Goal: Task Accomplishment & Management: Use online tool/utility

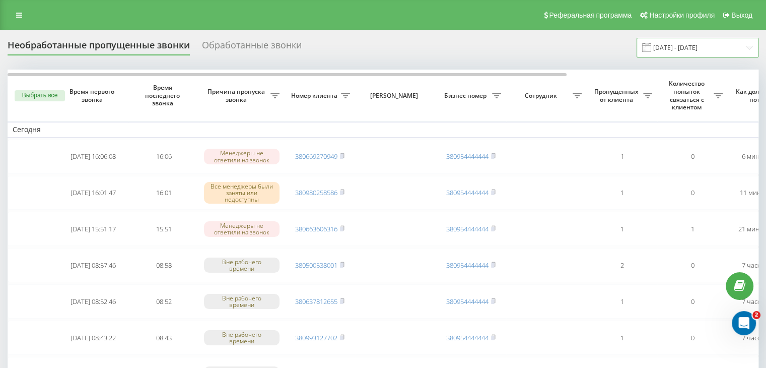
click at [684, 46] on input "[DATE] - [DATE]" at bounding box center [698, 48] width 122 height 20
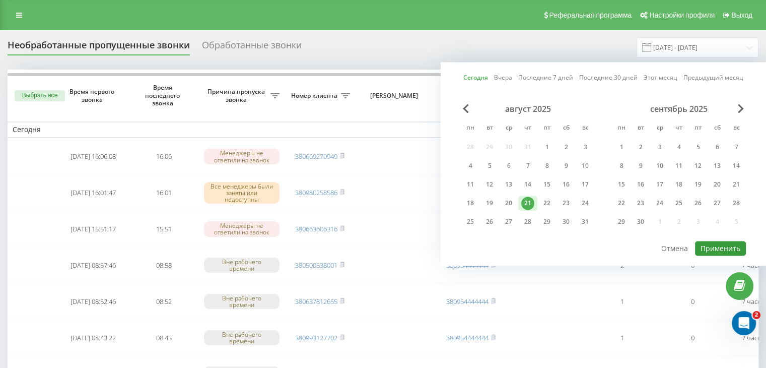
click at [717, 246] on button "Применить" at bounding box center [720, 248] width 51 height 15
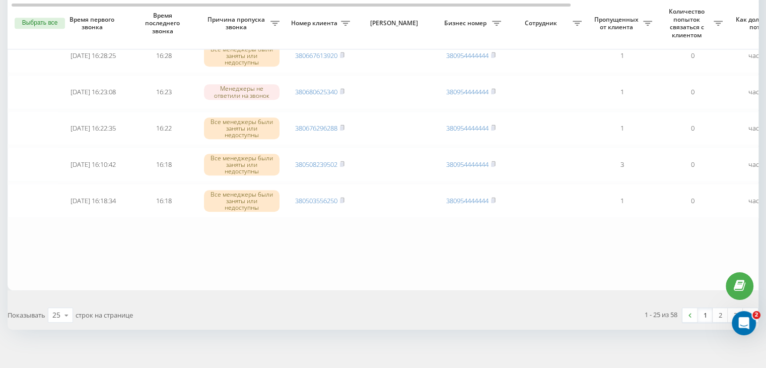
scroll to position [830, 0]
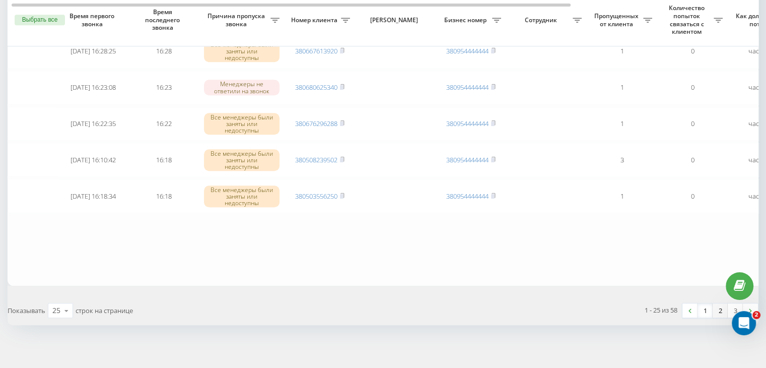
click at [717, 305] on link "2" at bounding box center [720, 310] width 15 height 14
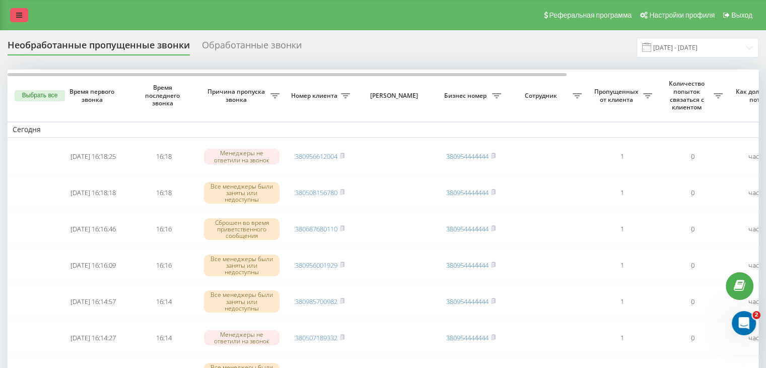
click at [16, 11] on link at bounding box center [19, 15] width 18 height 14
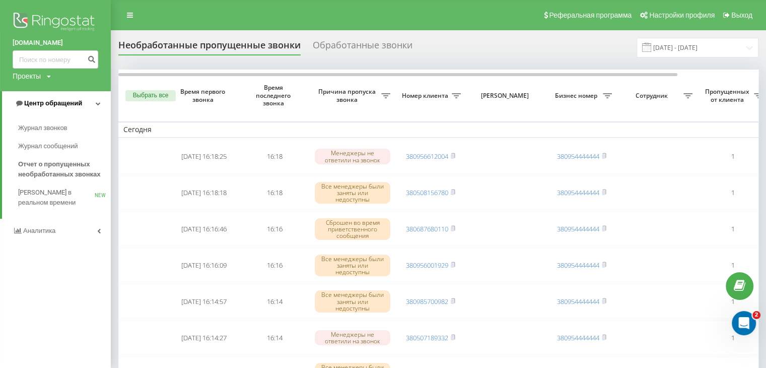
click at [69, 107] on span "Центр обращений" at bounding box center [49, 103] width 68 height 10
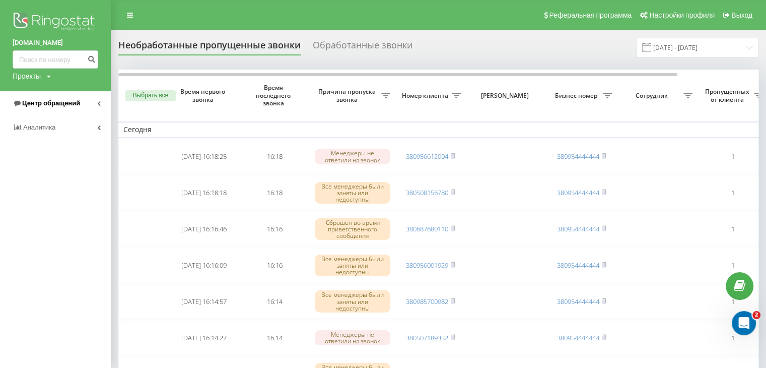
click at [69, 106] on span "Центр обращений" at bounding box center [51, 103] width 58 height 8
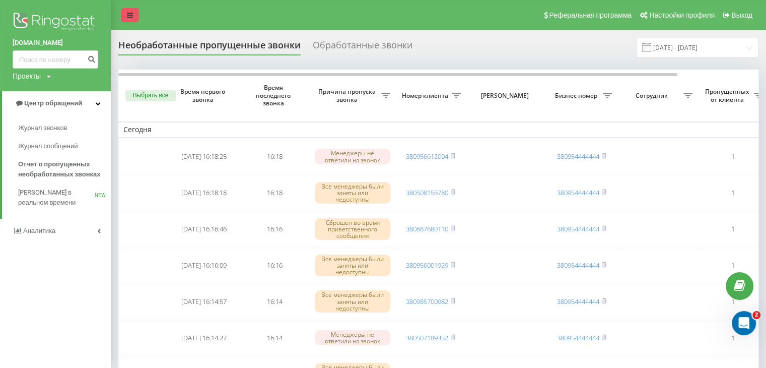
click at [129, 19] on icon at bounding box center [130, 15] width 6 height 7
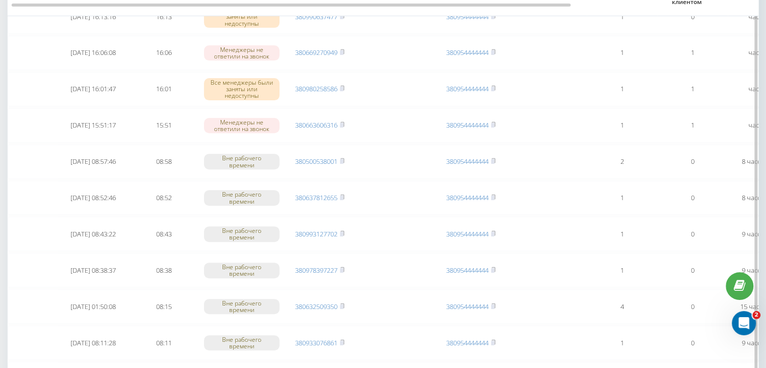
scroll to position [252, 0]
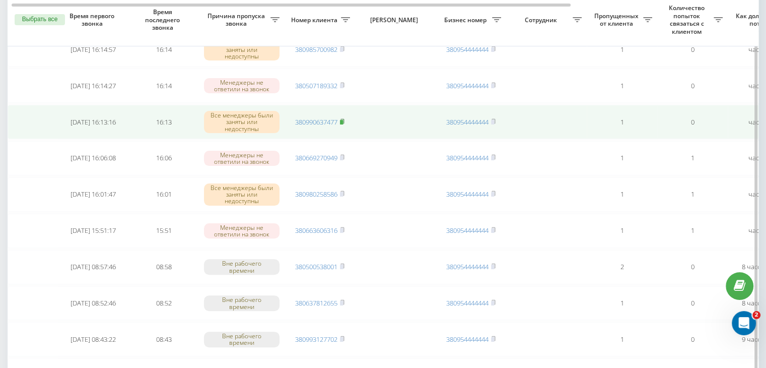
click at [343, 120] on rect at bounding box center [341, 122] width 3 height 5
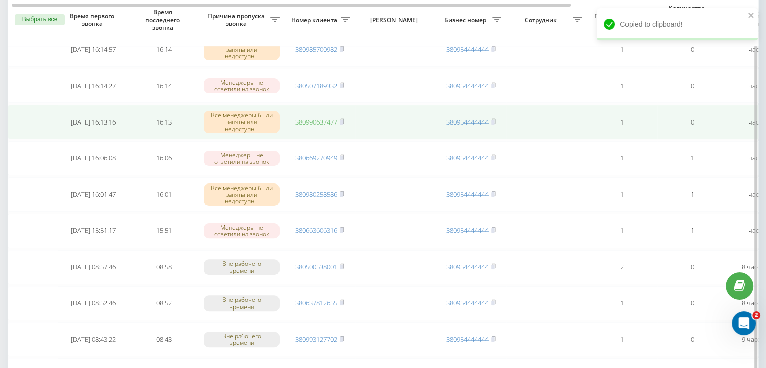
click at [312, 117] on link "380990637477" at bounding box center [316, 121] width 42 height 9
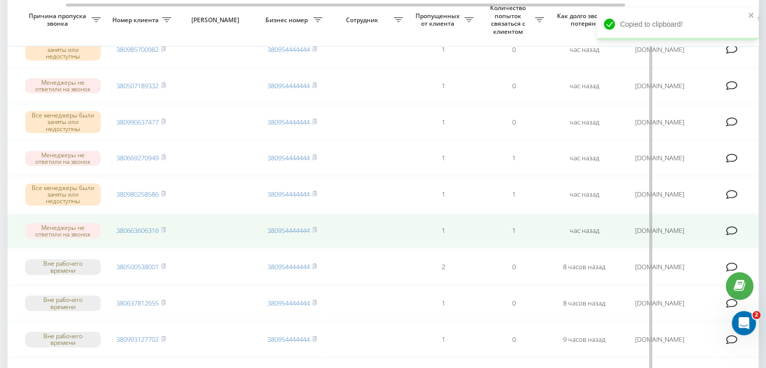
scroll to position [0, 256]
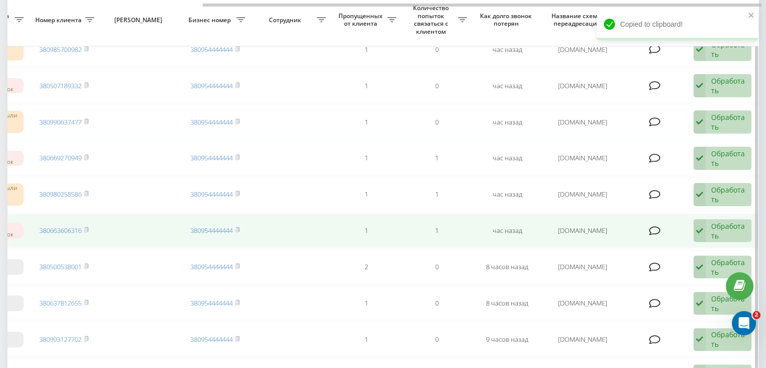
click at [732, 227] on div "Обработать" at bounding box center [728, 230] width 35 height 19
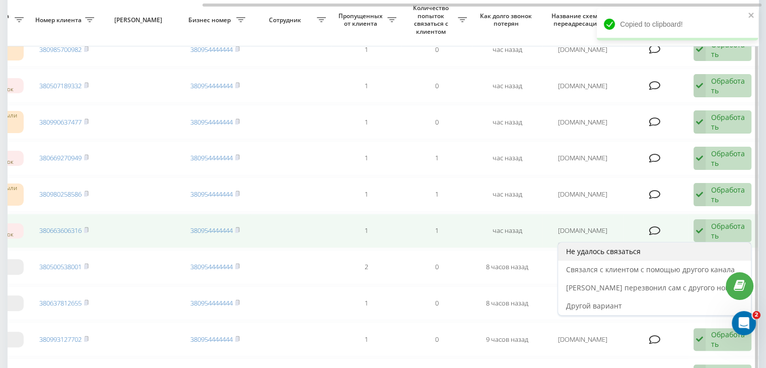
click at [684, 249] on div "Не удалось связаться" at bounding box center [654, 251] width 193 height 18
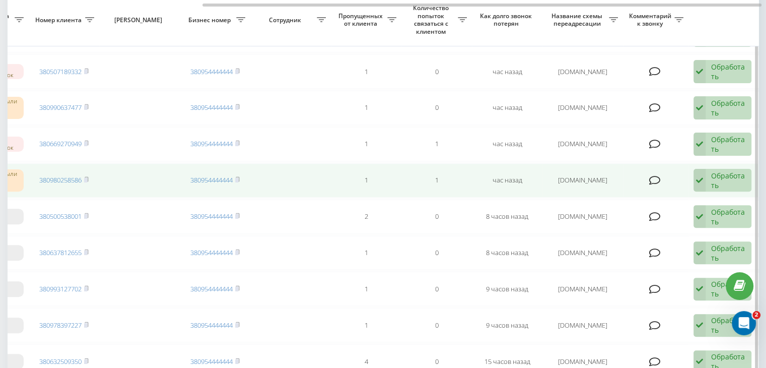
click at [727, 180] on div "Обработать" at bounding box center [728, 180] width 35 height 19
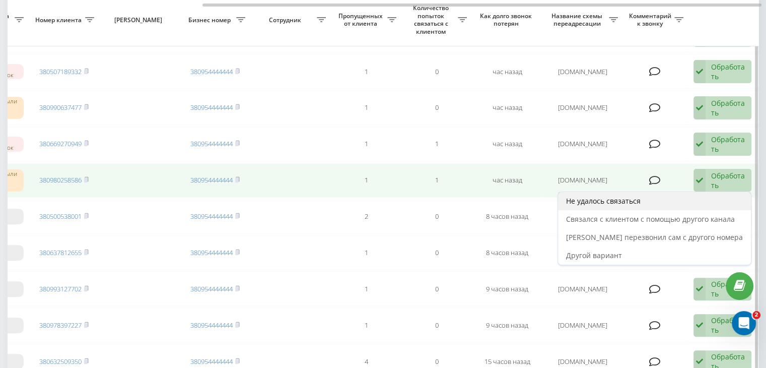
drag, startPoint x: 653, startPoint y: 208, endPoint x: 649, endPoint y: 192, distance: 16.1
click at [649, 192] on div "Не удалось связаться Связался с клиентом с помощью другого канала Клиент перезв…" at bounding box center [655, 228] width 194 height 74
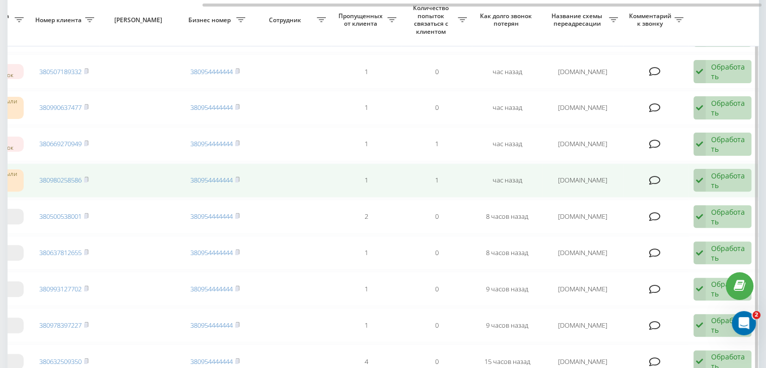
click at [712, 184] on div "Обработать" at bounding box center [728, 180] width 35 height 19
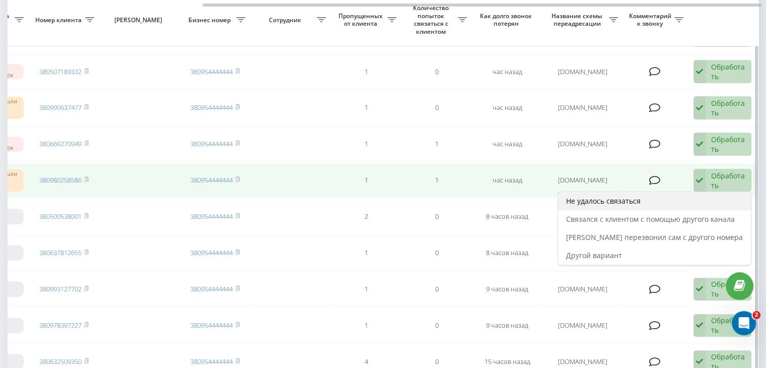
click at [698, 197] on div "Не удалось связаться" at bounding box center [654, 201] width 193 height 18
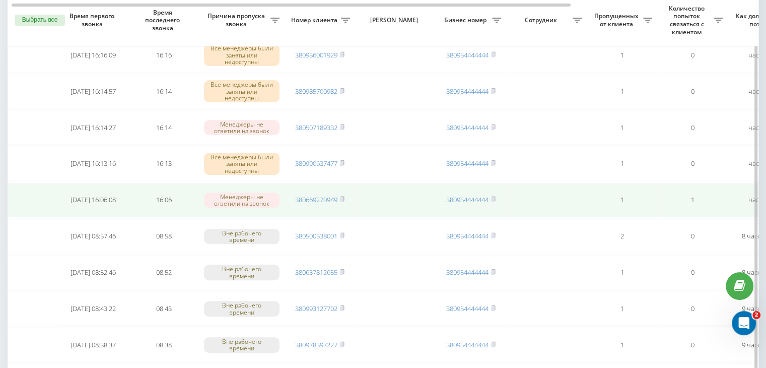
scroll to position [252, 0]
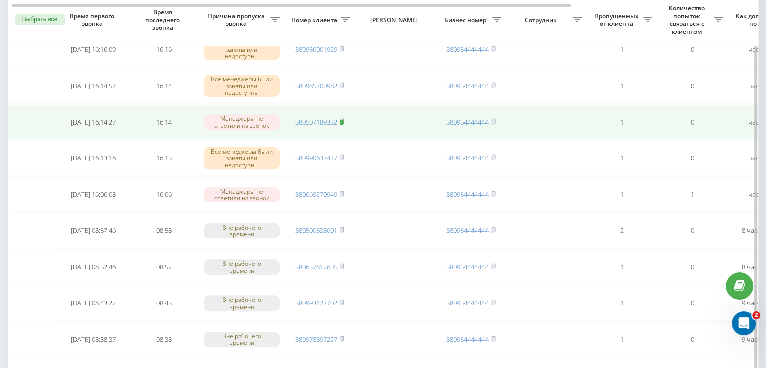
click at [343, 120] on rect at bounding box center [341, 122] width 3 height 5
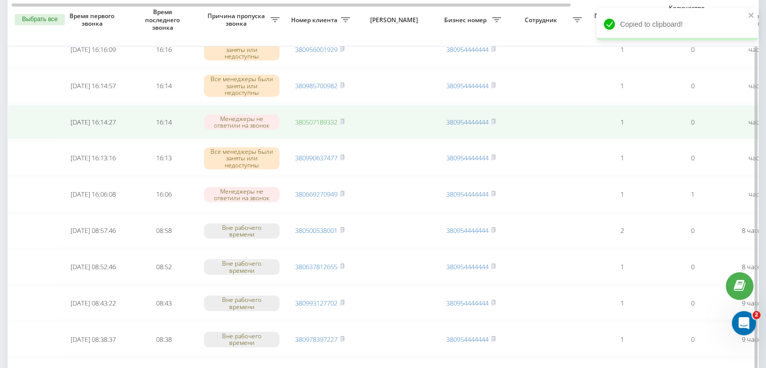
click at [327, 121] on link "380507189332" at bounding box center [316, 121] width 42 height 9
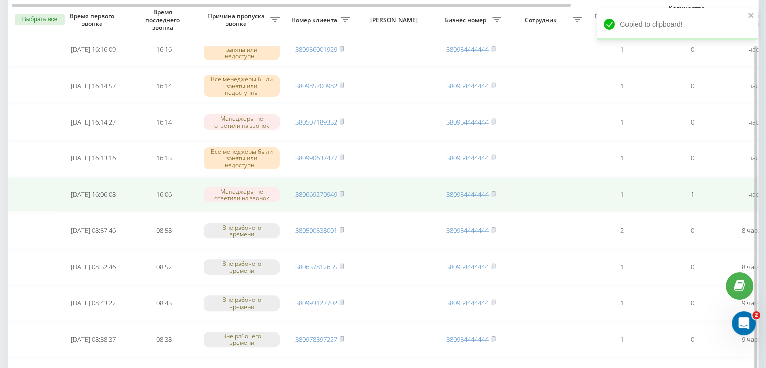
scroll to position [0, 256]
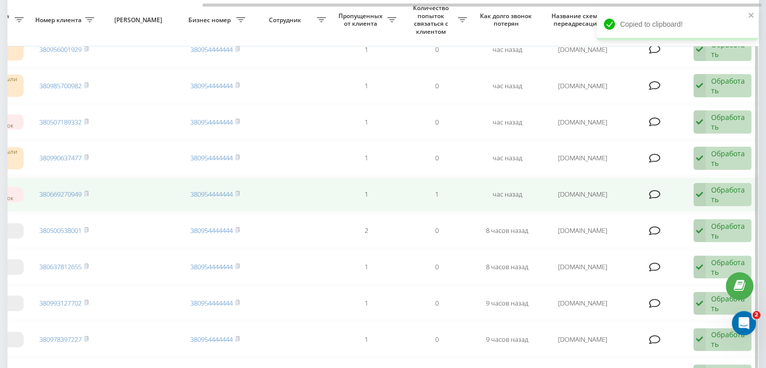
click at [717, 191] on div "Обработать" at bounding box center [728, 194] width 35 height 19
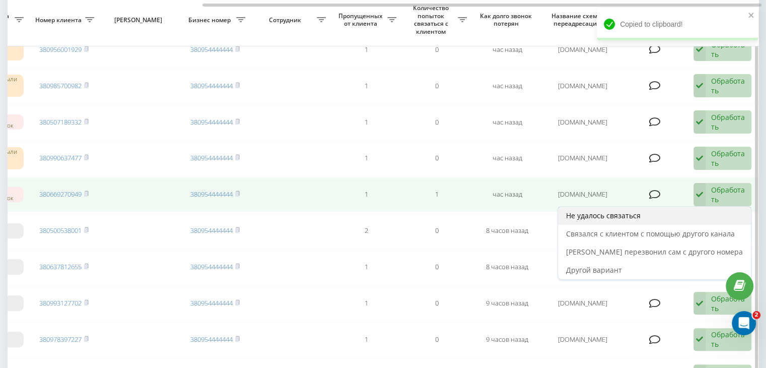
click at [671, 211] on div "Не удалось связаться" at bounding box center [654, 216] width 193 height 18
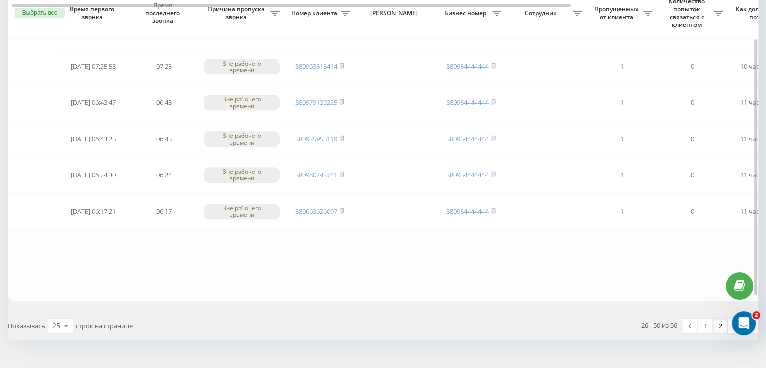
scroll to position [830, 0]
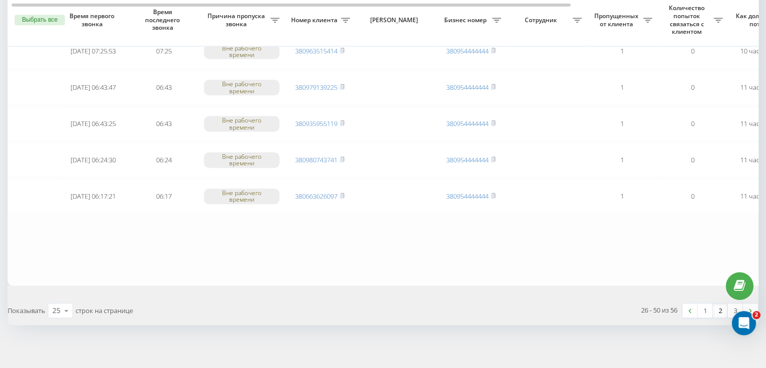
click at [722, 303] on link "2" at bounding box center [720, 310] width 15 height 14
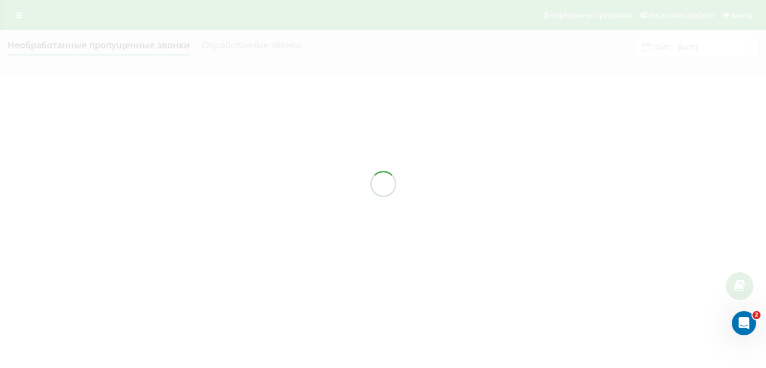
scroll to position [0, 0]
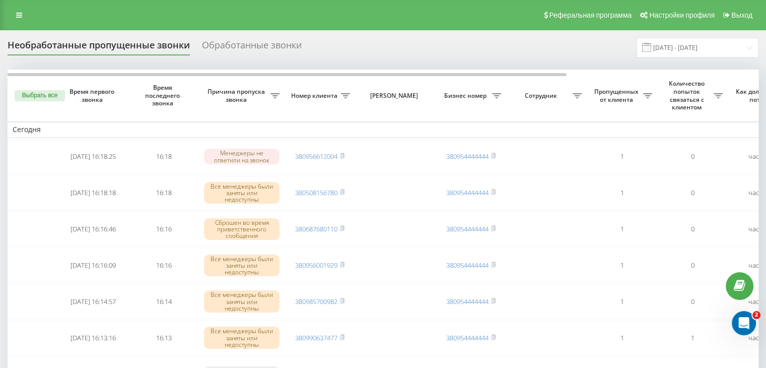
click at [320, 17] on div "Реферальная программа Настройки профиля Выход" at bounding box center [383, 15] width 766 height 30
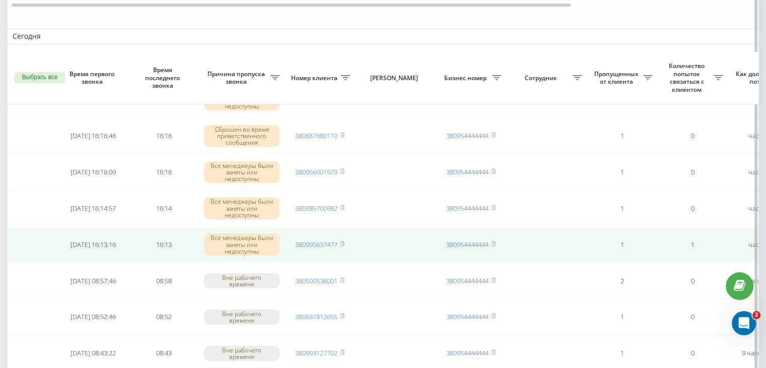
scroll to position [151, 0]
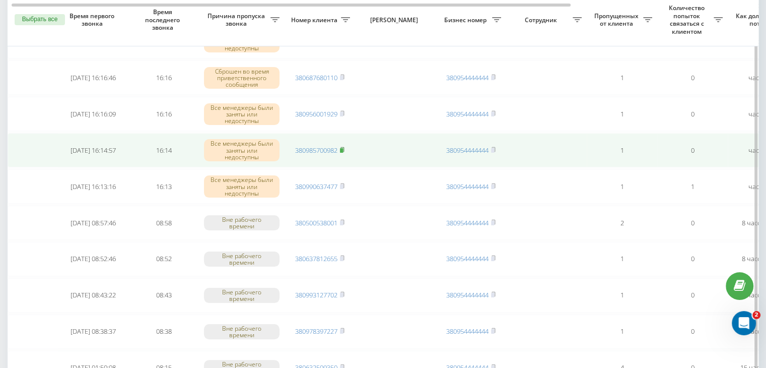
click at [343, 148] on rect at bounding box center [341, 150] width 3 height 5
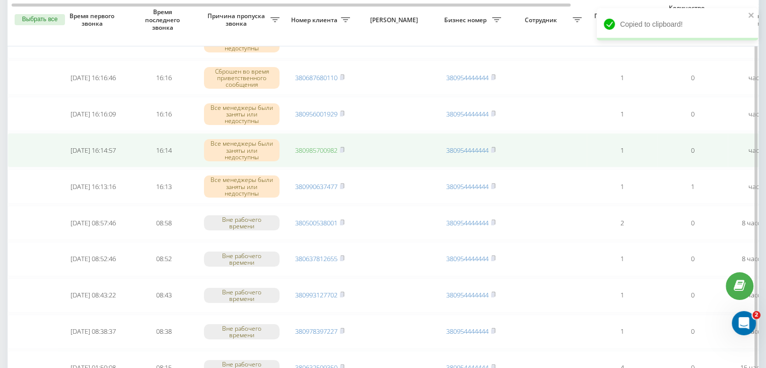
click at [315, 150] on link "380985700982" at bounding box center [316, 150] width 42 height 9
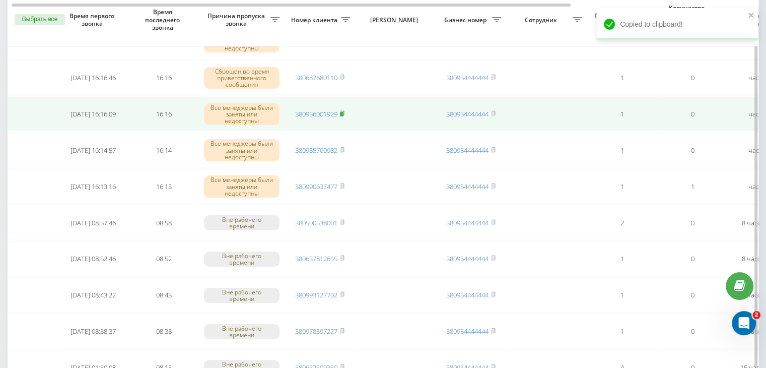
click at [344, 112] on icon at bounding box center [343, 113] width 4 height 5
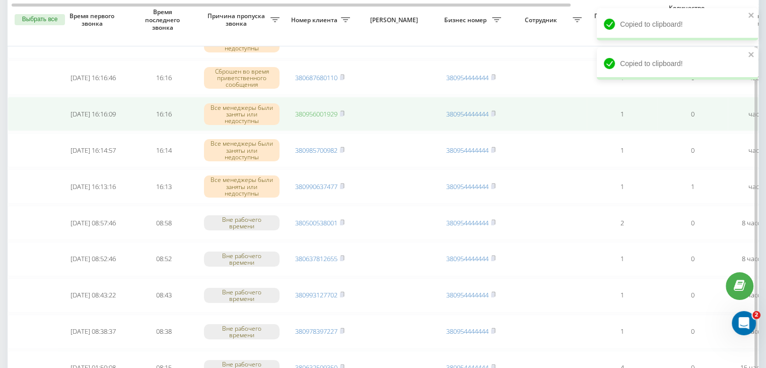
click at [325, 112] on link "380956001929" at bounding box center [316, 113] width 42 height 9
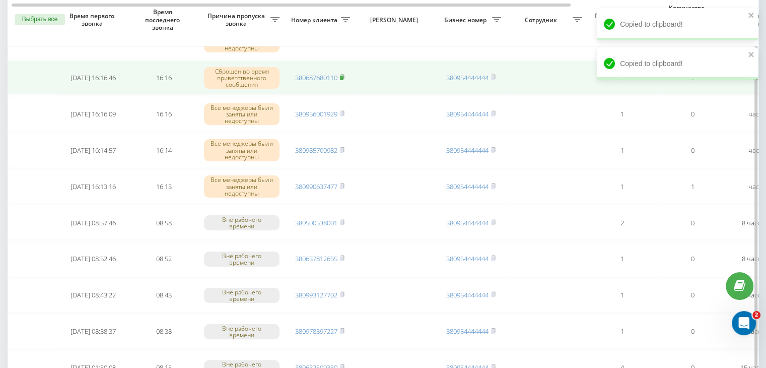
click at [342, 77] on rect at bounding box center [341, 78] width 3 height 5
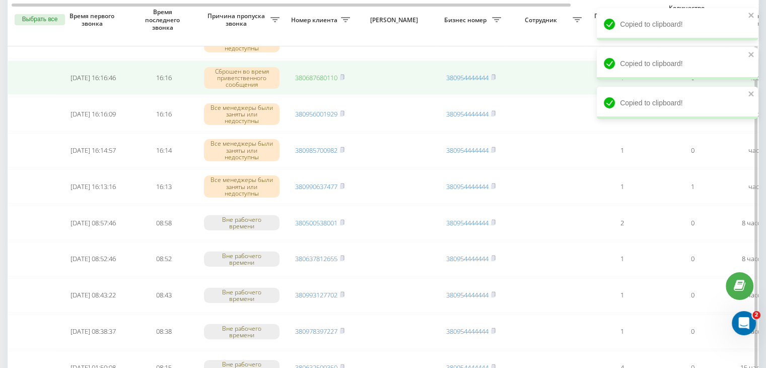
click at [310, 74] on link "380687680110" at bounding box center [316, 77] width 42 height 9
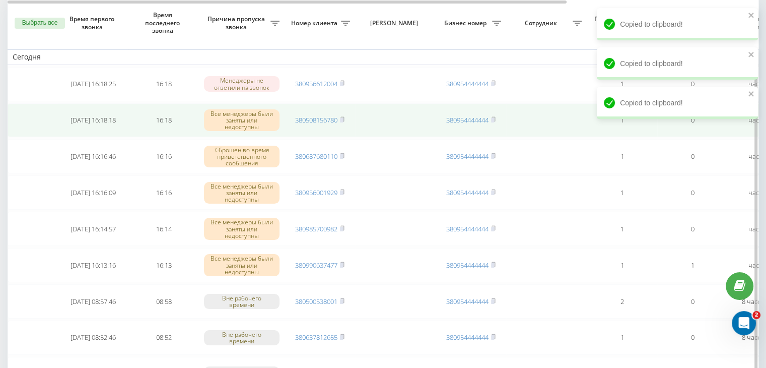
scroll to position [0, 0]
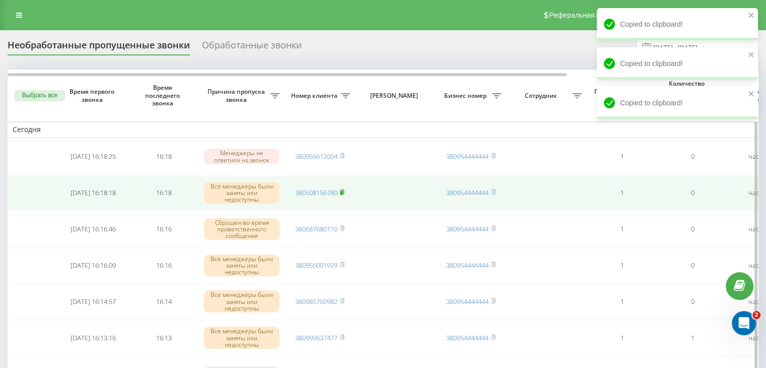
click at [343, 191] on rect at bounding box center [341, 192] width 3 height 5
click at [329, 192] on link "380508156780" at bounding box center [316, 192] width 42 height 9
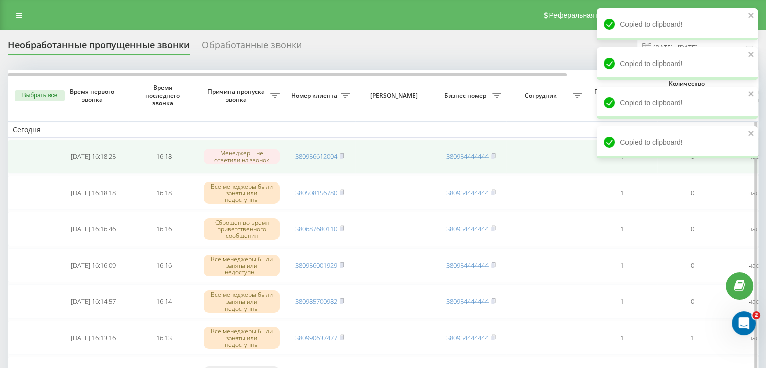
click at [347, 154] on td "380956612004" at bounding box center [320, 157] width 71 height 34
click at [343, 155] on rect at bounding box center [341, 156] width 3 height 5
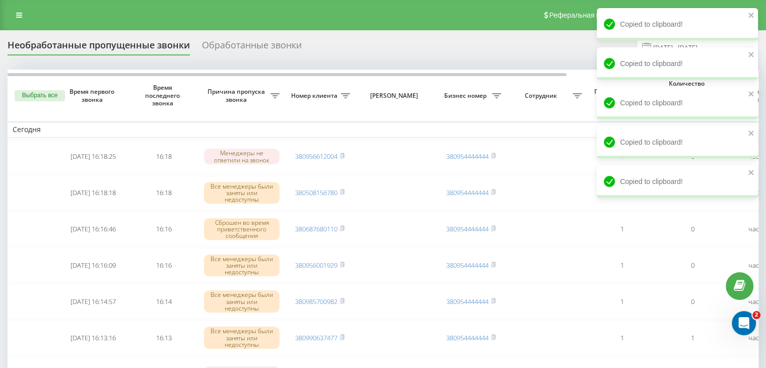
click at [297, 16] on div "Реферальная программа Настройки профиля Выход" at bounding box center [383, 15] width 766 height 30
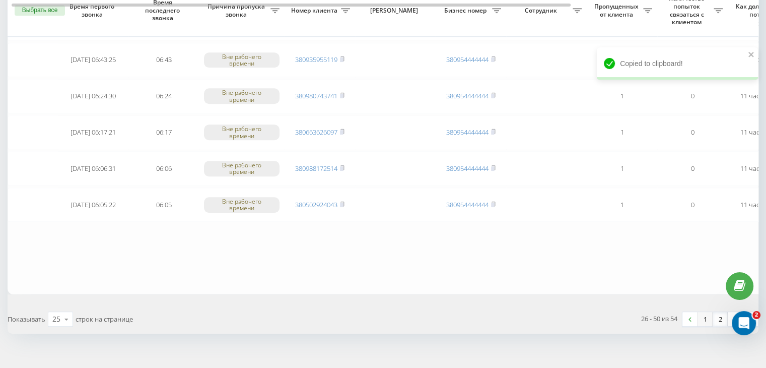
scroll to position [830, 0]
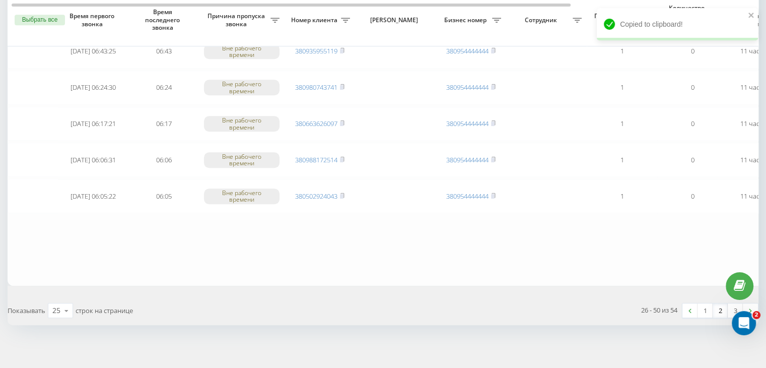
click at [718, 305] on link "2" at bounding box center [720, 310] width 15 height 14
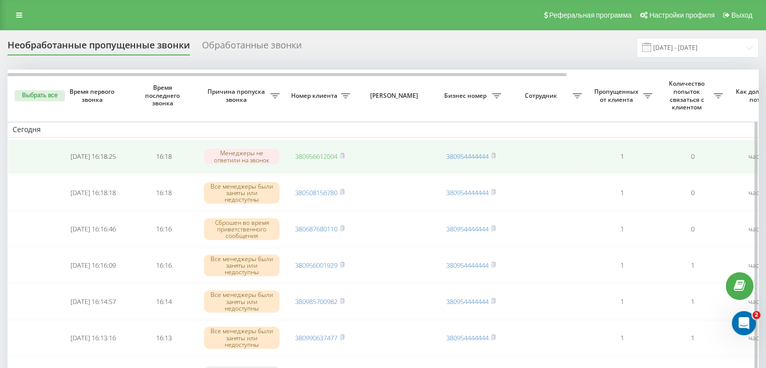
click at [327, 154] on link "380956612004" at bounding box center [316, 156] width 42 height 9
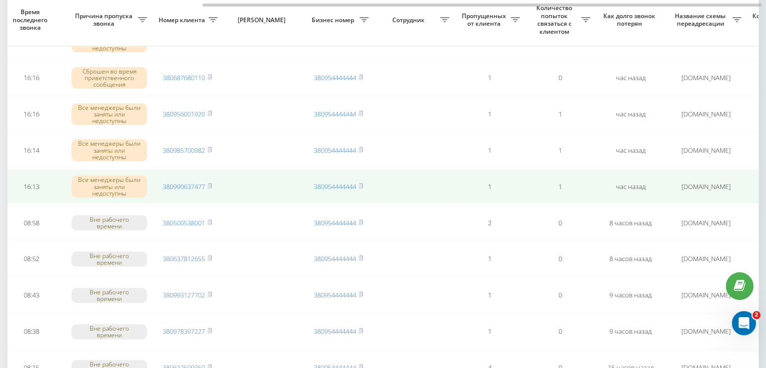
scroll to position [0, 256]
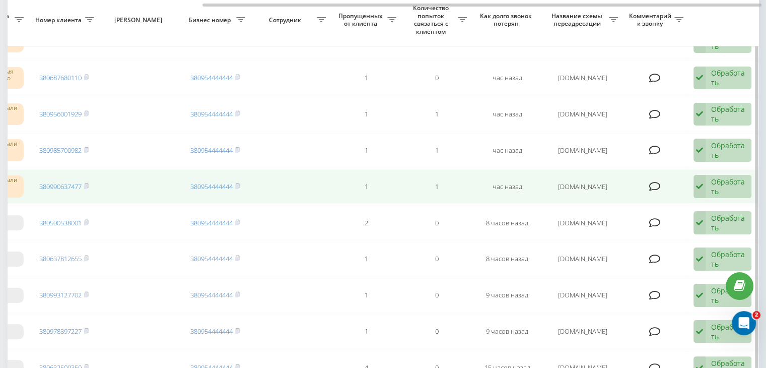
click at [701, 186] on icon at bounding box center [700, 186] width 12 height 23
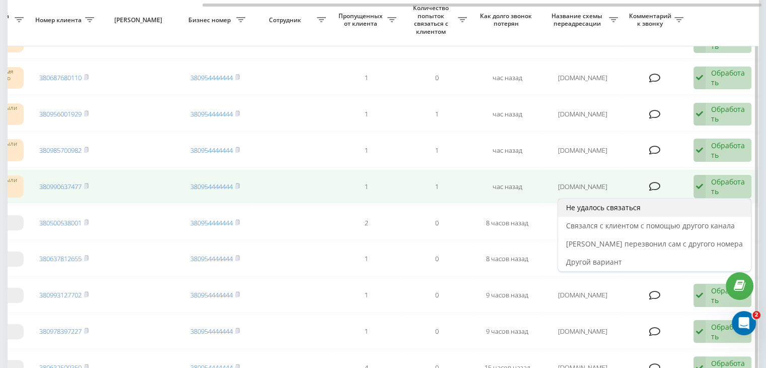
click at [675, 206] on div "Не удалось связаться" at bounding box center [654, 207] width 193 height 18
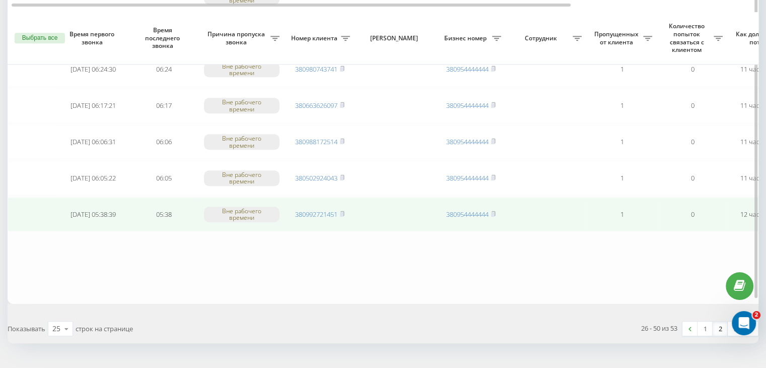
scroll to position [830, 0]
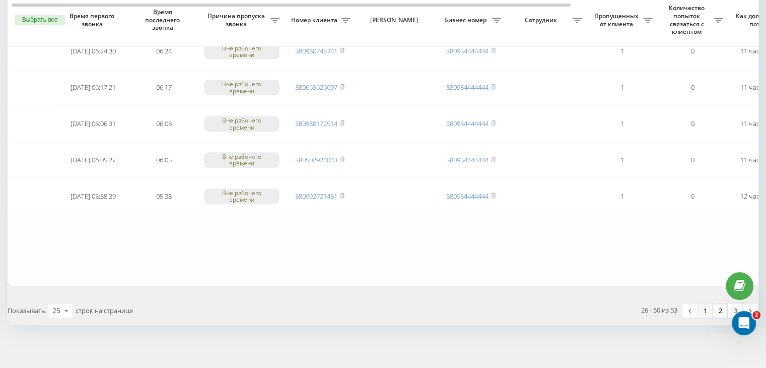
click at [705, 303] on link "1" at bounding box center [705, 310] width 15 height 14
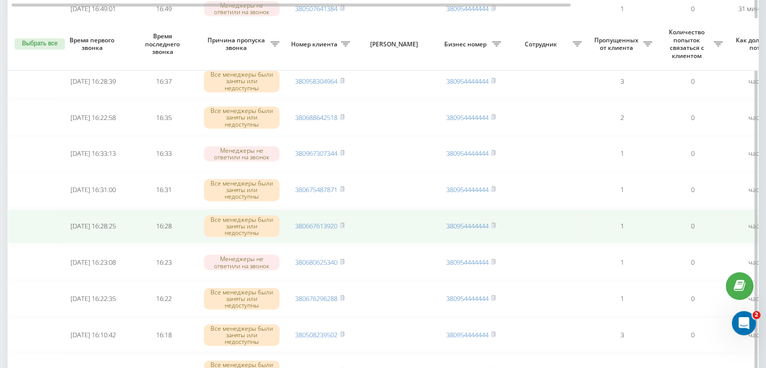
scroll to position [830, 0]
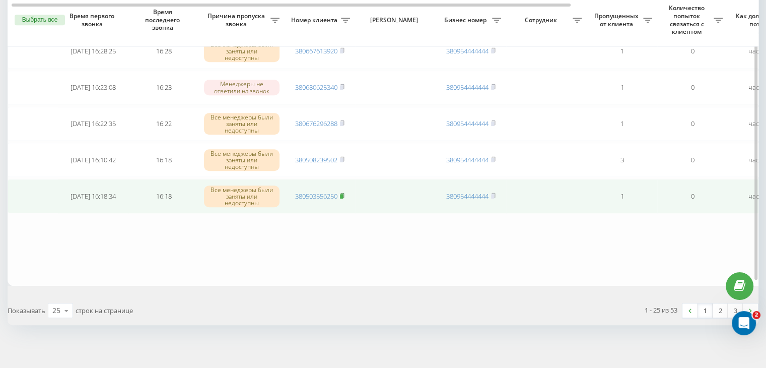
click at [343, 194] on rect at bounding box center [341, 196] width 3 height 5
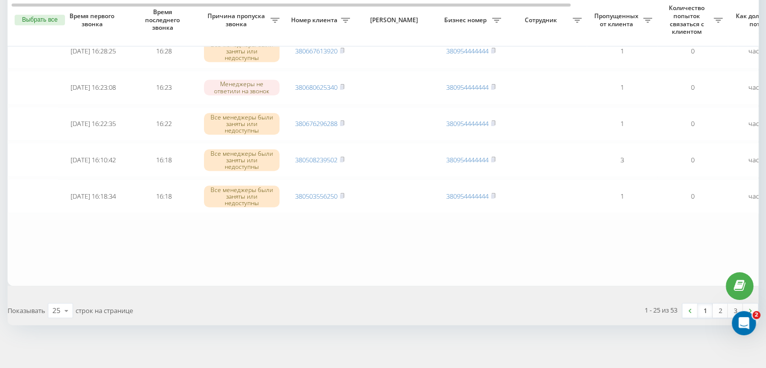
click at [280, 307] on div "Показывать 25 10 25 50 100 строк на странице" at bounding box center [192, 310] width 383 height 29
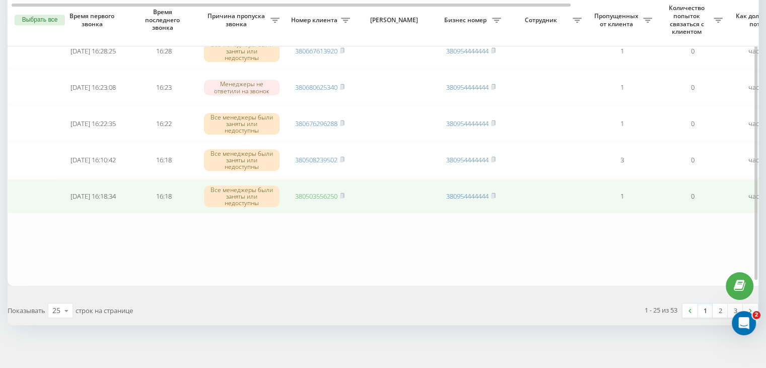
click at [315, 191] on link "380503556250" at bounding box center [316, 195] width 42 height 9
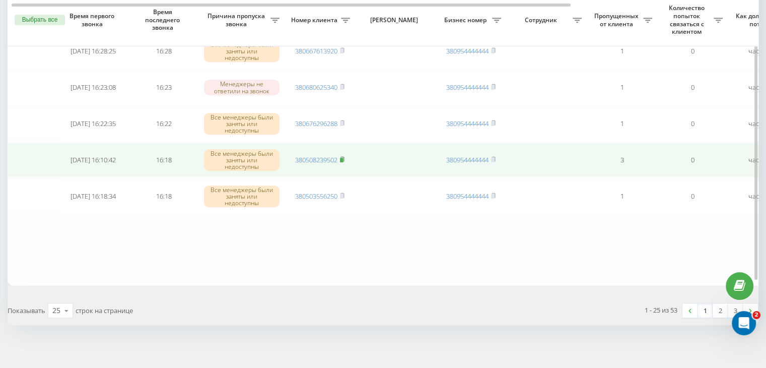
click at [342, 158] on rect at bounding box center [341, 160] width 3 height 5
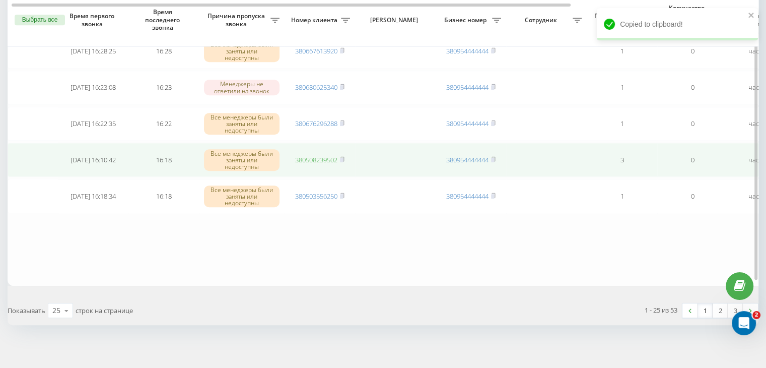
click at [320, 155] on link "380508239502" at bounding box center [316, 159] width 42 height 9
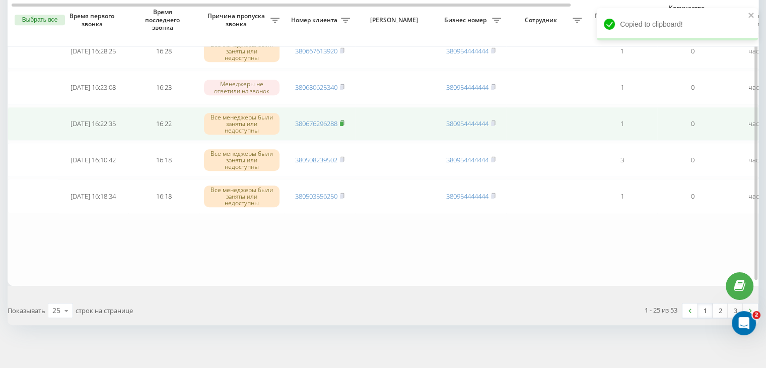
click at [342, 121] on rect at bounding box center [341, 123] width 3 height 5
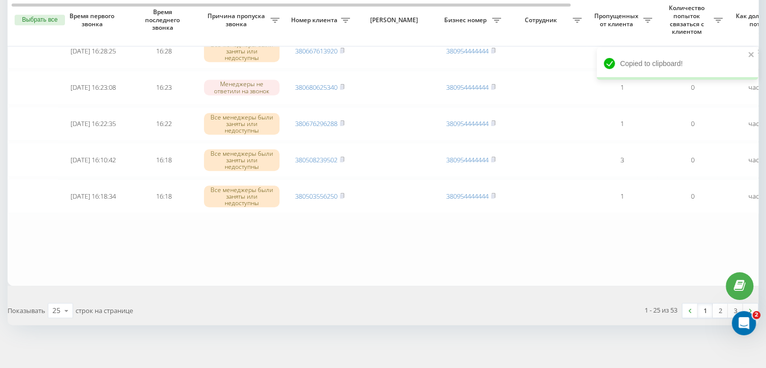
click at [701, 306] on link "1" at bounding box center [705, 310] width 15 height 14
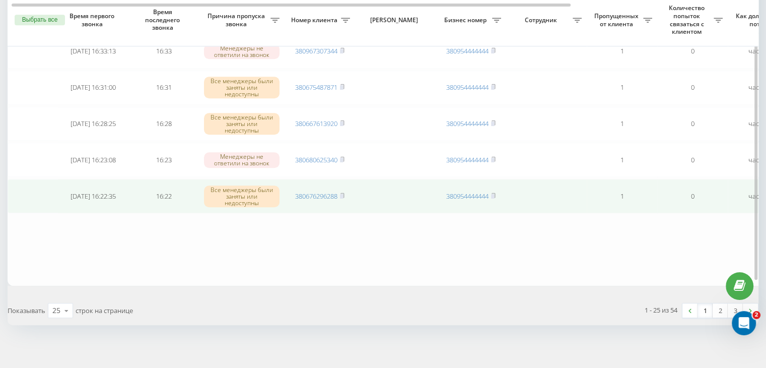
drag, startPoint x: 322, startPoint y: 190, endPoint x: 330, endPoint y: 183, distance: 10.3
click at [322, 191] on link "380676296288" at bounding box center [316, 195] width 42 height 9
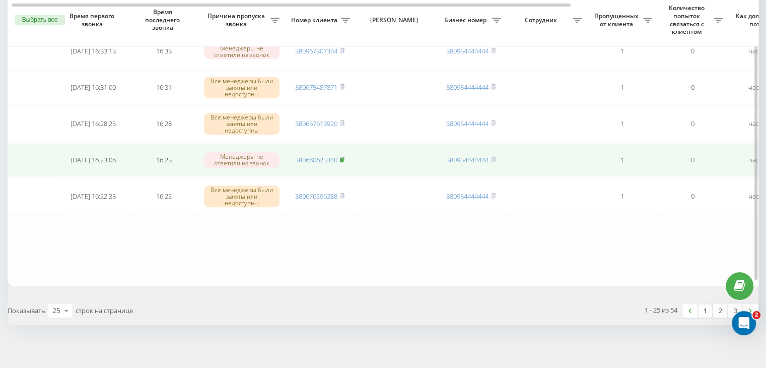
click at [343, 158] on rect at bounding box center [341, 160] width 3 height 5
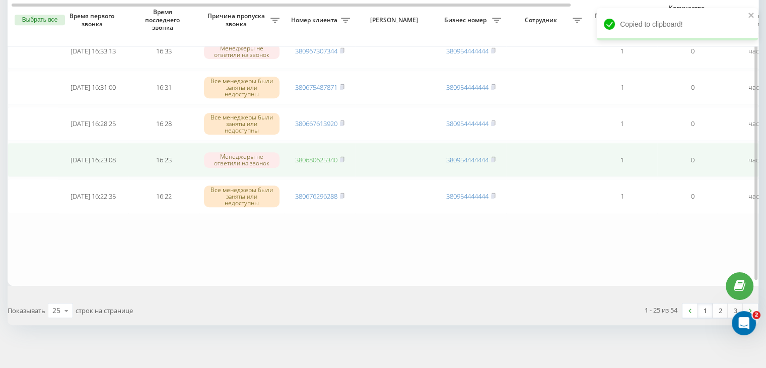
click at [313, 155] on link "380680625340" at bounding box center [316, 159] width 42 height 9
drag, startPoint x: 342, startPoint y: 118, endPoint x: 340, endPoint y: 141, distance: 22.8
click at [342, 121] on rect at bounding box center [341, 123] width 3 height 5
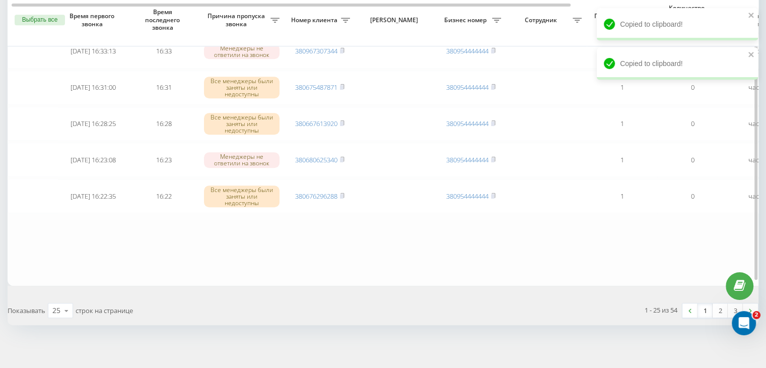
click at [707, 305] on link "1" at bounding box center [705, 310] width 15 height 14
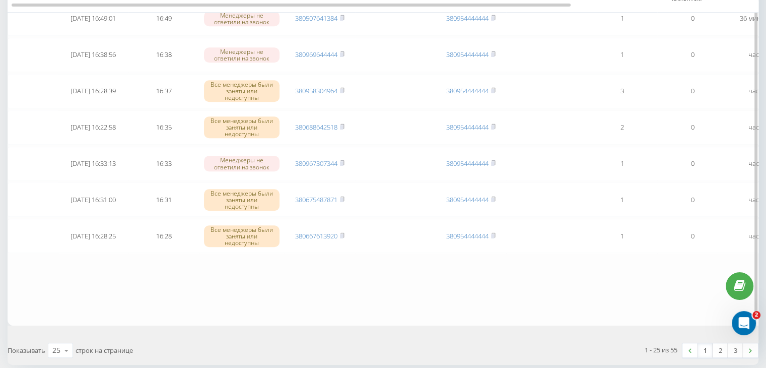
scroll to position [806, 0]
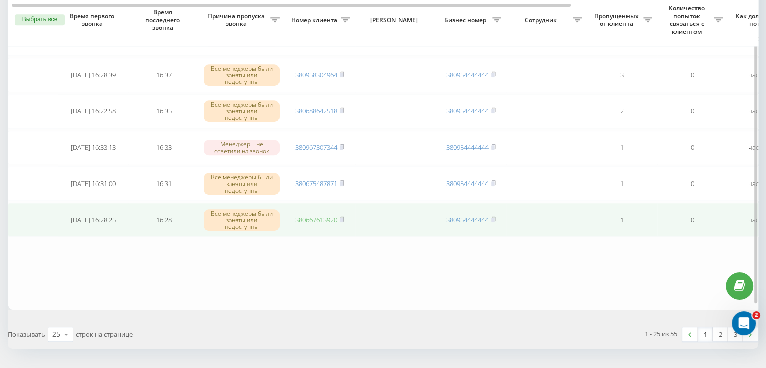
click at [316, 216] on link "380667613920" at bounding box center [316, 219] width 42 height 9
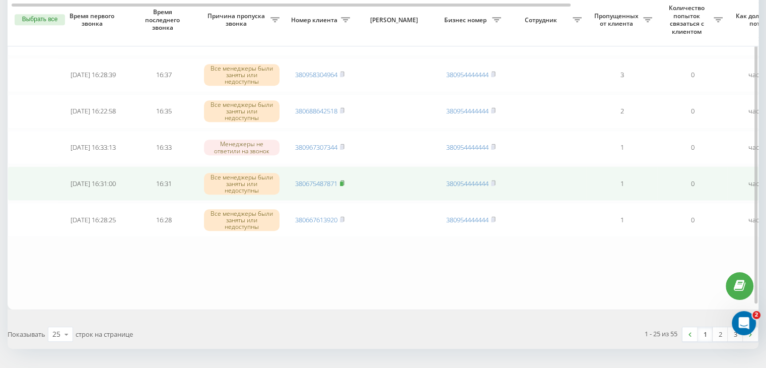
click at [344, 180] on icon at bounding box center [343, 182] width 4 height 5
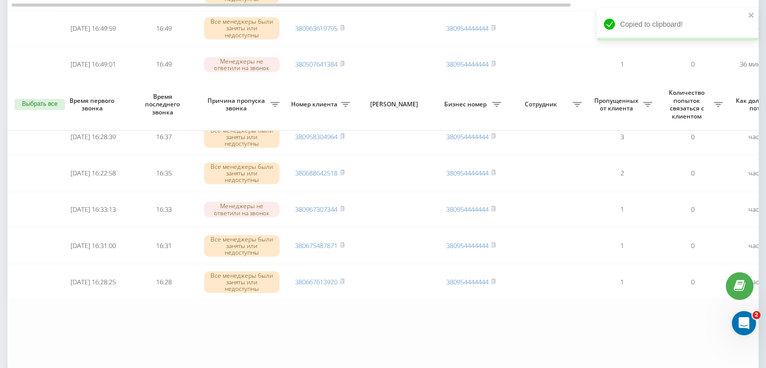
scroll to position [830, 0]
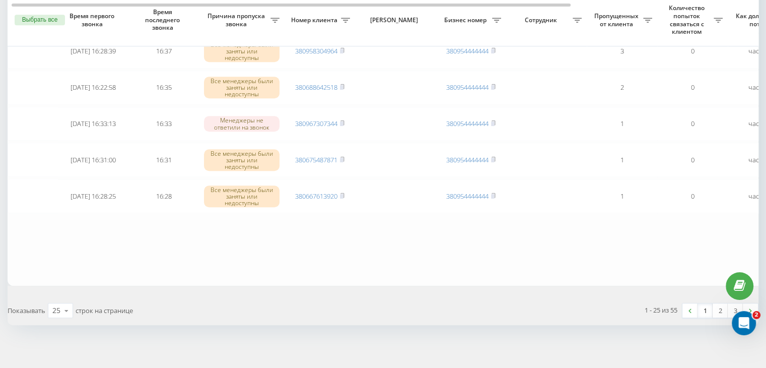
click at [705, 307] on link "1" at bounding box center [705, 310] width 15 height 14
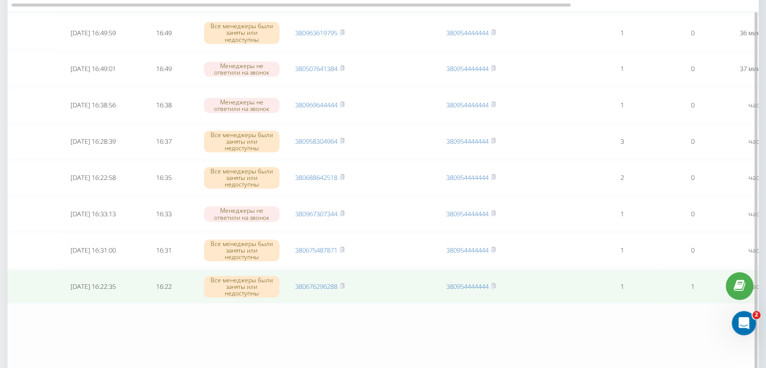
scroll to position [756, 0]
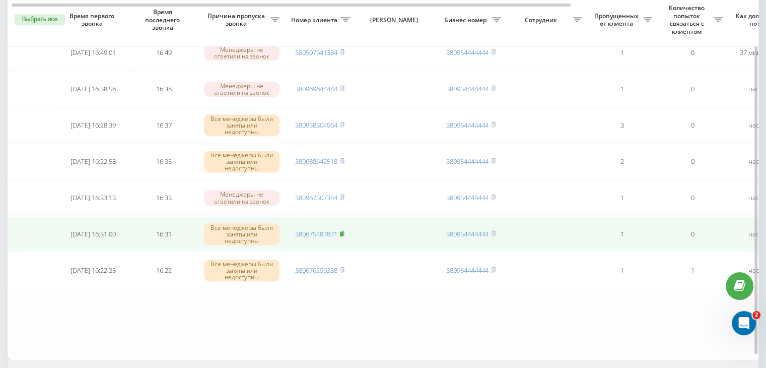
click at [345, 230] on icon at bounding box center [342, 233] width 5 height 6
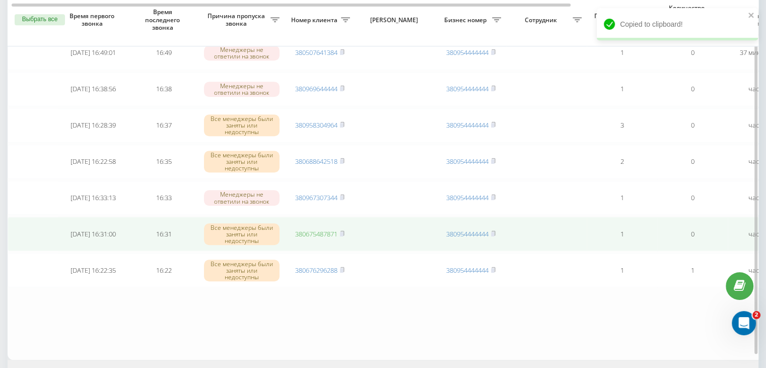
click at [324, 229] on link "380675487871" at bounding box center [316, 233] width 42 height 9
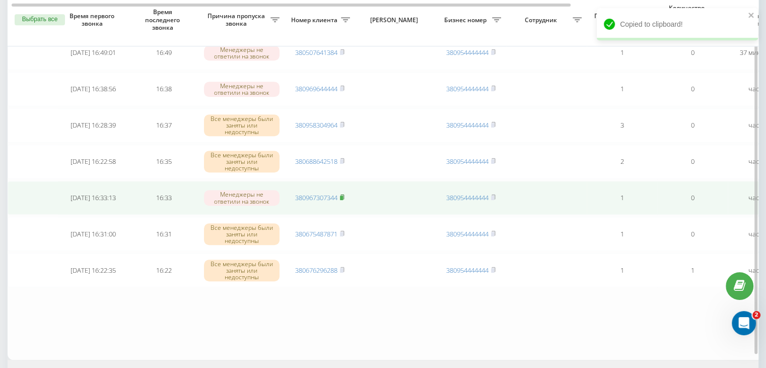
click at [342, 195] on rect at bounding box center [341, 197] width 3 height 5
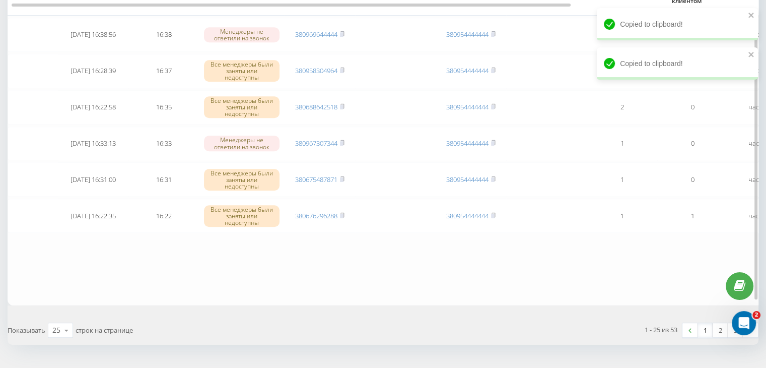
scroll to position [830, 0]
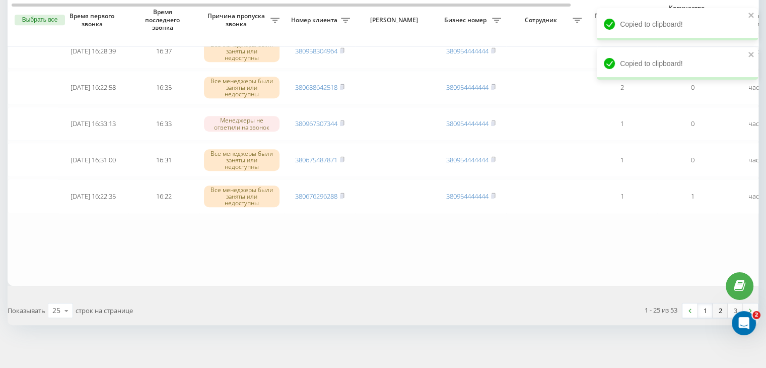
click at [717, 303] on link "2" at bounding box center [720, 310] width 15 height 14
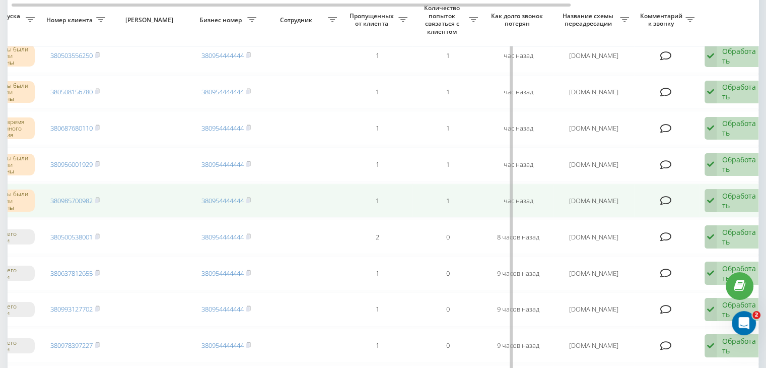
scroll to position [0, 256]
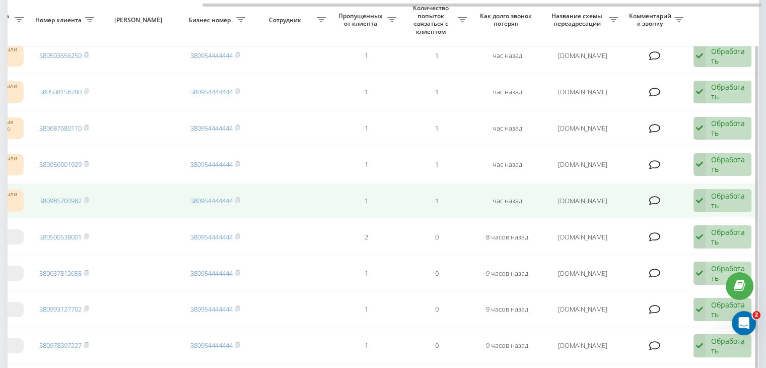
drag, startPoint x: 726, startPoint y: 196, endPoint x: 695, endPoint y: 218, distance: 37.7
click at [726, 197] on div "Обработать" at bounding box center [728, 200] width 35 height 19
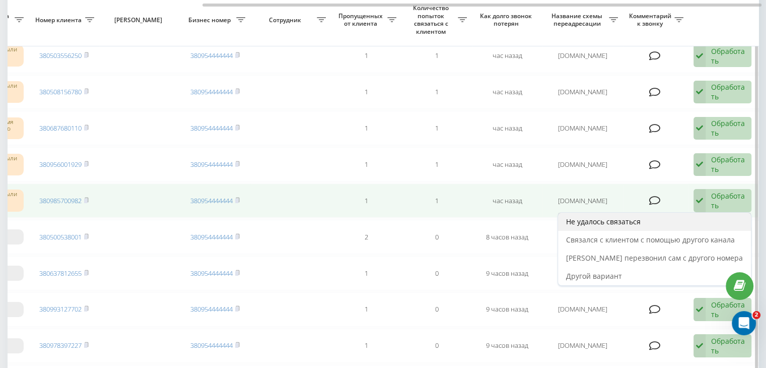
click at [693, 220] on div "Не удалось связаться" at bounding box center [654, 222] width 193 height 18
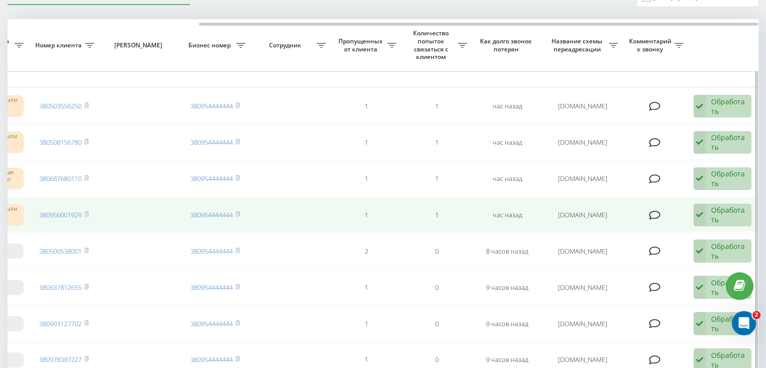
click at [708, 207] on div "Обработать Не удалось связаться Связался с клиентом с помощью другого канала Кл…" at bounding box center [723, 215] width 58 height 23
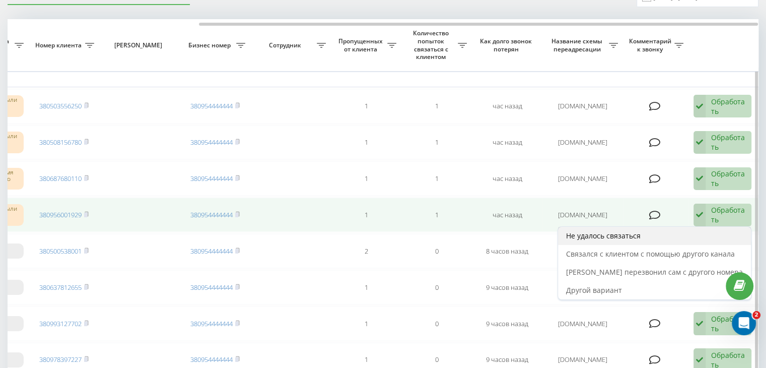
click at [675, 232] on div "Не удалось связаться" at bounding box center [654, 236] width 193 height 18
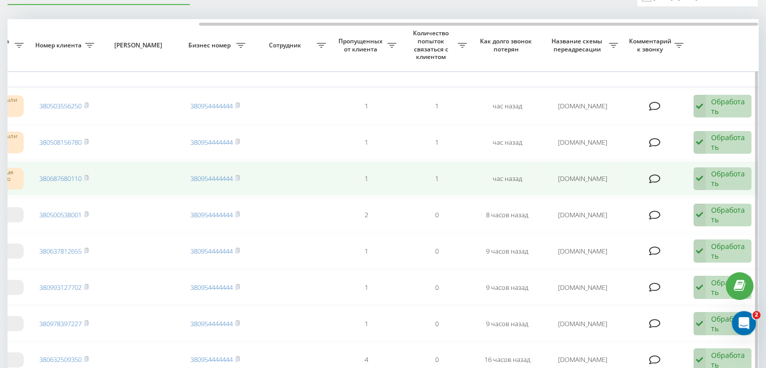
click at [708, 175] on div "Обработать Не удалось связаться Связался с клиентом с помощью другого канала Кл…" at bounding box center [723, 178] width 58 height 23
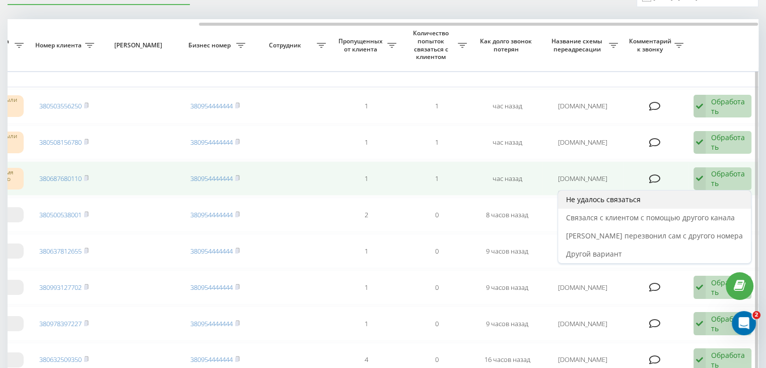
click at [684, 195] on div "Не удалось связаться" at bounding box center [654, 199] width 193 height 18
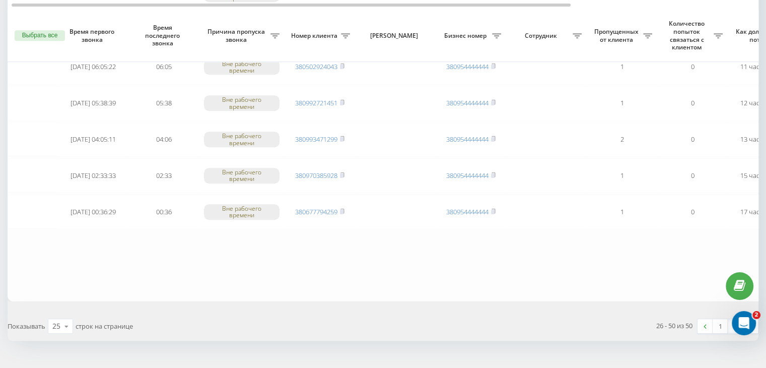
scroll to position [830, 0]
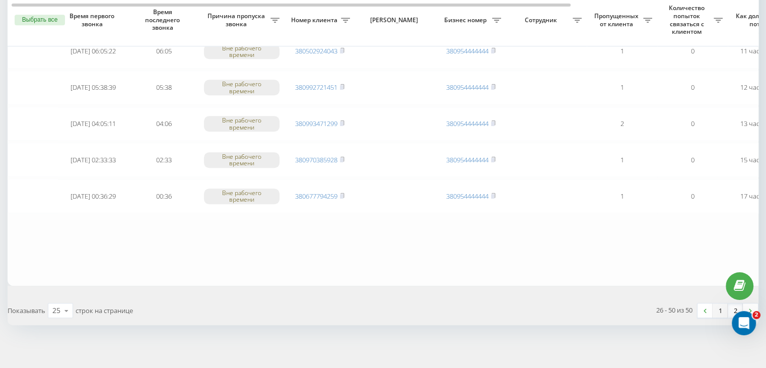
click at [718, 307] on link "1" at bounding box center [720, 310] width 15 height 14
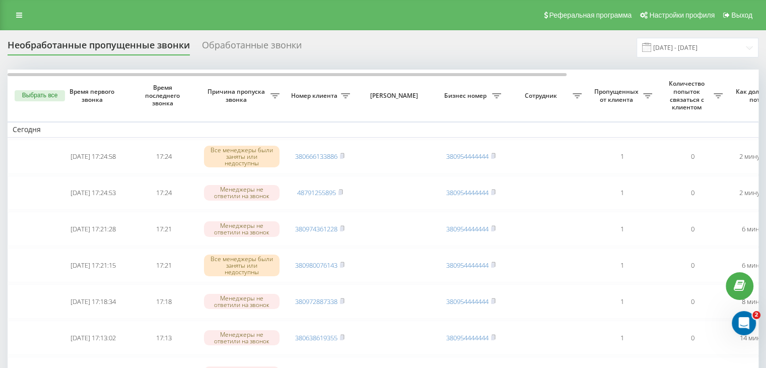
click at [725, 52] on input "[DATE] - [DATE]" at bounding box center [698, 48] width 122 height 20
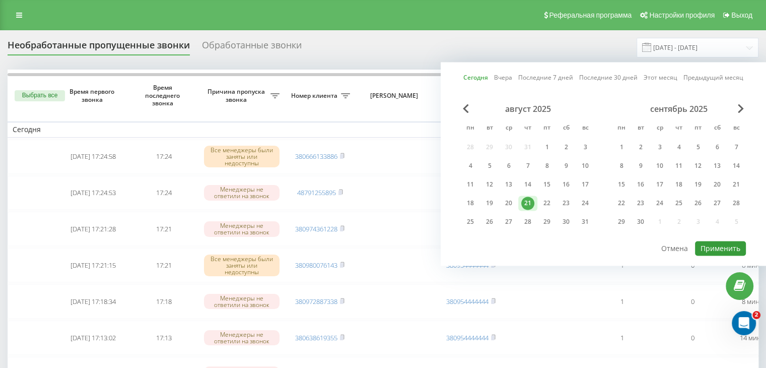
click at [710, 248] on button "Применить" at bounding box center [720, 248] width 51 height 15
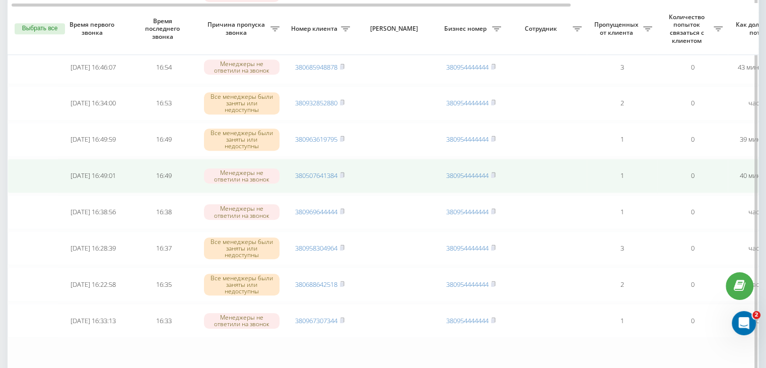
scroll to position [830, 0]
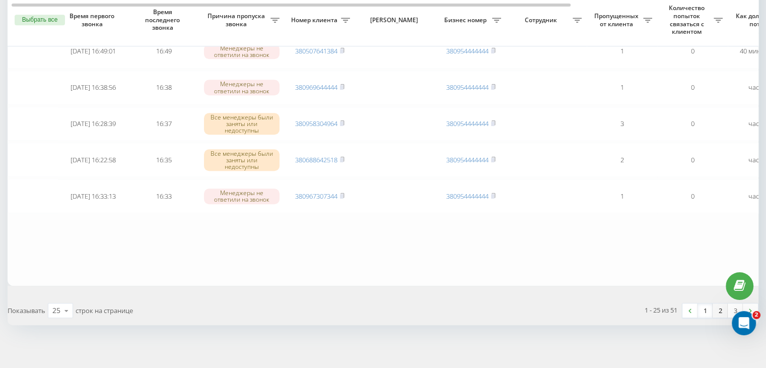
click at [723, 308] on link "2" at bounding box center [720, 310] width 15 height 14
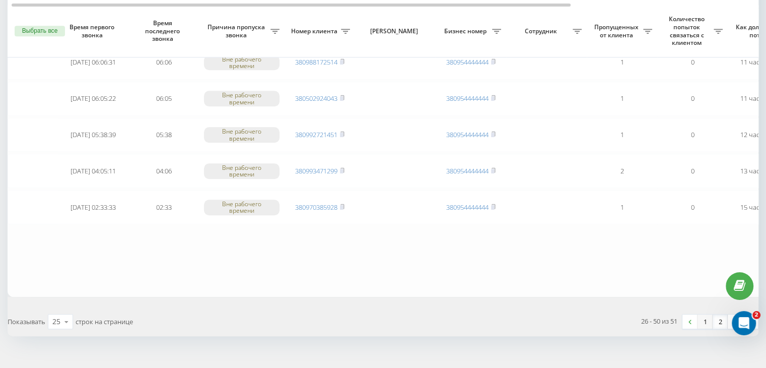
scroll to position [830, 0]
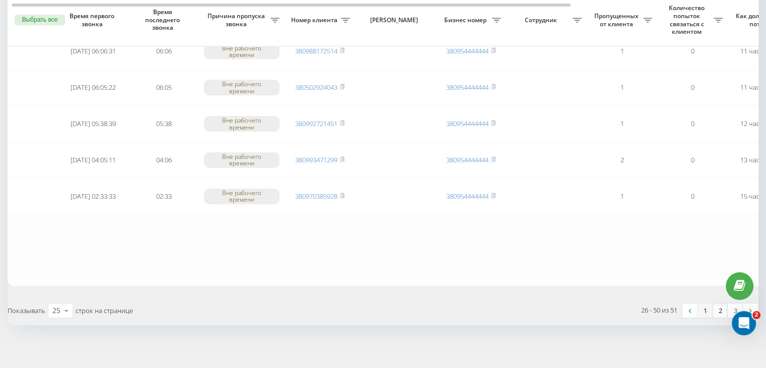
click at [708, 305] on link "1" at bounding box center [705, 310] width 15 height 14
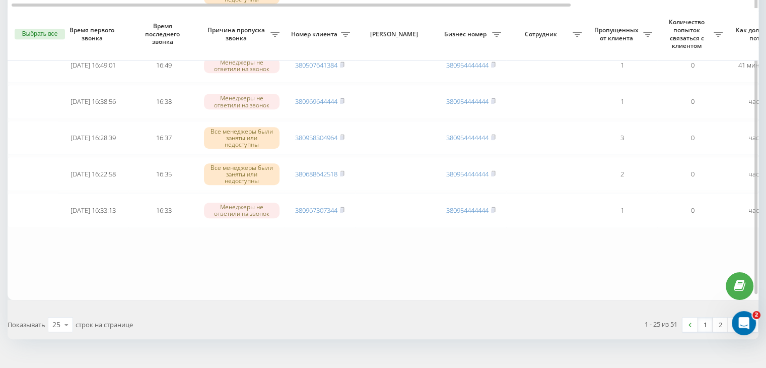
scroll to position [830, 0]
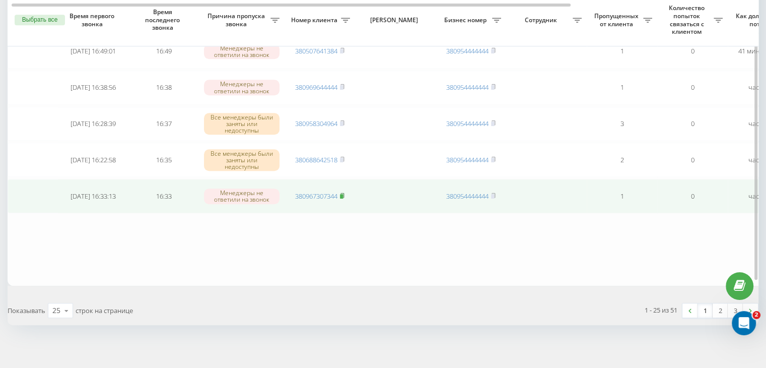
click at [343, 194] on rect at bounding box center [341, 196] width 3 height 5
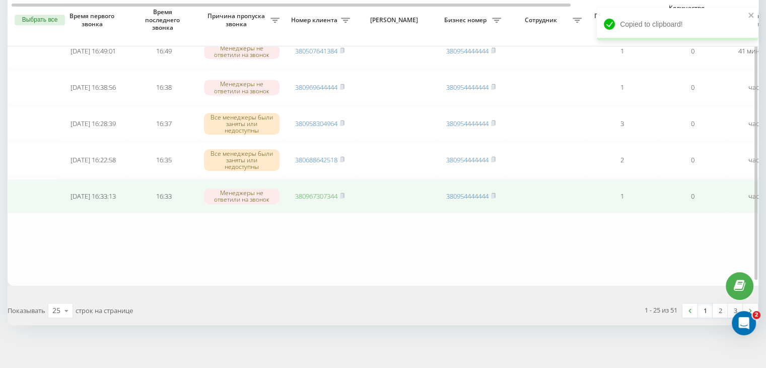
click at [315, 191] on link "380967307344" at bounding box center [316, 195] width 42 height 9
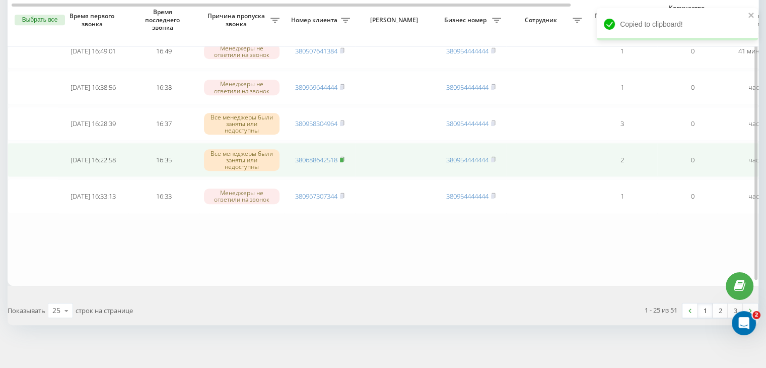
click at [341, 158] on rect at bounding box center [341, 160] width 3 height 5
drag, startPoint x: 325, startPoint y: 155, endPoint x: 329, endPoint y: 148, distance: 8.6
click at [325, 155] on link "380688642518" at bounding box center [316, 159] width 42 height 9
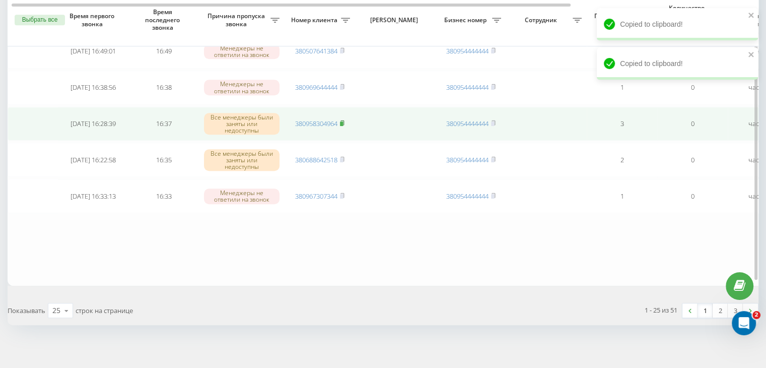
click at [343, 121] on rect at bounding box center [341, 123] width 3 height 5
click at [309, 119] on link "380958304964" at bounding box center [316, 123] width 42 height 9
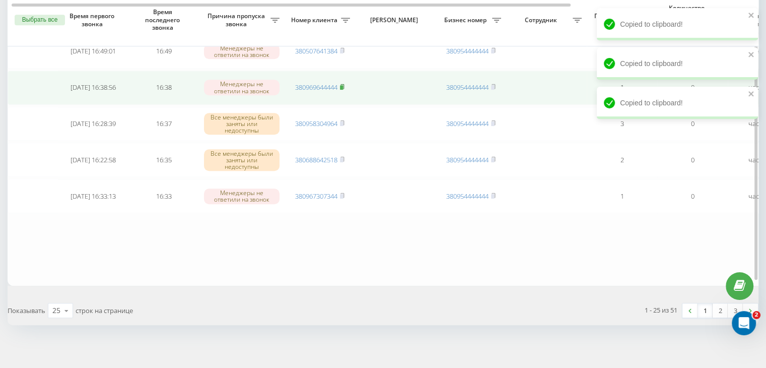
click at [343, 85] on rect at bounding box center [341, 87] width 3 height 5
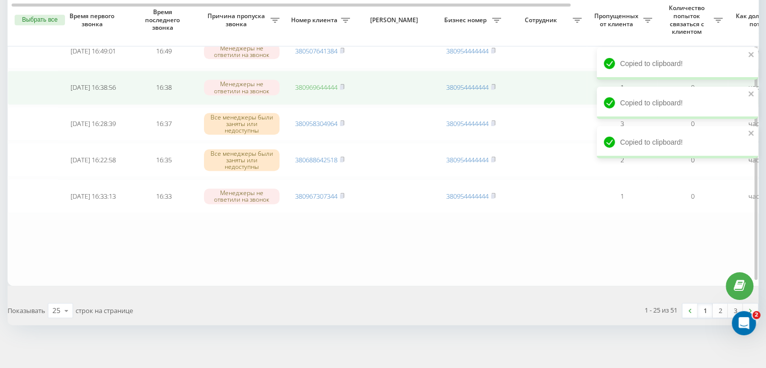
click at [324, 83] on link "380969644444" at bounding box center [316, 87] width 42 height 9
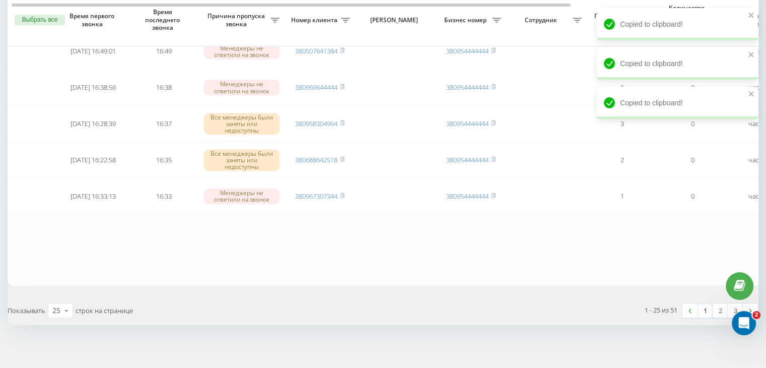
click at [703, 307] on link "1" at bounding box center [705, 310] width 15 height 14
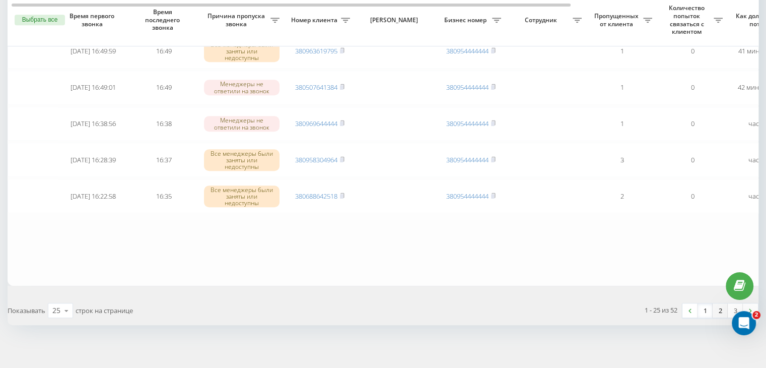
click at [719, 306] on link "2" at bounding box center [720, 310] width 15 height 14
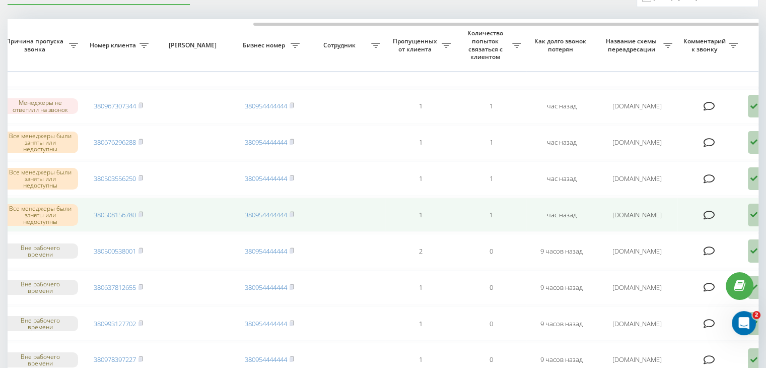
scroll to position [0, 256]
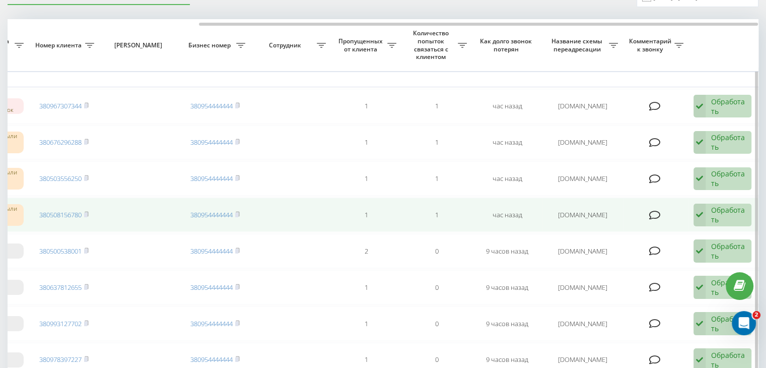
click at [712, 212] on div "Обработать" at bounding box center [728, 214] width 35 height 19
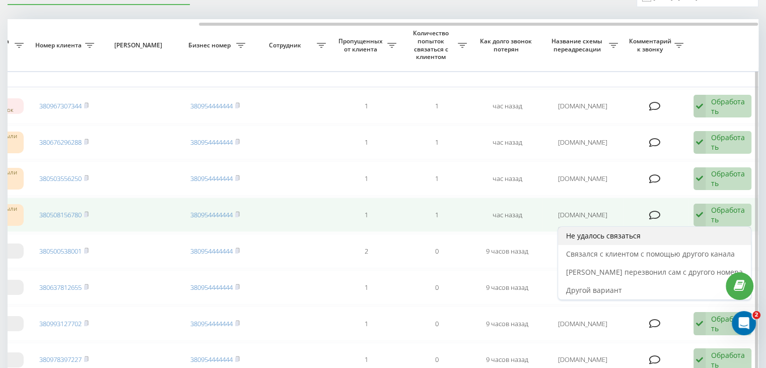
click at [691, 229] on div "Не удалось связаться" at bounding box center [654, 236] width 193 height 18
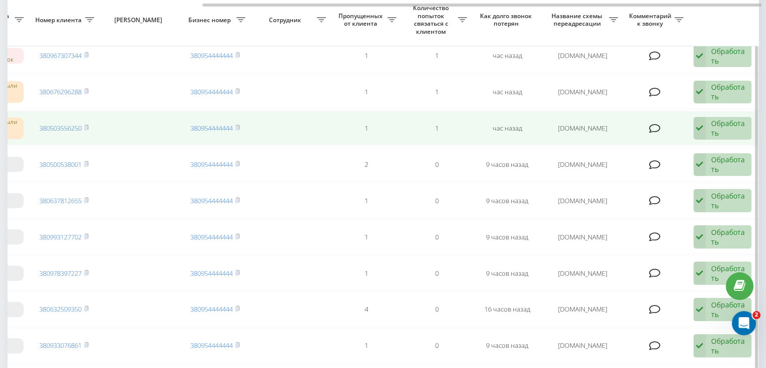
click at [721, 123] on div "Обработать" at bounding box center [728, 127] width 35 height 19
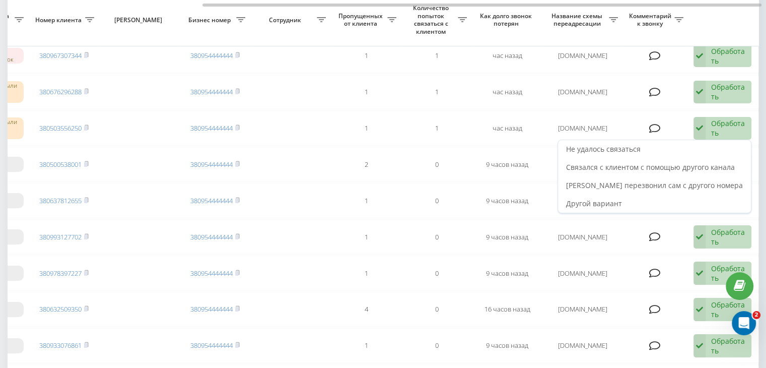
click at [686, 152] on div "Не удалось связаться" at bounding box center [654, 149] width 193 height 18
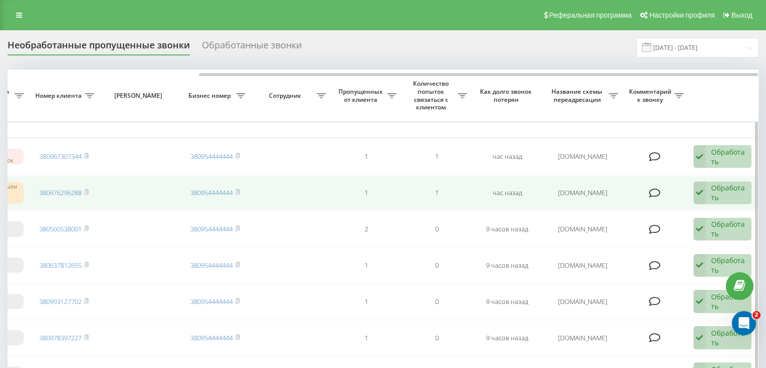
click at [722, 185] on div "Обработать" at bounding box center [728, 192] width 35 height 19
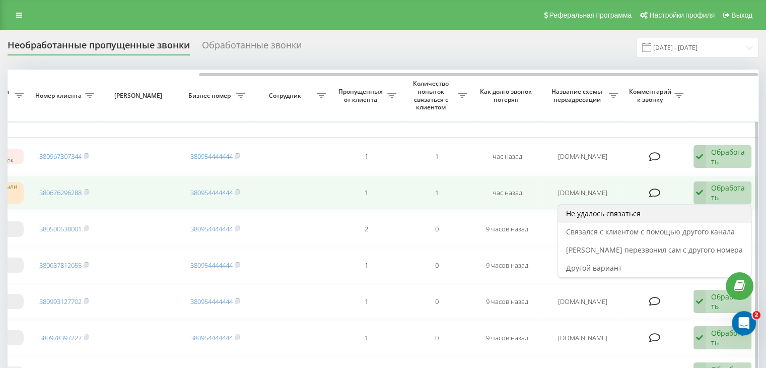
click at [697, 209] on div "Не удалось связаться" at bounding box center [654, 214] width 193 height 18
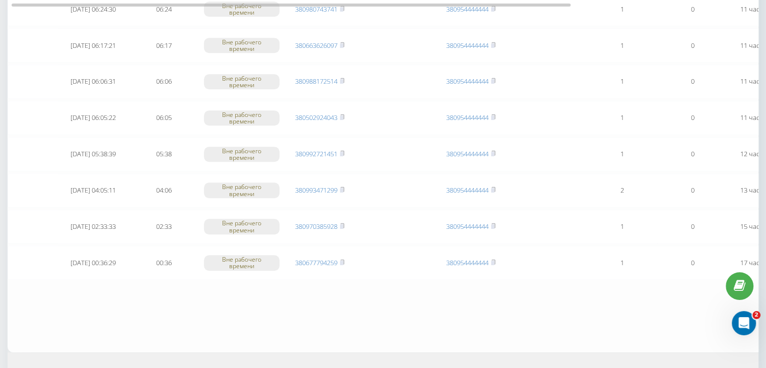
scroll to position [793, 0]
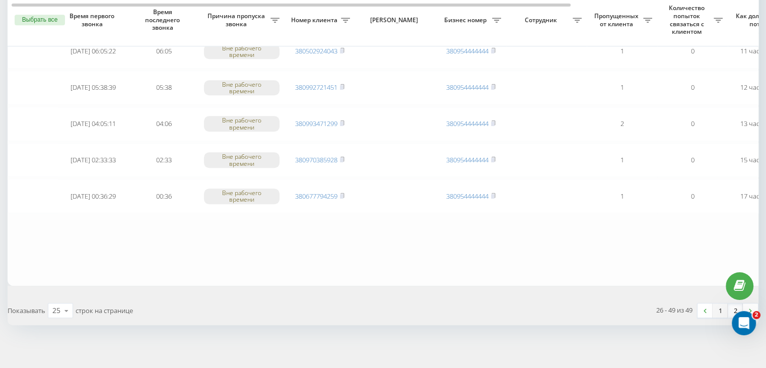
click at [719, 309] on link "1" at bounding box center [720, 310] width 15 height 14
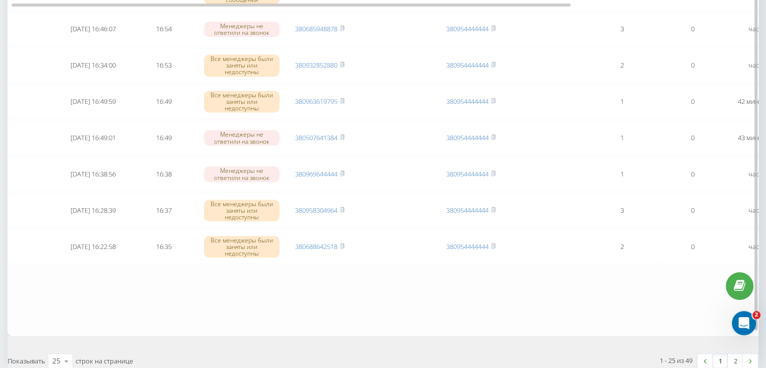
scroll to position [830, 0]
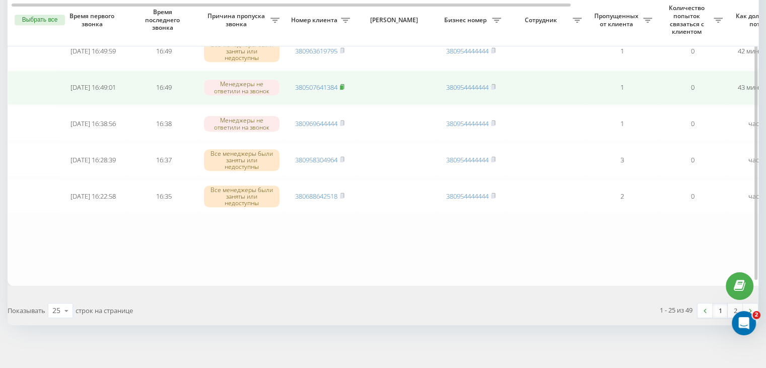
click at [343, 85] on rect at bounding box center [341, 87] width 3 height 5
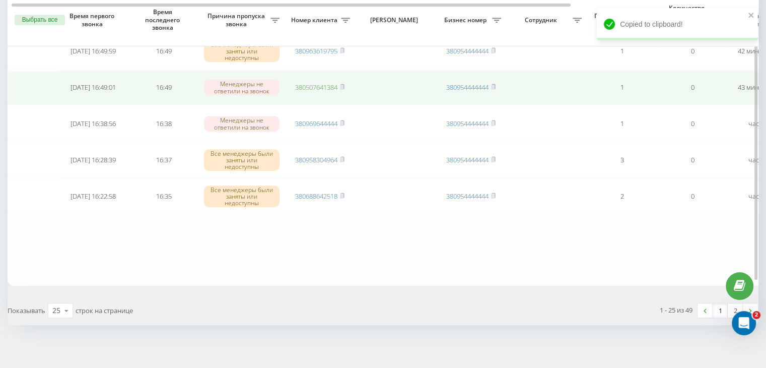
click at [326, 83] on link "380507641384" at bounding box center [316, 87] width 42 height 9
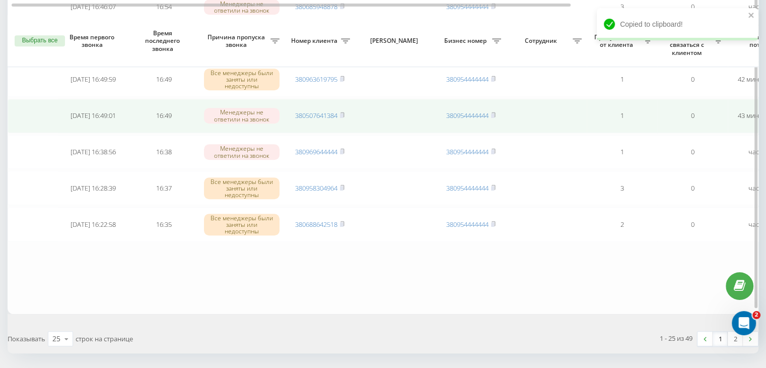
scroll to position [779, 0]
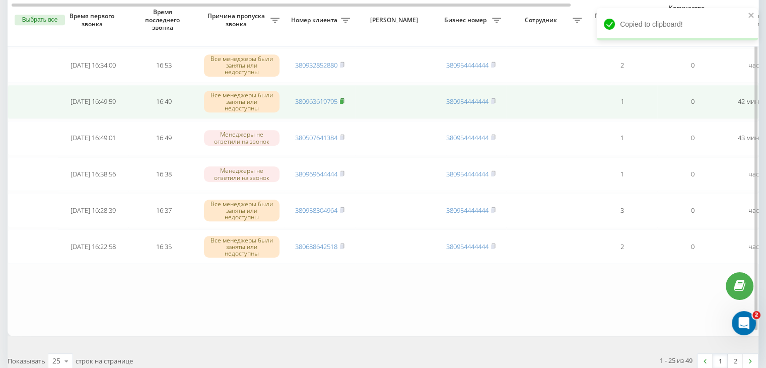
click at [343, 99] on rect at bounding box center [341, 101] width 3 height 5
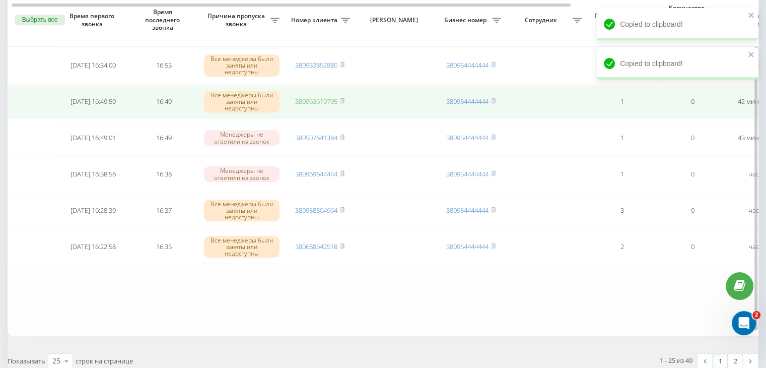
click at [322, 99] on link "380963619795" at bounding box center [316, 101] width 42 height 9
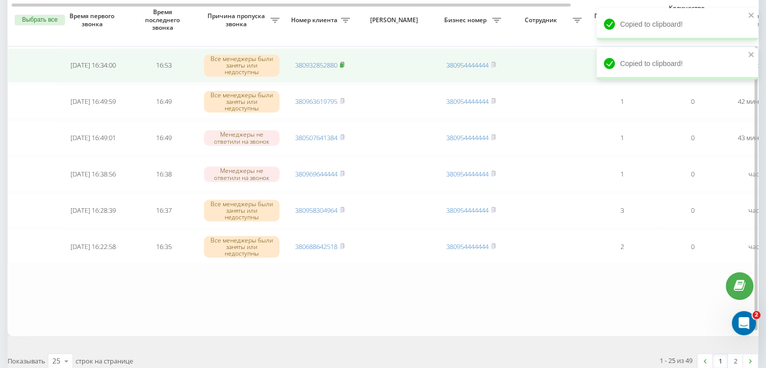
click at [343, 63] on rect at bounding box center [341, 65] width 3 height 5
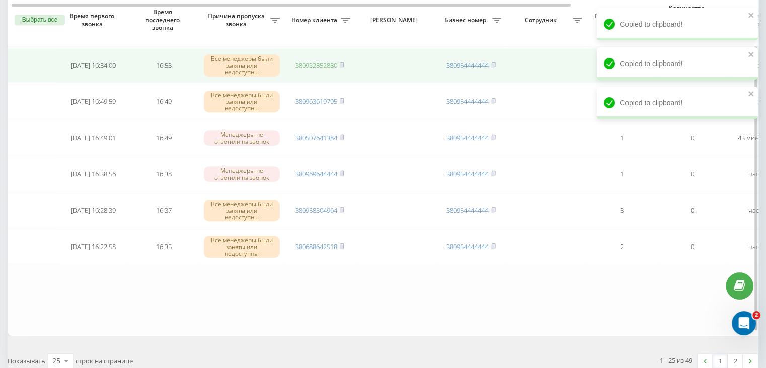
click at [317, 60] on link "380932852880" at bounding box center [316, 64] width 42 height 9
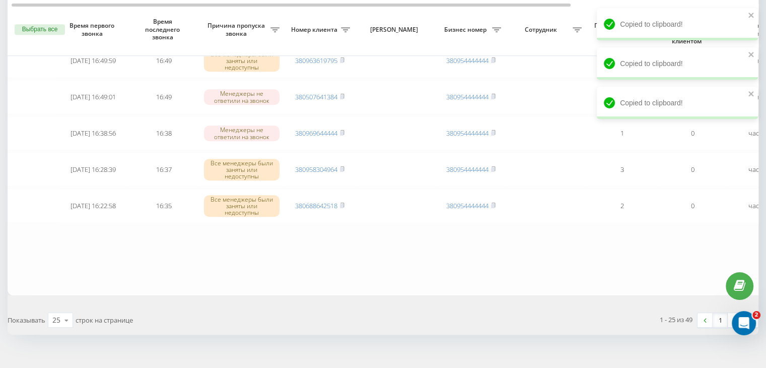
scroll to position [830, 0]
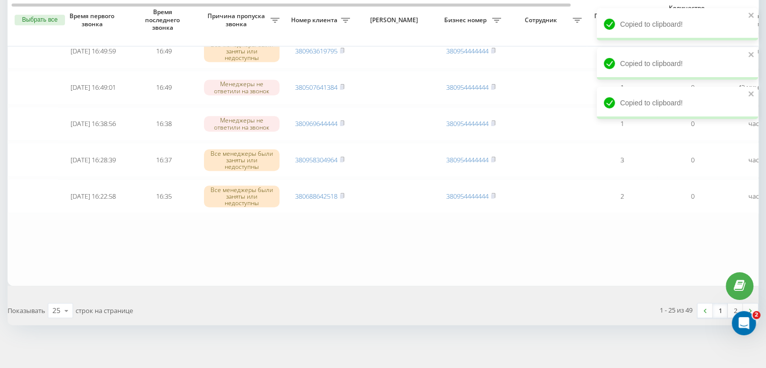
click at [718, 305] on link "1" at bounding box center [720, 310] width 15 height 14
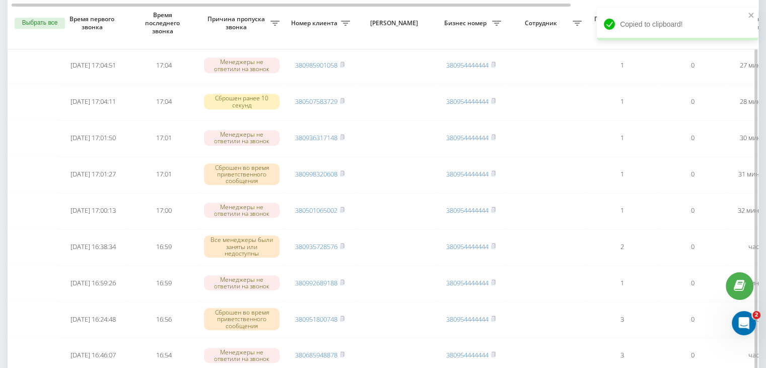
scroll to position [605, 0]
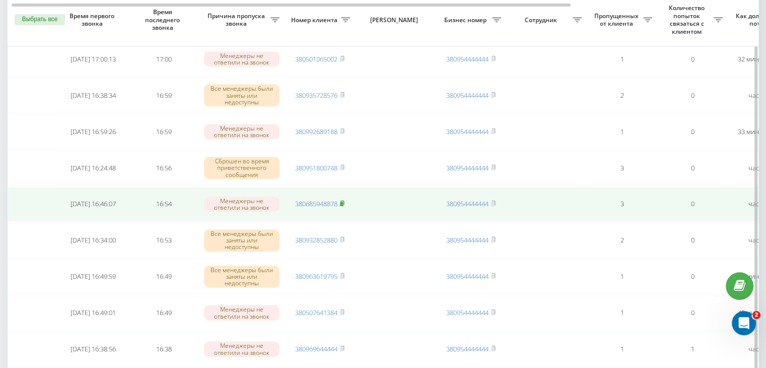
click at [343, 202] on rect at bounding box center [341, 204] width 3 height 5
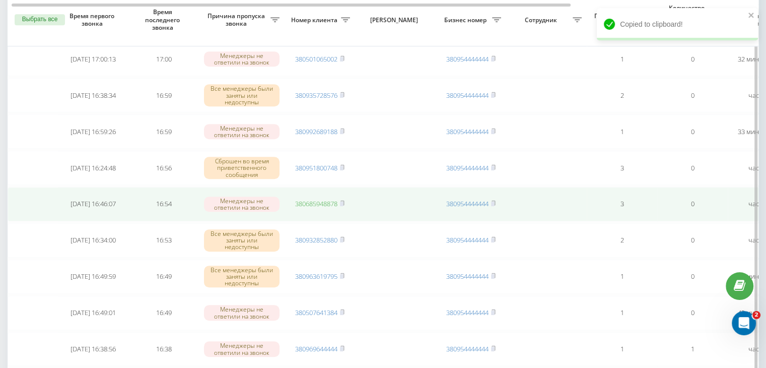
click at [324, 200] on link "380685948878" at bounding box center [316, 203] width 42 height 9
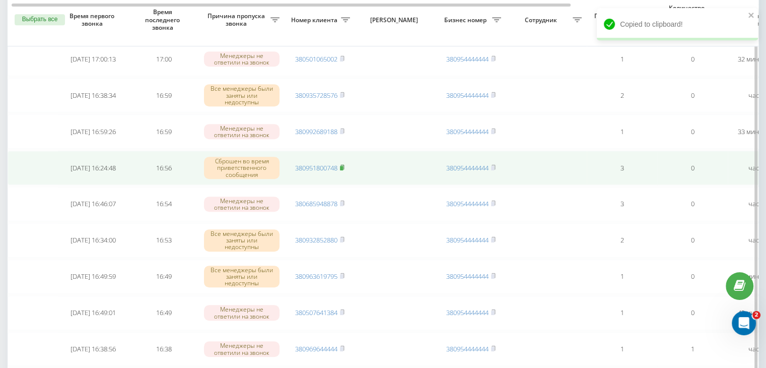
click at [343, 165] on rect at bounding box center [341, 167] width 3 height 5
click at [322, 164] on link "380951800748" at bounding box center [316, 167] width 42 height 9
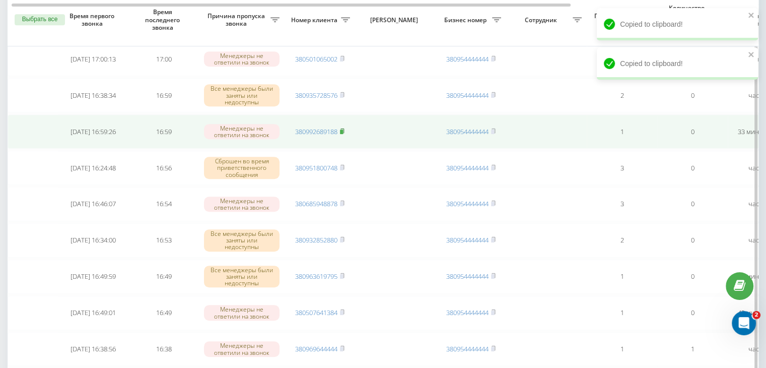
click at [343, 129] on rect at bounding box center [341, 131] width 3 height 5
click at [322, 127] on link "380992689188" at bounding box center [316, 131] width 42 height 9
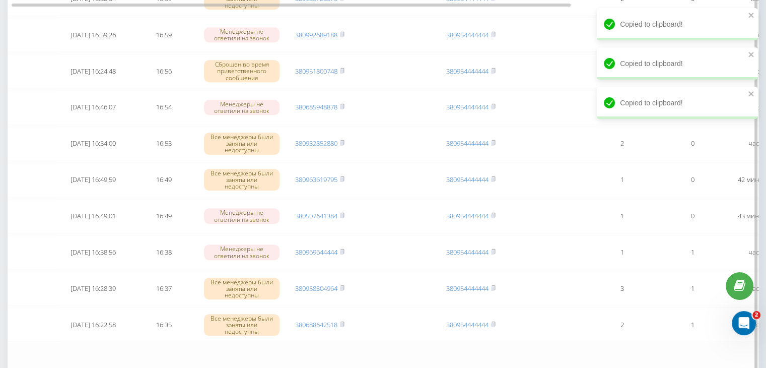
scroll to position [830, 0]
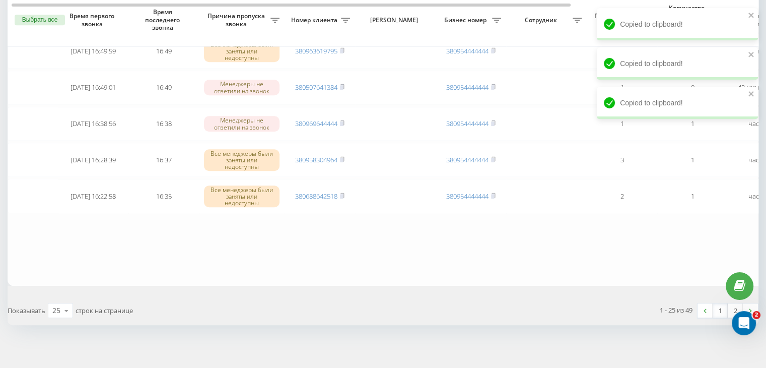
click at [721, 303] on link "1" at bounding box center [720, 310] width 15 height 14
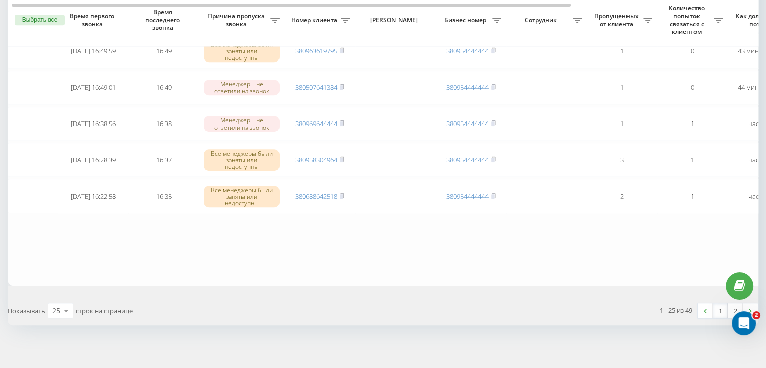
click at [720, 306] on link "1" at bounding box center [720, 310] width 15 height 14
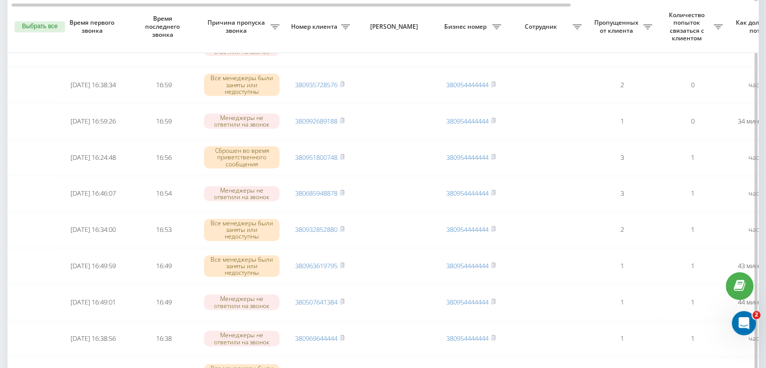
scroll to position [605, 0]
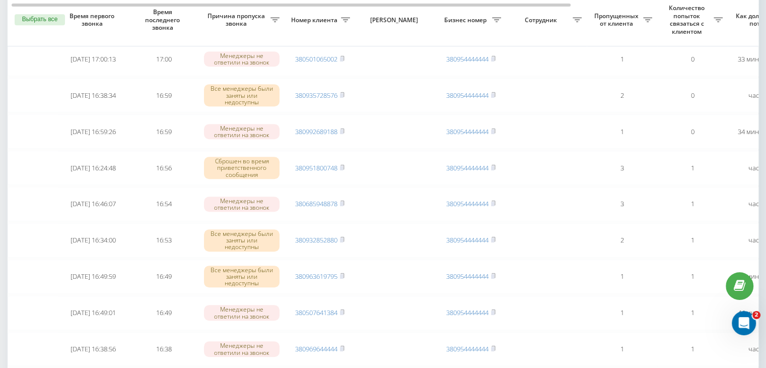
click at [0, 191] on div "Необработанные пропущенные звонки Обработанные звонки [DATE] - [DATE] Выбрать в…" at bounding box center [383, 12] width 766 height 1172
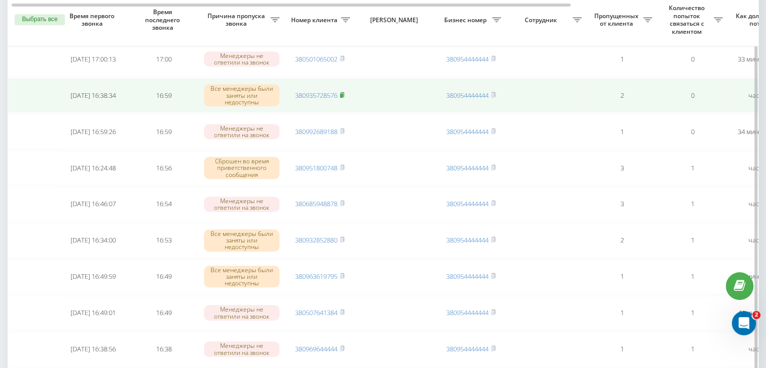
click at [343, 93] on rect at bounding box center [341, 95] width 3 height 5
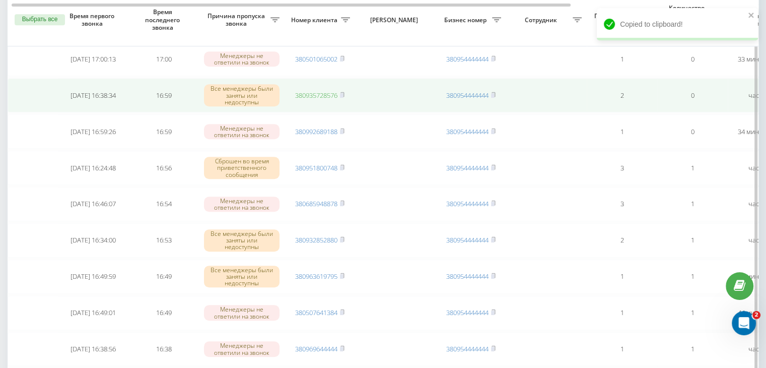
click at [329, 91] on link "380935728576" at bounding box center [316, 95] width 42 height 9
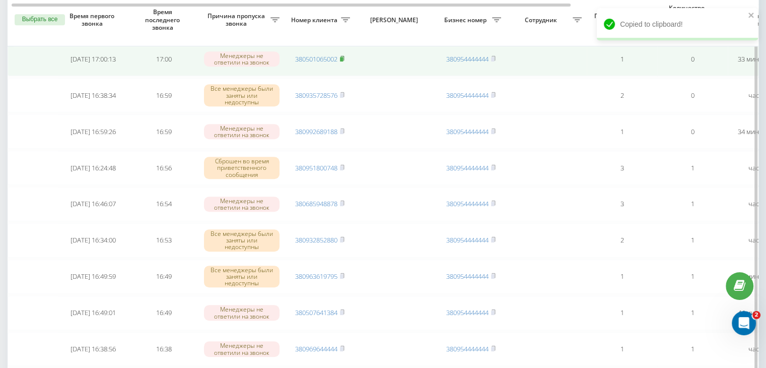
click at [343, 57] on rect at bounding box center [341, 59] width 3 height 5
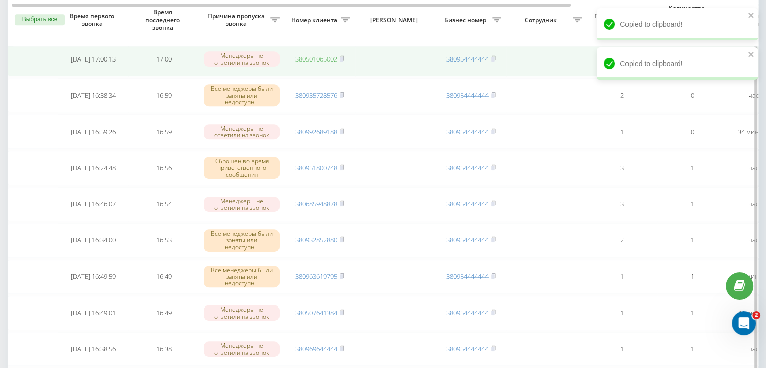
click at [320, 54] on link "380501065002" at bounding box center [316, 58] width 42 height 9
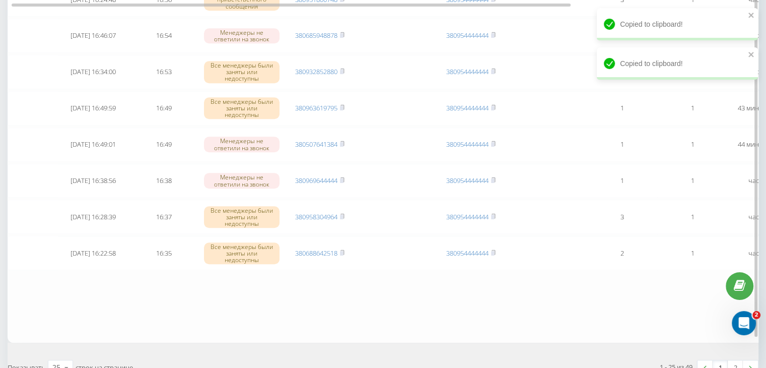
scroll to position [830, 0]
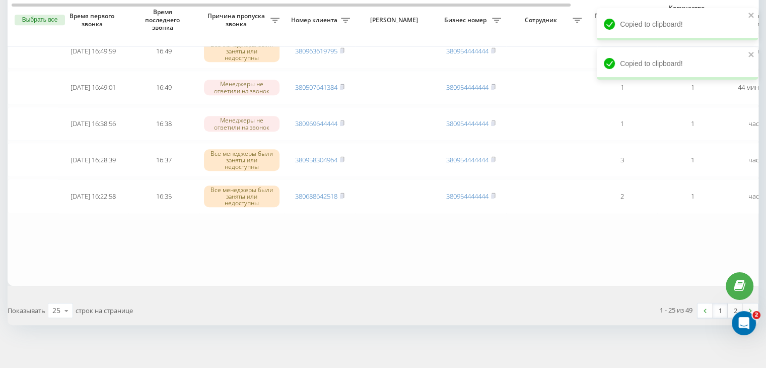
drag, startPoint x: 720, startPoint y: 303, endPoint x: 702, endPoint y: 305, distance: 18.2
click at [719, 303] on link "1" at bounding box center [720, 310] width 15 height 14
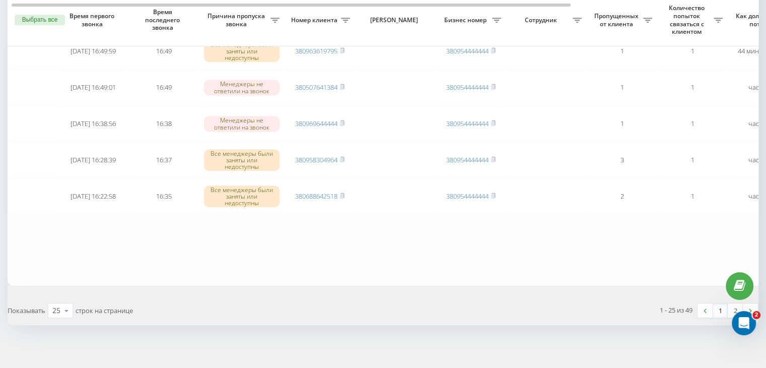
click at [719, 307] on link "1" at bounding box center [720, 310] width 15 height 14
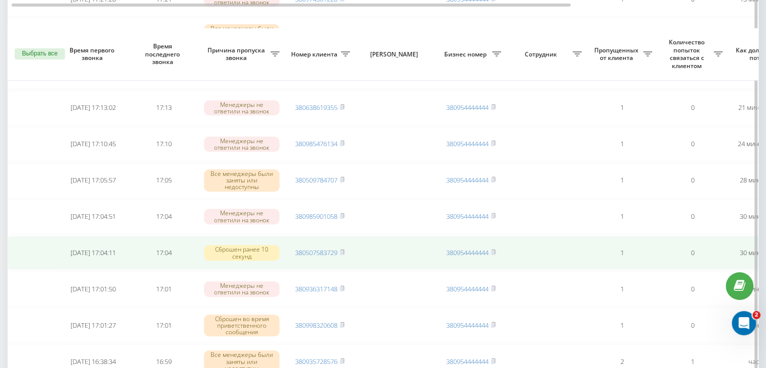
scroll to position [353, 0]
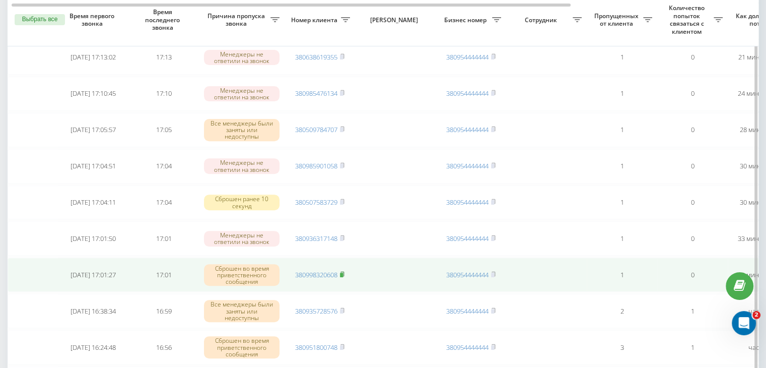
click at [341, 273] on rect at bounding box center [341, 275] width 3 height 5
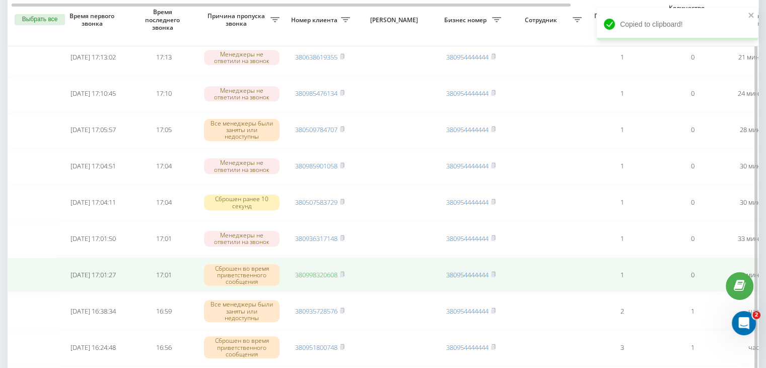
click at [329, 270] on link "380998320608" at bounding box center [316, 274] width 42 height 9
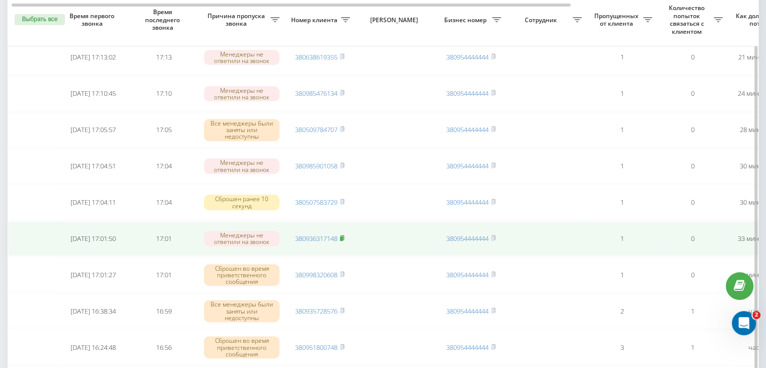
click at [343, 236] on rect at bounding box center [341, 238] width 3 height 5
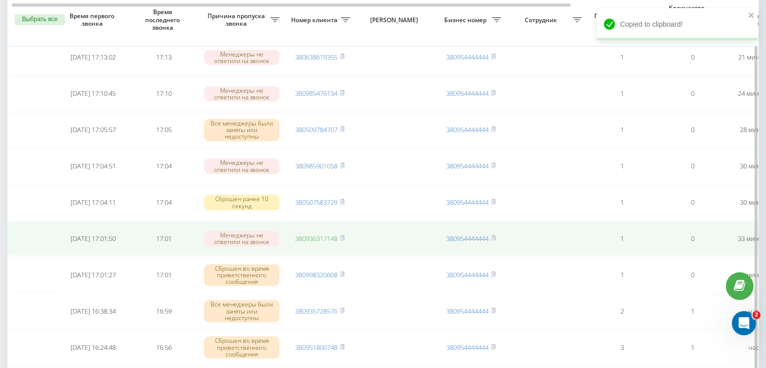
click at [334, 235] on link "380936317148" at bounding box center [316, 238] width 42 height 9
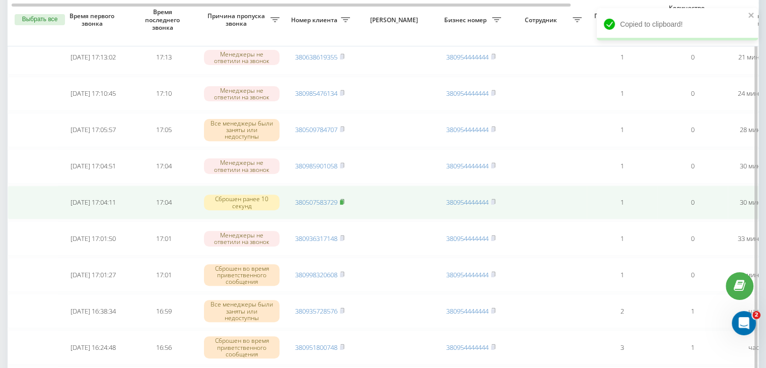
click at [343, 201] on rect at bounding box center [341, 202] width 3 height 5
click at [319, 199] on link "380507583729" at bounding box center [316, 201] width 42 height 9
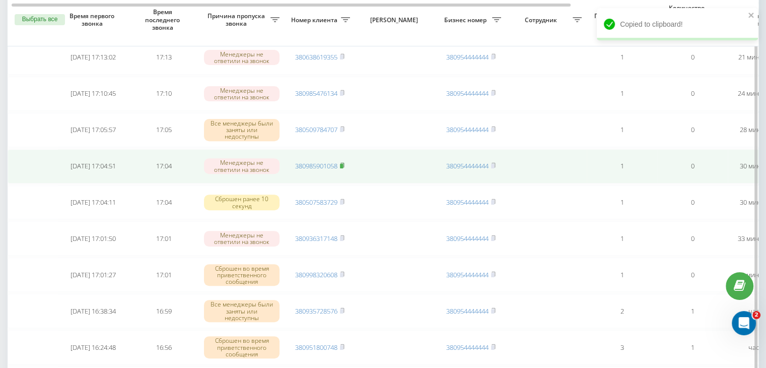
click at [345, 162] on icon at bounding box center [342, 165] width 5 height 6
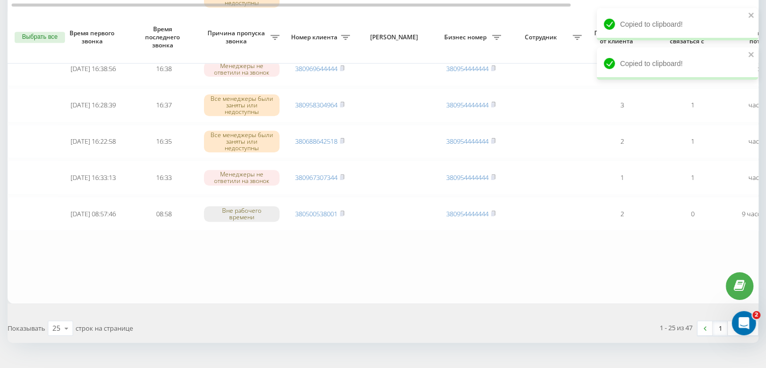
scroll to position [830, 0]
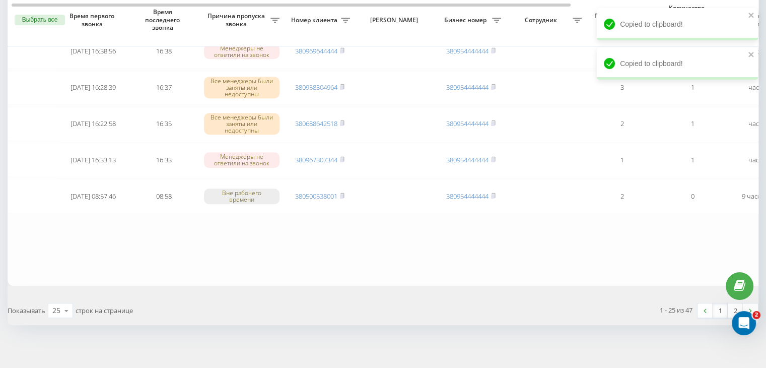
click at [723, 303] on link "1" at bounding box center [720, 310] width 15 height 14
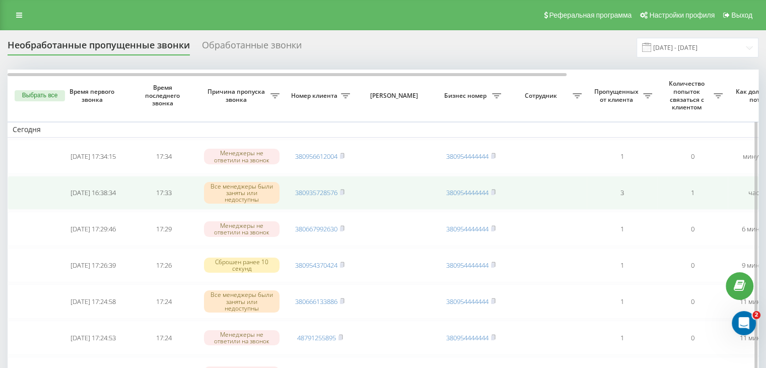
scroll to position [0, 256]
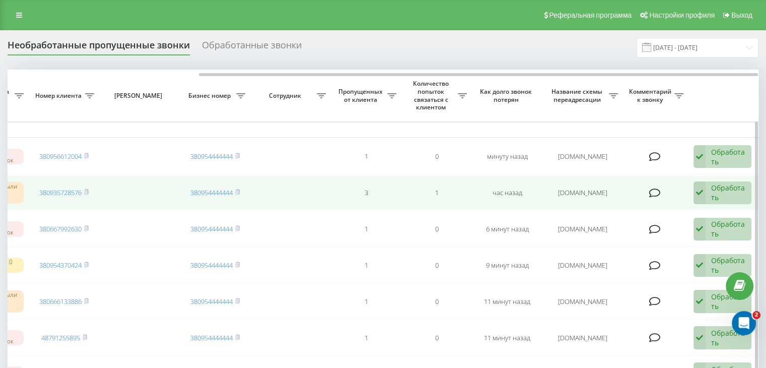
click at [725, 189] on div "Обработать" at bounding box center [728, 192] width 35 height 19
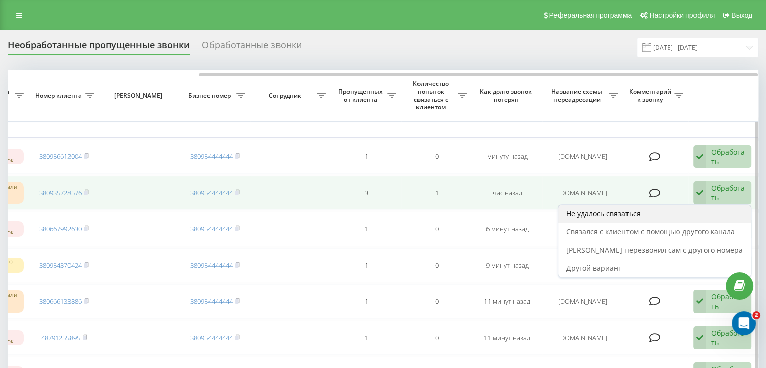
click at [689, 210] on div "Не удалось связаться" at bounding box center [654, 214] width 193 height 18
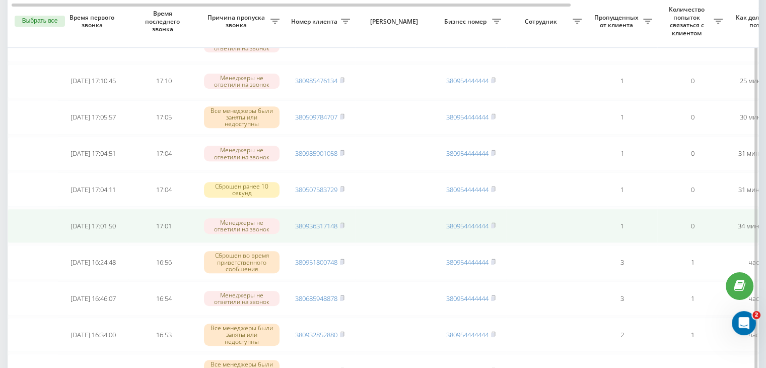
scroll to position [403, 0]
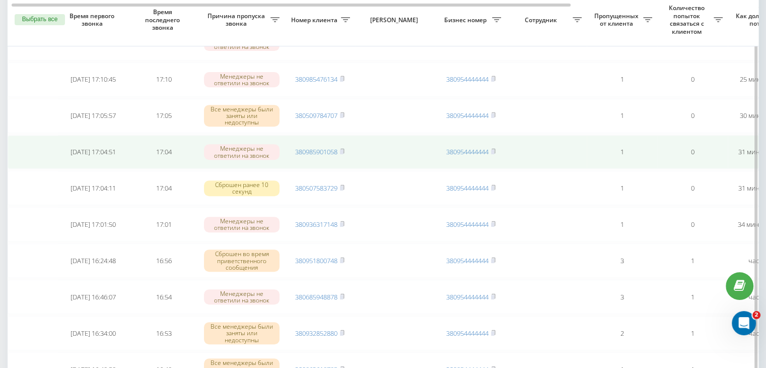
click at [322, 144] on td "380985901058" at bounding box center [320, 152] width 71 height 34
click at [326, 148] on link "380985901058" at bounding box center [316, 151] width 42 height 9
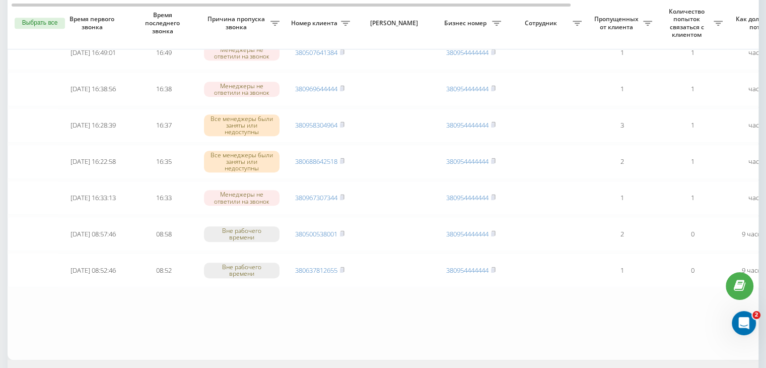
scroll to position [830, 0]
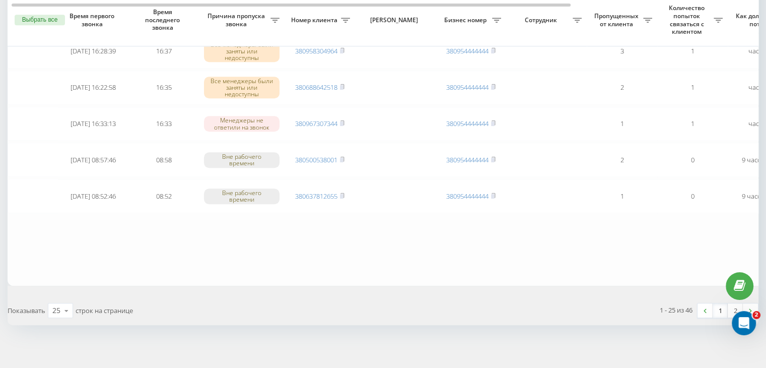
drag, startPoint x: 720, startPoint y: 302, endPoint x: 688, endPoint y: 312, distance: 33.9
click at [720, 303] on link "1" at bounding box center [720, 310] width 15 height 14
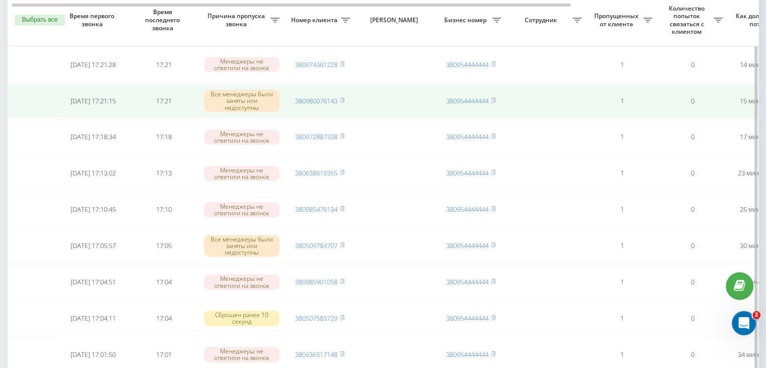
scroll to position [353, 0]
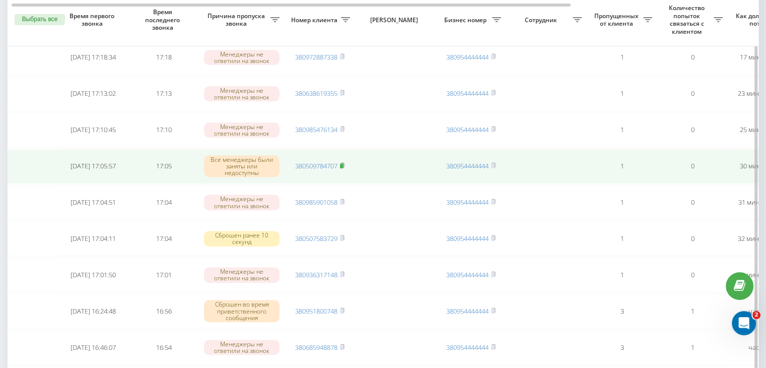
click at [343, 164] on rect at bounding box center [341, 166] width 3 height 5
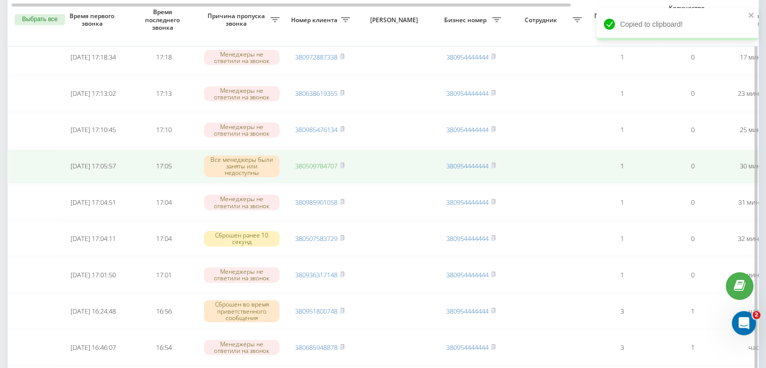
click at [306, 161] on link "380509784707" at bounding box center [316, 165] width 42 height 9
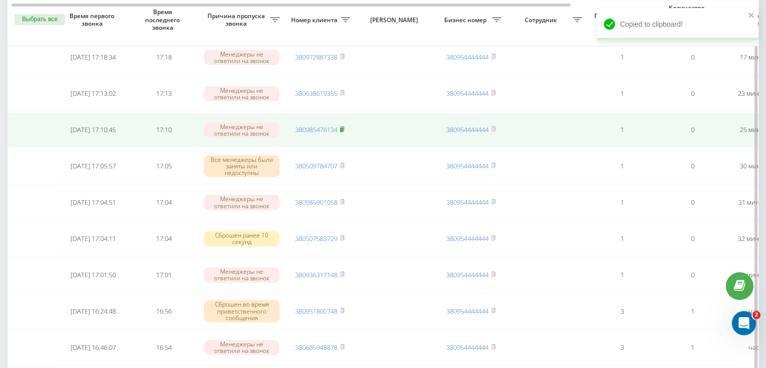
click at [343, 128] on rect at bounding box center [341, 129] width 3 height 5
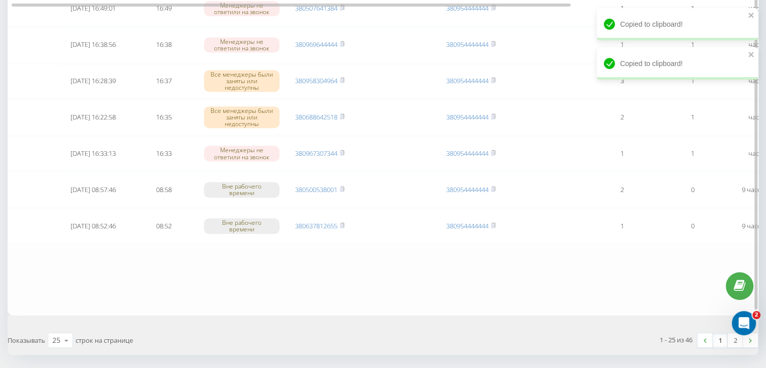
scroll to position [830, 0]
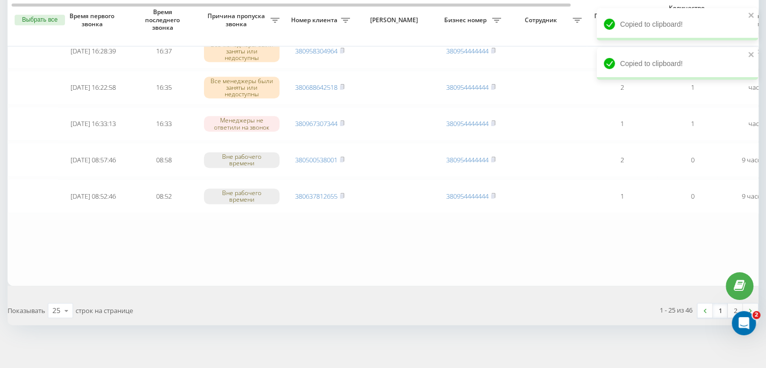
click at [717, 304] on link "1" at bounding box center [720, 310] width 15 height 14
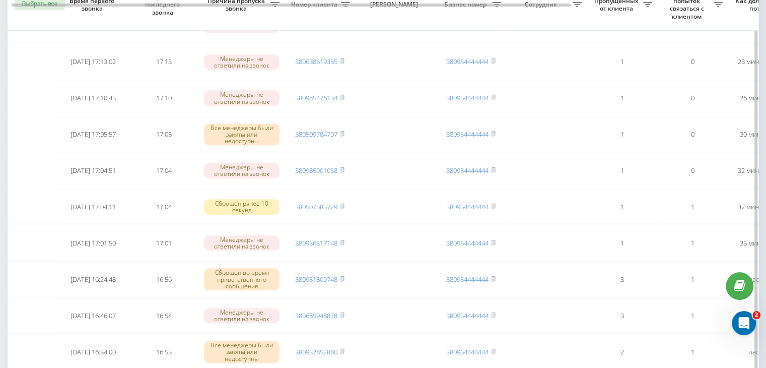
scroll to position [403, 0]
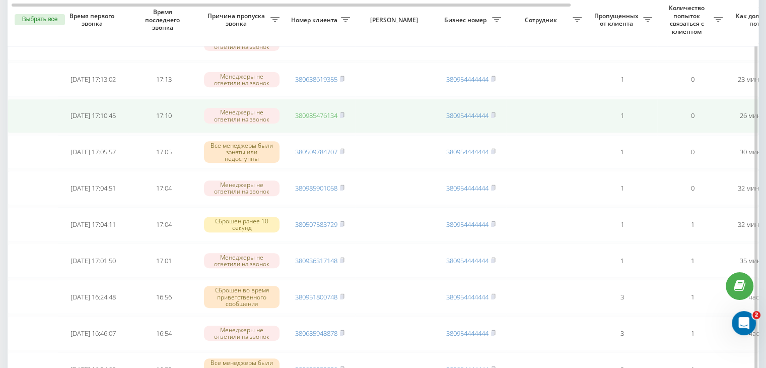
click at [330, 111] on link "380985476134" at bounding box center [316, 115] width 42 height 9
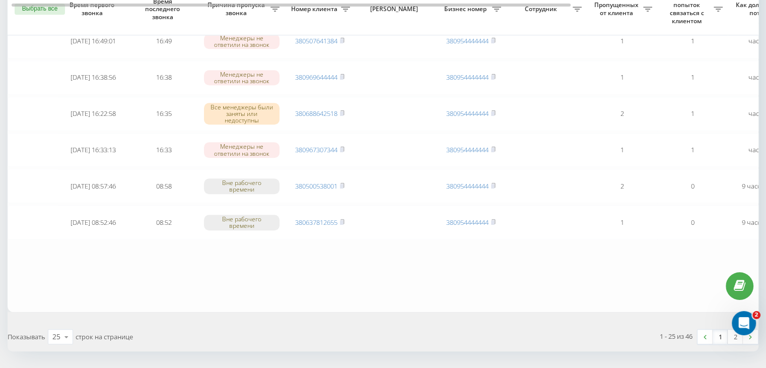
scroll to position [830, 0]
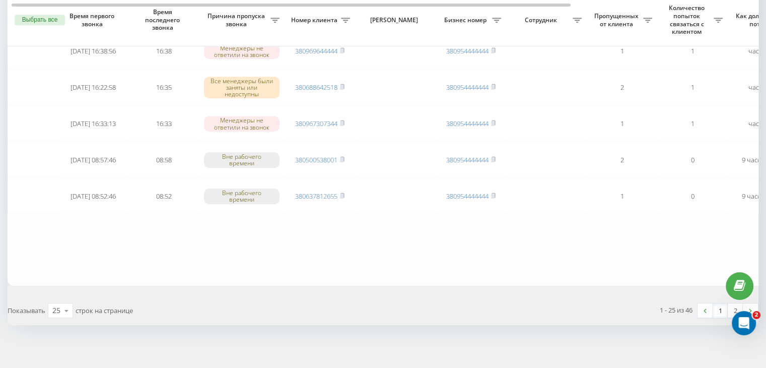
click at [723, 310] on link "1" at bounding box center [720, 310] width 15 height 14
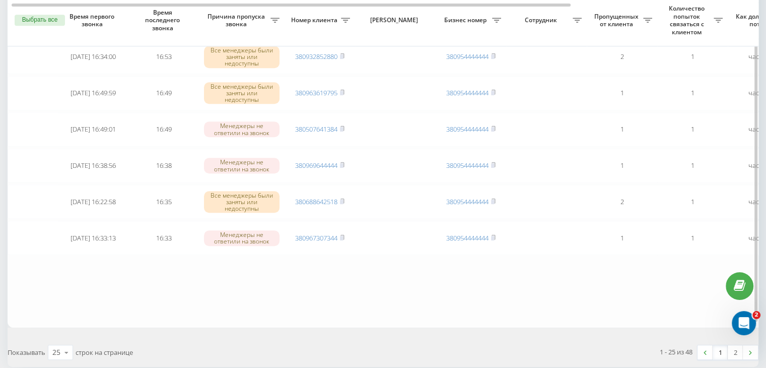
scroll to position [779, 0]
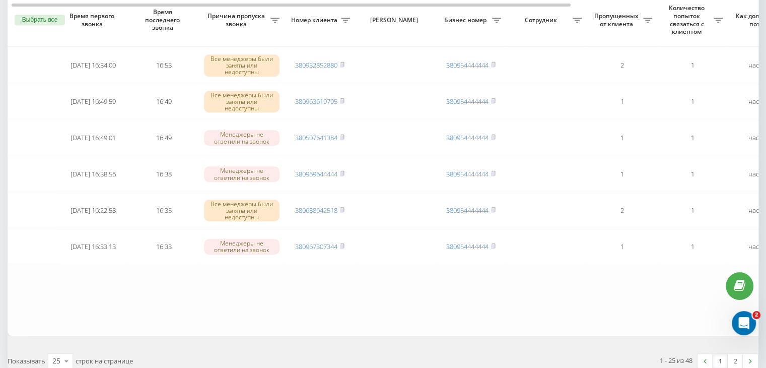
click at [723, 354] on link "1" at bounding box center [720, 361] width 15 height 14
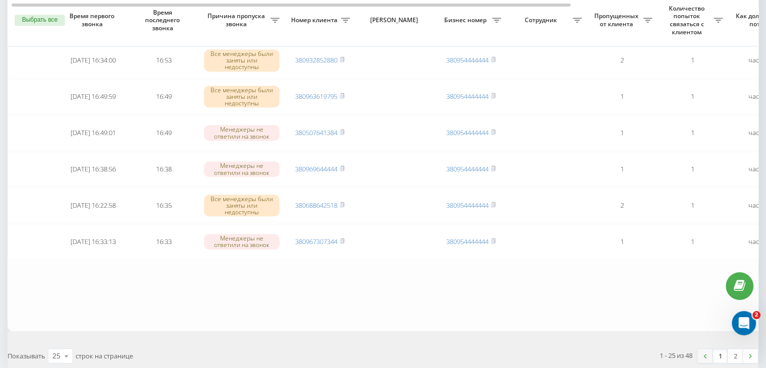
scroll to position [830, 0]
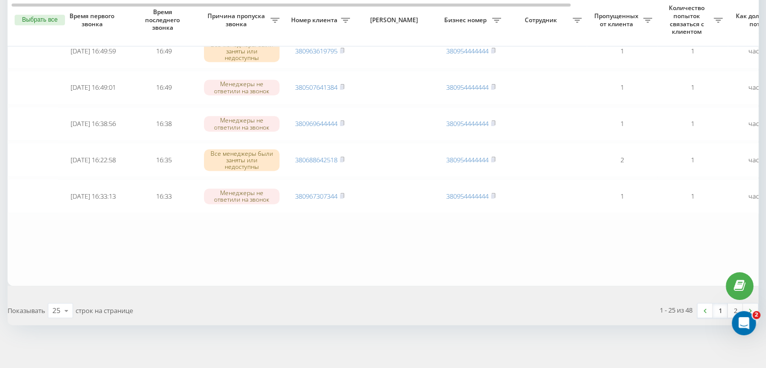
click at [716, 311] on link "1" at bounding box center [720, 310] width 15 height 14
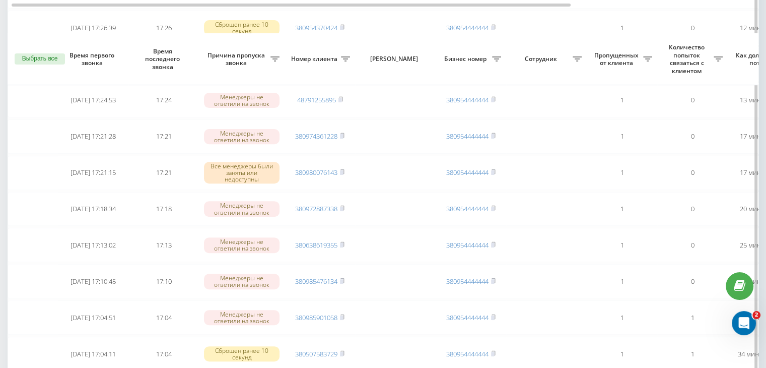
scroll to position [403, 0]
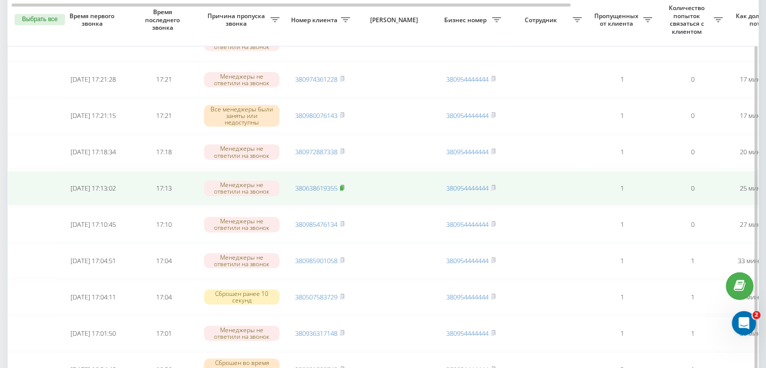
click at [342, 186] on rect at bounding box center [341, 188] width 3 height 5
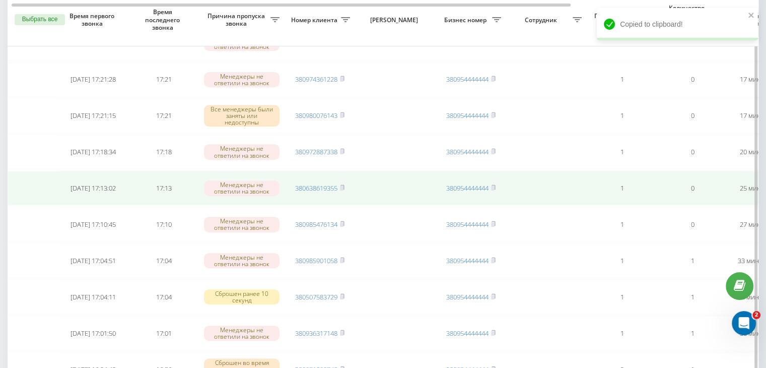
click at [336, 189] on link "380638619355" at bounding box center [316, 187] width 42 height 9
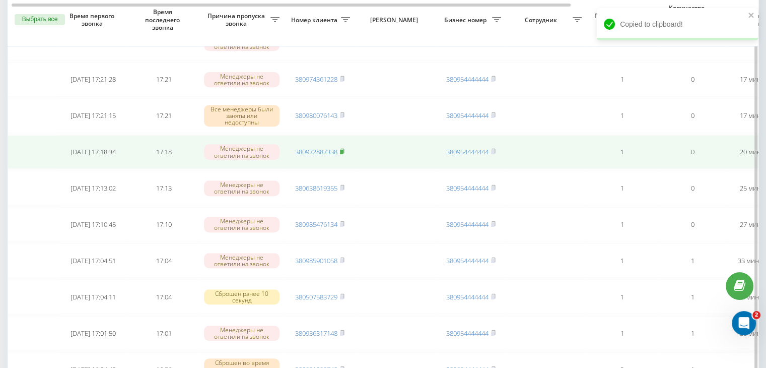
click at [345, 149] on icon at bounding box center [342, 151] width 5 height 6
click at [323, 152] on link "380972887338" at bounding box center [316, 151] width 42 height 9
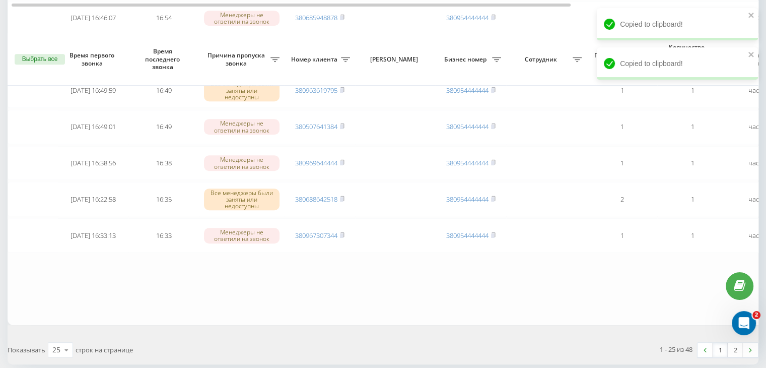
scroll to position [830, 0]
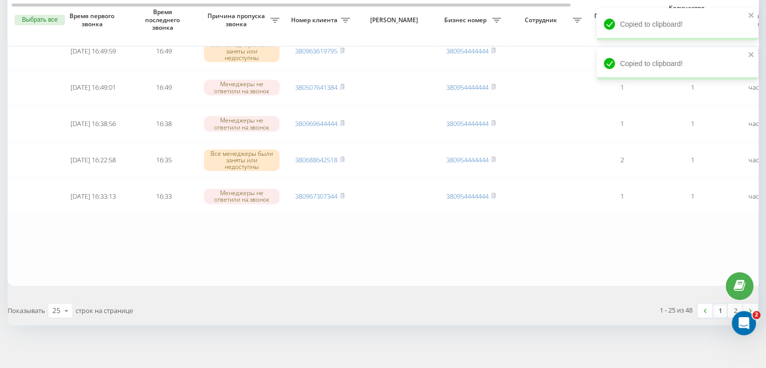
click at [719, 304] on link "1" at bounding box center [720, 310] width 15 height 14
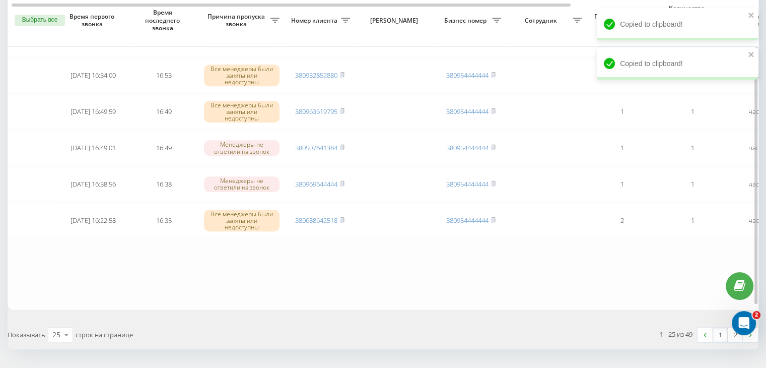
scroll to position [806, 0]
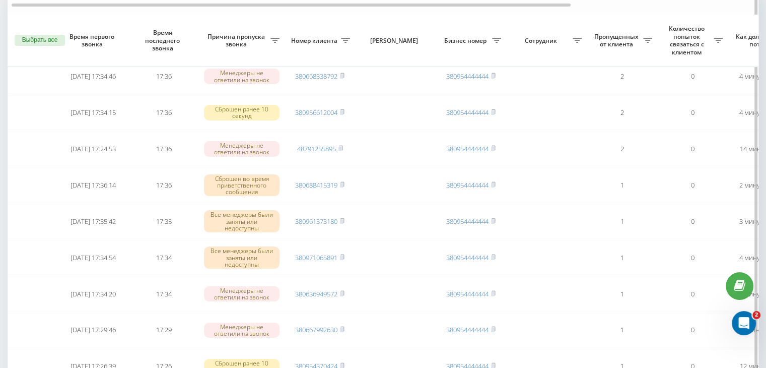
scroll to position [0, 0]
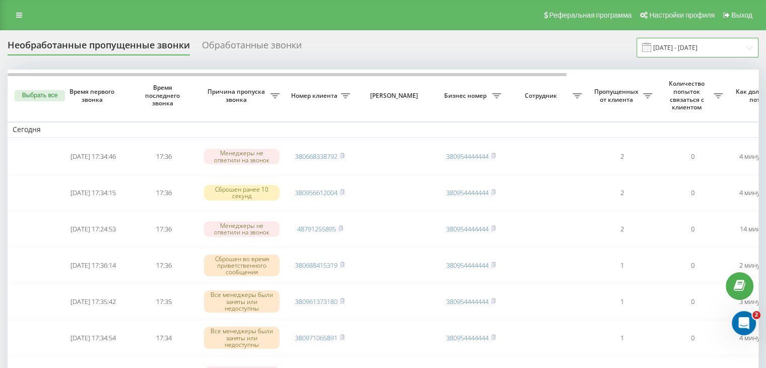
click at [705, 50] on input "[DATE] - [DATE]" at bounding box center [698, 48] width 122 height 20
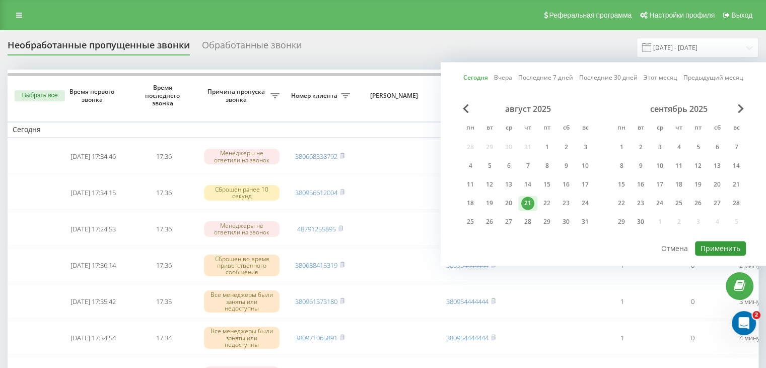
click at [717, 243] on button "Применить" at bounding box center [720, 248] width 51 height 15
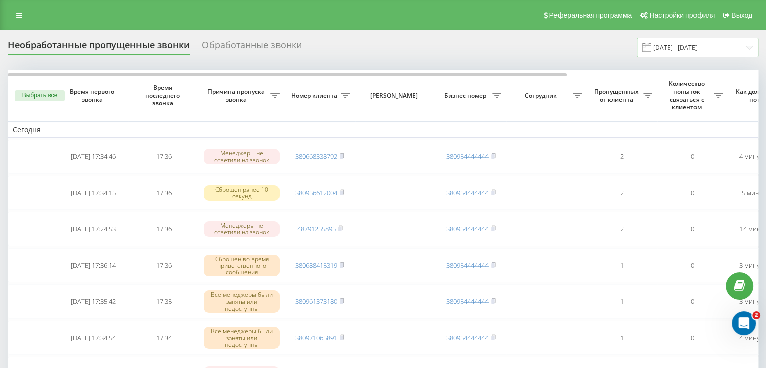
click at [663, 47] on input "[DATE] - [DATE]" at bounding box center [698, 48] width 122 height 20
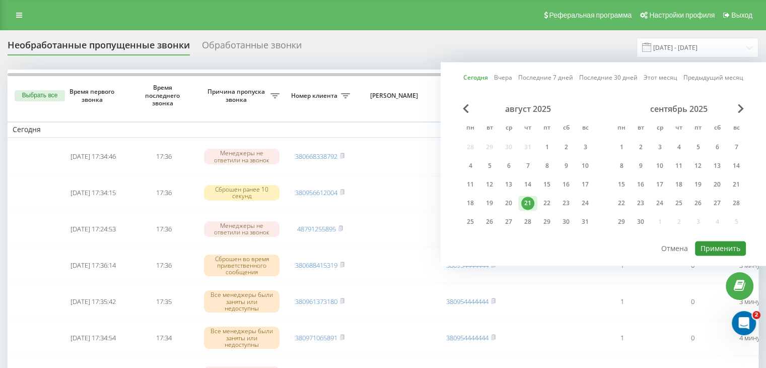
click at [701, 246] on button "Применить" at bounding box center [720, 248] width 51 height 15
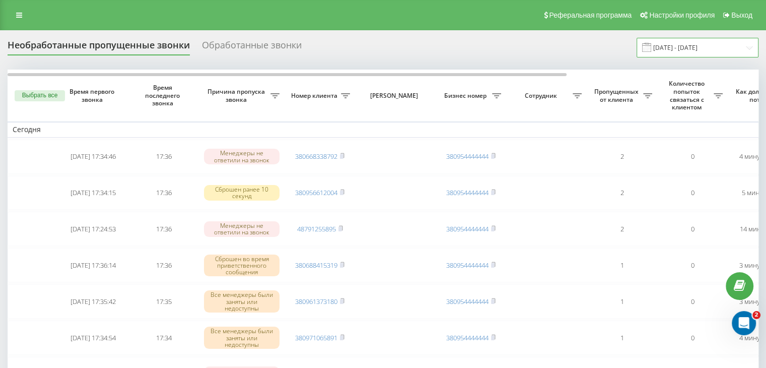
click at [711, 51] on input "[DATE] - [DATE]" at bounding box center [698, 48] width 122 height 20
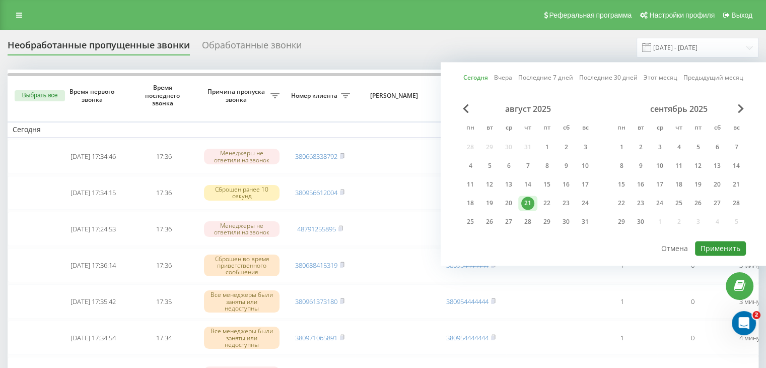
click at [704, 249] on button "Применить" at bounding box center [720, 248] width 51 height 15
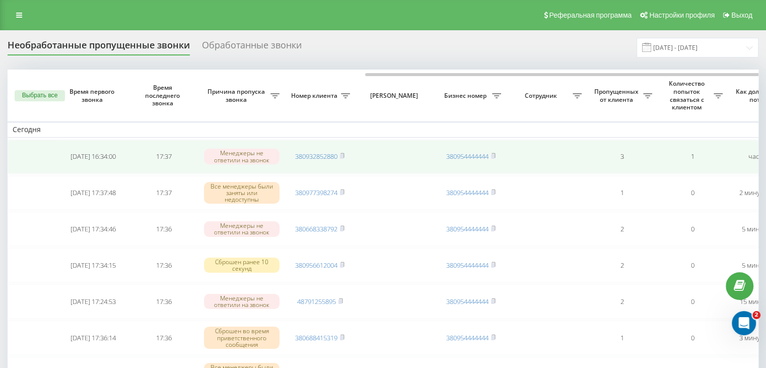
scroll to position [0, 256]
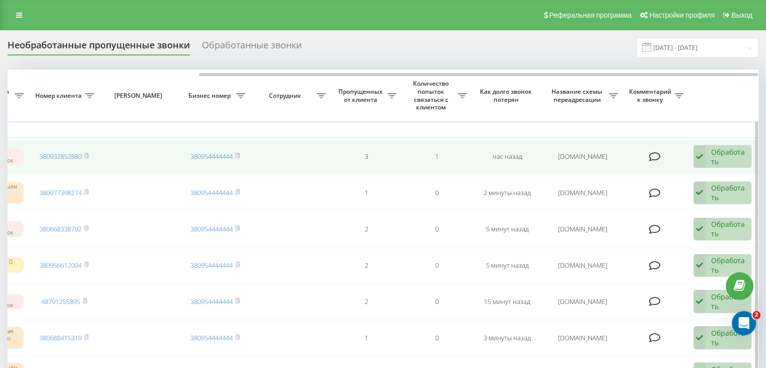
click at [731, 157] on div "Обработать" at bounding box center [728, 156] width 35 height 19
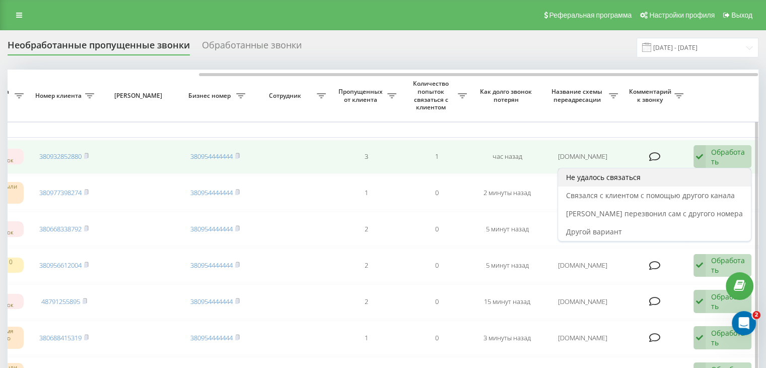
click at [707, 173] on div "Не удалось связаться" at bounding box center [654, 177] width 193 height 18
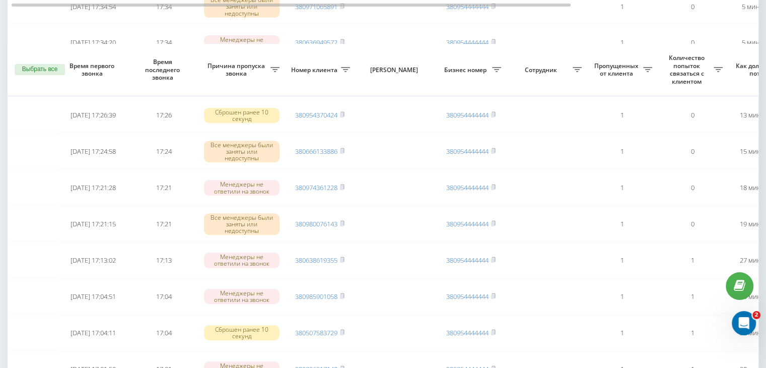
scroll to position [453, 0]
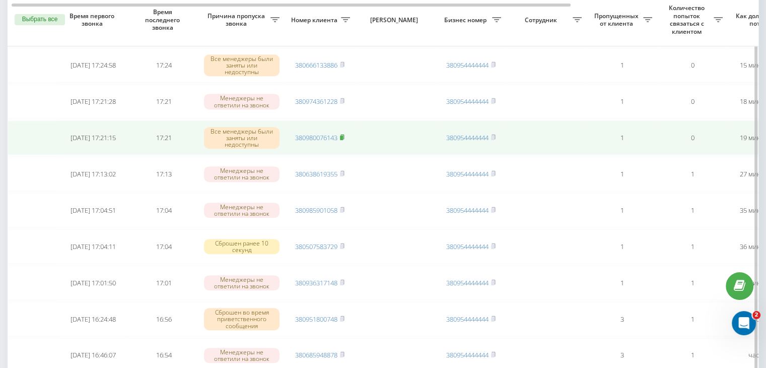
click at [343, 136] on rect at bounding box center [341, 138] width 3 height 5
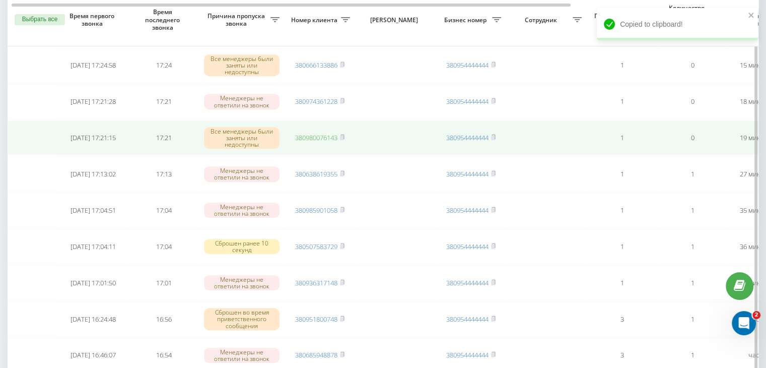
click at [331, 134] on link "380980076143" at bounding box center [316, 137] width 42 height 9
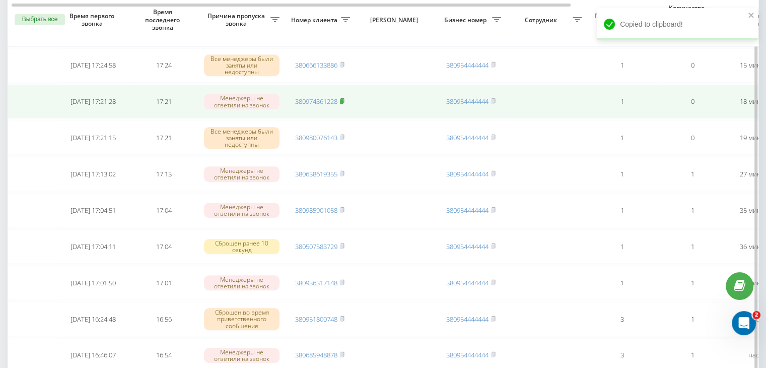
click at [343, 99] on rect at bounding box center [341, 101] width 3 height 5
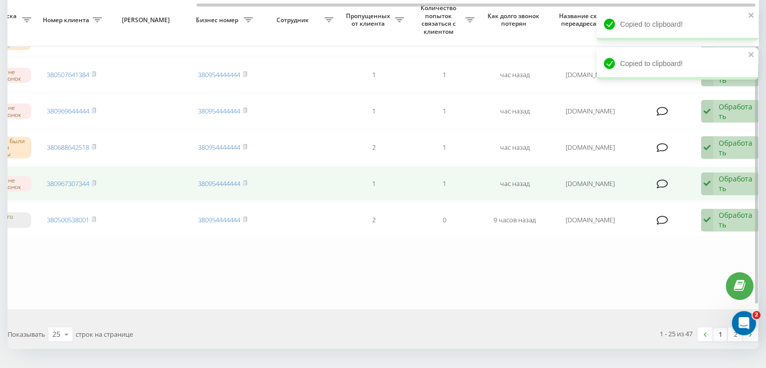
scroll to position [0, 256]
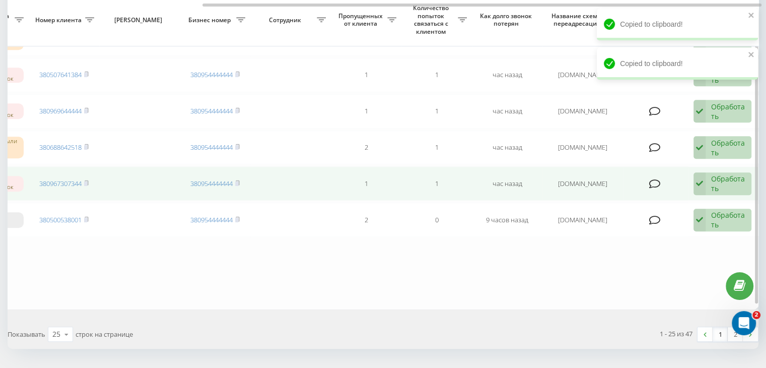
click at [720, 182] on div "Обработать" at bounding box center [728, 183] width 35 height 19
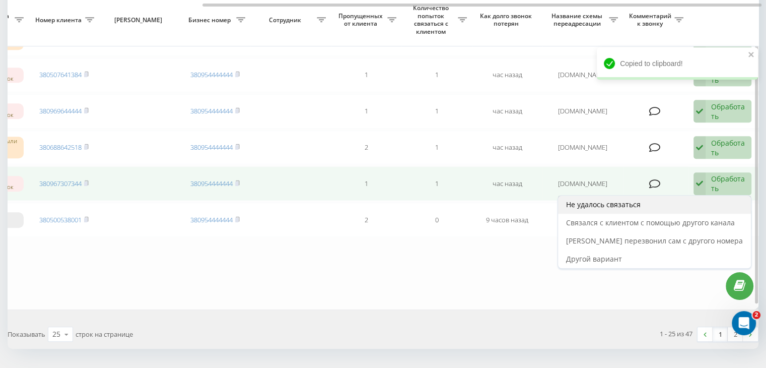
click at [704, 200] on div "Не удалось связаться" at bounding box center [654, 204] width 193 height 18
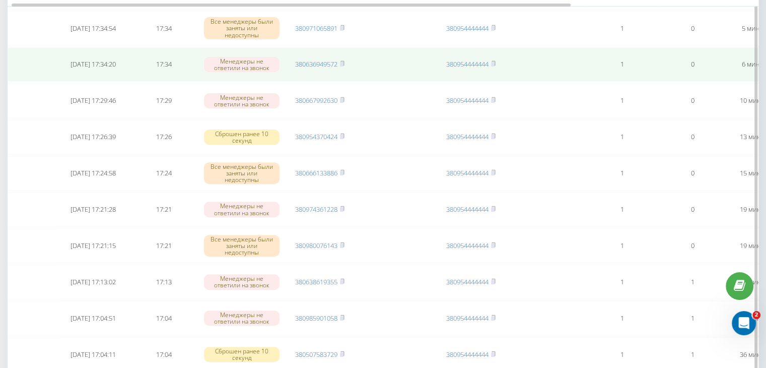
scroll to position [353, 0]
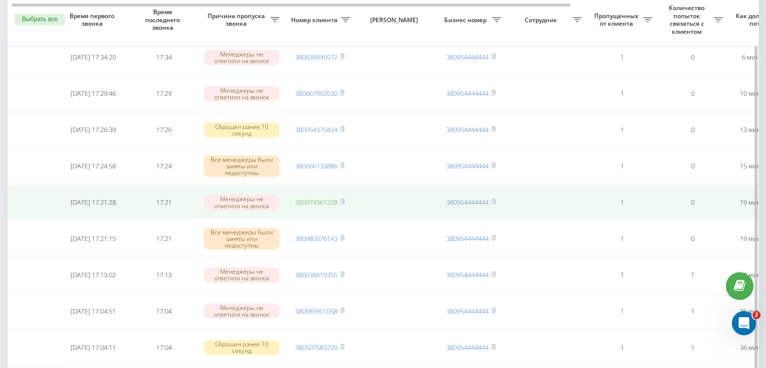
click at [326, 201] on link "380974361228" at bounding box center [316, 201] width 42 height 9
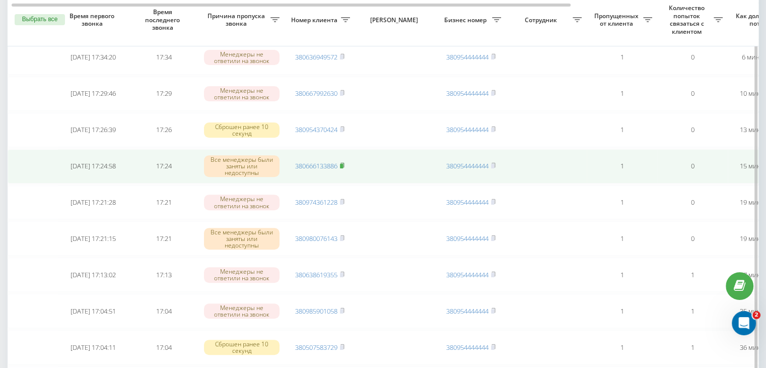
click at [345, 162] on icon at bounding box center [342, 165] width 5 height 6
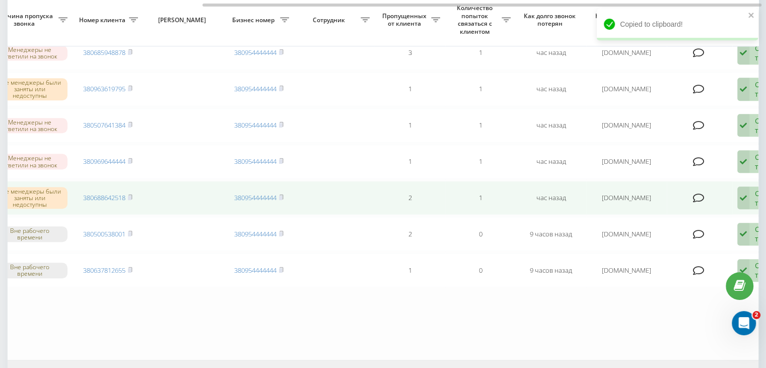
scroll to position [0, 256]
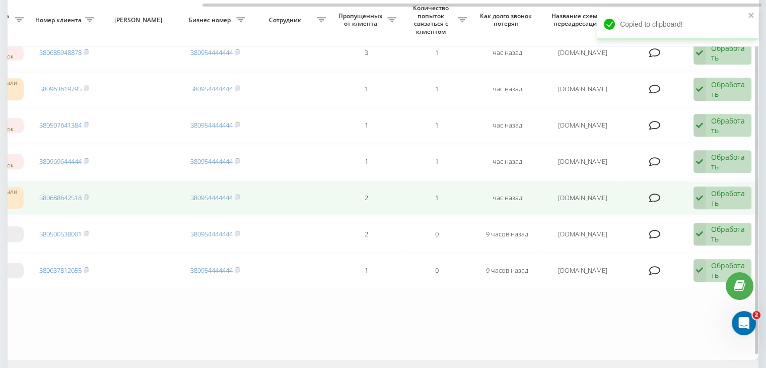
click at [726, 188] on div "Обработать" at bounding box center [728, 197] width 35 height 19
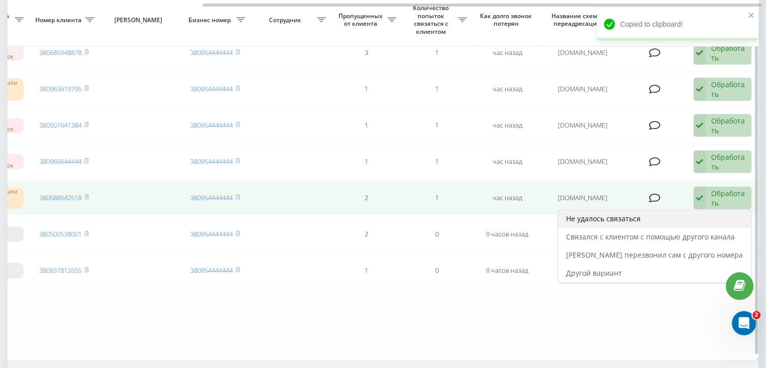
click at [706, 210] on div "Не удалось связаться" at bounding box center [654, 219] width 193 height 18
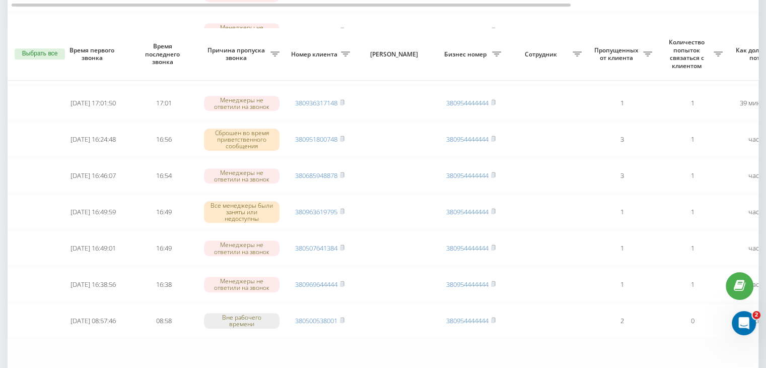
scroll to position [830, 0]
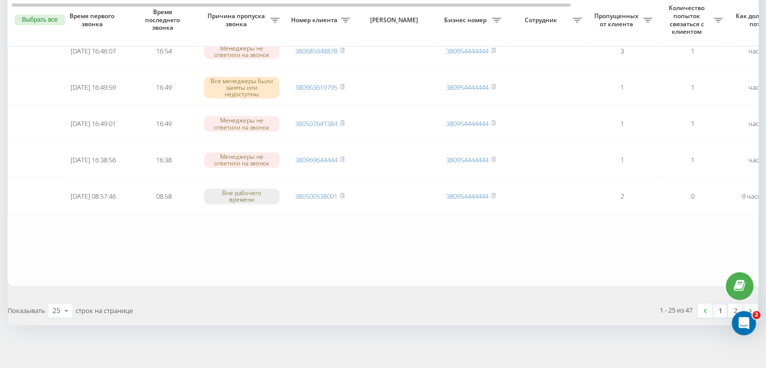
click at [721, 307] on link "1" at bounding box center [720, 310] width 15 height 14
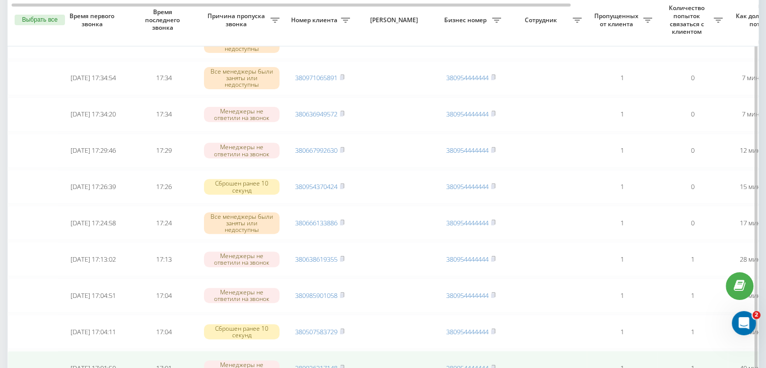
scroll to position [453, 0]
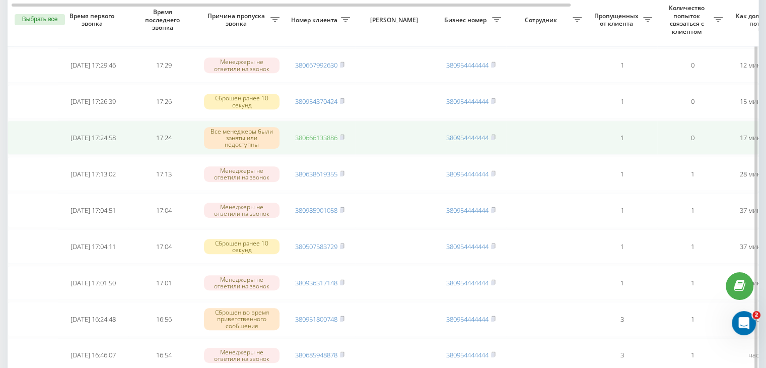
click at [327, 136] on link "380666133886" at bounding box center [316, 137] width 42 height 9
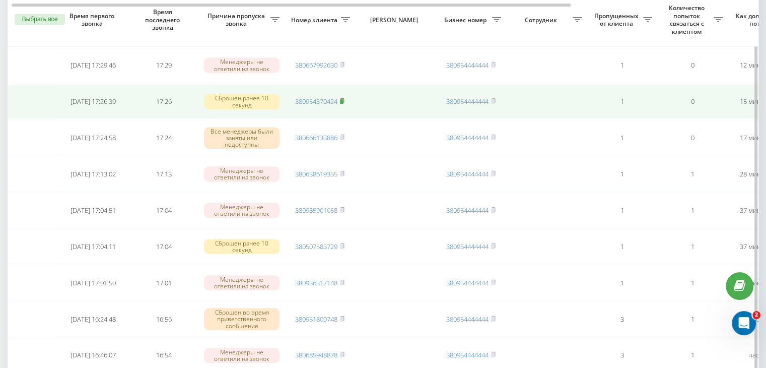
click at [343, 99] on rect at bounding box center [341, 101] width 3 height 5
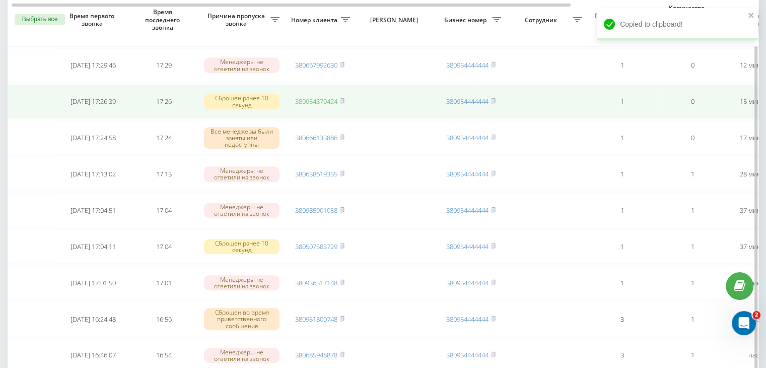
click at [314, 97] on link "380954370424" at bounding box center [316, 101] width 42 height 9
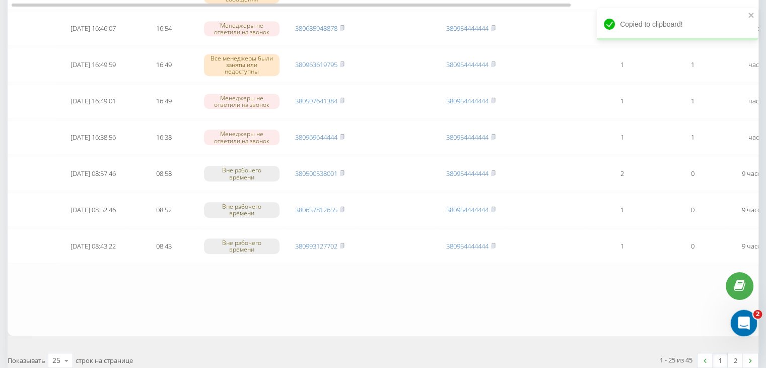
scroll to position [830, 0]
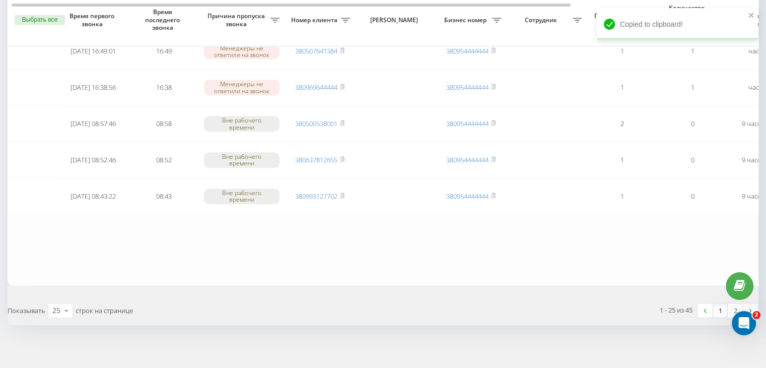
click at [716, 309] on link "1" at bounding box center [720, 310] width 15 height 14
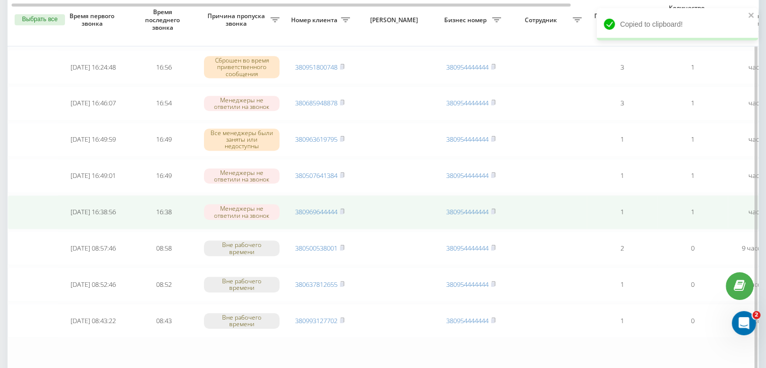
scroll to position [0, 256]
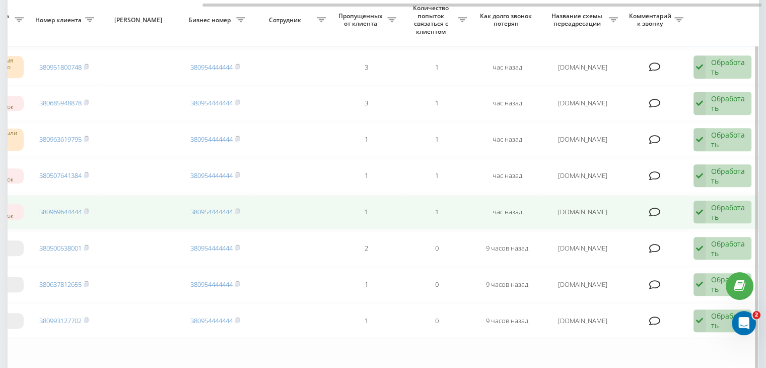
click at [715, 210] on div "Обработать" at bounding box center [728, 212] width 35 height 19
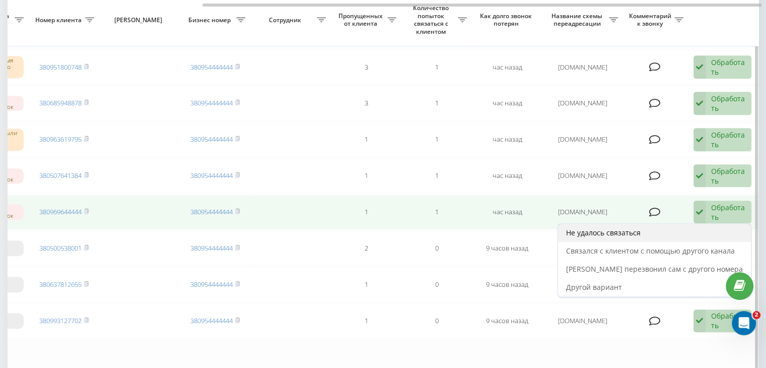
click at [683, 227] on div "Не удалось связаться" at bounding box center [654, 233] width 193 height 18
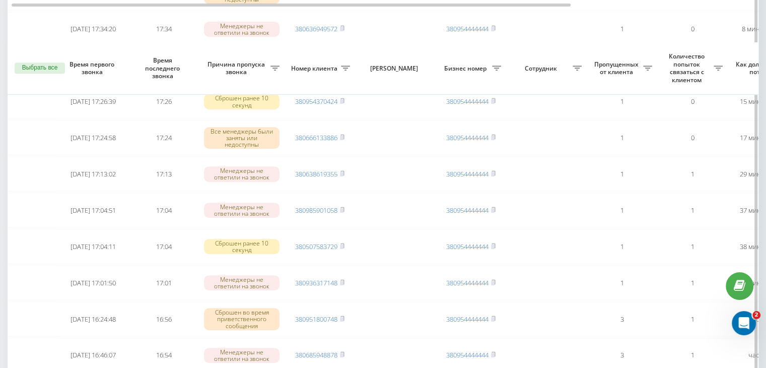
scroll to position [504, 0]
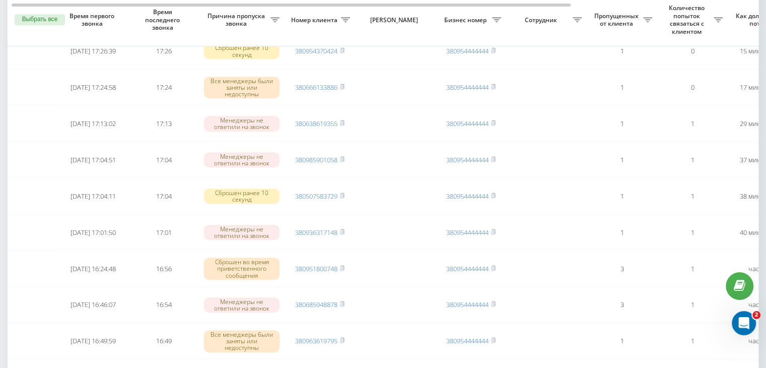
click at [0, 230] on div "Необработанные пропущенные звонки Обработанные звонки [DATE] - [DATE] Выбрать в…" at bounding box center [383, 112] width 766 height 1172
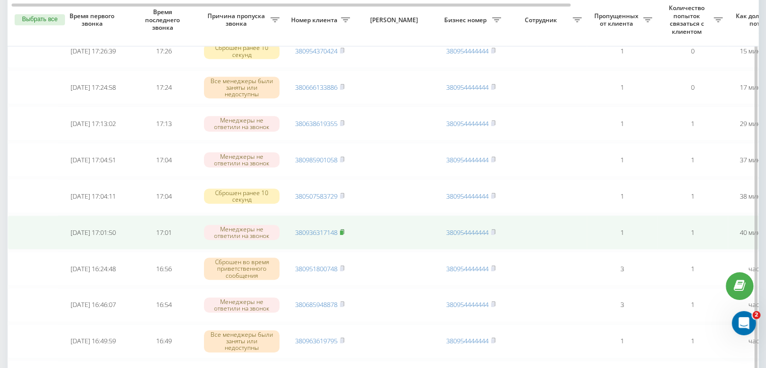
click at [345, 229] on icon at bounding box center [342, 232] width 5 height 6
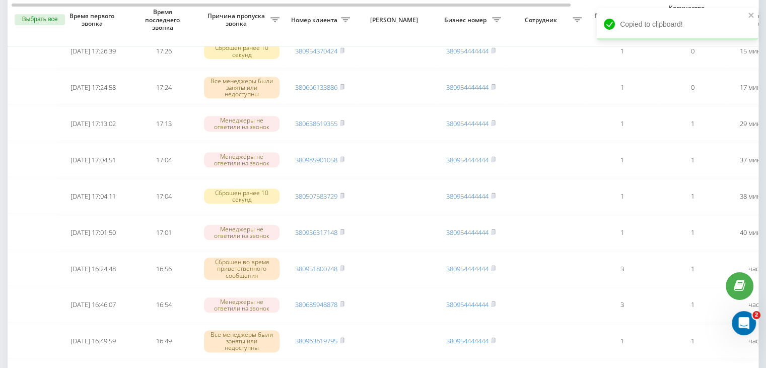
click at [0, 164] on div "Необработанные пропущенные звонки Обработанные звонки [DATE] - [DATE] Выбрать в…" at bounding box center [383, 112] width 766 height 1172
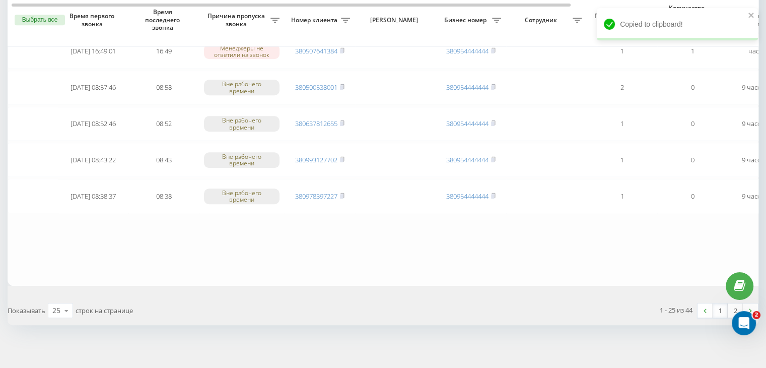
click at [718, 307] on link "1" at bounding box center [720, 310] width 15 height 14
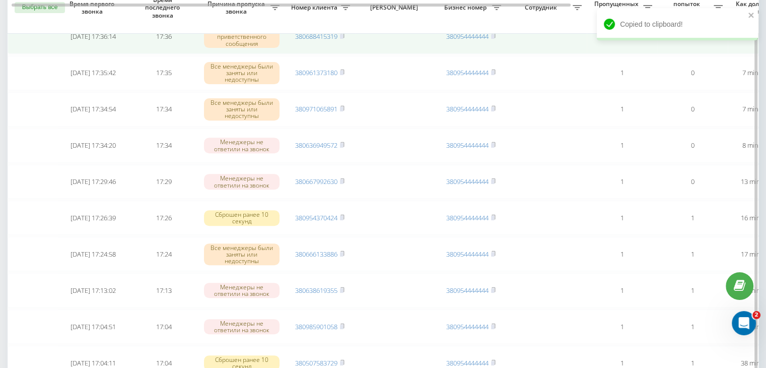
scroll to position [403, 0]
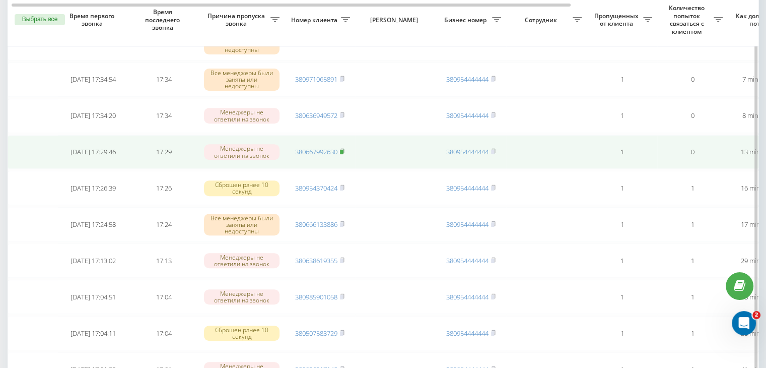
click at [343, 150] on rect at bounding box center [341, 152] width 3 height 5
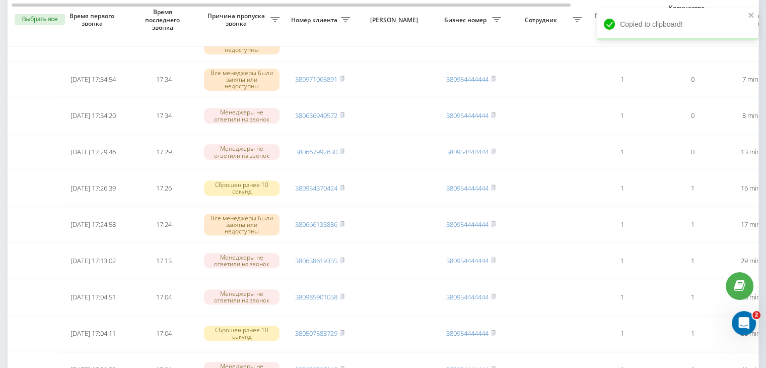
click at [0, 196] on div "Необработанные пропущенные звонки Обработанные звонки [DATE] - [DATE] Выбрать в…" at bounding box center [383, 213] width 766 height 1172
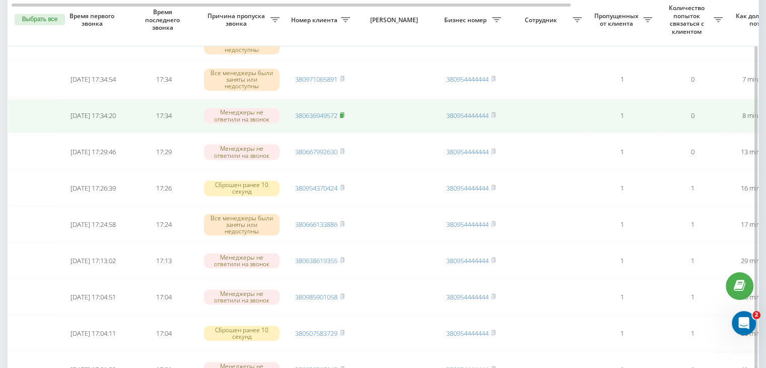
click at [343, 113] on rect at bounding box center [341, 115] width 3 height 5
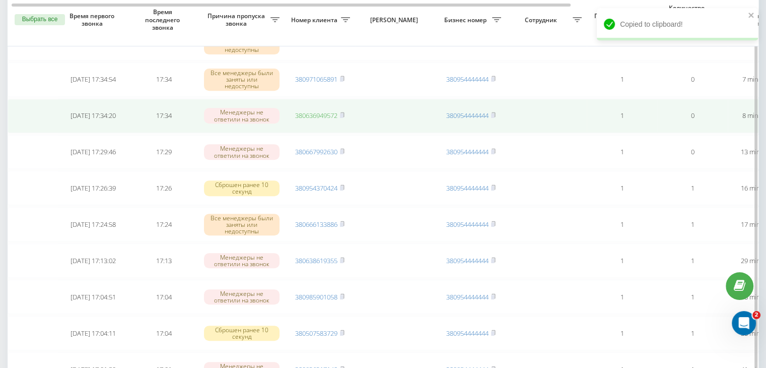
click at [324, 112] on link "380636949572" at bounding box center [316, 115] width 42 height 9
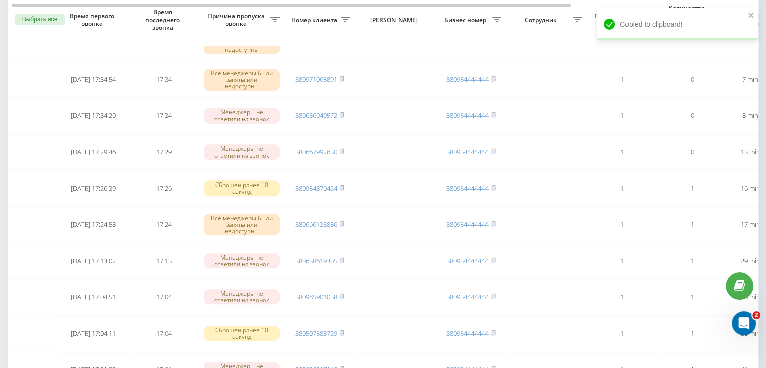
click at [0, 351] on div "Необработанные пропущенные звонки Обработанные звонки [DATE] - [DATE] Выбрать в…" at bounding box center [383, 213] width 766 height 1172
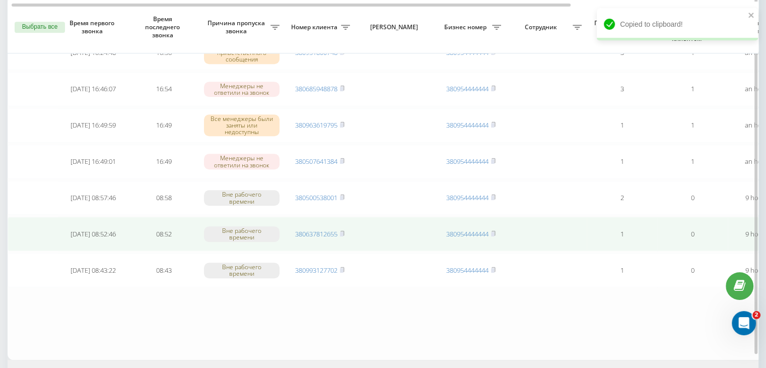
scroll to position [830, 0]
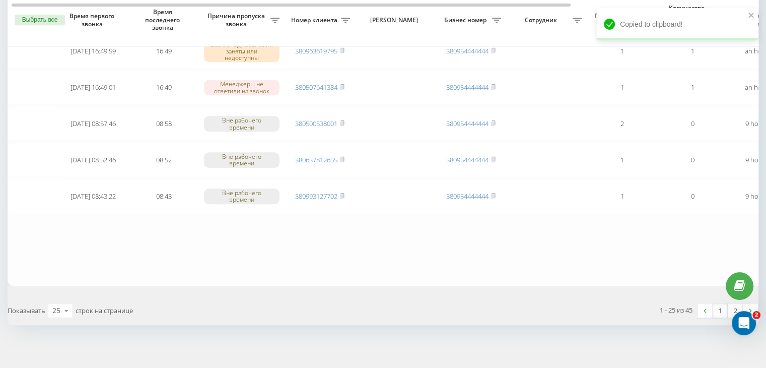
click at [723, 308] on link "1" at bounding box center [720, 310] width 15 height 14
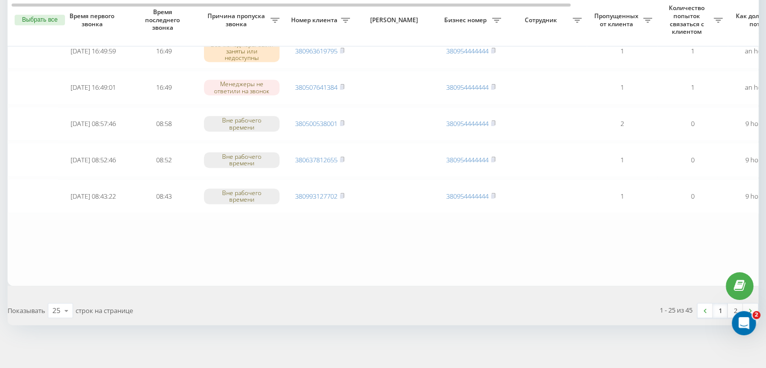
click at [723, 303] on link "1" at bounding box center [720, 310] width 15 height 14
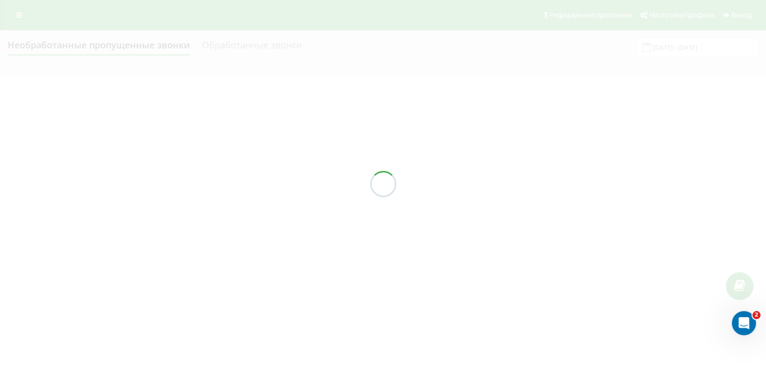
scroll to position [0, 0]
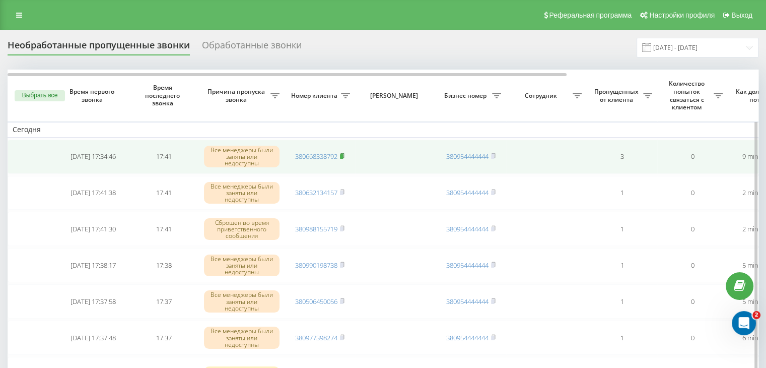
click at [342, 154] on rect at bounding box center [341, 156] width 3 height 5
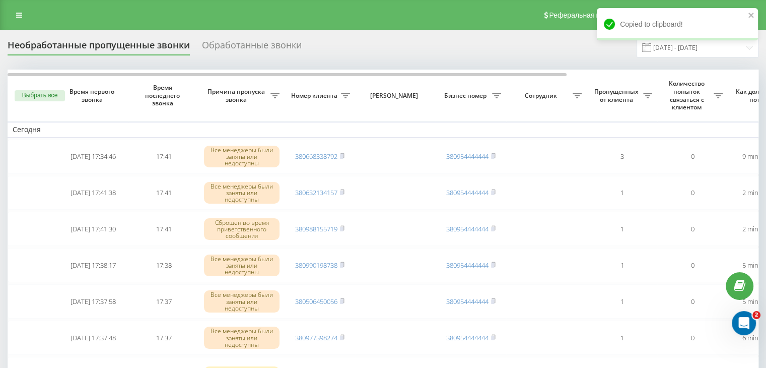
click at [313, 27] on div "Реферальная программа Настройки профиля Выход" at bounding box center [383, 15] width 766 height 30
click at [717, 52] on input "[DATE] - [DATE]" at bounding box center [698, 48] width 122 height 20
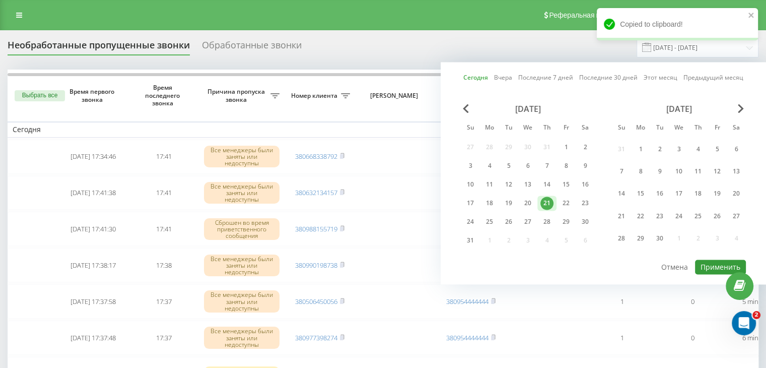
click at [711, 264] on button "Применить" at bounding box center [720, 266] width 51 height 15
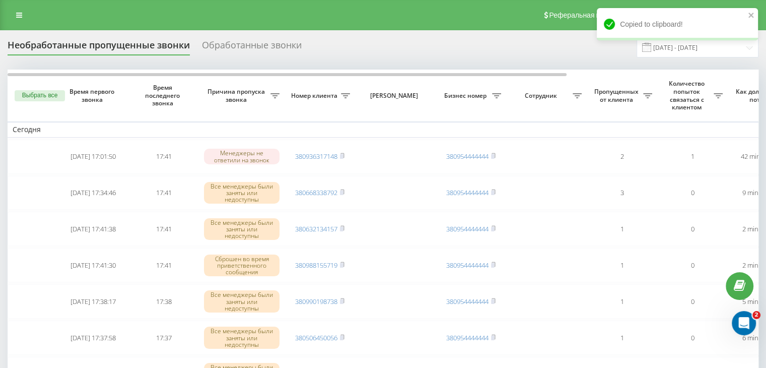
click at [329, 21] on div "Реферальная программа Настройки профиля Выход" at bounding box center [383, 15] width 766 height 30
click at [749, 15] on icon "close" at bounding box center [751, 15] width 7 height 8
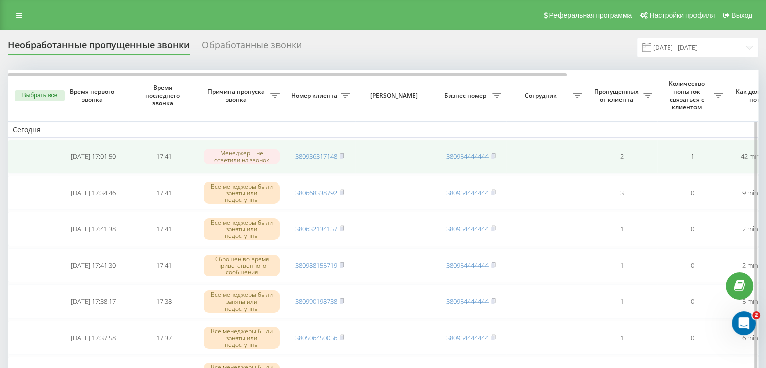
scroll to position [0, 256]
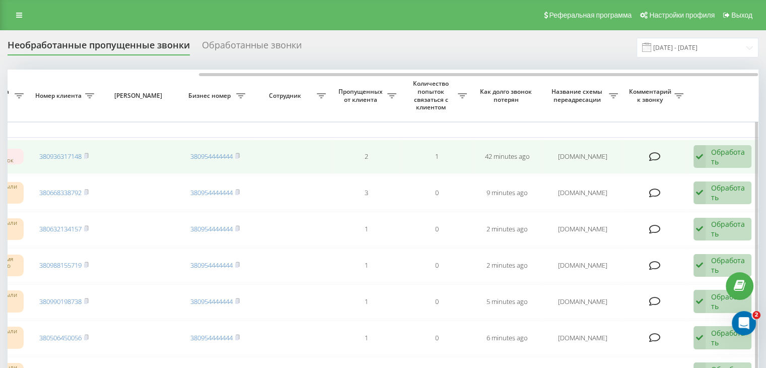
click at [721, 155] on div "Обработать" at bounding box center [728, 156] width 35 height 19
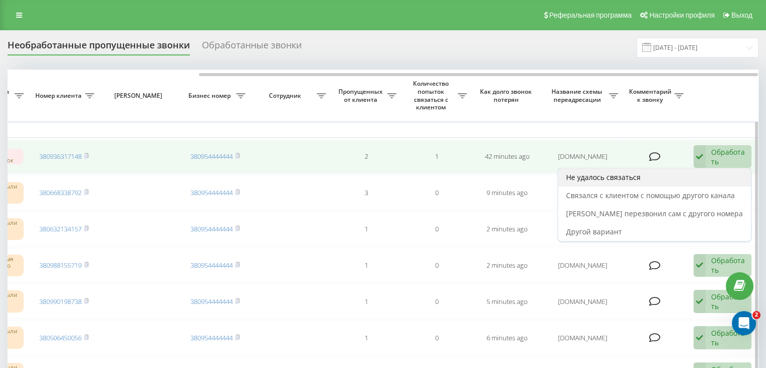
click at [687, 171] on div "Не удалось связаться" at bounding box center [654, 177] width 193 height 18
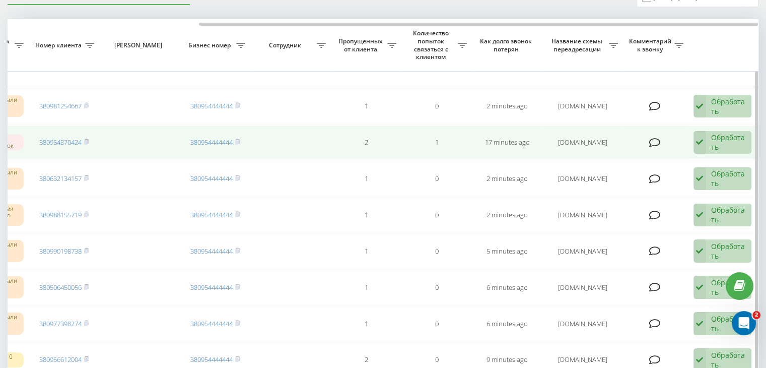
click at [733, 147] on div "Обработать" at bounding box center [728, 141] width 35 height 19
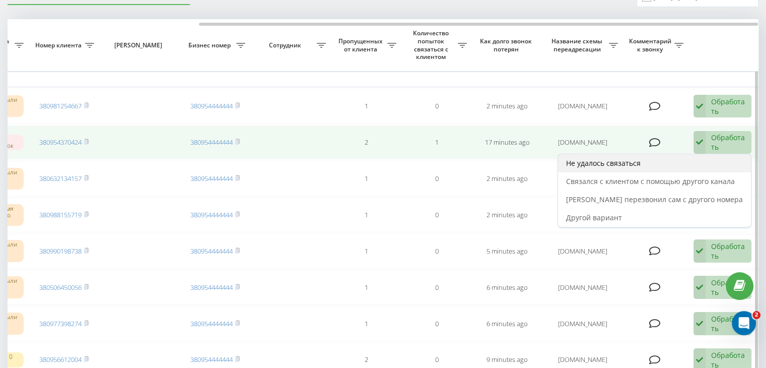
click at [707, 168] on div "Не удалось связаться" at bounding box center [654, 163] width 193 height 18
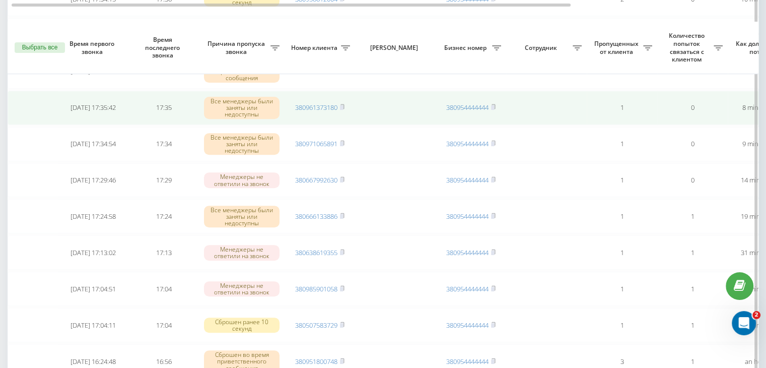
scroll to position [403, 0]
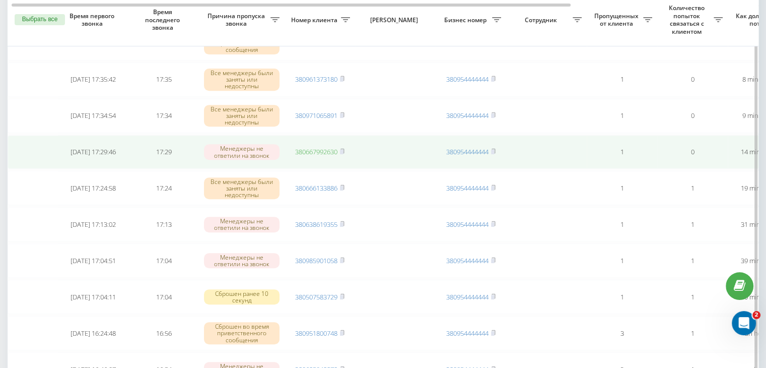
click at [327, 150] on link "380667992630" at bounding box center [316, 151] width 42 height 9
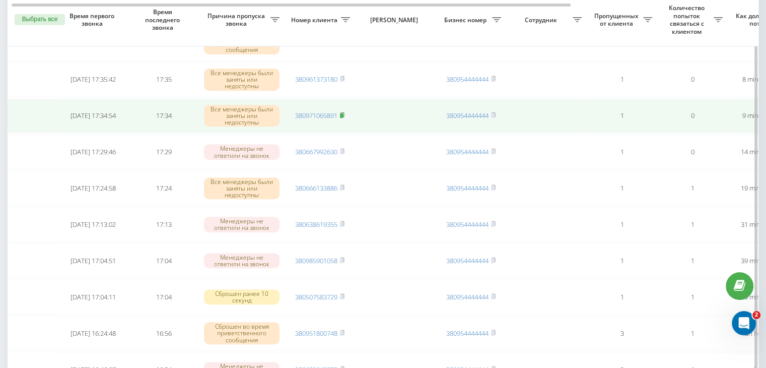
click at [343, 113] on rect at bounding box center [341, 115] width 3 height 5
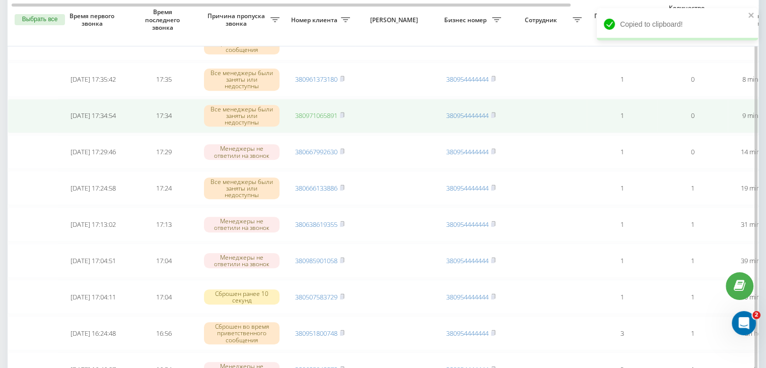
click at [325, 113] on link "380971065891" at bounding box center [316, 115] width 42 height 9
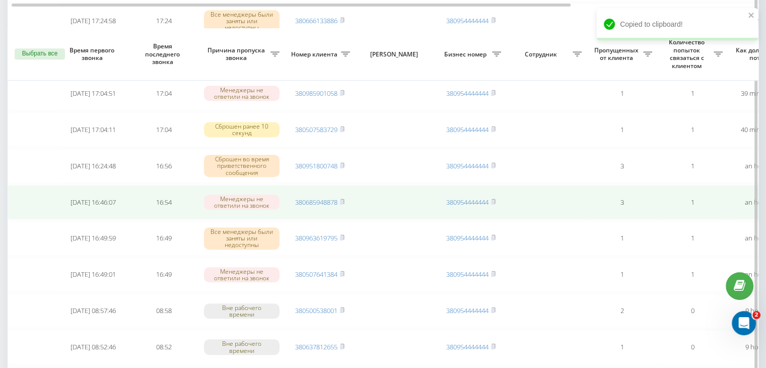
scroll to position [554, 0]
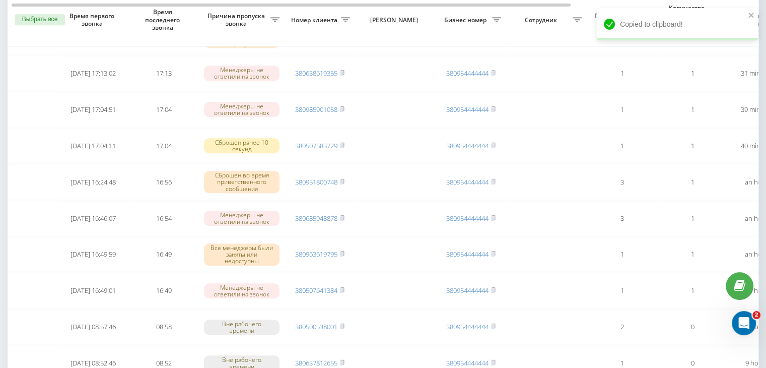
click at [0, 353] on div "Необработанные пропущенные звонки Обработанные звонки [DATE] - [DATE] Выбрать в…" at bounding box center [383, 62] width 766 height 1172
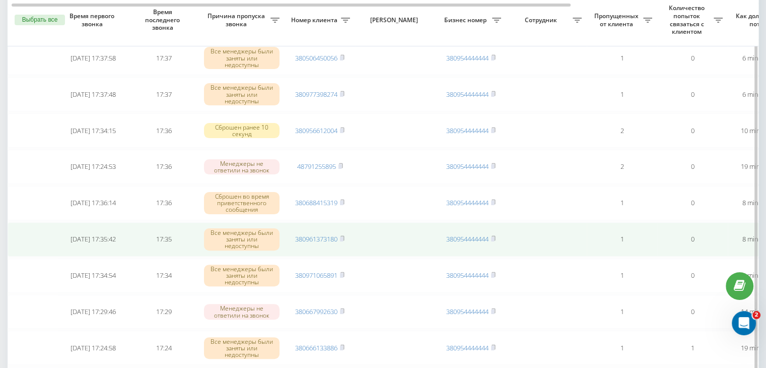
scroll to position [252, 0]
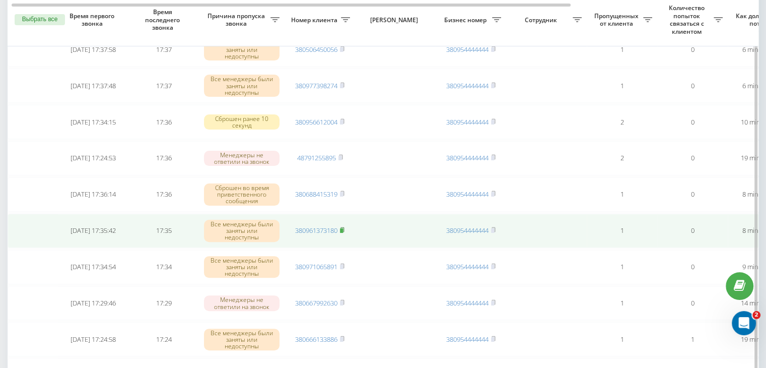
click at [342, 228] on rect at bounding box center [341, 230] width 3 height 5
click at [314, 232] on link "380961373180" at bounding box center [316, 230] width 42 height 9
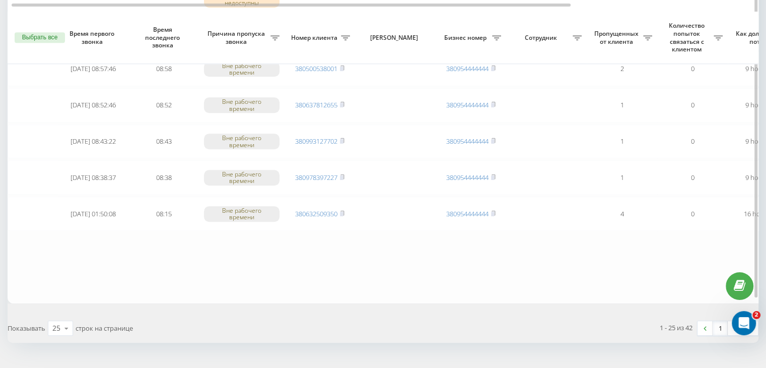
scroll to position [830, 0]
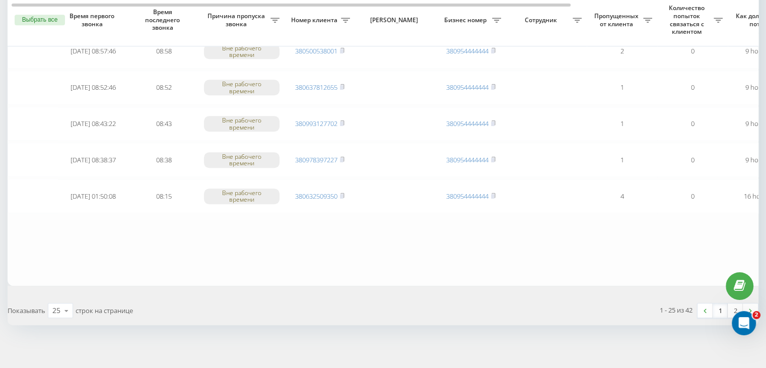
click at [723, 306] on link "1" at bounding box center [720, 310] width 15 height 14
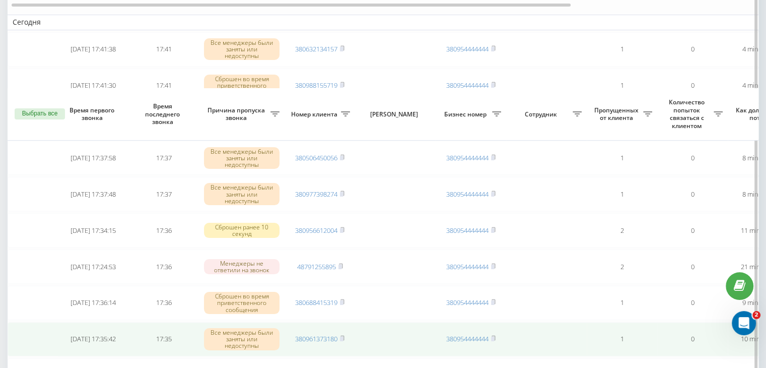
scroll to position [202, 0]
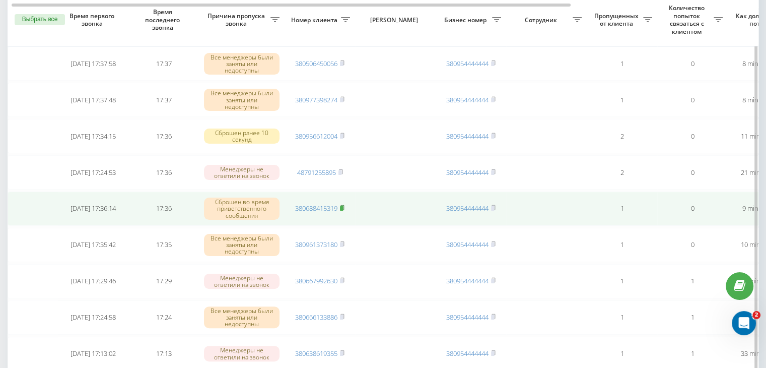
click at [343, 205] on icon at bounding box center [342, 208] width 5 height 6
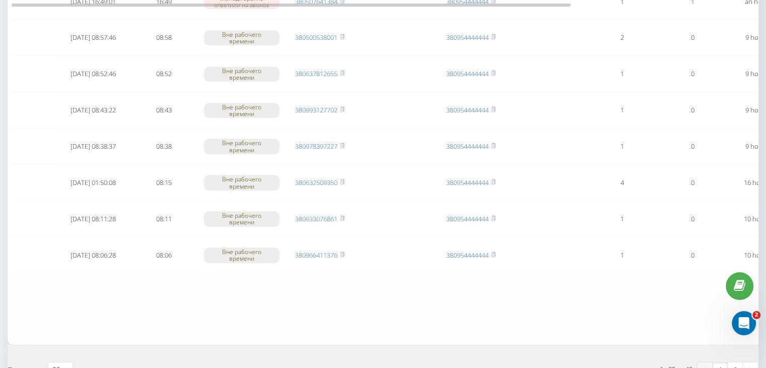
scroll to position [830, 0]
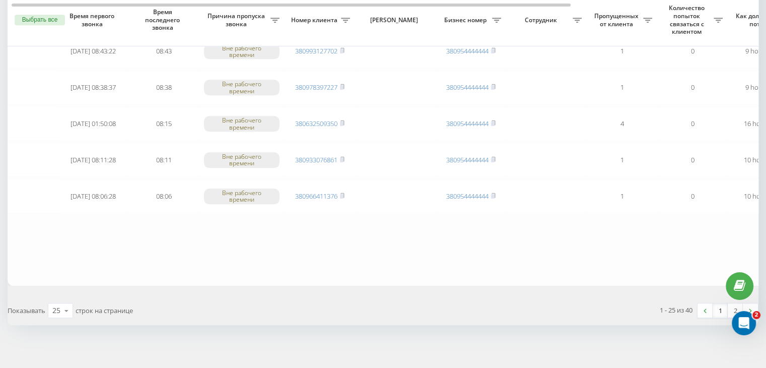
click at [720, 305] on link "1" at bounding box center [720, 310] width 15 height 14
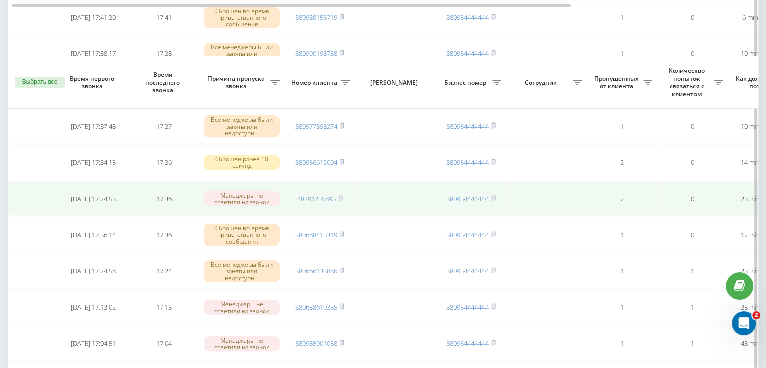
scroll to position [202, 0]
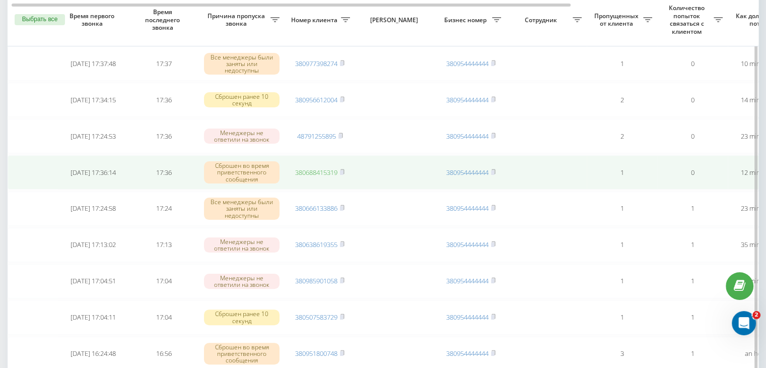
click at [328, 169] on link "380688415319" at bounding box center [316, 172] width 42 height 9
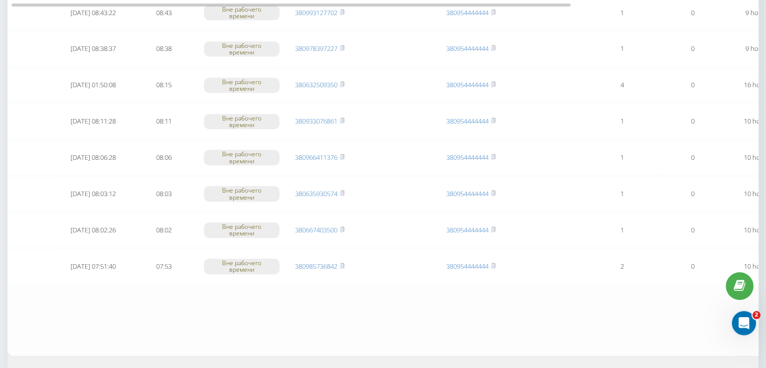
scroll to position [830, 0]
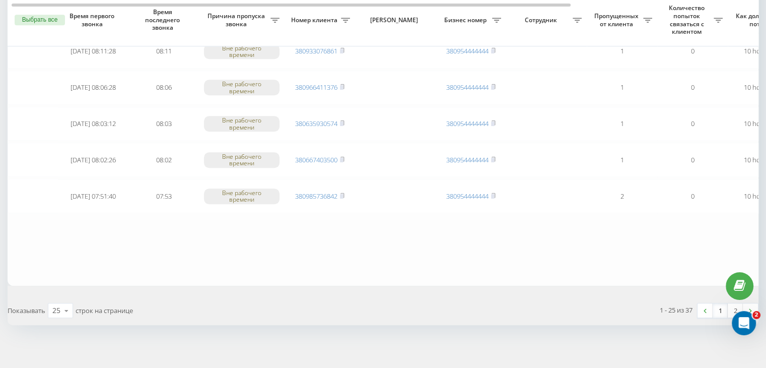
click at [717, 303] on link "1" at bounding box center [720, 310] width 15 height 14
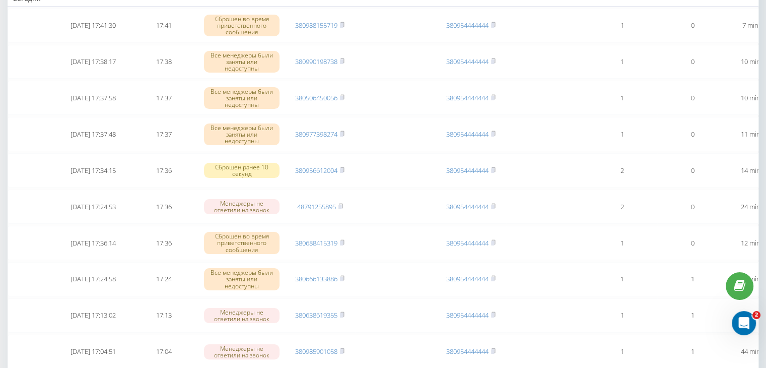
scroll to position [151, 0]
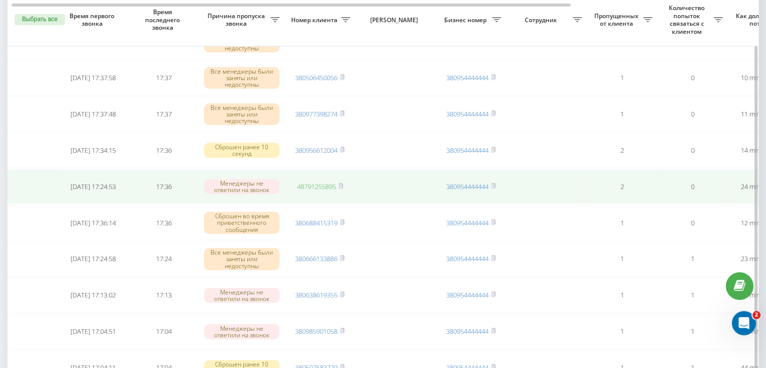
click at [328, 182] on link "48791255895" at bounding box center [316, 186] width 39 height 9
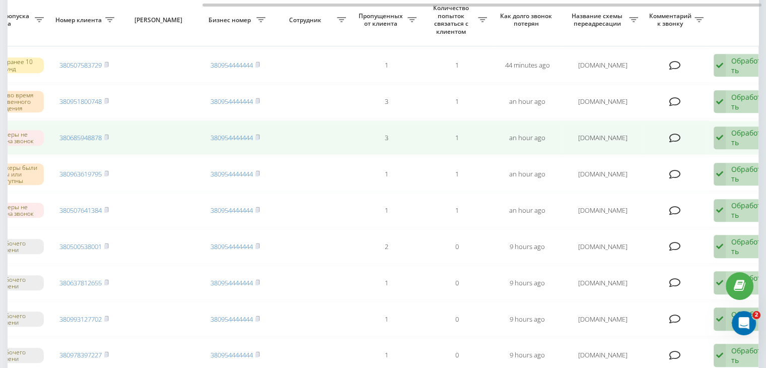
scroll to position [0, 256]
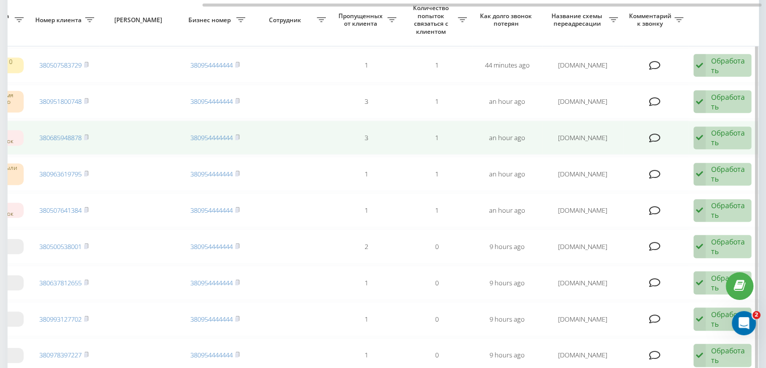
click at [715, 142] on div "Обработать" at bounding box center [728, 137] width 35 height 19
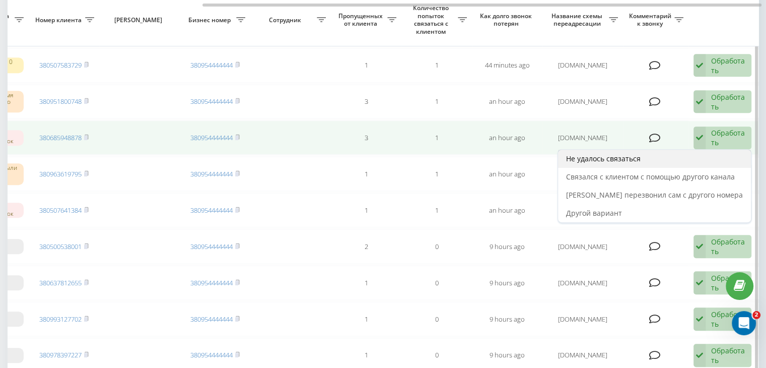
click at [683, 159] on div "Не удалось связаться" at bounding box center [654, 159] width 193 height 18
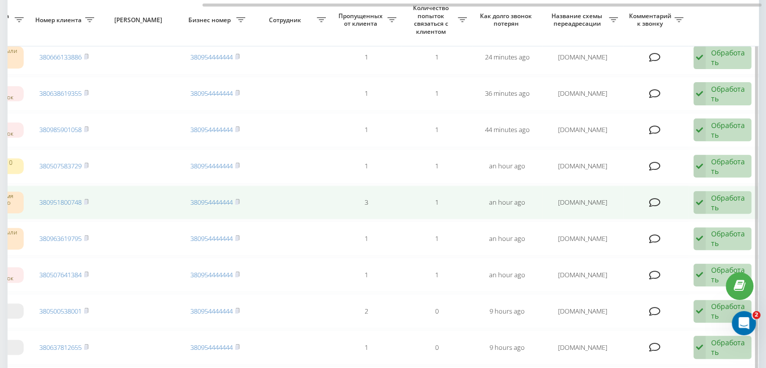
click at [700, 198] on icon at bounding box center [700, 202] width 12 height 23
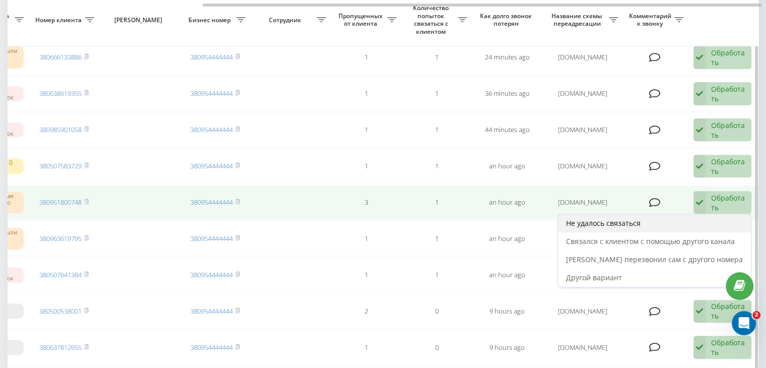
click at [690, 218] on div "Не удалось связаться" at bounding box center [654, 223] width 193 height 18
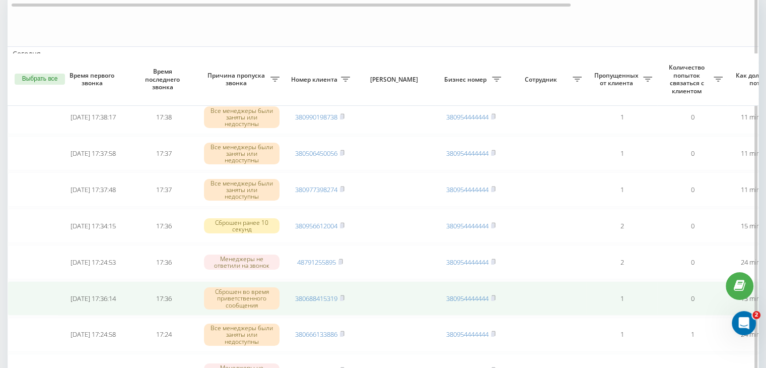
scroll to position [151, 0]
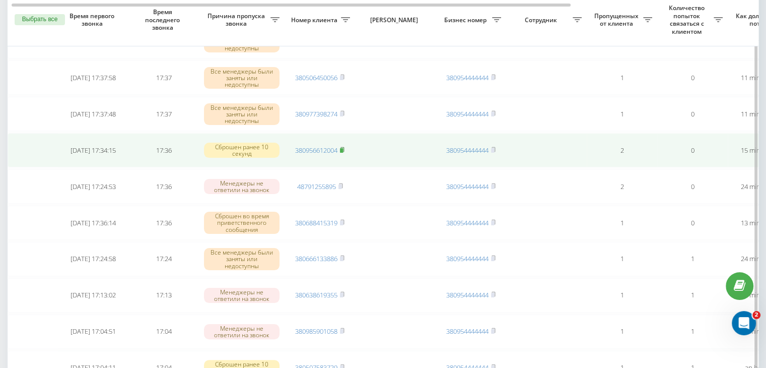
click at [344, 149] on icon at bounding box center [343, 149] width 4 height 5
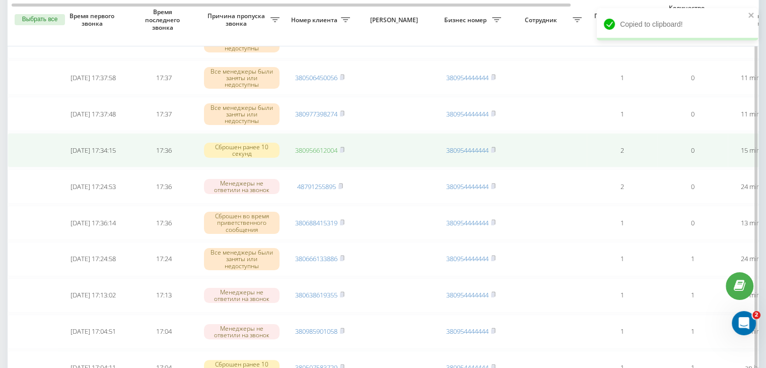
click at [328, 146] on link "380956612004" at bounding box center [316, 150] width 42 height 9
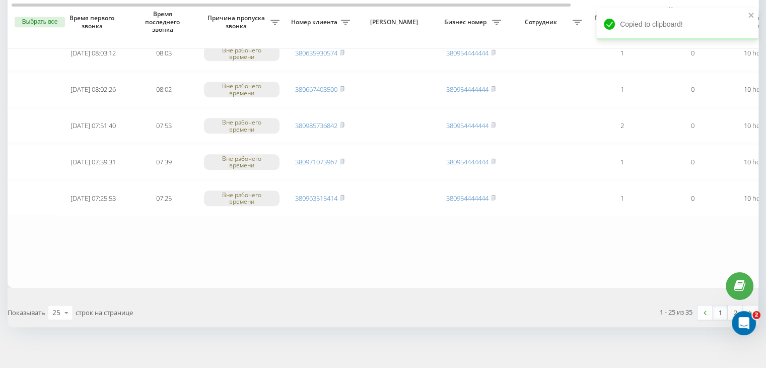
scroll to position [830, 0]
click at [722, 306] on link "1" at bounding box center [720, 310] width 15 height 14
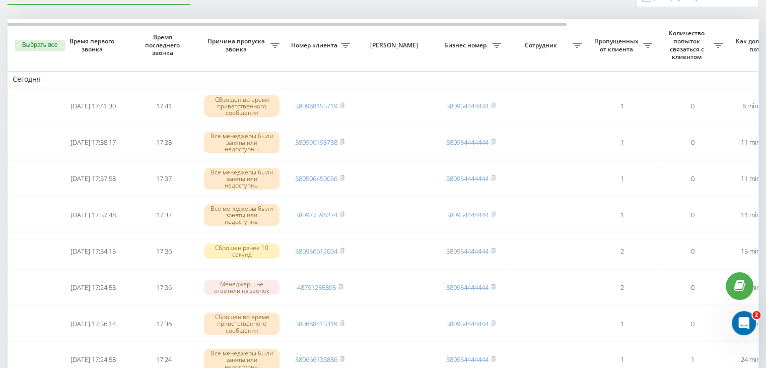
scroll to position [0, 0]
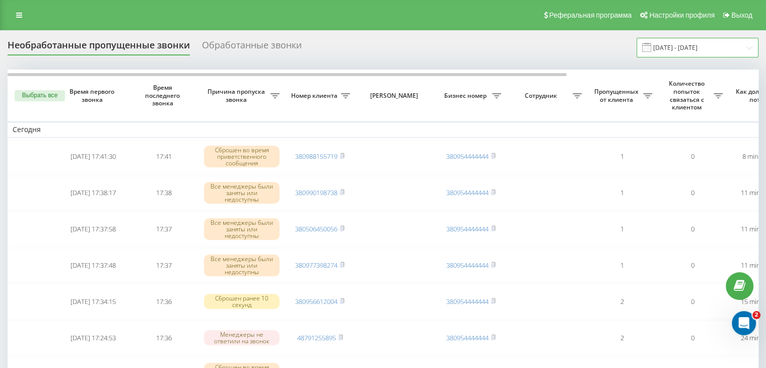
drag, startPoint x: 678, startPoint y: 45, endPoint x: 681, endPoint y: 56, distance: 10.9
click at [678, 46] on input "[DATE] - [DATE]" at bounding box center [698, 48] width 122 height 20
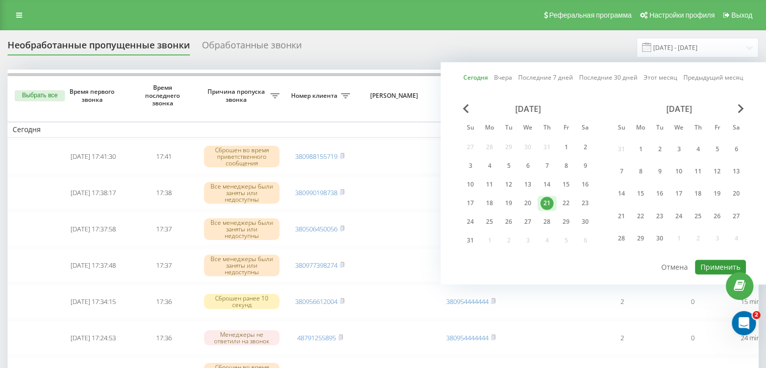
click at [711, 265] on button "Применить" at bounding box center [720, 266] width 51 height 15
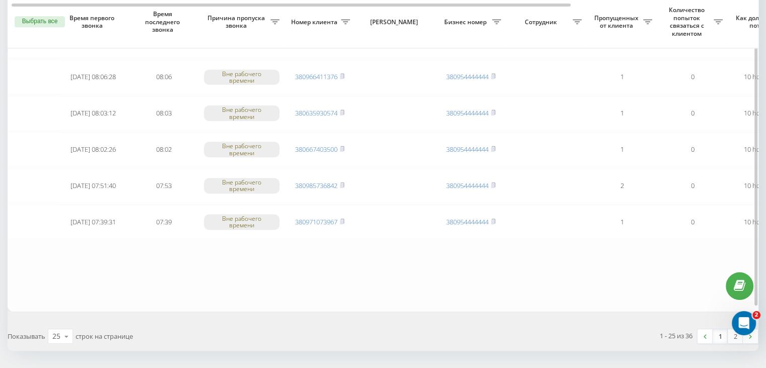
scroll to position [806, 0]
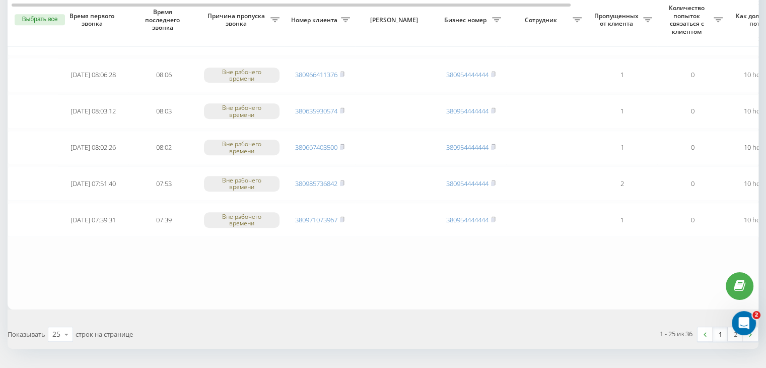
click at [722, 327] on link "1" at bounding box center [720, 334] width 15 height 14
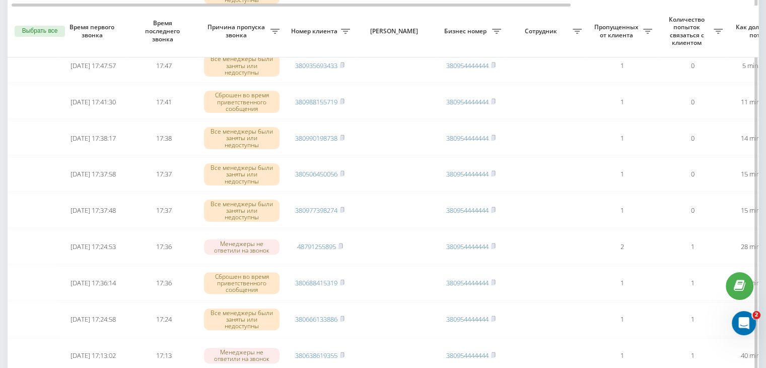
scroll to position [252, 0]
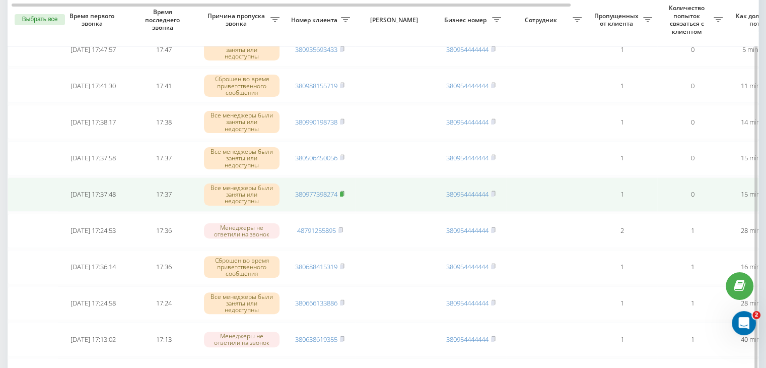
click at [343, 192] on rect at bounding box center [341, 194] width 3 height 5
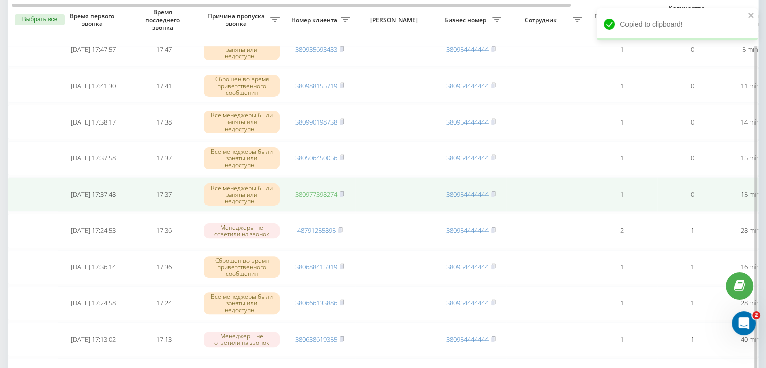
click at [311, 194] on link "380977398274" at bounding box center [316, 193] width 42 height 9
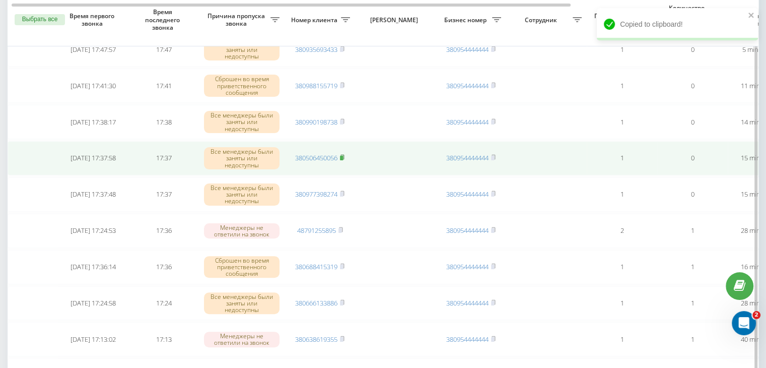
click at [345, 158] on icon at bounding box center [342, 157] width 5 height 6
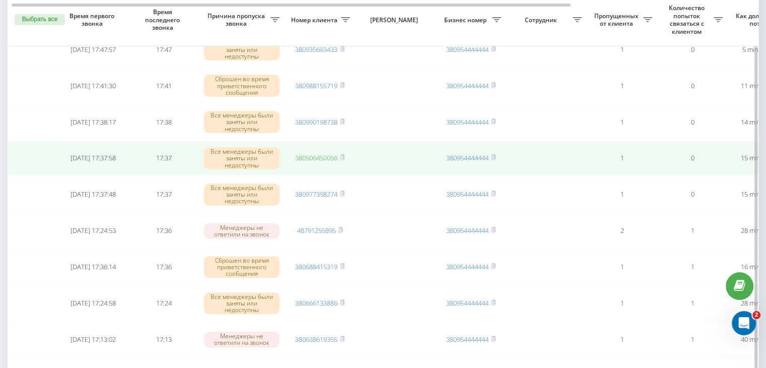
click at [328, 157] on link "380506450056" at bounding box center [316, 157] width 42 height 9
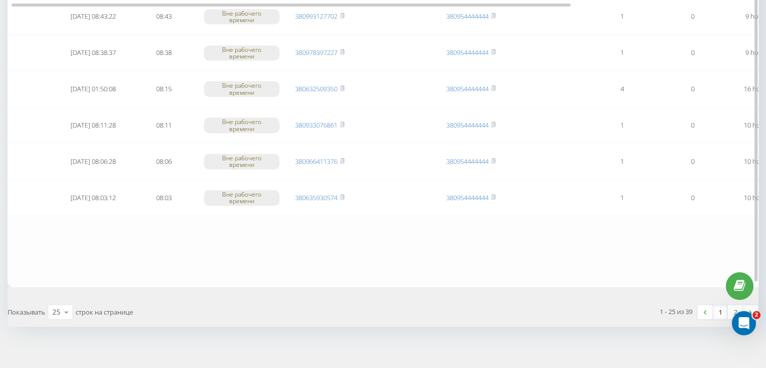
scroll to position [830, 0]
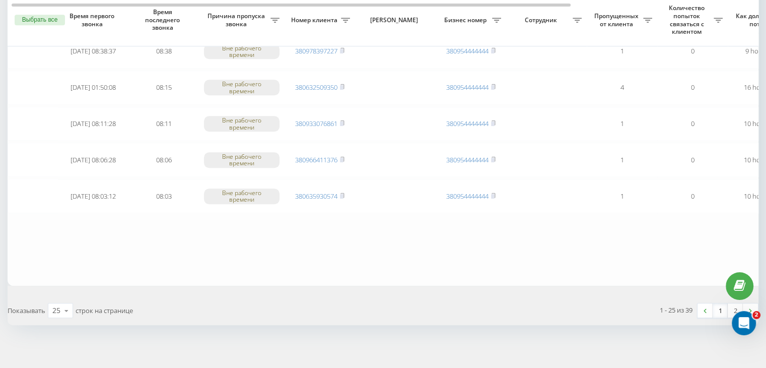
click at [726, 307] on link "1" at bounding box center [720, 310] width 15 height 14
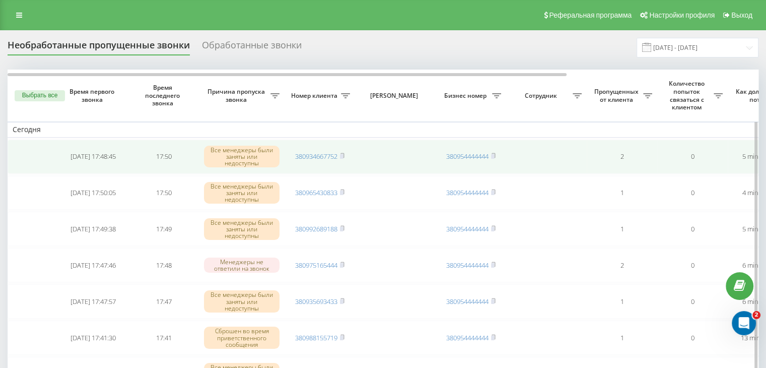
scroll to position [202, 0]
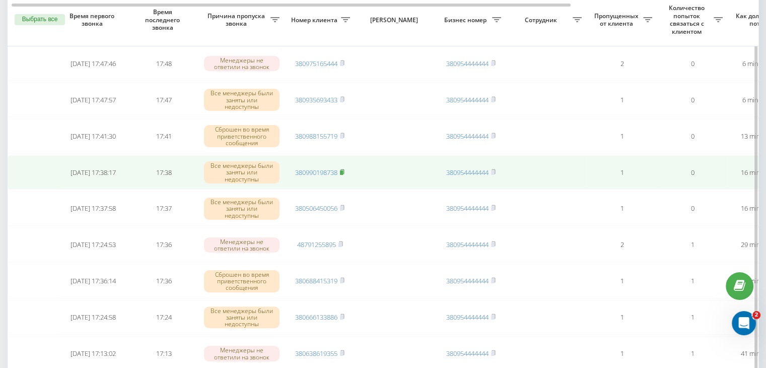
click at [343, 170] on rect at bounding box center [341, 172] width 3 height 5
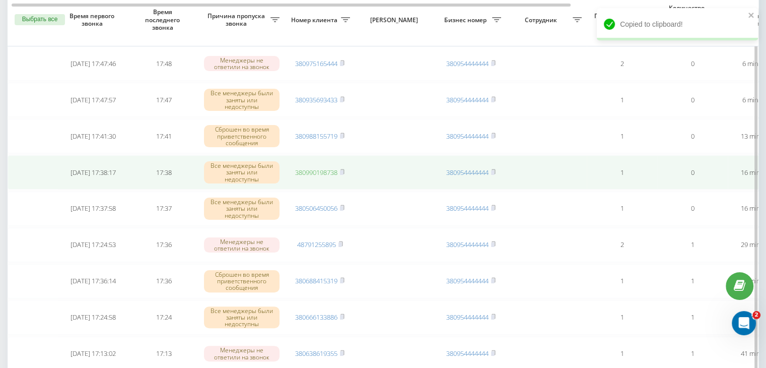
click at [326, 170] on link "380990198738" at bounding box center [316, 172] width 42 height 9
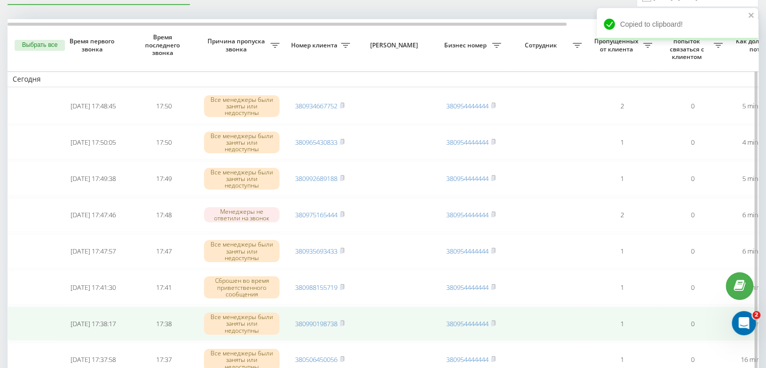
scroll to position [101, 0]
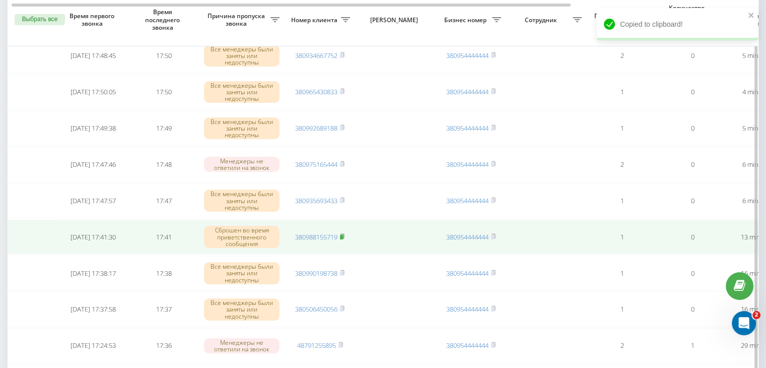
click at [342, 235] on rect at bounding box center [341, 237] width 3 height 5
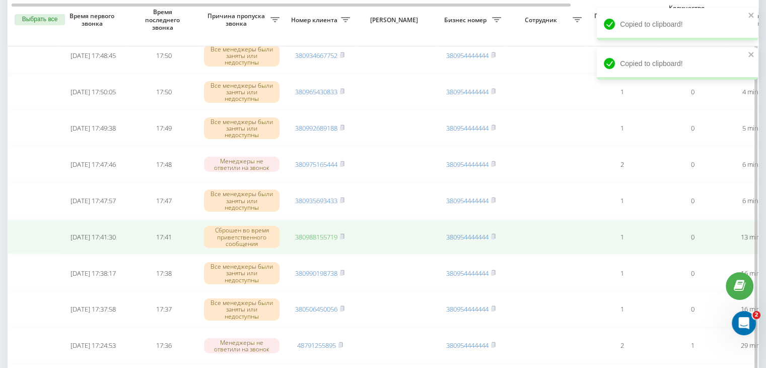
click at [331, 234] on link "380988155719" at bounding box center [316, 236] width 42 height 9
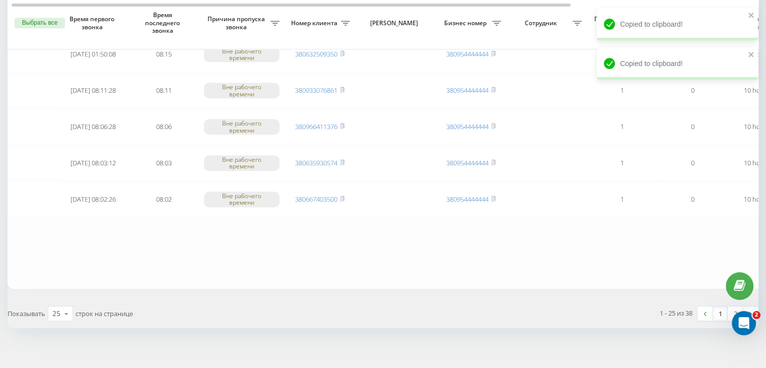
scroll to position [830, 0]
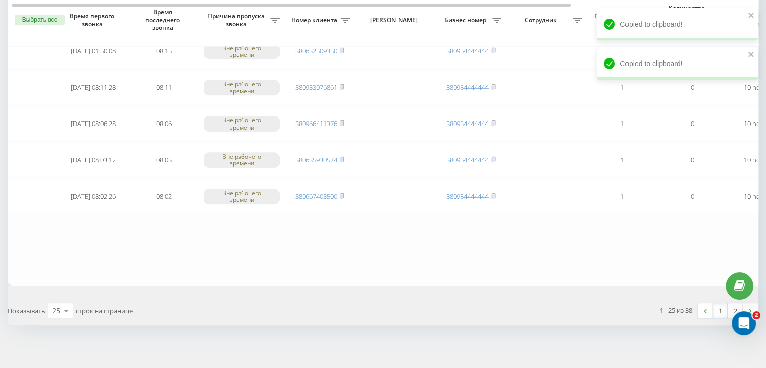
click at [721, 306] on link "1" at bounding box center [720, 310] width 15 height 14
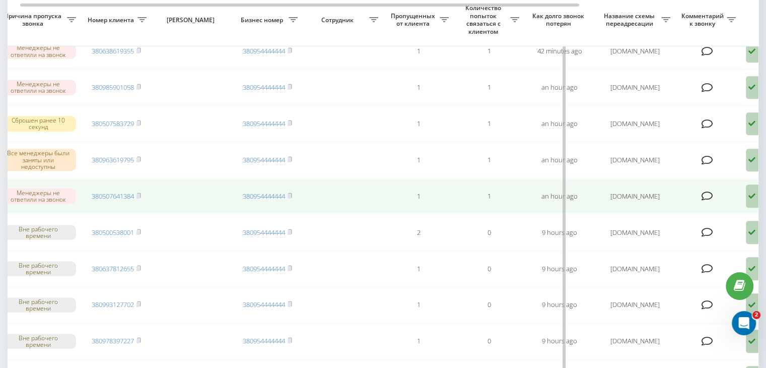
scroll to position [0, 256]
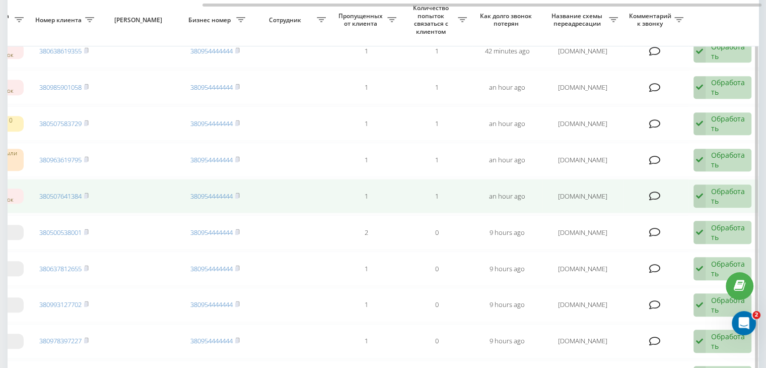
drag, startPoint x: 737, startPoint y: 189, endPoint x: 714, endPoint y: 197, distance: 23.6
click at [736, 189] on div "Обработать" at bounding box center [728, 195] width 35 height 19
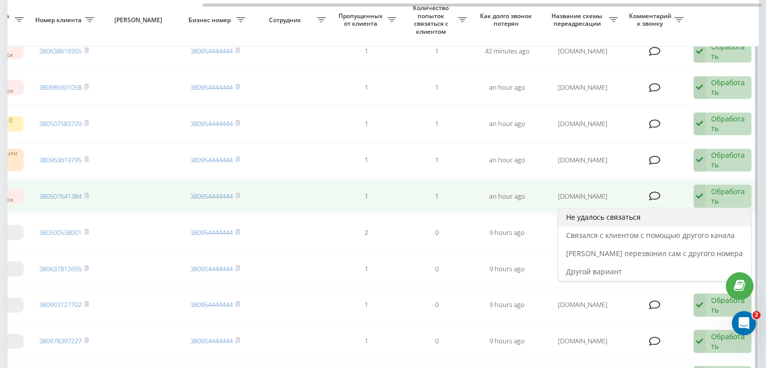
click at [703, 212] on div "Не удалось связаться" at bounding box center [654, 217] width 193 height 18
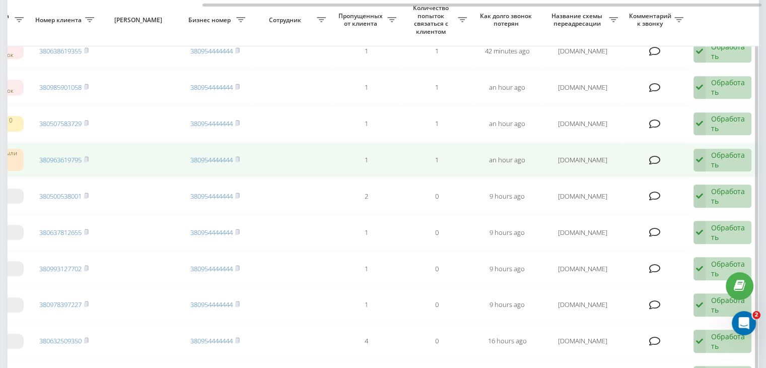
click at [727, 161] on div "Обработать" at bounding box center [728, 159] width 35 height 19
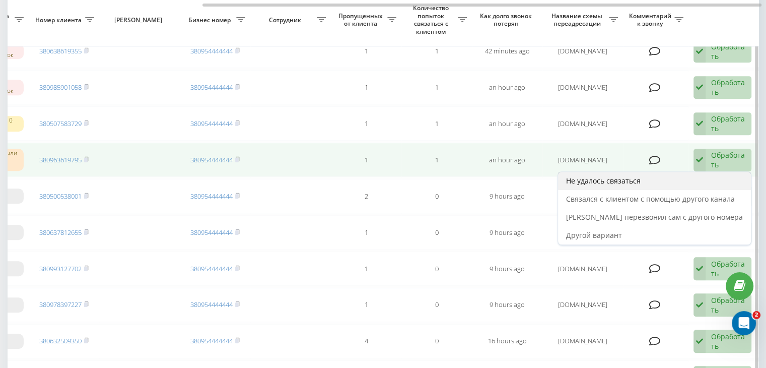
click at [703, 178] on div "Не удалось связаться" at bounding box center [654, 181] width 193 height 18
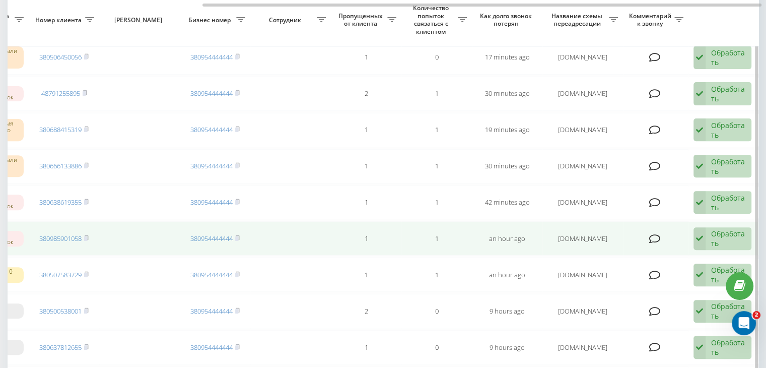
click at [716, 239] on div "Обработать" at bounding box center [728, 238] width 35 height 19
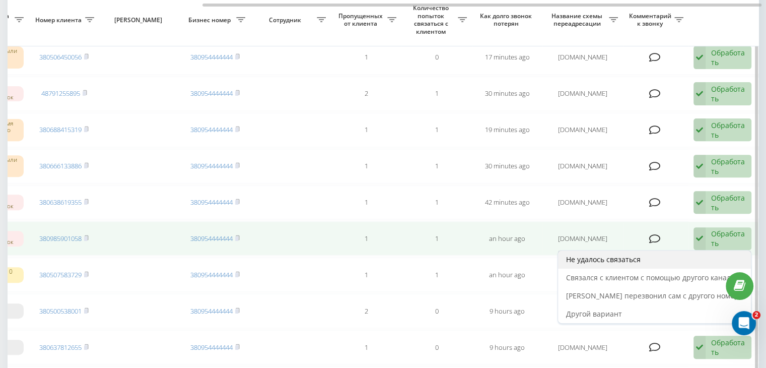
click at [687, 255] on div "Не удалось связаться" at bounding box center [654, 259] width 193 height 18
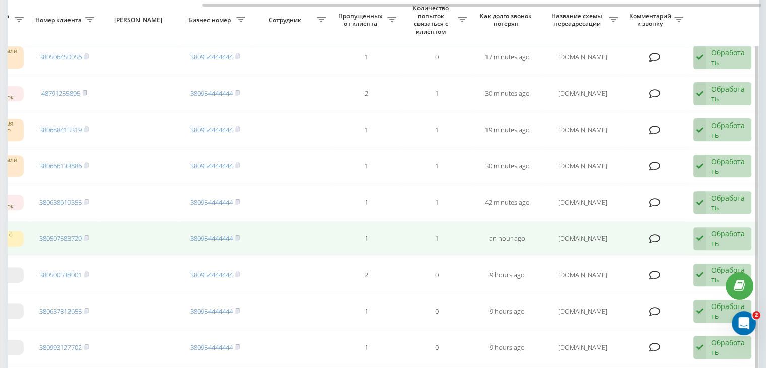
click at [697, 227] on icon at bounding box center [700, 238] width 12 height 23
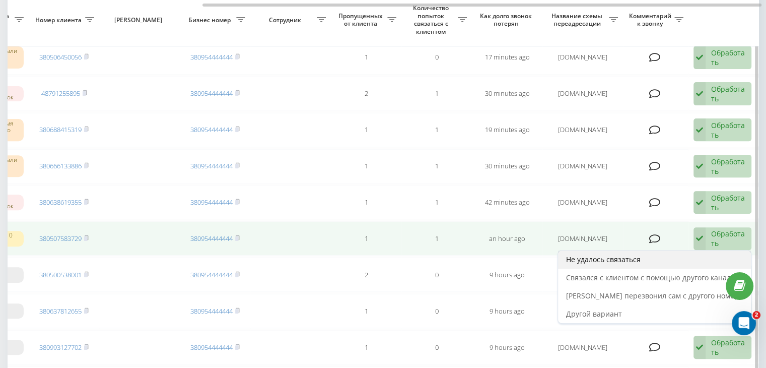
click at [671, 259] on div "Не удалось связаться" at bounding box center [654, 259] width 193 height 18
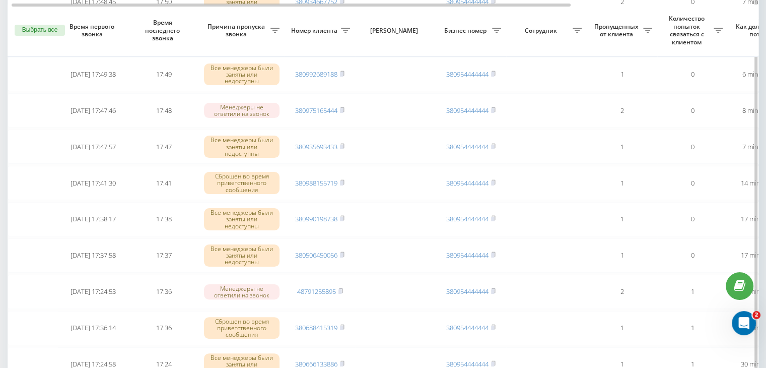
scroll to position [202, 0]
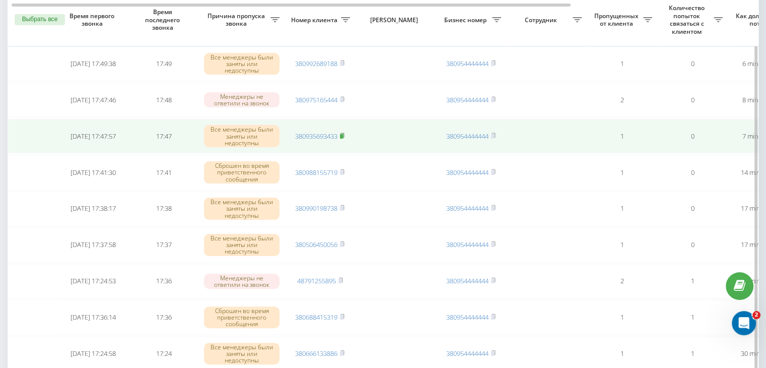
click at [343, 134] on rect at bounding box center [341, 136] width 3 height 5
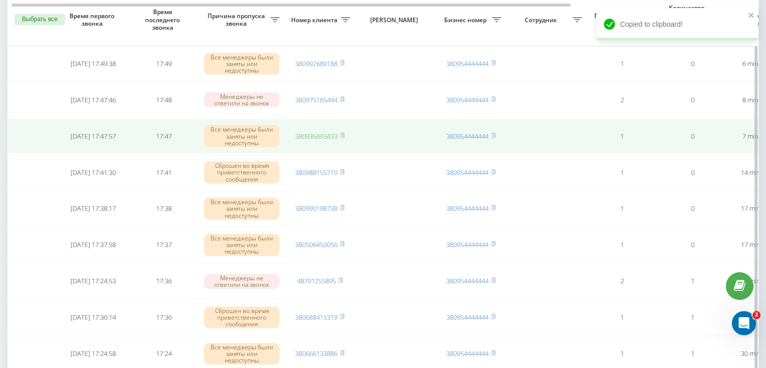
click at [329, 138] on link "380935693433" at bounding box center [316, 135] width 42 height 9
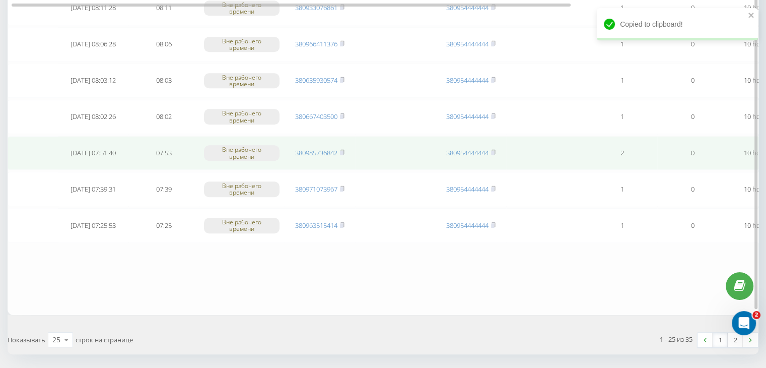
scroll to position [806, 0]
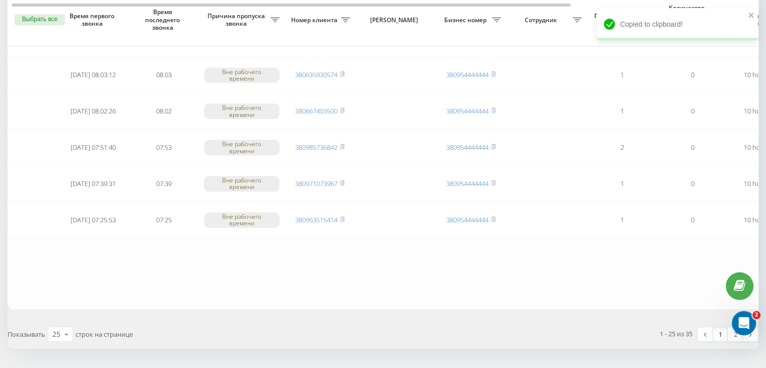
click at [717, 331] on link "1" at bounding box center [720, 334] width 15 height 14
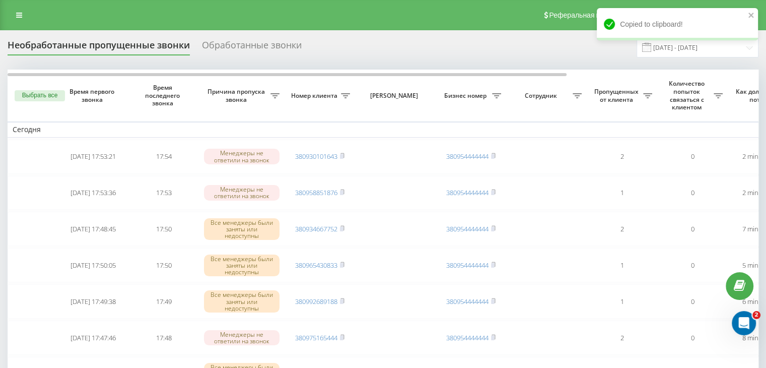
drag, startPoint x: 308, startPoint y: 25, endPoint x: 333, endPoint y: 24, distance: 24.7
click at [309, 25] on div "Реферальная программа Настройки профиля Выход" at bounding box center [383, 15] width 766 height 30
click at [669, 49] on input "[DATE] - [DATE]" at bounding box center [698, 48] width 122 height 20
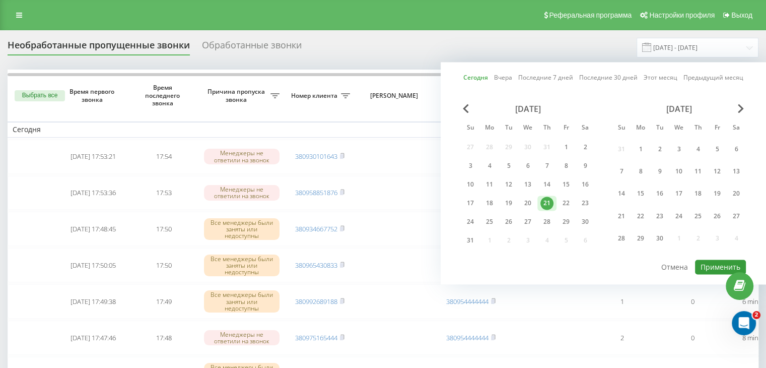
click at [721, 263] on button "Применить" at bounding box center [720, 266] width 51 height 15
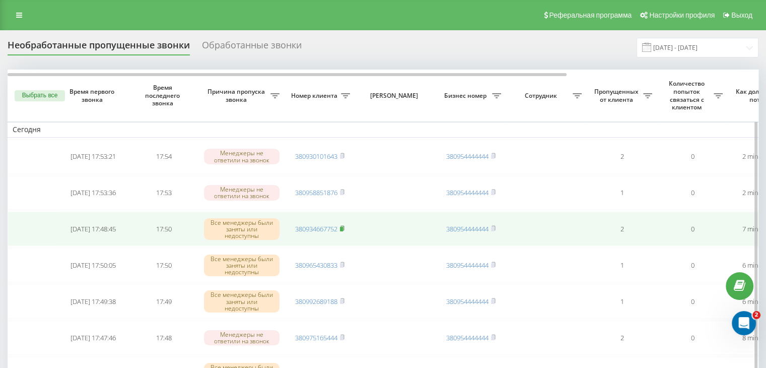
click at [345, 228] on icon at bounding box center [342, 228] width 5 height 6
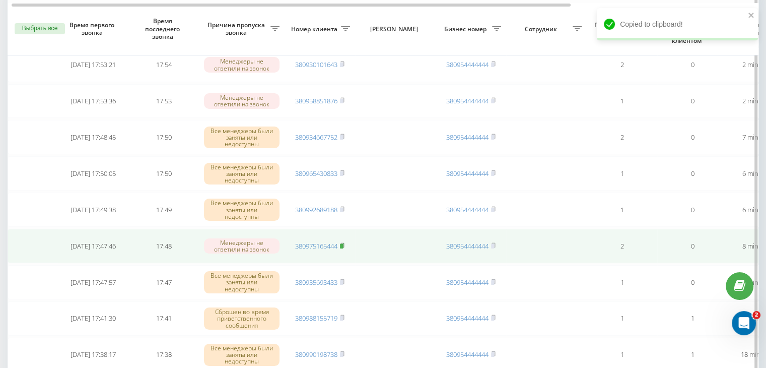
scroll to position [101, 0]
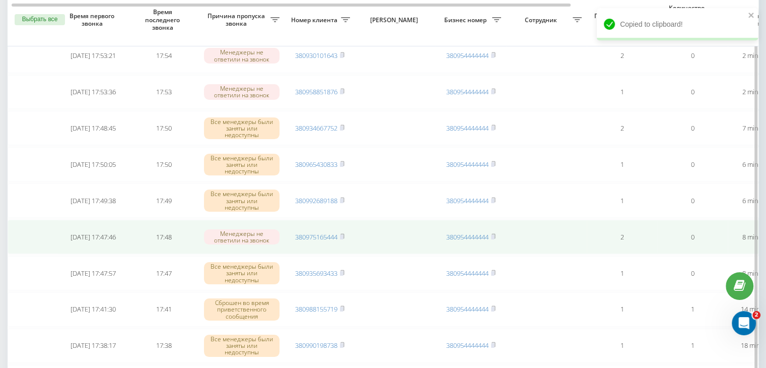
drag, startPoint x: 343, startPoint y: 236, endPoint x: 344, endPoint y: 248, distance: 12.2
click at [343, 236] on rect at bounding box center [341, 237] width 3 height 5
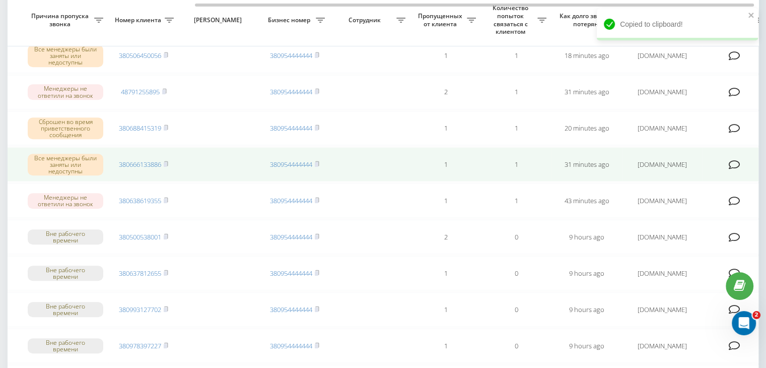
scroll to position [0, 256]
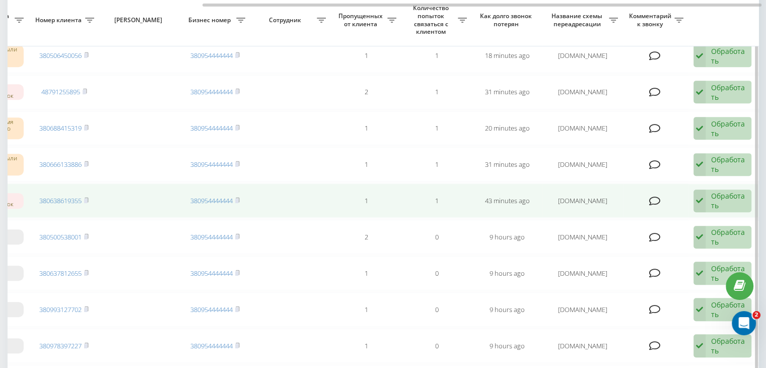
click at [725, 184] on td "Обработать Не удалось связаться Связался с клиентом с помощью другого канала Кл…" at bounding box center [724, 200] width 71 height 34
click at [712, 198] on div "Обработать" at bounding box center [728, 200] width 35 height 19
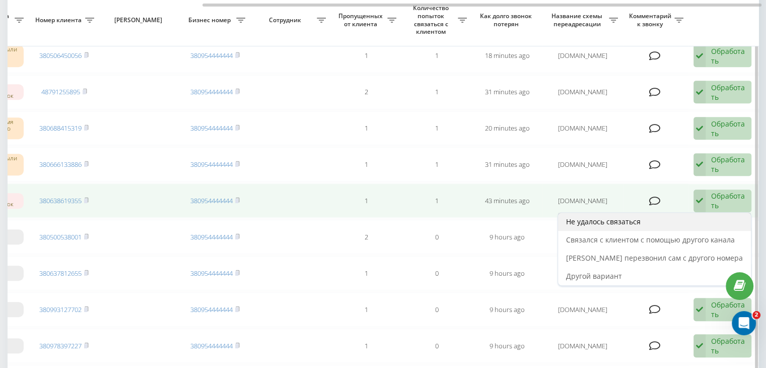
click at [705, 222] on div "Не удалось связаться" at bounding box center [654, 222] width 193 height 18
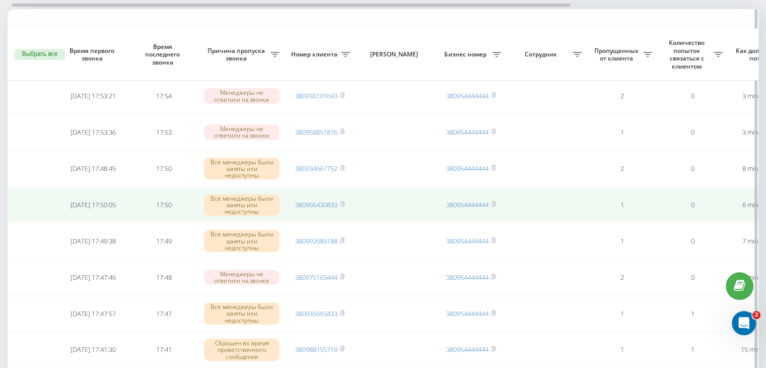
scroll to position [101, 0]
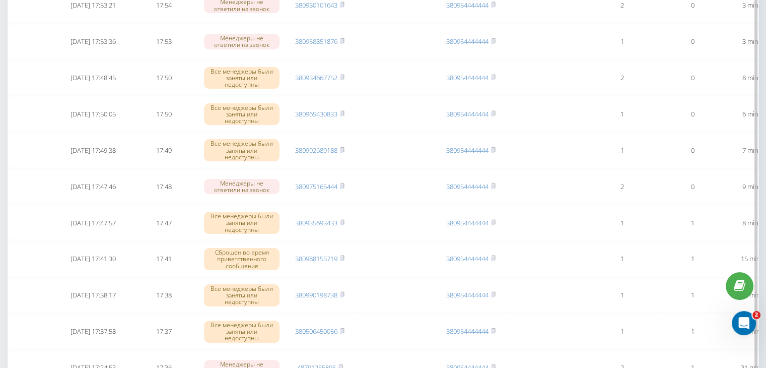
scroll to position [0, 0]
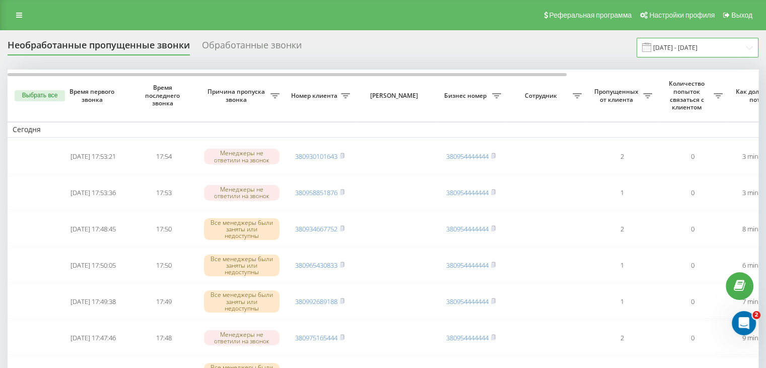
click at [723, 53] on input "[DATE] - [DATE]" at bounding box center [698, 48] width 122 height 20
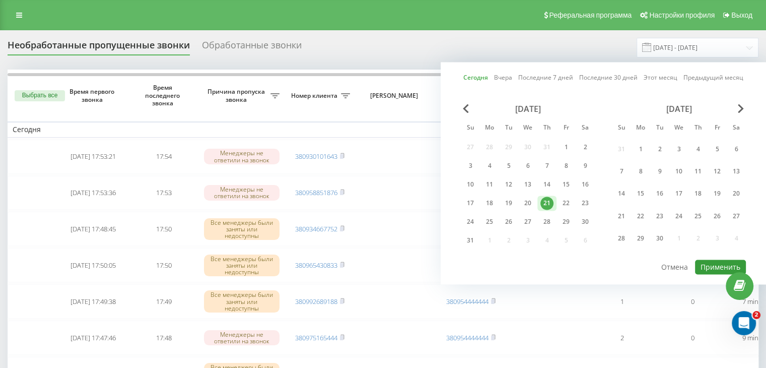
click at [704, 268] on button "Применить" at bounding box center [720, 266] width 51 height 15
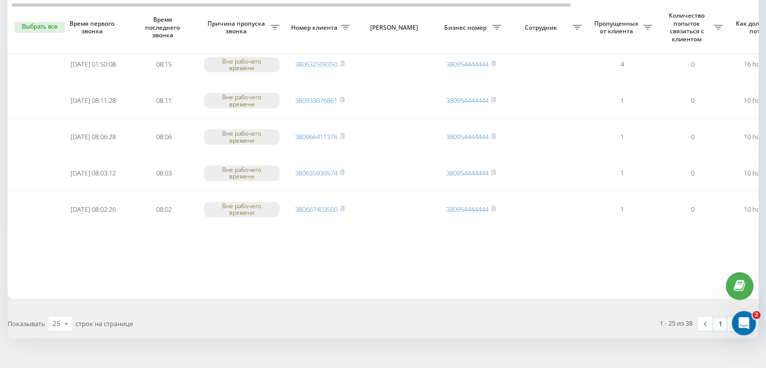
scroll to position [830, 0]
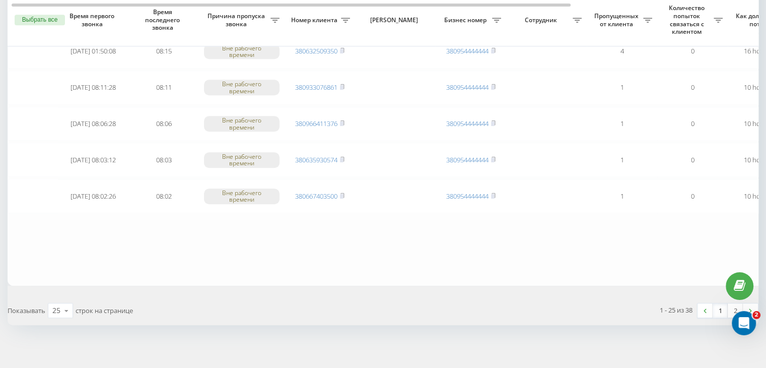
click at [723, 303] on link "1" at bounding box center [720, 310] width 15 height 14
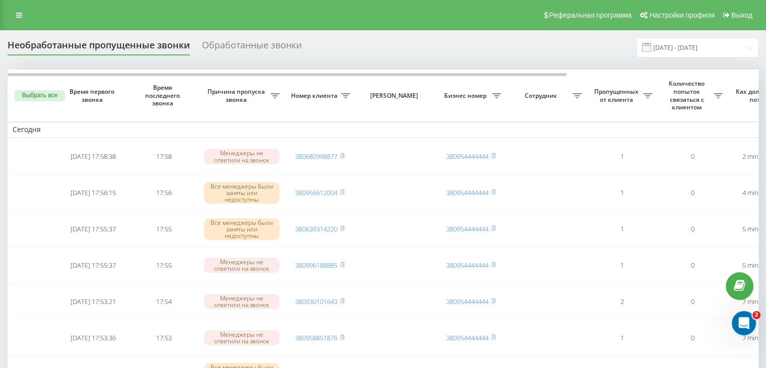
click at [320, 5] on div "Реферальная программа Настройки профиля Выход" at bounding box center [383, 15] width 766 height 30
click at [728, 47] on input "[DATE] - [DATE]" at bounding box center [698, 48] width 122 height 20
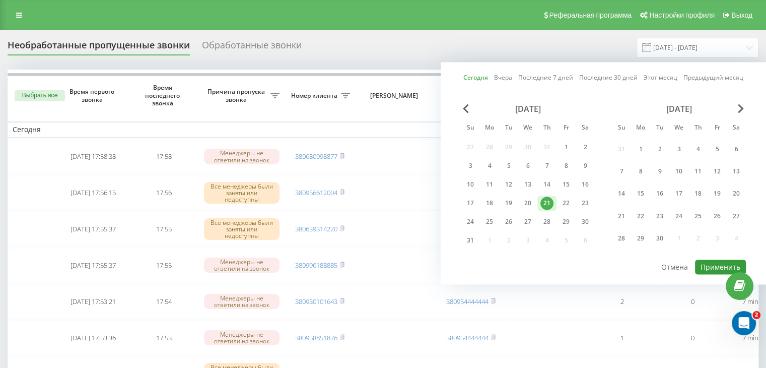
click at [702, 261] on button "Применить" at bounding box center [720, 266] width 51 height 15
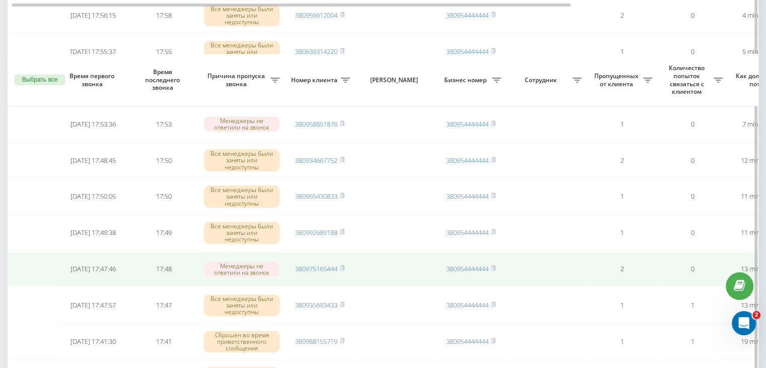
scroll to position [302, 0]
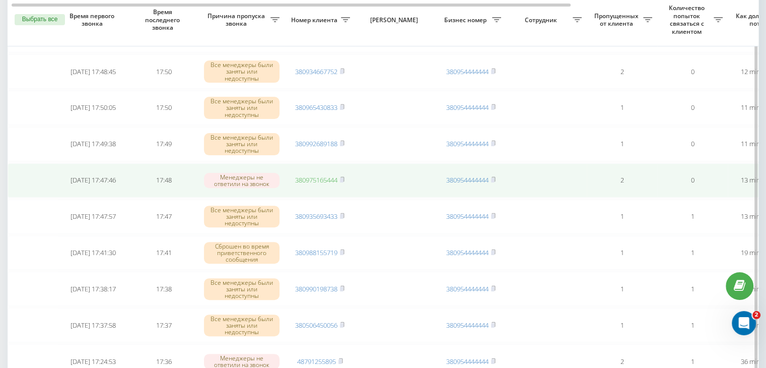
click at [334, 179] on link "380975165444" at bounding box center [316, 179] width 42 height 9
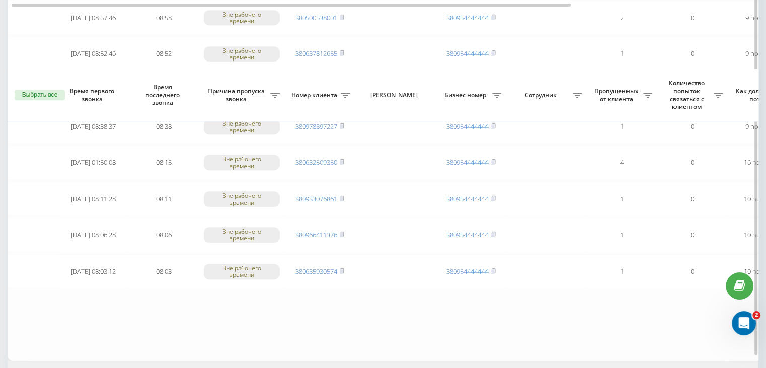
scroll to position [830, 0]
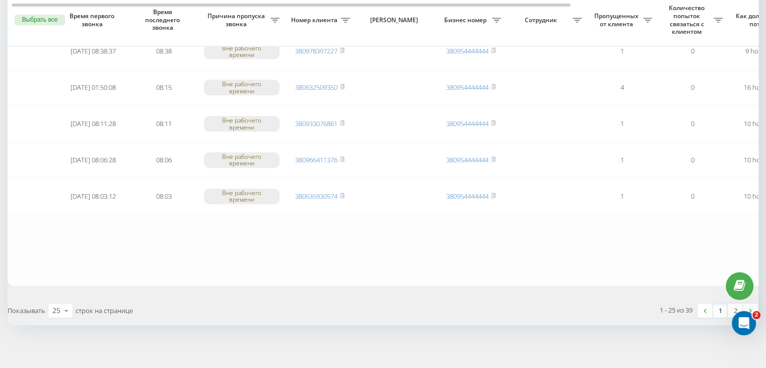
click at [722, 303] on link "1" at bounding box center [720, 310] width 15 height 14
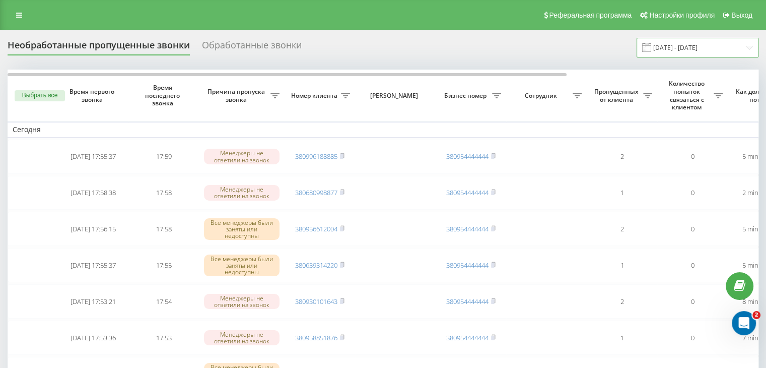
click at [751, 45] on input "[DATE] - [DATE]" at bounding box center [698, 48] width 122 height 20
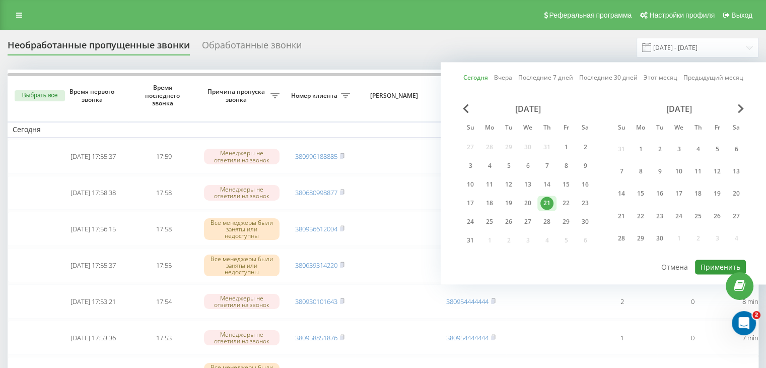
click at [706, 264] on button "Применить" at bounding box center [720, 266] width 51 height 15
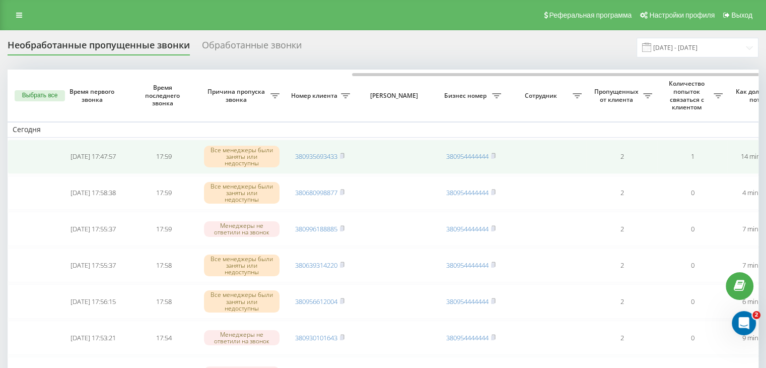
scroll to position [0, 256]
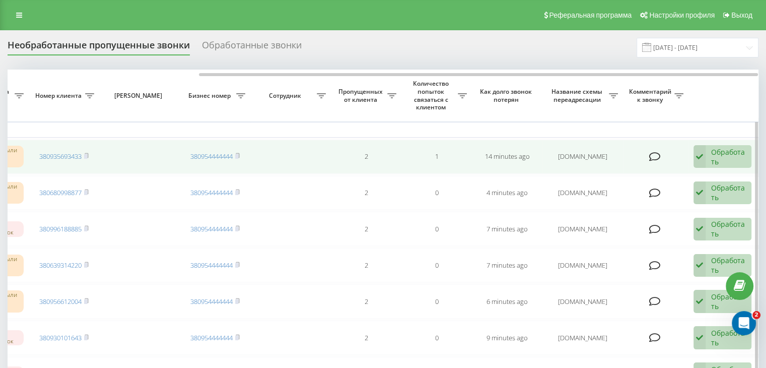
click at [710, 150] on div "Обработать Не удалось связаться Связался с клиентом с помощью другого канала Кл…" at bounding box center [723, 156] width 58 height 23
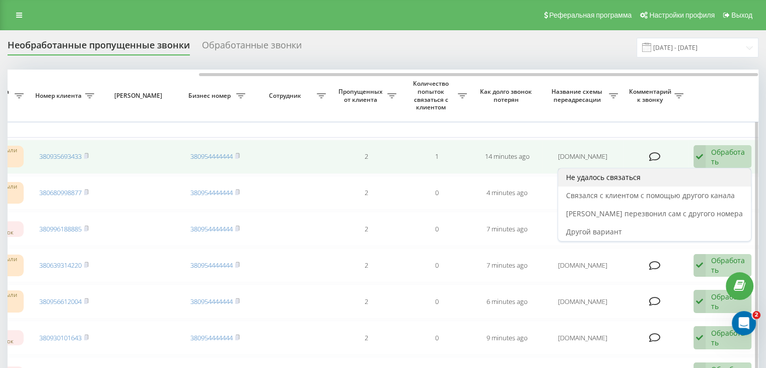
click at [687, 180] on div "Не удалось связаться" at bounding box center [654, 177] width 193 height 18
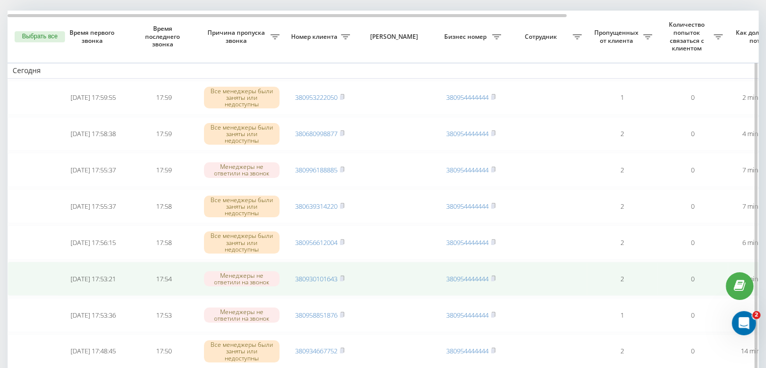
scroll to position [50, 0]
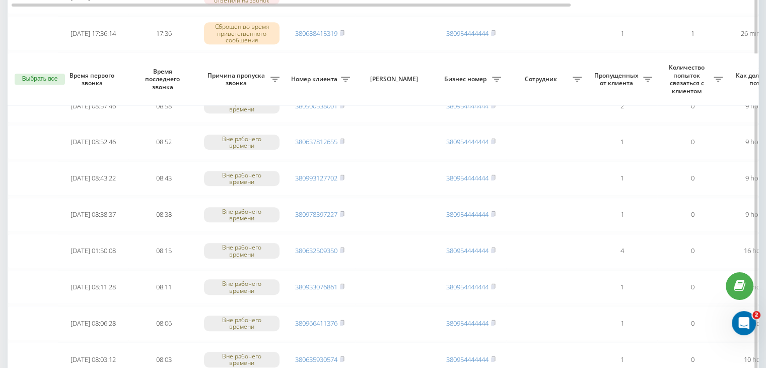
scroll to position [830, 0]
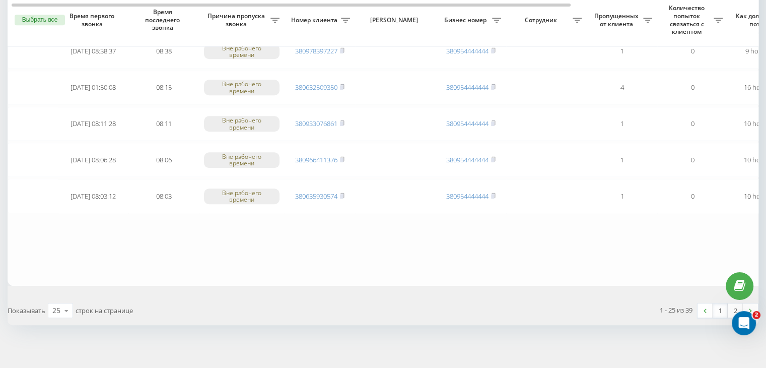
click at [716, 303] on link "1" at bounding box center [720, 310] width 15 height 14
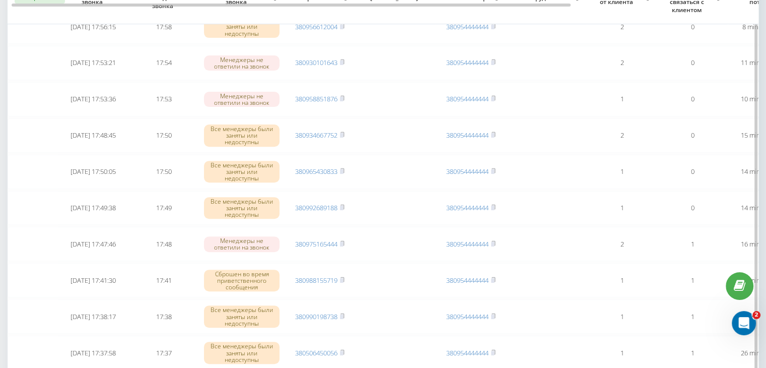
scroll to position [353, 0]
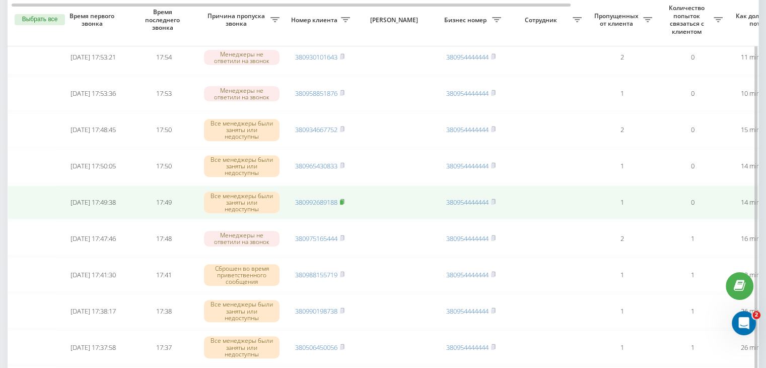
click at [345, 200] on icon at bounding box center [342, 201] width 5 height 6
click at [321, 198] on link "380992689188" at bounding box center [316, 201] width 42 height 9
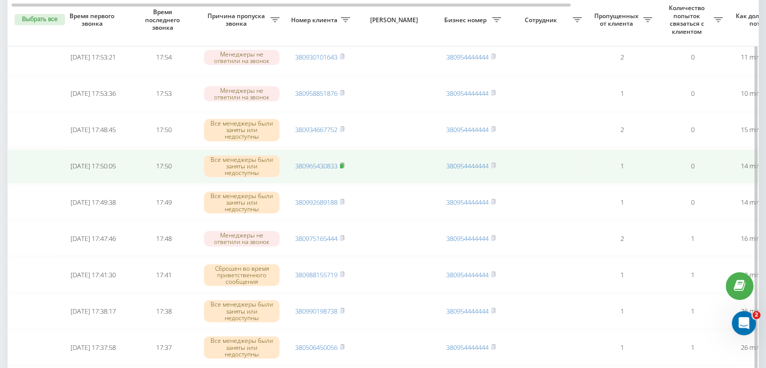
click at [342, 164] on rect at bounding box center [341, 166] width 3 height 5
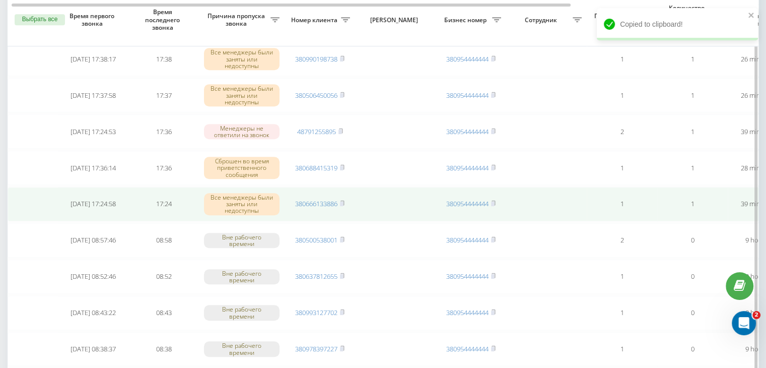
scroll to position [0, 256]
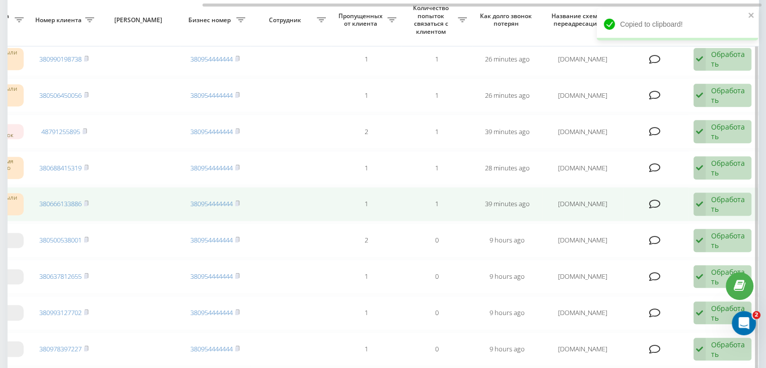
click at [747, 200] on div "Обработать Не удалось связаться Связался с клиентом с помощью другого канала Кл…" at bounding box center [723, 203] width 58 height 23
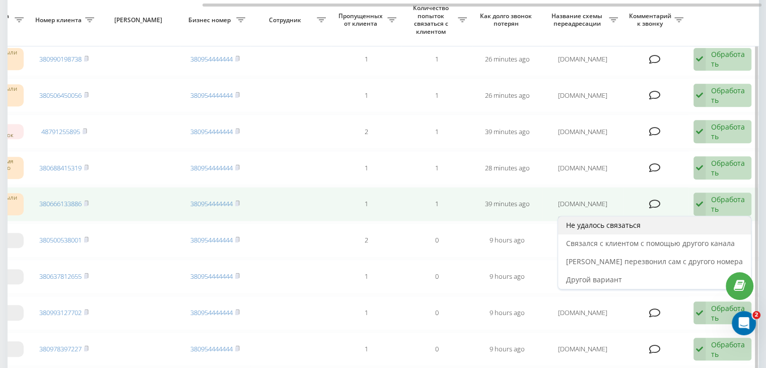
click at [701, 221] on div "Не удалось связаться" at bounding box center [654, 225] width 193 height 18
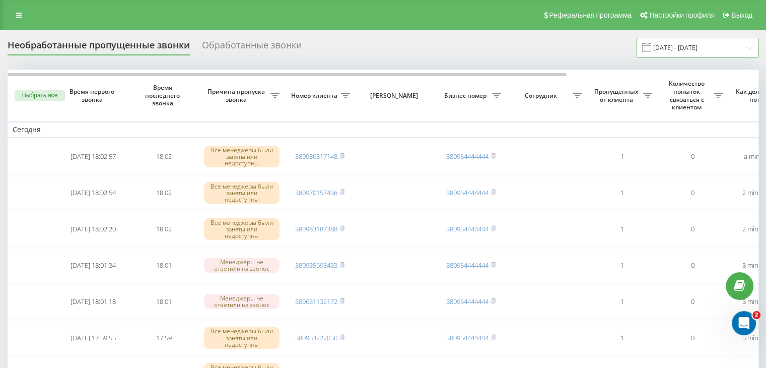
drag, startPoint x: 727, startPoint y: 38, endPoint x: 723, endPoint y: 46, distance: 9.0
click at [727, 38] on input "[DATE] - [DATE]" at bounding box center [698, 48] width 122 height 20
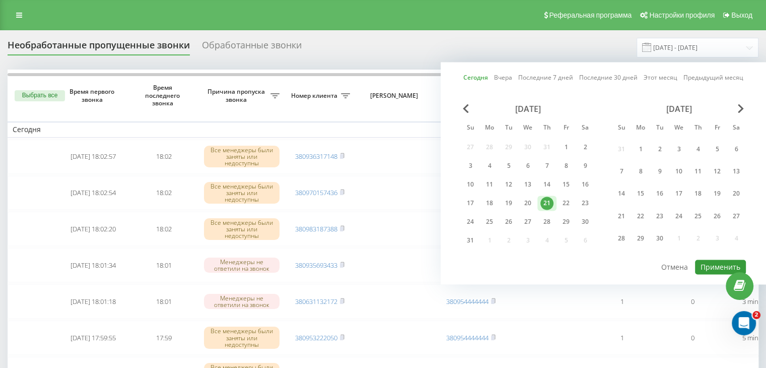
click at [701, 264] on button "Применить" at bounding box center [720, 266] width 51 height 15
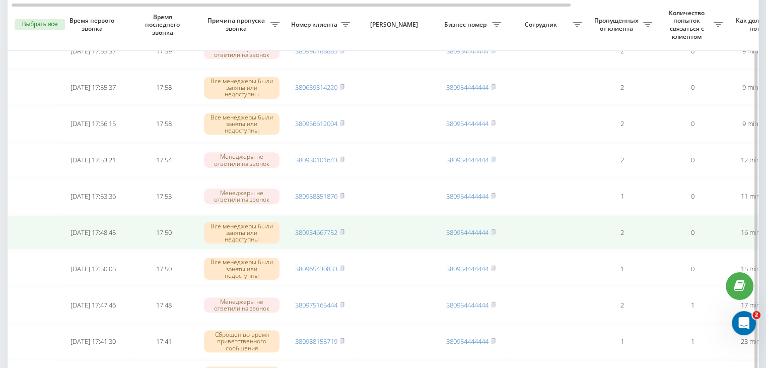
scroll to position [403, 0]
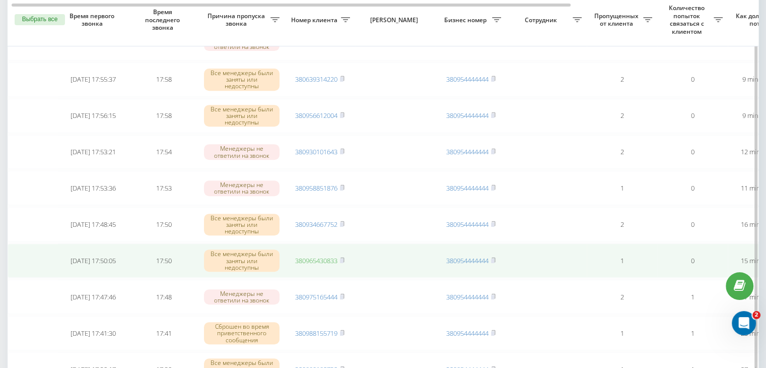
click at [327, 258] on link "380965430833" at bounding box center [316, 260] width 42 height 9
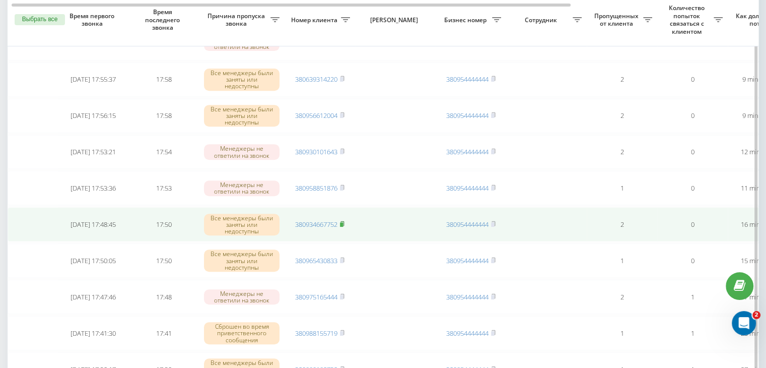
click at [345, 221] on icon at bounding box center [342, 224] width 5 height 6
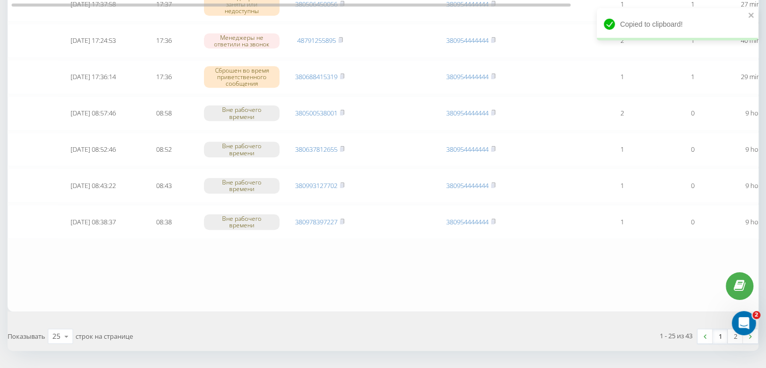
scroll to position [830, 0]
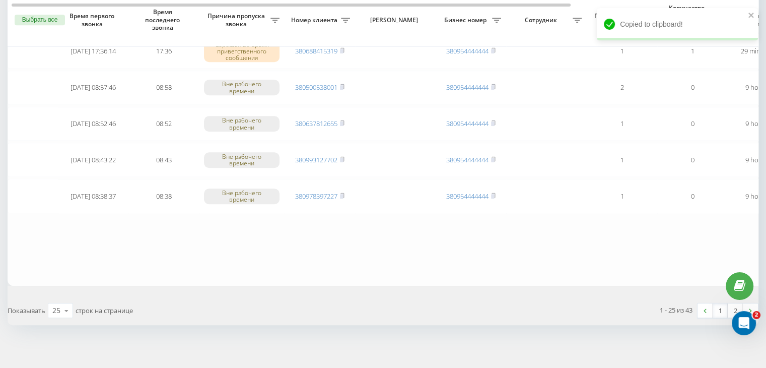
click at [719, 303] on link "1" at bounding box center [720, 310] width 15 height 14
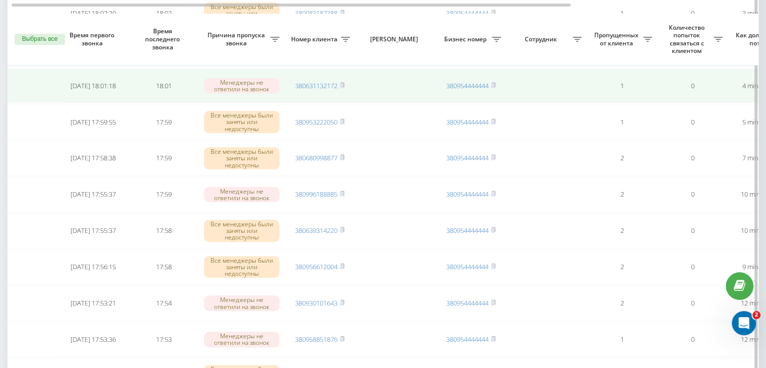
scroll to position [453, 0]
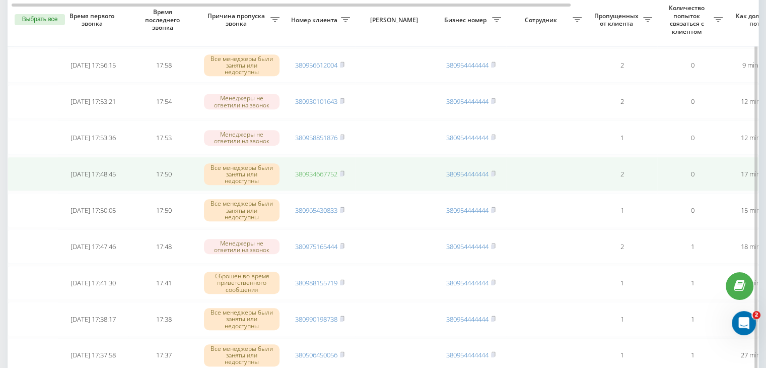
click at [324, 169] on link "380934667752" at bounding box center [316, 173] width 42 height 9
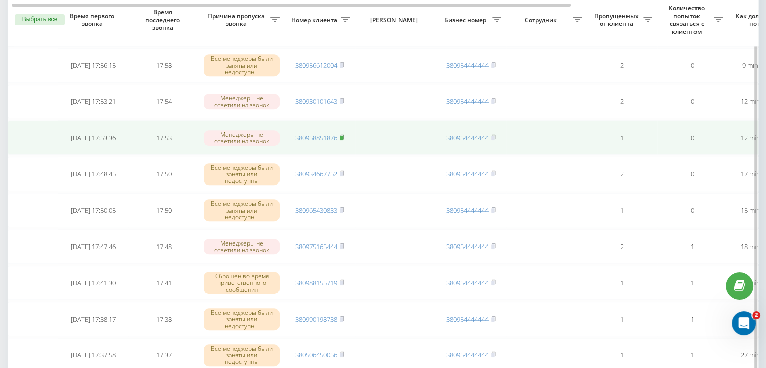
click at [342, 136] on rect at bounding box center [341, 138] width 3 height 5
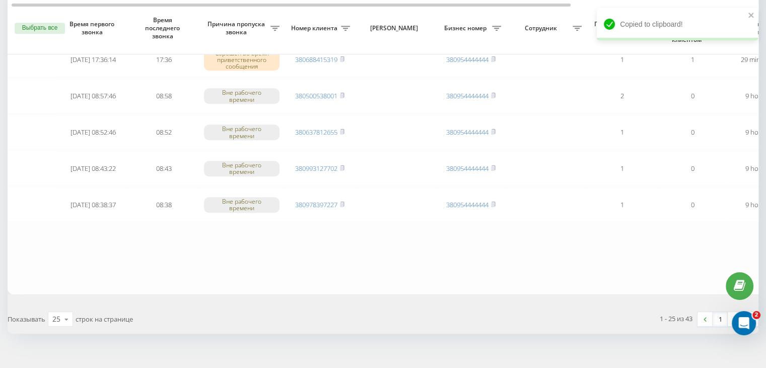
scroll to position [830, 0]
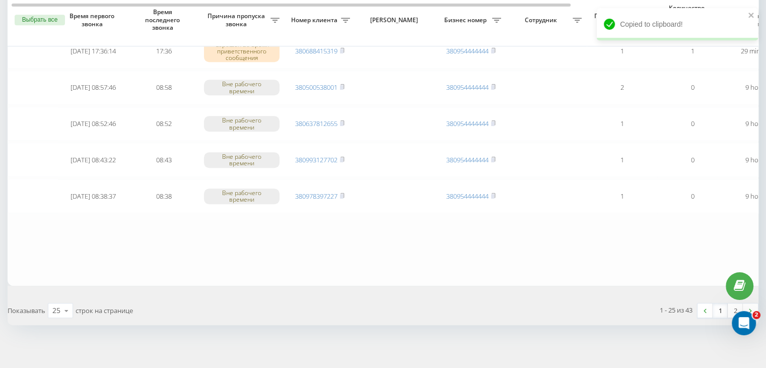
click at [718, 307] on link "1" at bounding box center [720, 310] width 15 height 14
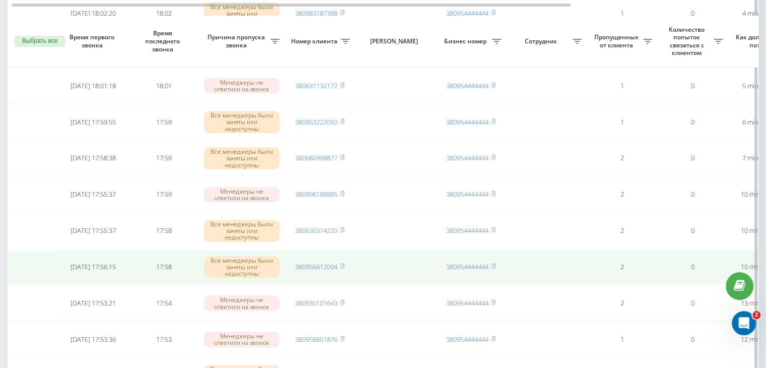
scroll to position [353, 0]
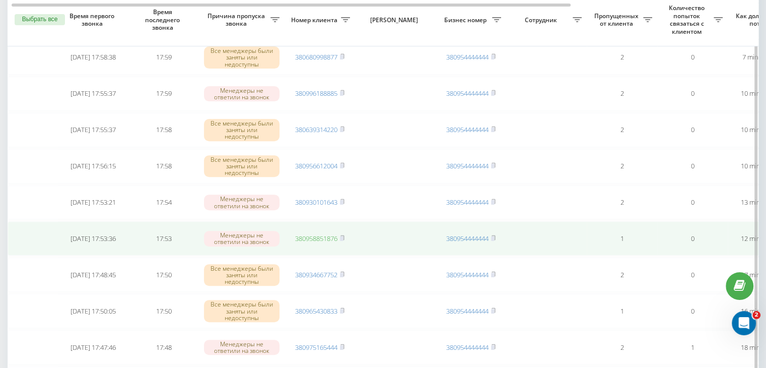
click at [326, 236] on link "380958851876" at bounding box center [316, 238] width 42 height 9
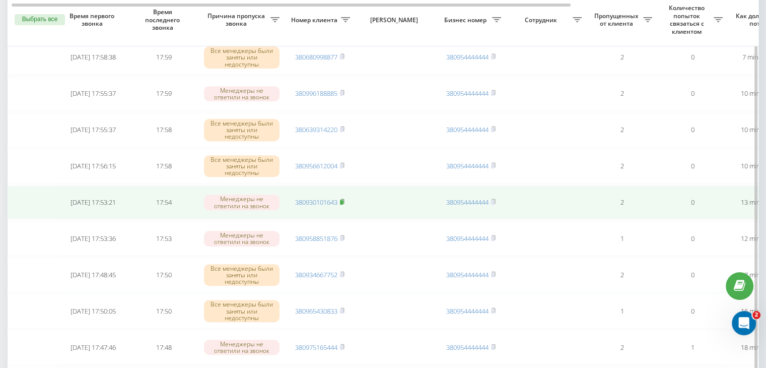
click at [344, 198] on icon at bounding box center [342, 201] width 5 height 6
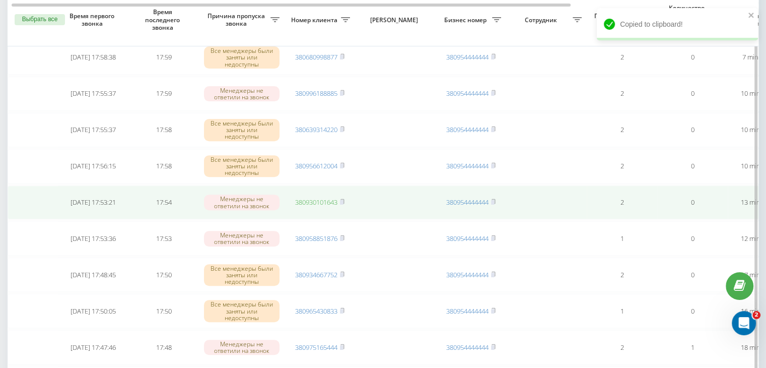
click at [331, 197] on link "380930101643" at bounding box center [316, 201] width 42 height 9
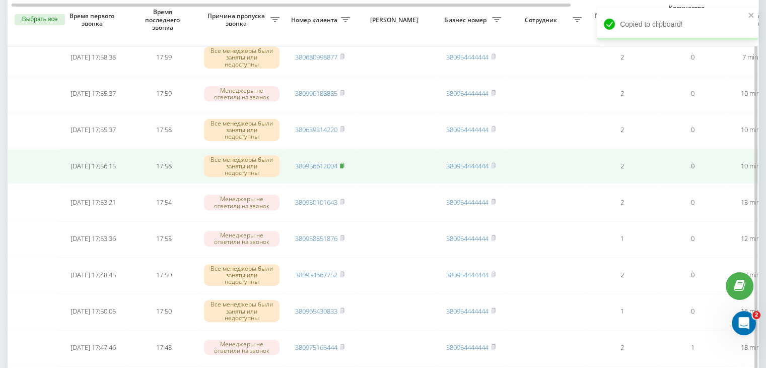
click at [343, 162] on icon at bounding box center [342, 165] width 5 height 6
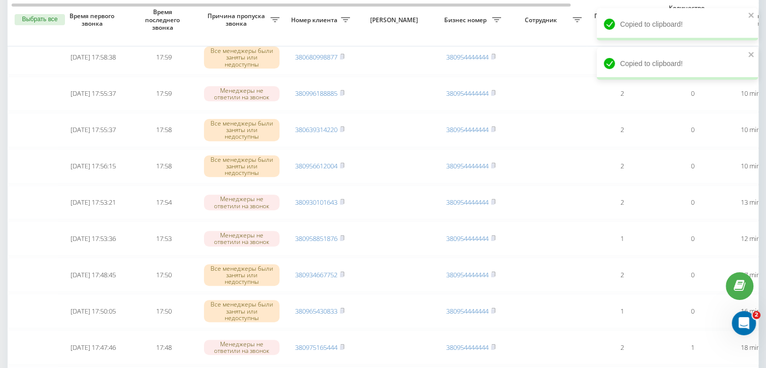
click at [0, 345] on div "Необработанные пропущенные звонки Обработанные звонки [DATE] - [DATE] Выбрать в…" at bounding box center [383, 264] width 766 height 1172
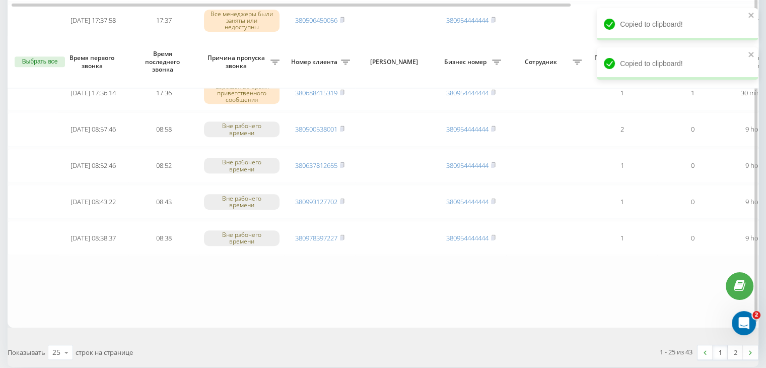
scroll to position [830, 0]
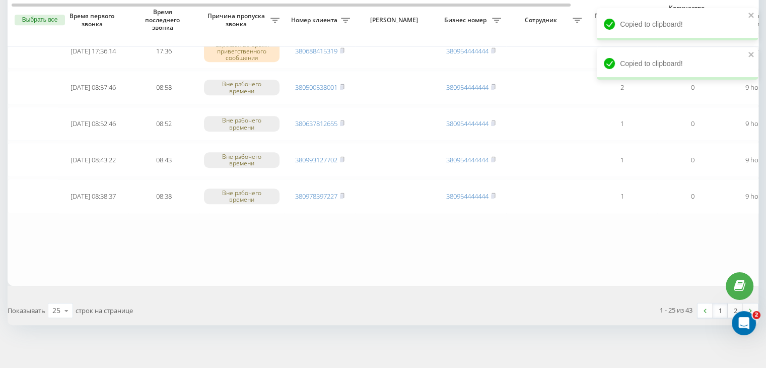
click at [720, 303] on link "1" at bounding box center [720, 310] width 15 height 14
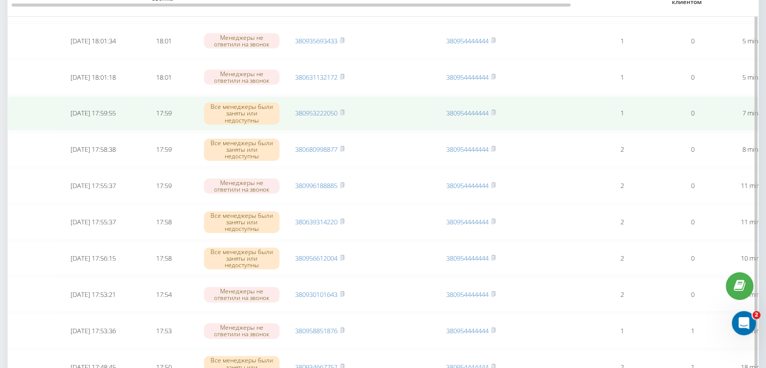
scroll to position [302, 0]
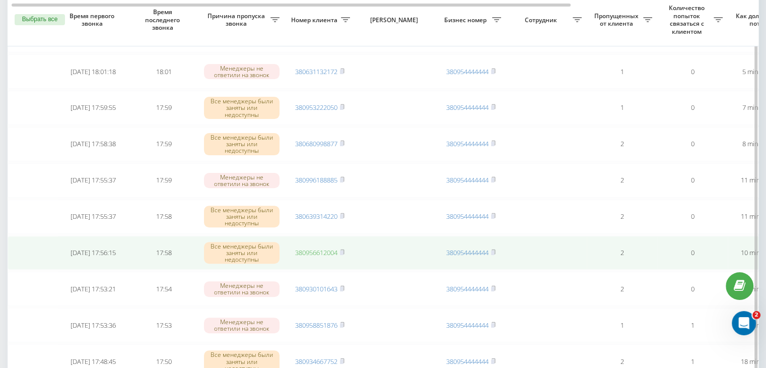
click at [333, 248] on link "380956612004" at bounding box center [316, 252] width 42 height 9
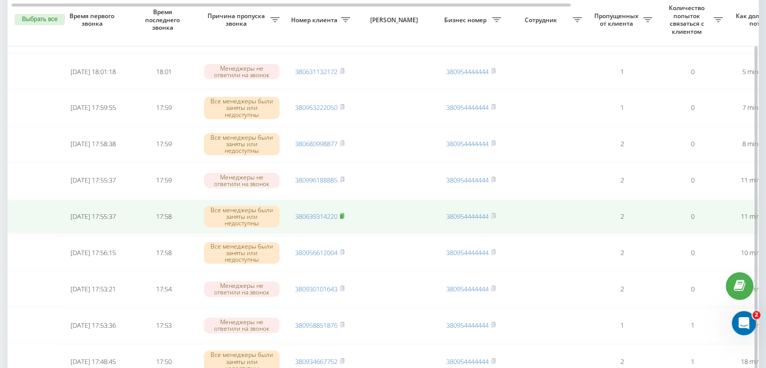
click at [345, 213] on icon at bounding box center [342, 216] width 5 height 6
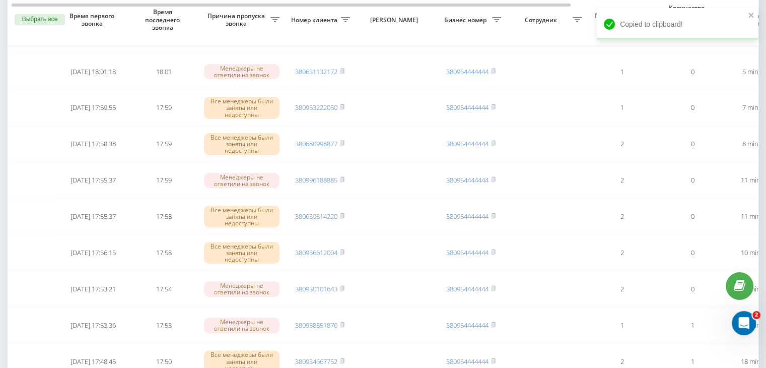
click at [3, 359] on div "Необработанные пропущенные звонки Обработанные звонки [DATE] - [DATE] Выбрать в…" at bounding box center [383, 314] width 766 height 1172
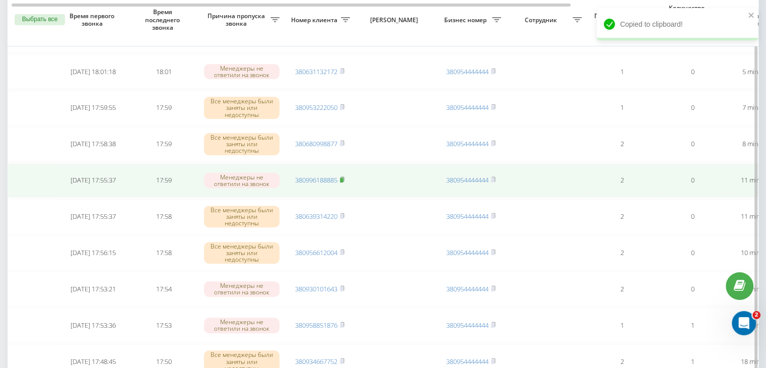
click at [344, 176] on icon at bounding box center [342, 179] width 5 height 6
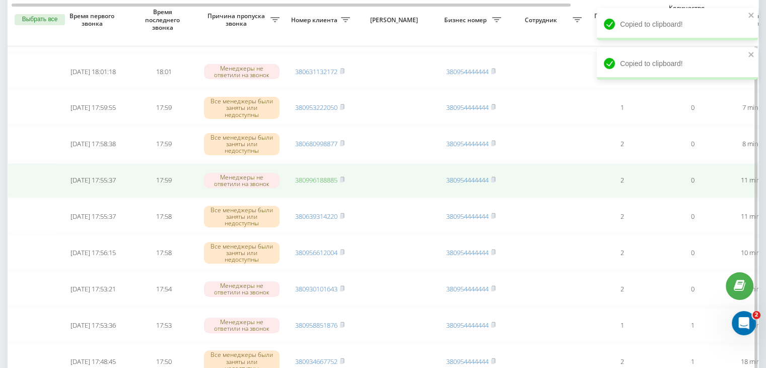
click at [333, 177] on link "380996188885" at bounding box center [316, 179] width 42 height 9
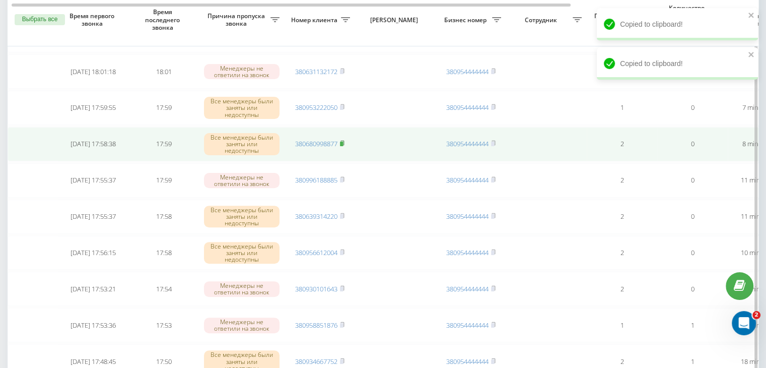
click at [343, 142] on rect at bounding box center [341, 144] width 3 height 5
click at [320, 143] on link "380680998877" at bounding box center [316, 143] width 42 height 9
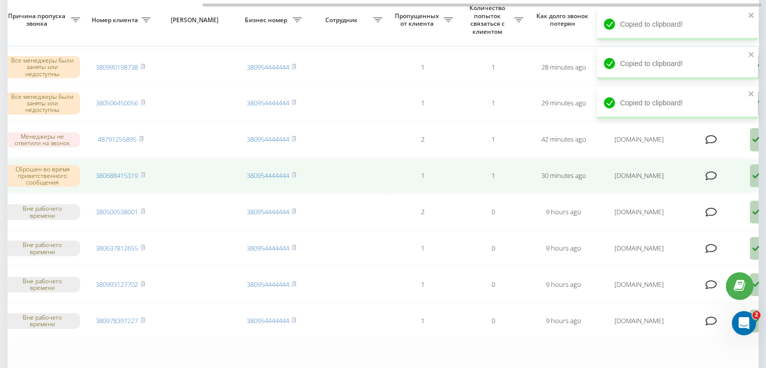
scroll to position [0, 256]
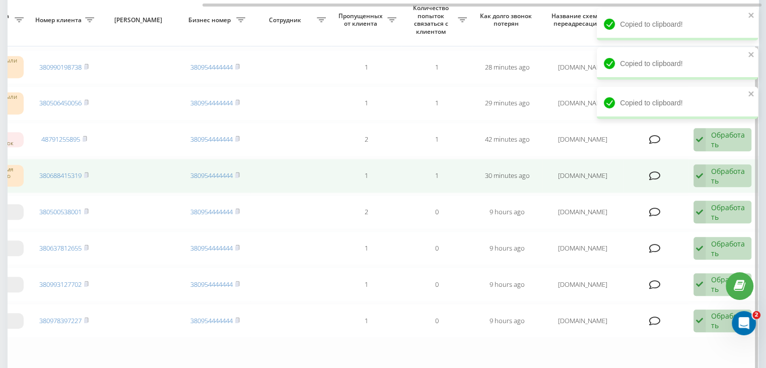
click at [711, 166] on div "Обработать" at bounding box center [728, 175] width 35 height 19
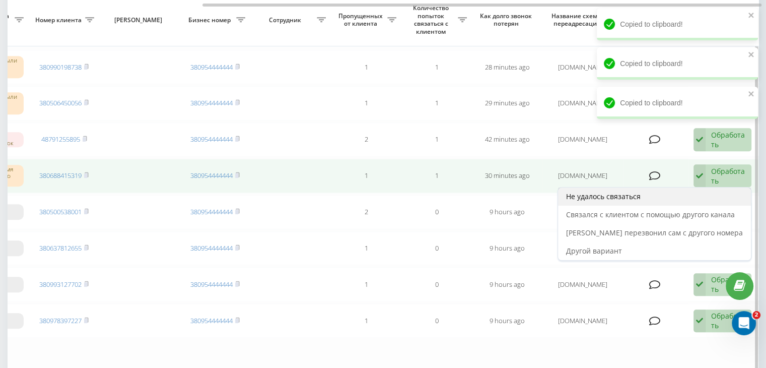
click at [696, 187] on div "Не удалось связаться" at bounding box center [654, 196] width 193 height 18
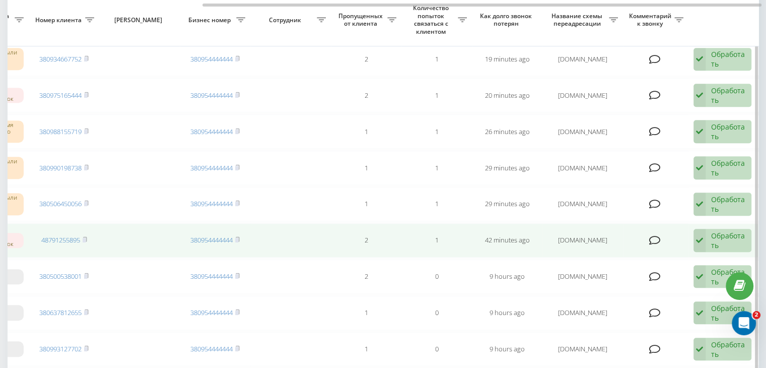
click at [703, 233] on icon at bounding box center [700, 240] width 12 height 23
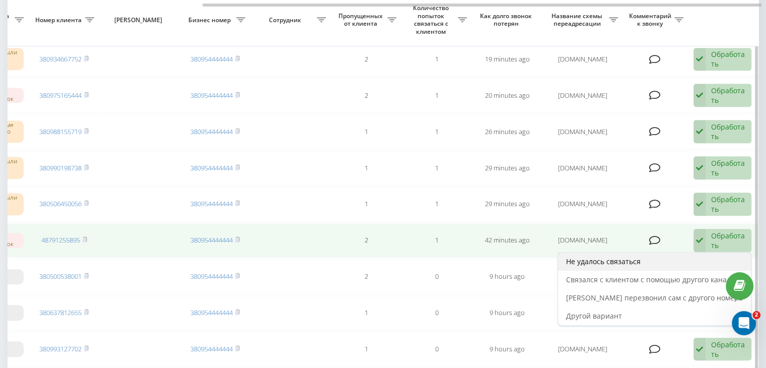
click at [691, 252] on div "Не удалось связаться" at bounding box center [654, 261] width 193 height 18
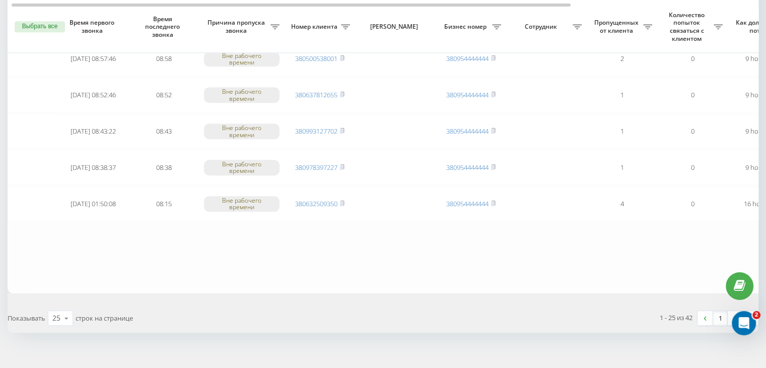
scroll to position [830, 0]
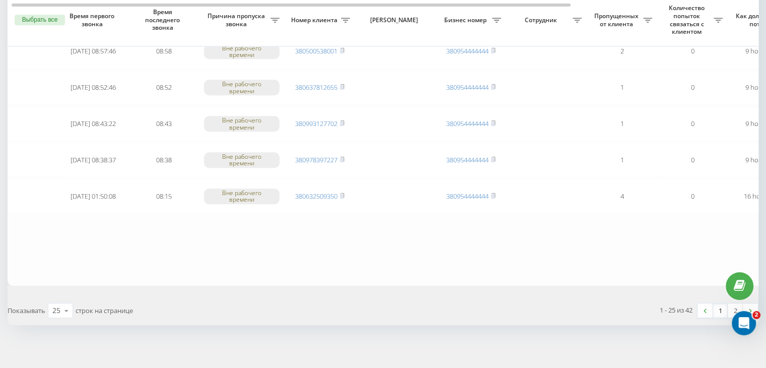
click at [722, 303] on link "1" at bounding box center [720, 310] width 15 height 14
click at [719, 304] on link "1" at bounding box center [720, 310] width 15 height 14
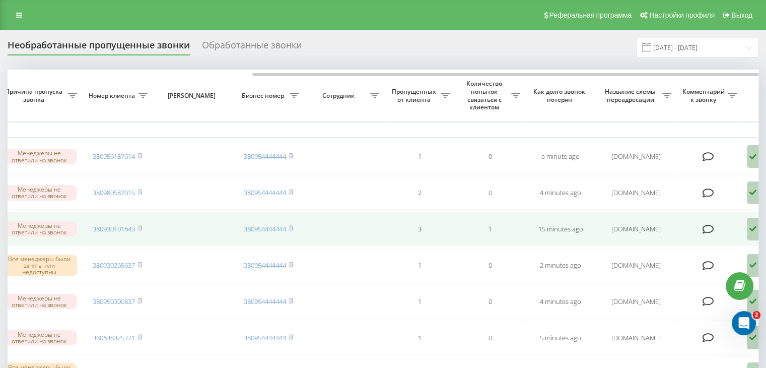
scroll to position [0, 256]
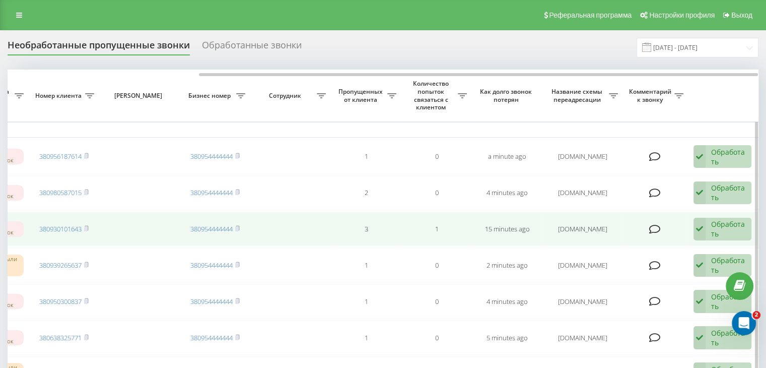
click at [712, 228] on div "Обработать" at bounding box center [728, 228] width 35 height 19
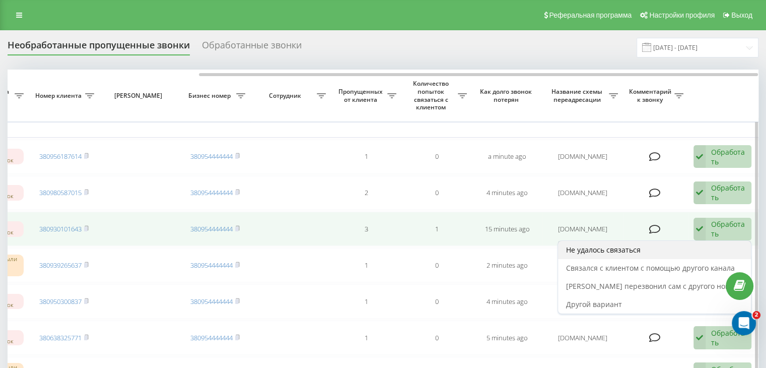
click at [706, 245] on div "Не удалось связаться" at bounding box center [654, 250] width 193 height 18
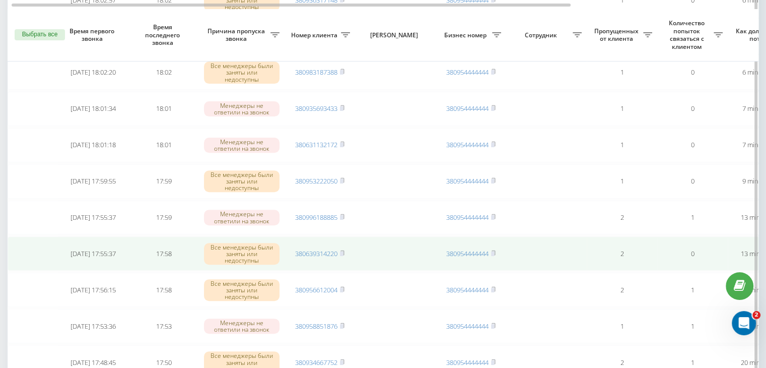
scroll to position [353, 0]
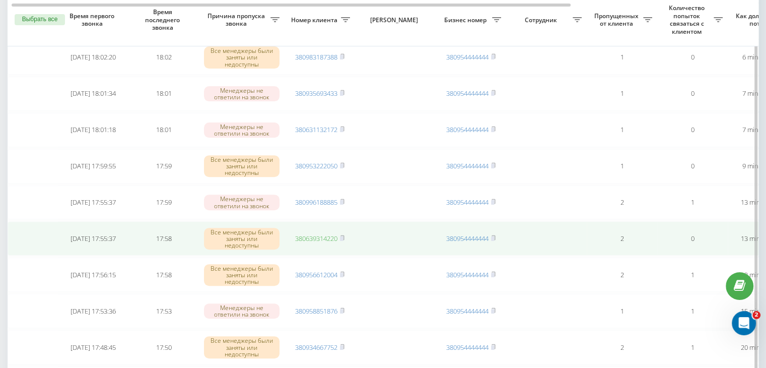
click at [328, 235] on link "380639314220" at bounding box center [316, 238] width 42 height 9
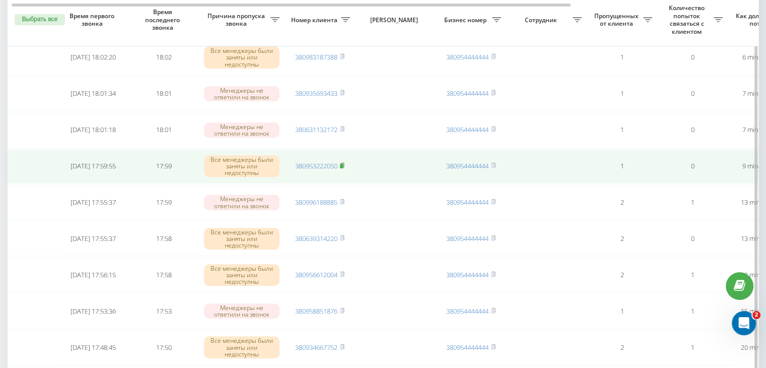
click at [344, 163] on icon at bounding box center [343, 165] width 4 height 5
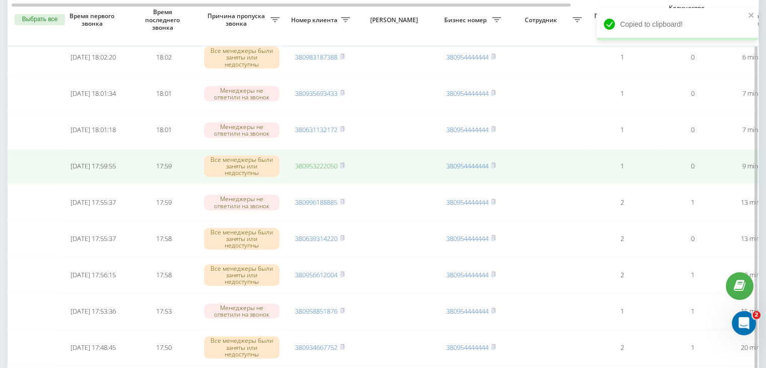
click at [327, 164] on link "380953222050" at bounding box center [316, 165] width 42 height 9
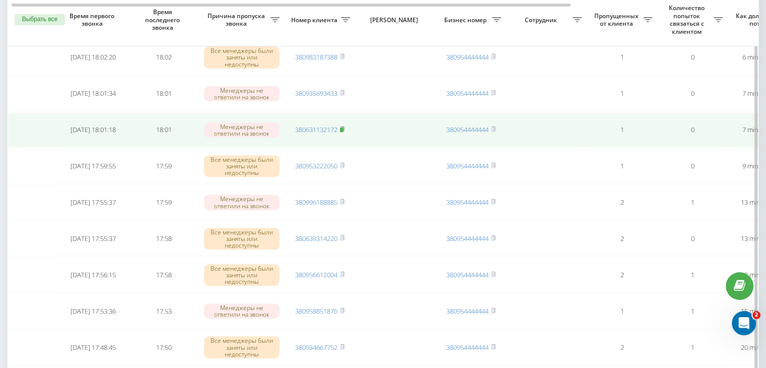
click at [343, 127] on rect at bounding box center [341, 129] width 3 height 5
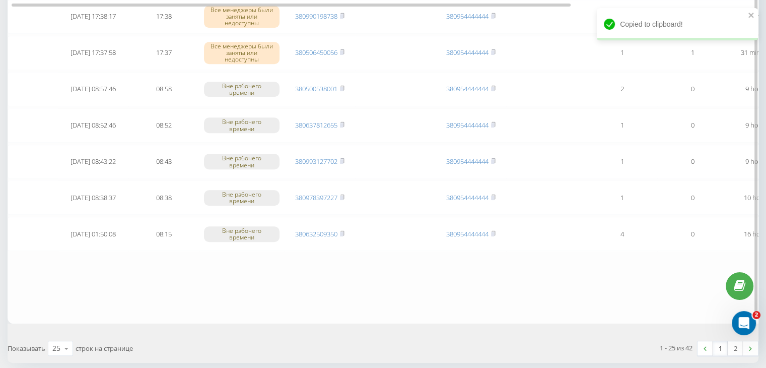
scroll to position [830, 0]
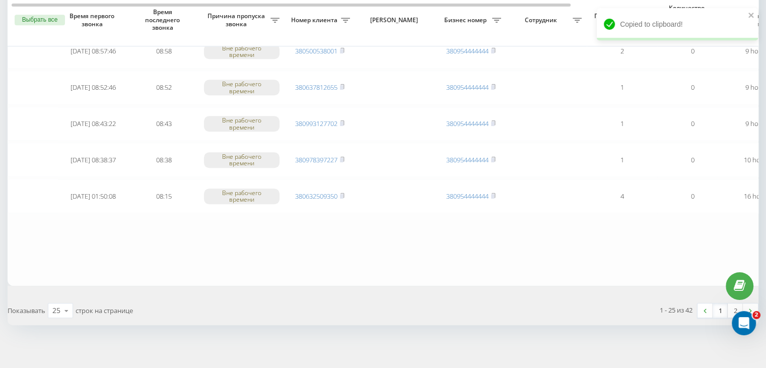
click at [719, 305] on link "1" at bounding box center [720, 310] width 15 height 14
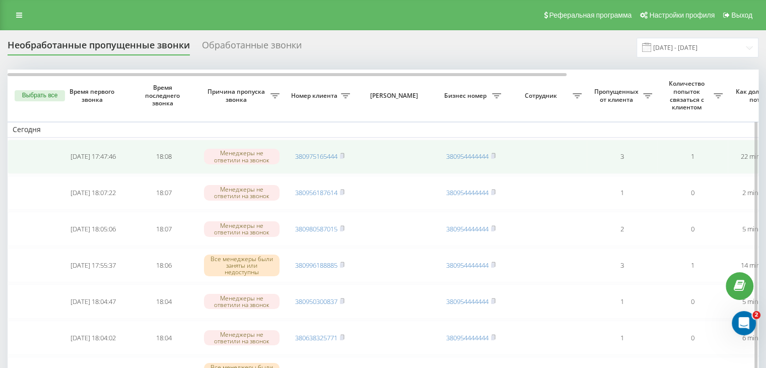
scroll to position [0, 256]
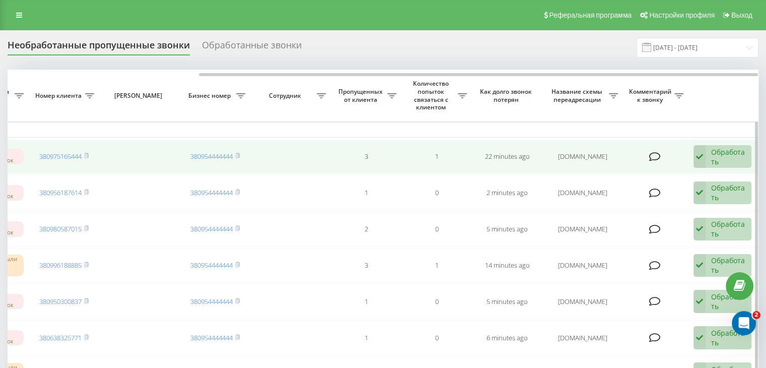
click at [704, 150] on icon at bounding box center [700, 156] width 12 height 23
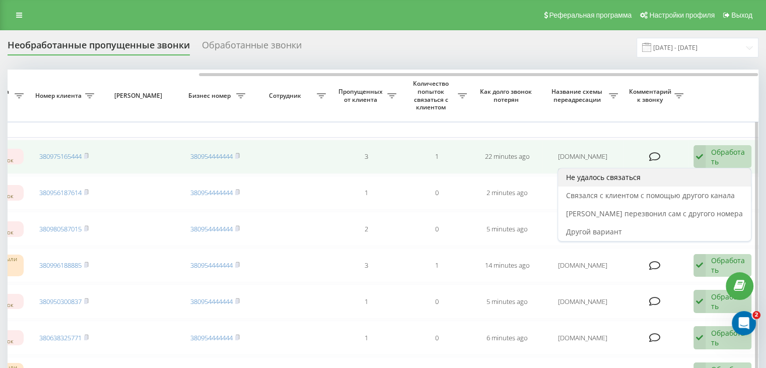
click at [660, 178] on div "Не удалось связаться" at bounding box center [654, 177] width 193 height 18
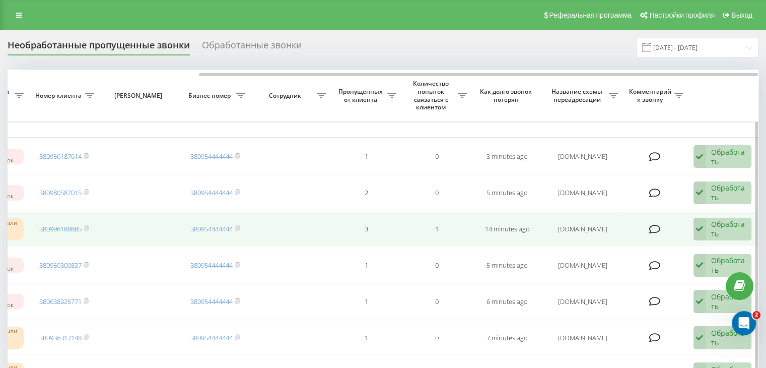
click at [729, 222] on div "Обработать" at bounding box center [728, 228] width 35 height 19
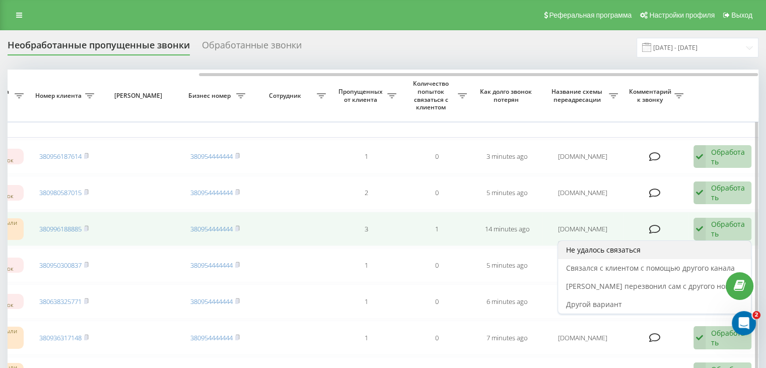
click at [690, 247] on div "Не удалось связаться" at bounding box center [654, 250] width 193 height 18
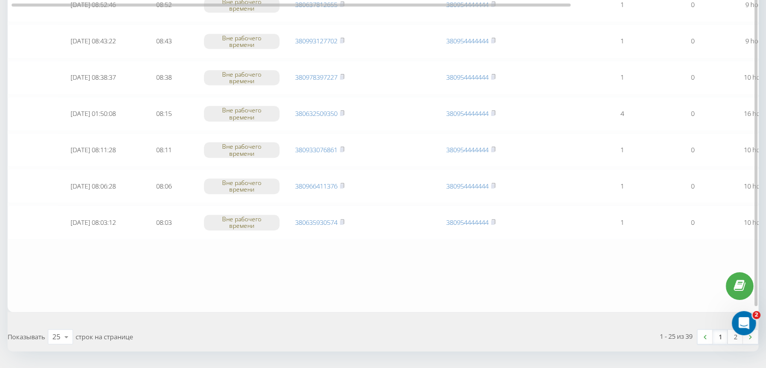
scroll to position [806, 0]
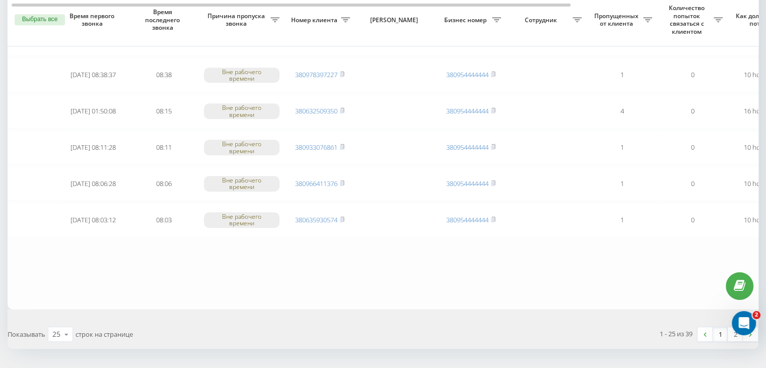
click at [717, 327] on link "1" at bounding box center [720, 334] width 15 height 14
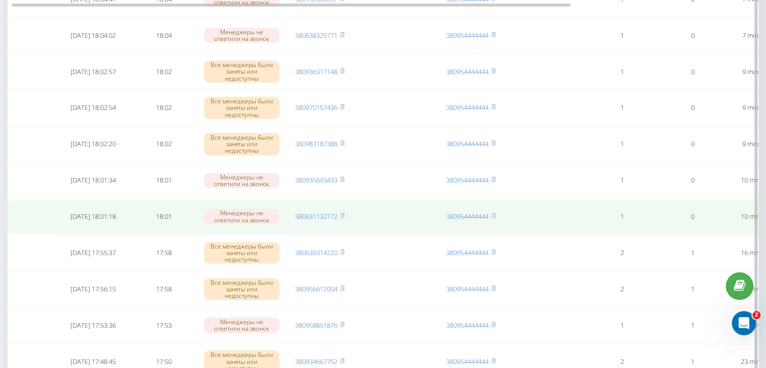
scroll to position [353, 0]
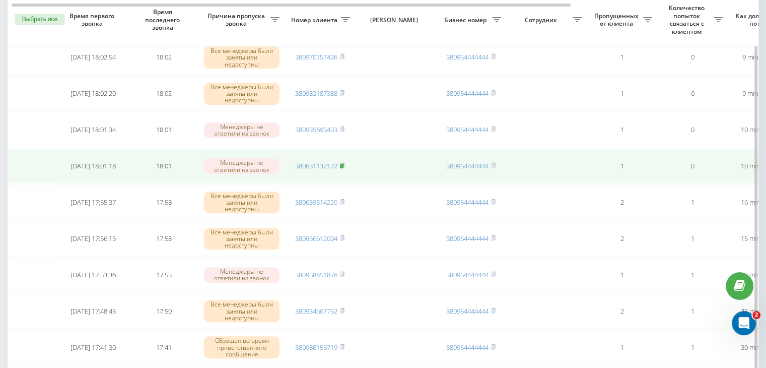
click at [343, 161] on span at bounding box center [342, 165] width 5 height 9
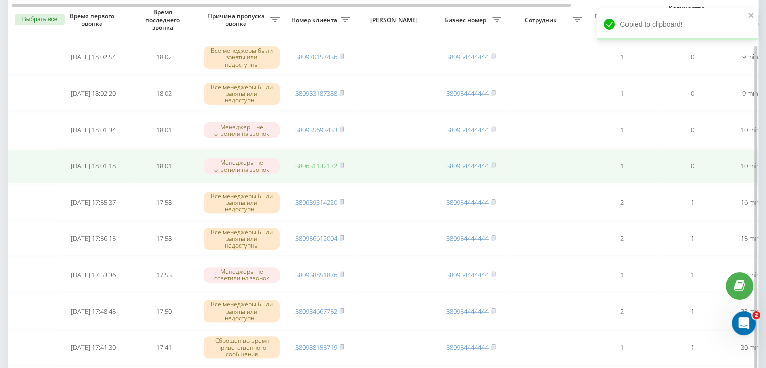
click at [333, 162] on link "380631132172" at bounding box center [316, 165] width 42 height 9
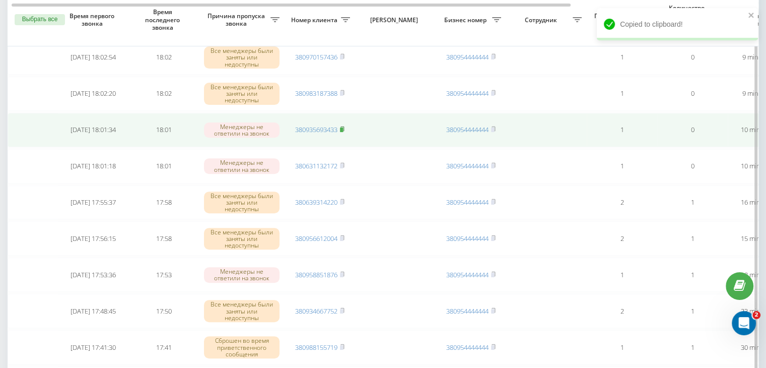
click at [343, 127] on rect at bounding box center [341, 129] width 3 height 5
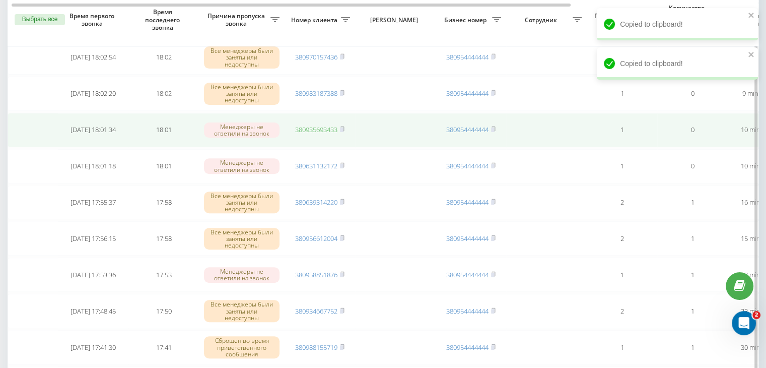
click at [327, 125] on link "380935693433" at bounding box center [316, 129] width 42 height 9
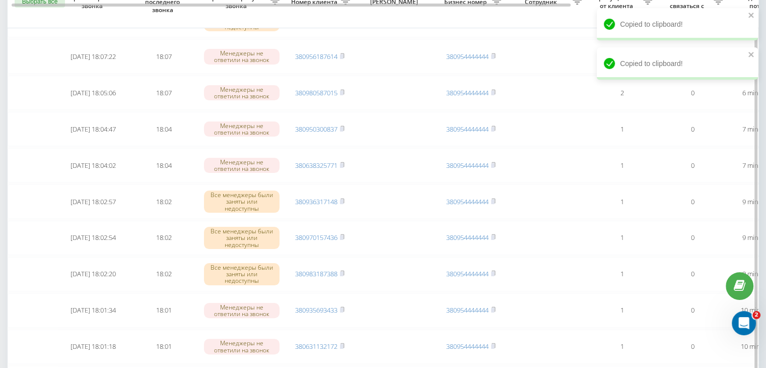
scroll to position [202, 0]
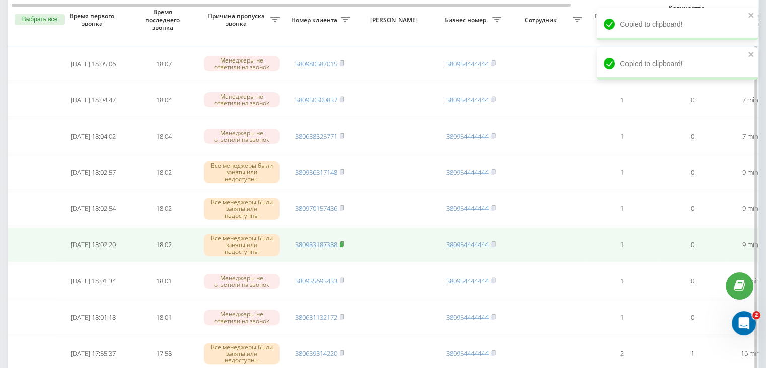
click at [343, 241] on icon at bounding box center [342, 244] width 5 height 6
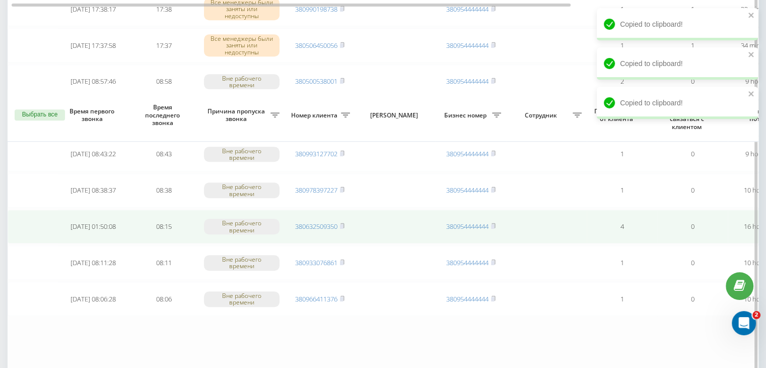
scroll to position [830, 0]
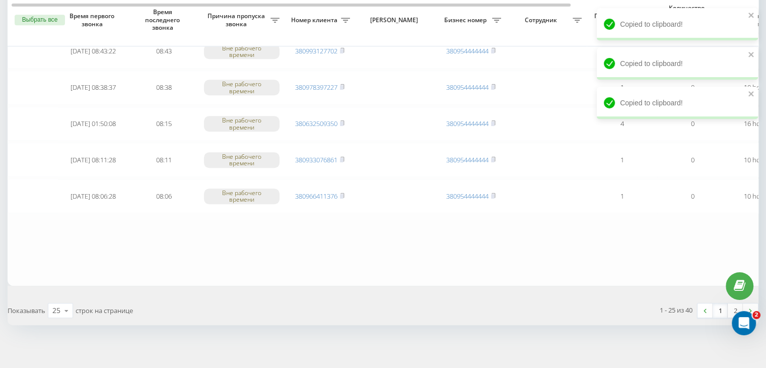
click at [720, 303] on link "1" at bounding box center [720, 310] width 15 height 14
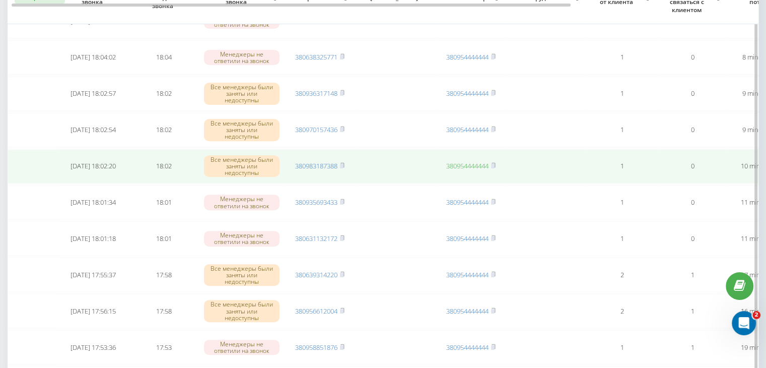
scroll to position [302, 0]
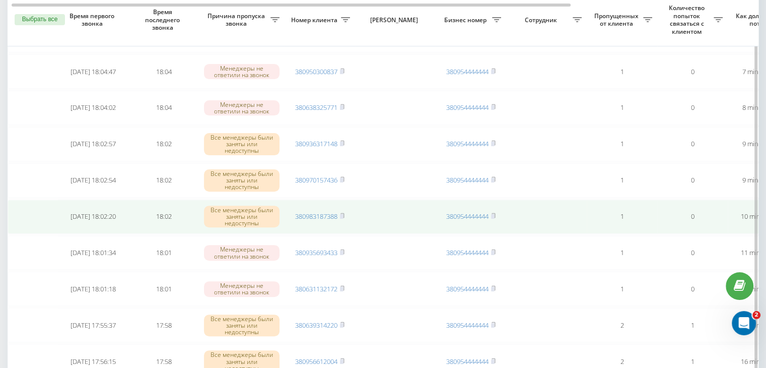
drag, startPoint x: 331, startPoint y: 214, endPoint x: 334, endPoint y: 230, distance: 16.3
click at [331, 214] on link "380983187388" at bounding box center [316, 216] width 42 height 9
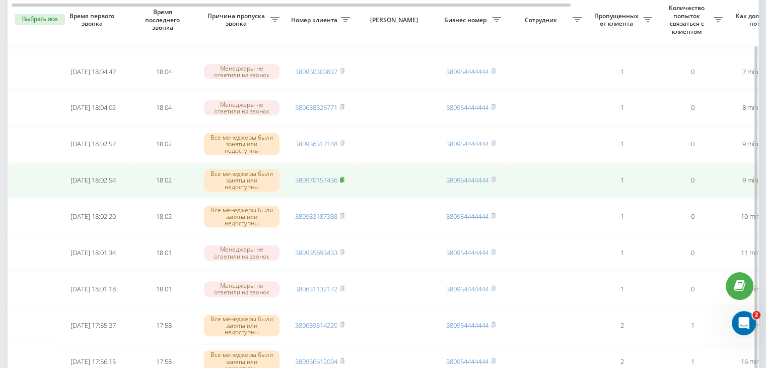
click at [344, 178] on icon at bounding box center [343, 179] width 4 height 5
click at [334, 178] on link "380970157436" at bounding box center [316, 179] width 42 height 9
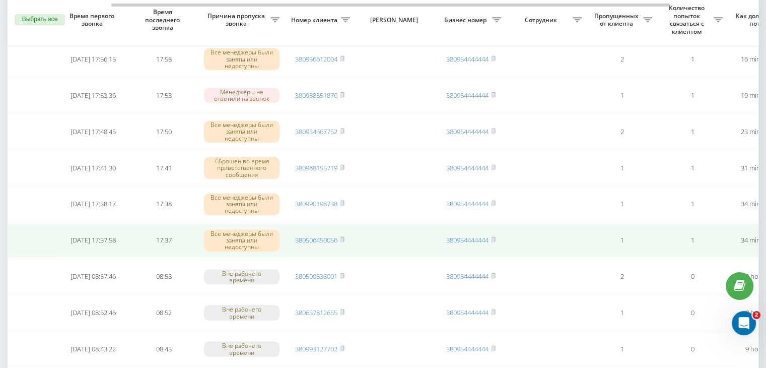
scroll to position [0, 256]
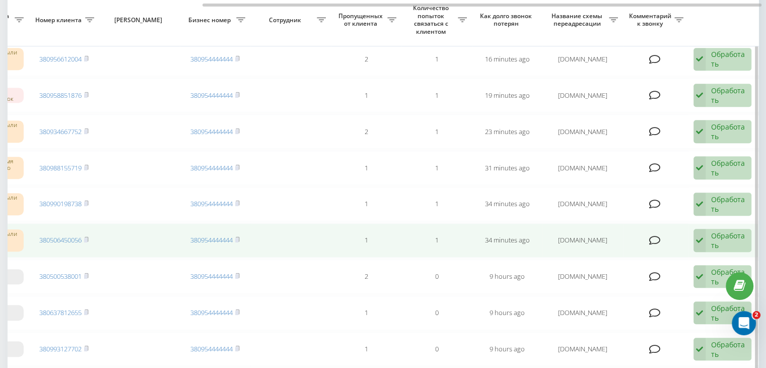
click at [724, 236] on div "Обработать" at bounding box center [728, 240] width 35 height 19
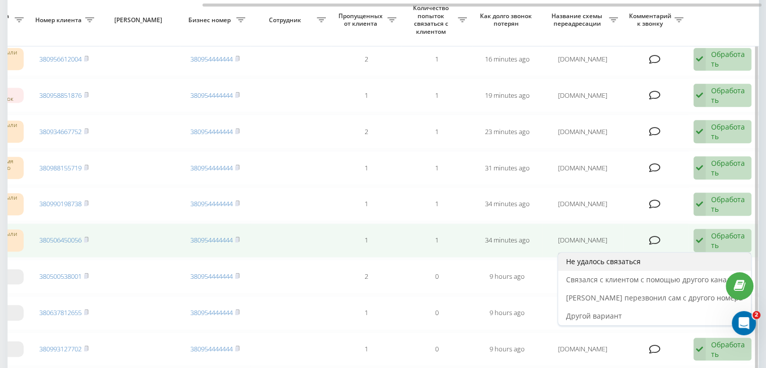
click at [678, 260] on div "Не удалось связаться" at bounding box center [654, 261] width 193 height 18
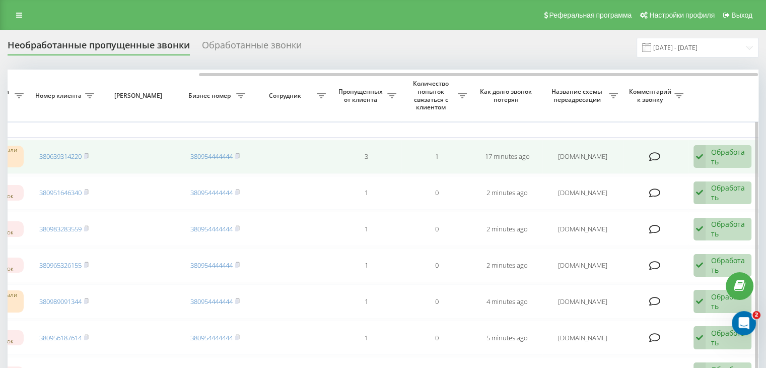
click at [720, 150] on div "Обработать" at bounding box center [728, 156] width 35 height 19
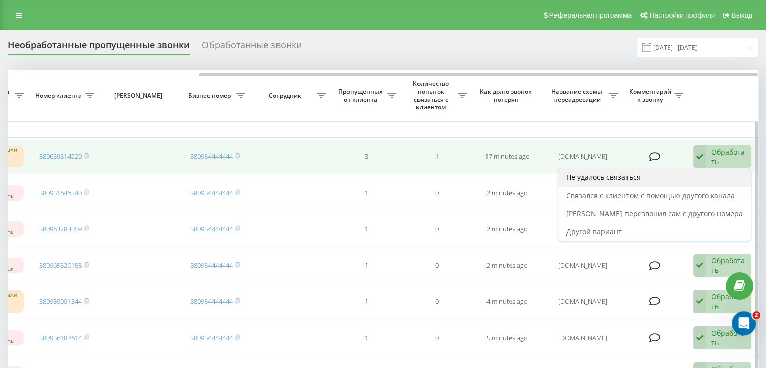
click at [697, 172] on div "Не удалось связаться" at bounding box center [654, 177] width 193 height 18
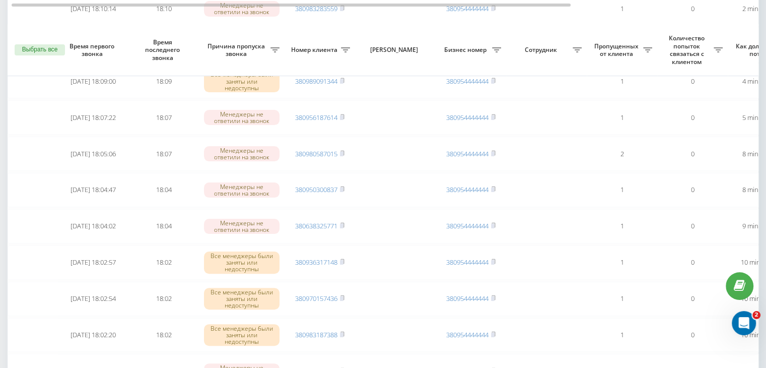
scroll to position [252, 0]
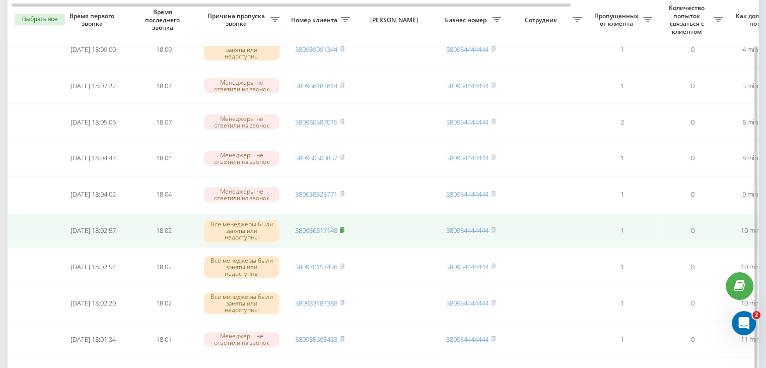
click at [343, 228] on rect at bounding box center [341, 230] width 3 height 5
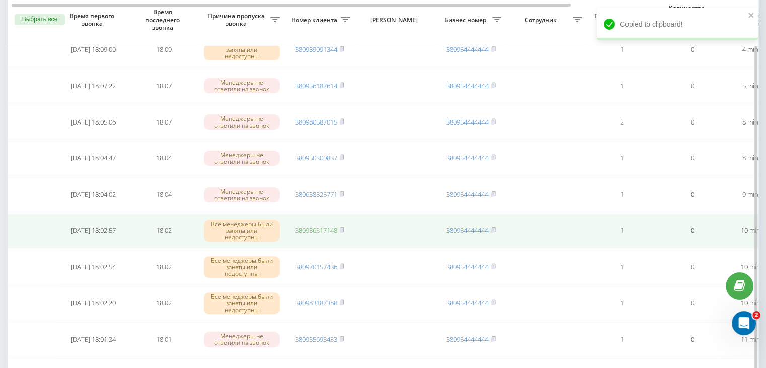
click at [325, 228] on link "380936317148" at bounding box center [316, 230] width 42 height 9
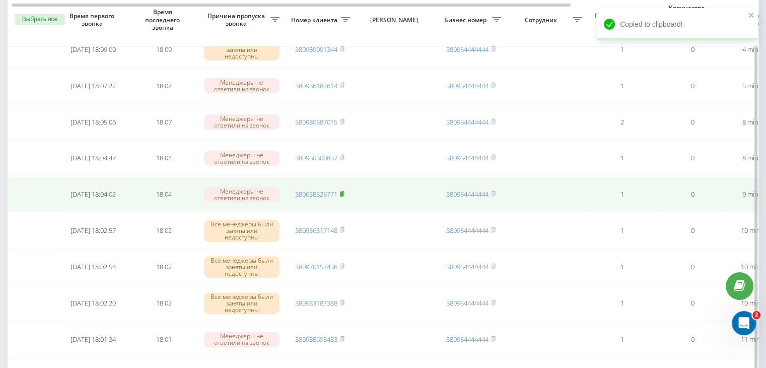
click at [343, 193] on rect at bounding box center [341, 194] width 3 height 5
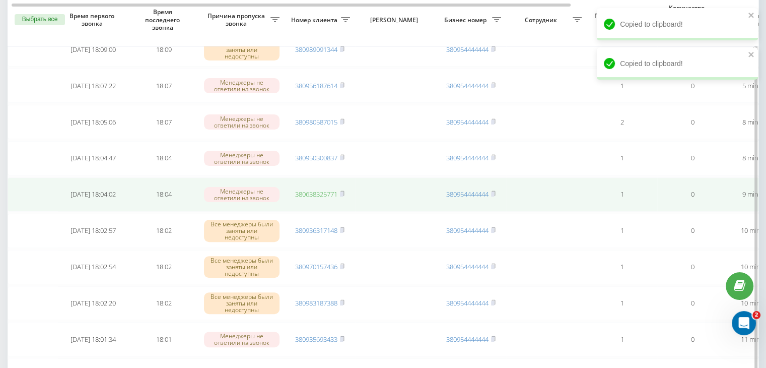
click at [314, 189] on link "380638325771" at bounding box center [316, 193] width 42 height 9
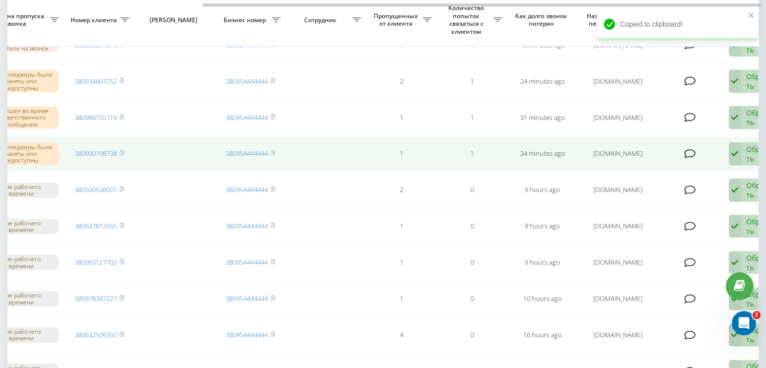
scroll to position [0, 256]
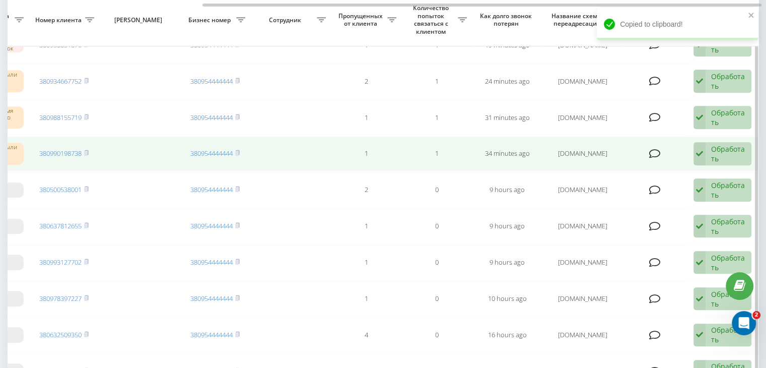
click at [726, 154] on div "Обработать" at bounding box center [728, 153] width 35 height 19
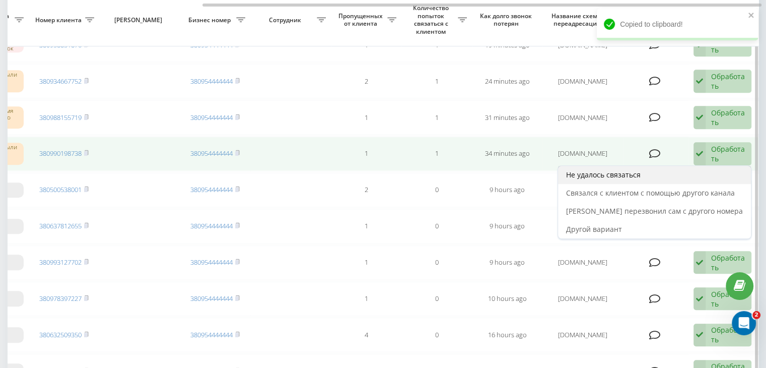
click at [676, 176] on div "Не удалось связаться" at bounding box center [654, 175] width 193 height 18
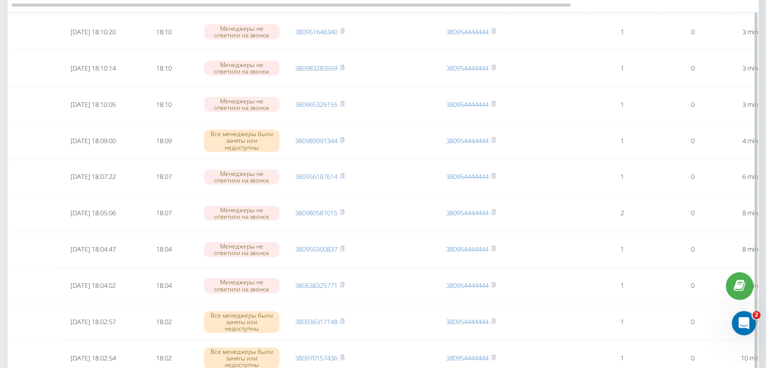
scroll to position [252, 0]
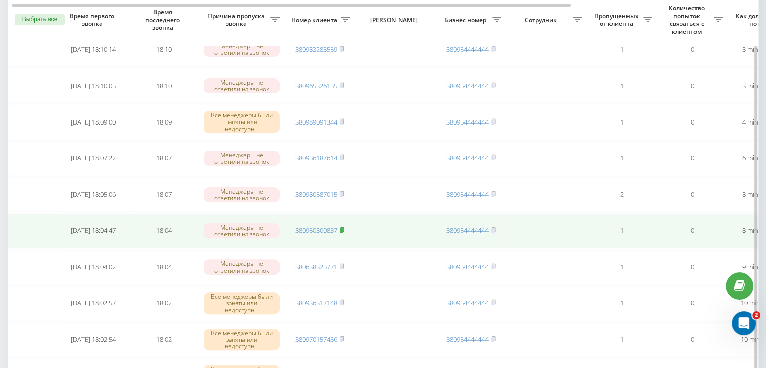
click at [343, 228] on rect at bounding box center [341, 230] width 3 height 5
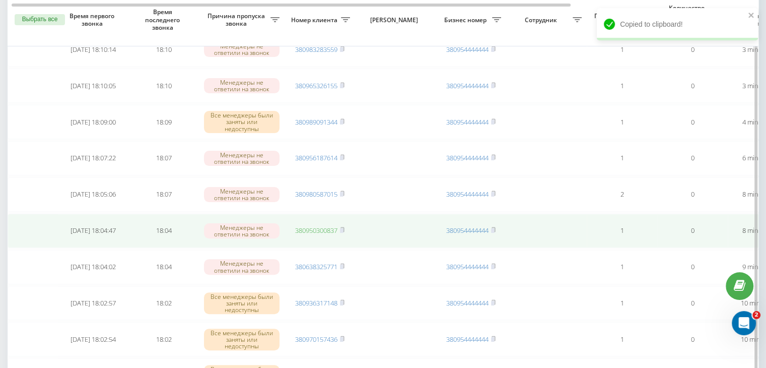
click at [321, 230] on link "380950300837" at bounding box center [316, 230] width 42 height 9
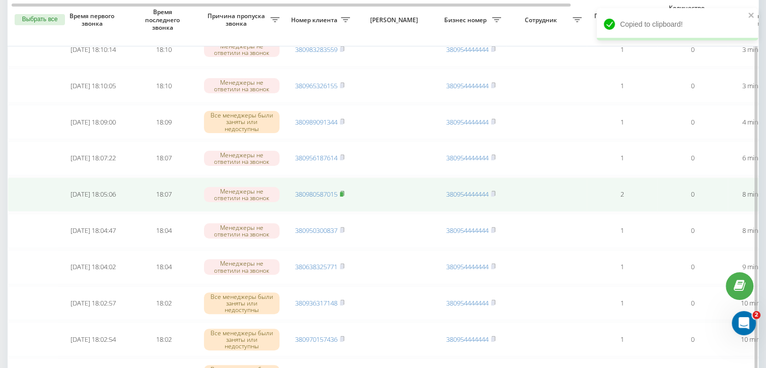
click at [343, 192] on rect at bounding box center [341, 194] width 3 height 5
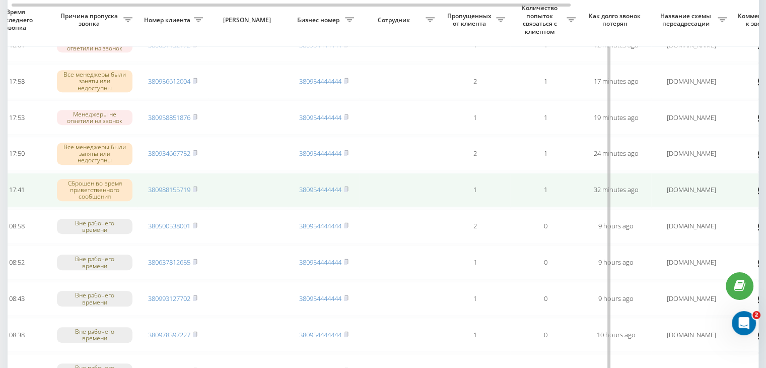
scroll to position [0, 256]
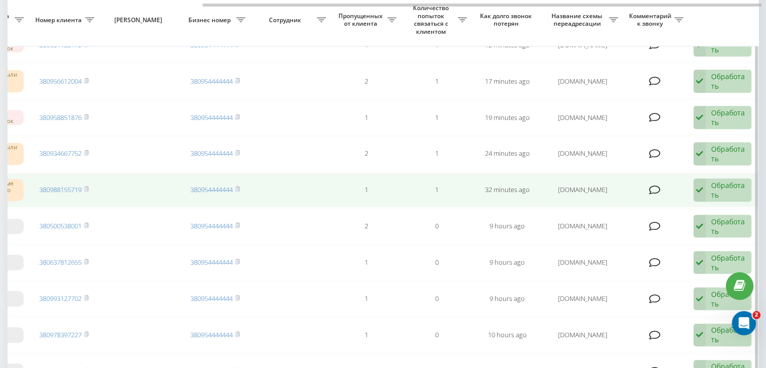
click at [723, 189] on div "Обработать" at bounding box center [728, 189] width 35 height 19
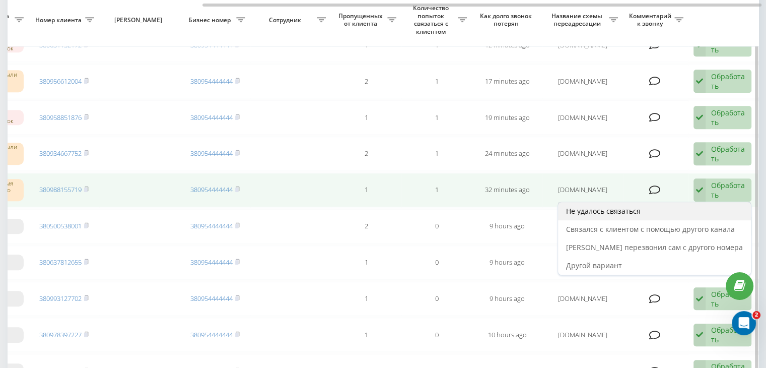
click at [694, 206] on div "Не удалось связаться" at bounding box center [654, 211] width 193 height 18
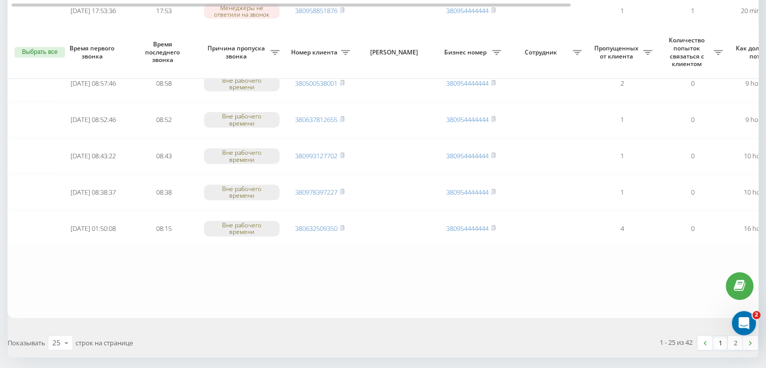
scroll to position [830, 0]
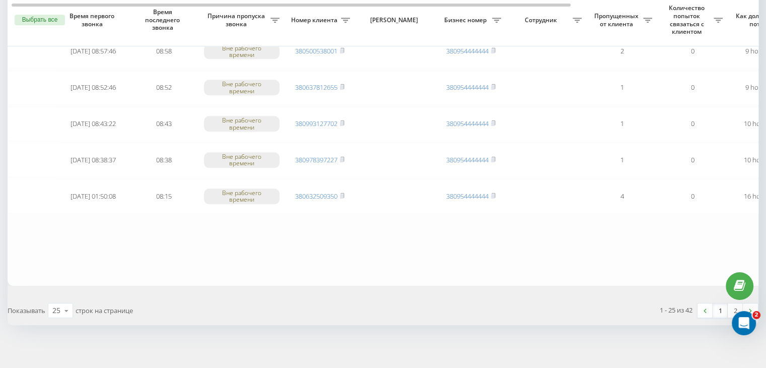
click at [719, 306] on link "1" at bounding box center [720, 310] width 15 height 14
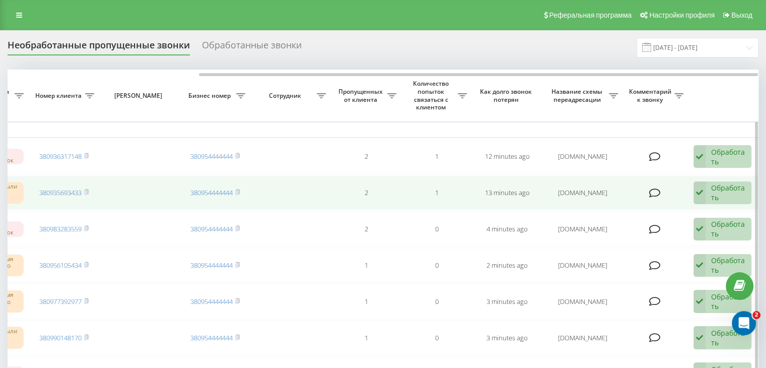
scroll to position [0, 256]
click at [725, 189] on div "Обработать" at bounding box center [728, 192] width 35 height 19
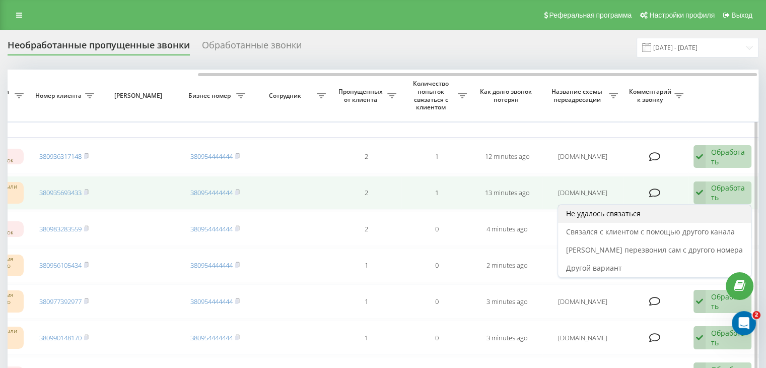
click at [712, 209] on div "Не удалось связаться" at bounding box center [654, 214] width 193 height 18
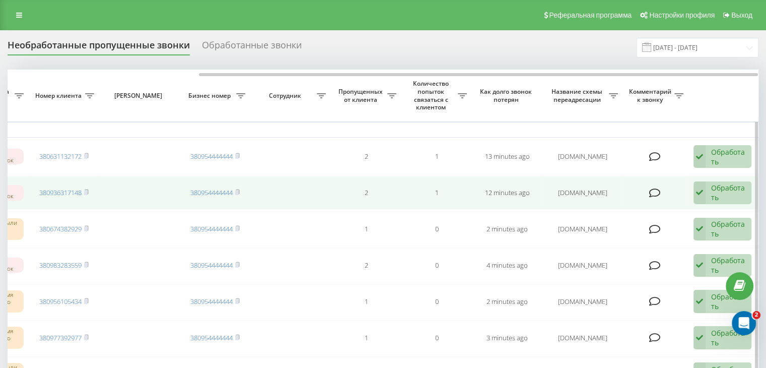
click at [719, 185] on div "Обработать" at bounding box center [728, 192] width 35 height 19
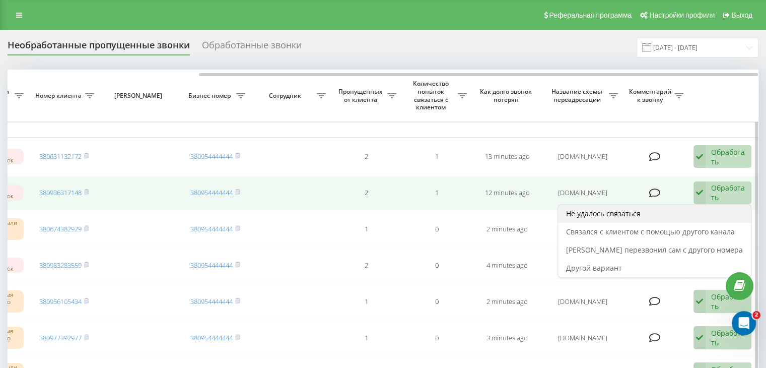
click at [712, 207] on div "Не удалось связаться" at bounding box center [654, 214] width 193 height 18
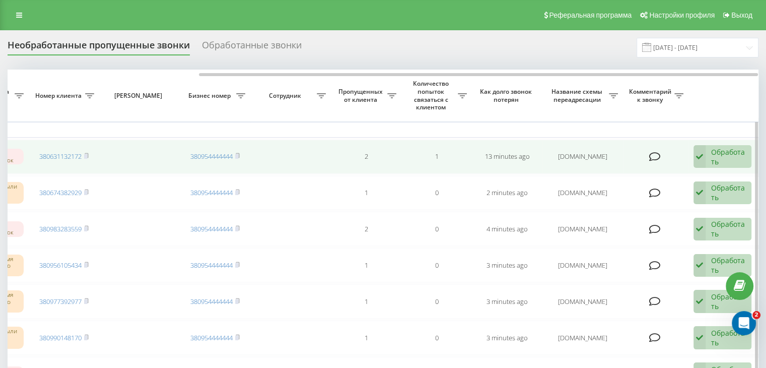
click at [717, 163] on div "Обработать" at bounding box center [728, 156] width 35 height 19
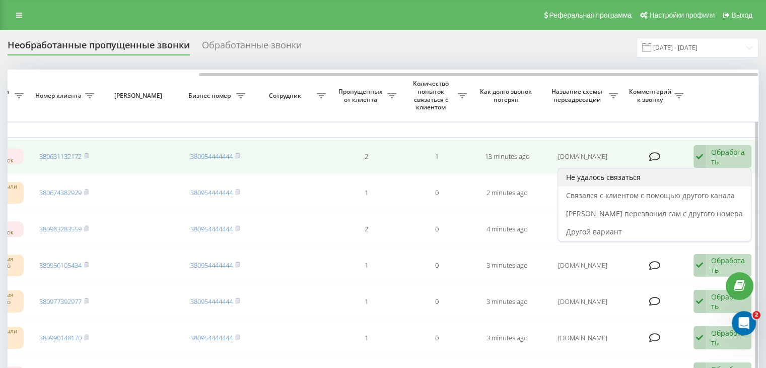
click at [713, 176] on div "Не удалось связаться" at bounding box center [654, 177] width 193 height 18
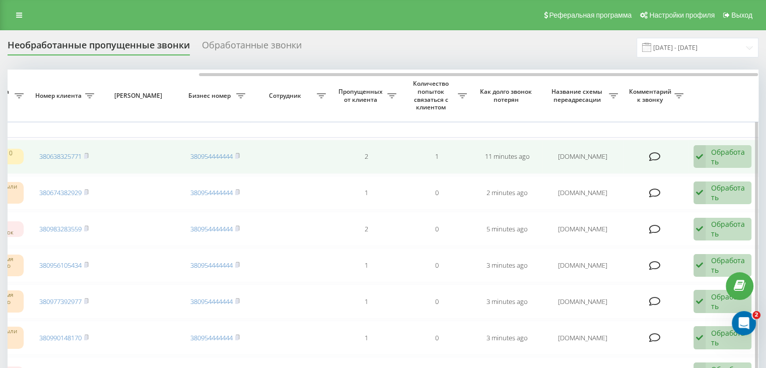
click at [703, 154] on icon at bounding box center [700, 156] width 12 height 23
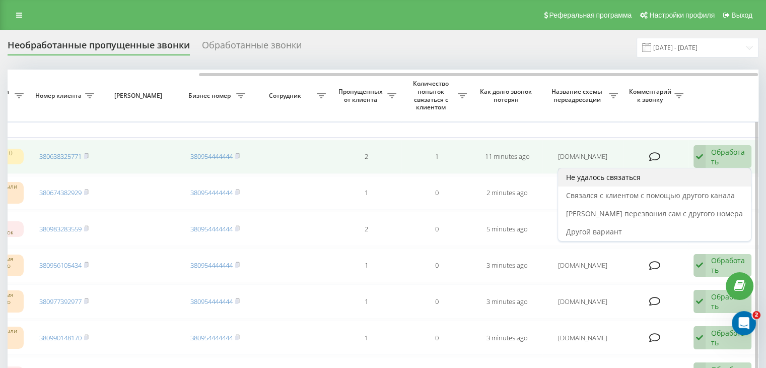
click at [686, 173] on div "Не удалось связаться" at bounding box center [654, 177] width 193 height 18
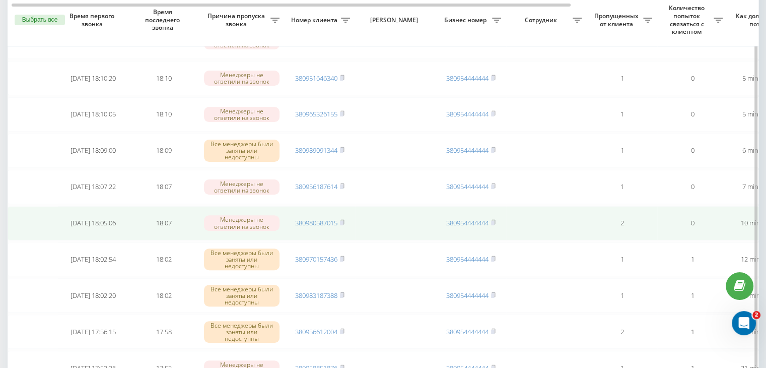
scroll to position [302, 0]
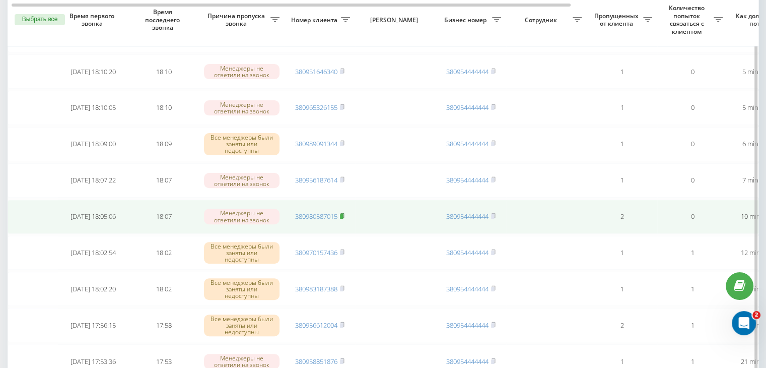
click at [343, 215] on rect at bounding box center [341, 216] width 3 height 5
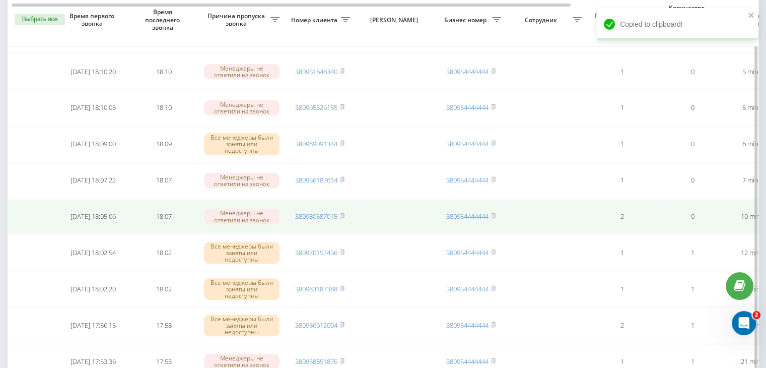
drag, startPoint x: 329, startPoint y: 210, endPoint x: 334, endPoint y: 198, distance: 12.7
click at [329, 212] on link "380980587015" at bounding box center [316, 216] width 42 height 9
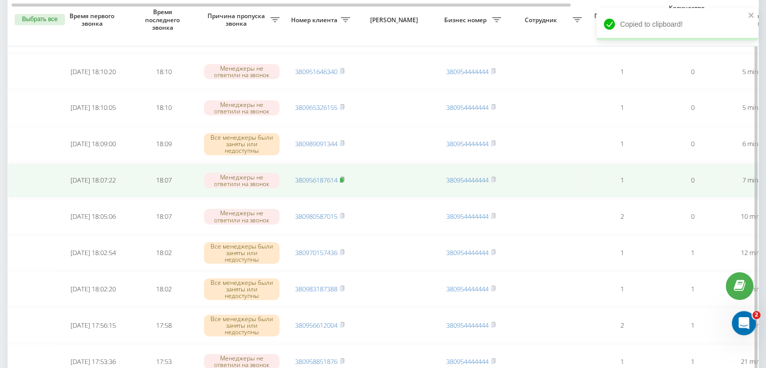
click at [344, 177] on icon at bounding box center [343, 179] width 4 height 5
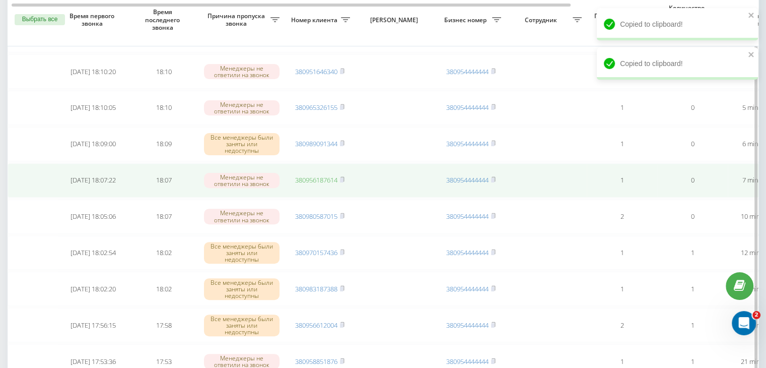
click at [317, 179] on link "380956187614" at bounding box center [316, 179] width 42 height 9
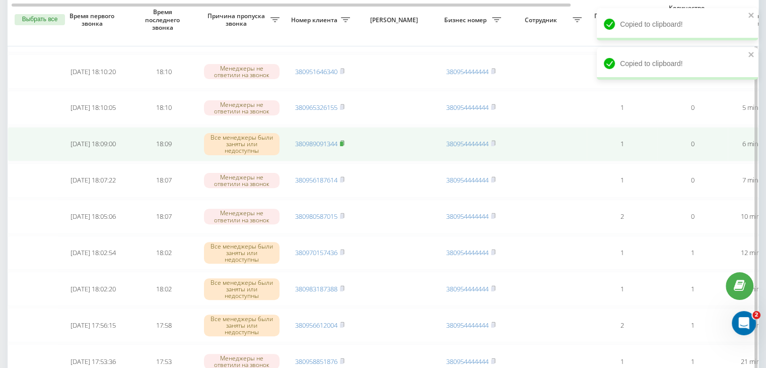
click at [342, 142] on rect at bounding box center [341, 144] width 3 height 5
drag, startPoint x: 322, startPoint y: 144, endPoint x: 326, endPoint y: 138, distance: 7.6
click at [322, 144] on link "380989091344" at bounding box center [316, 143] width 42 height 9
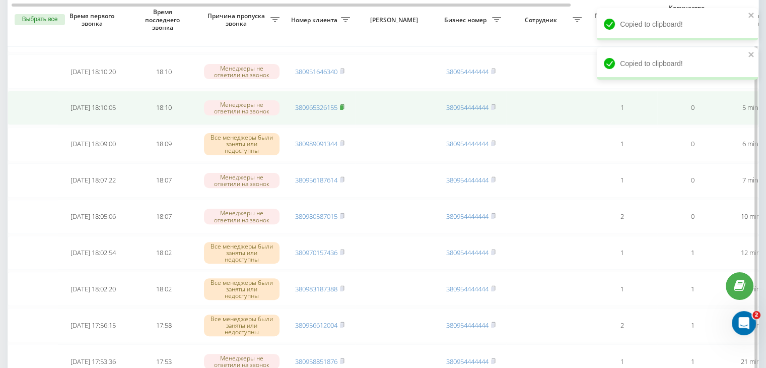
click at [344, 106] on icon at bounding box center [343, 106] width 4 height 5
click at [321, 103] on link "380965326155" at bounding box center [316, 107] width 42 height 9
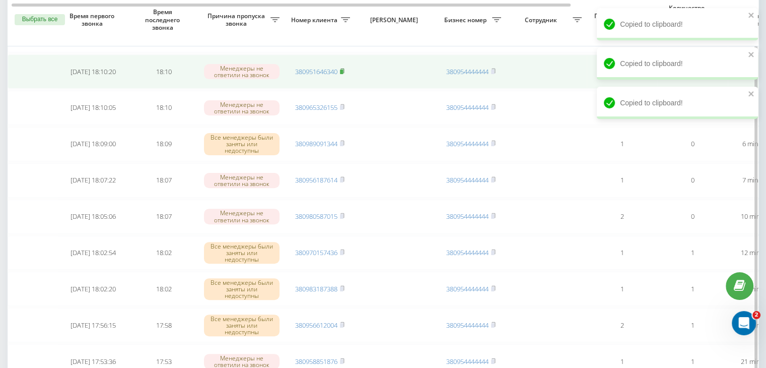
click at [342, 68] on icon at bounding box center [342, 71] width 5 height 6
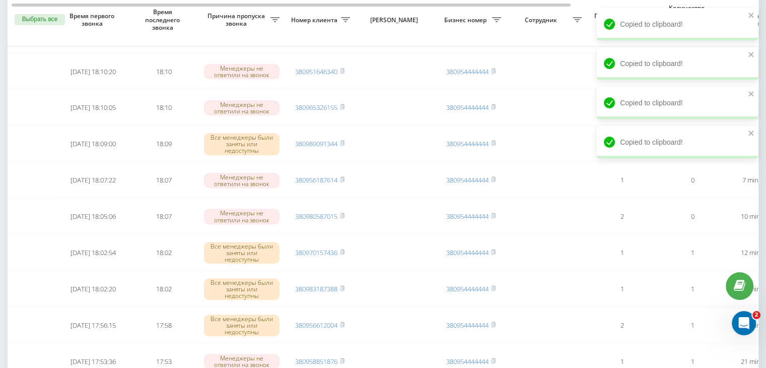
click at [1, 361] on div "Необработанные пропущенные звонки Обработанные звонки [DATE] - [DATE] Выбрать в…" at bounding box center [383, 314] width 766 height 1172
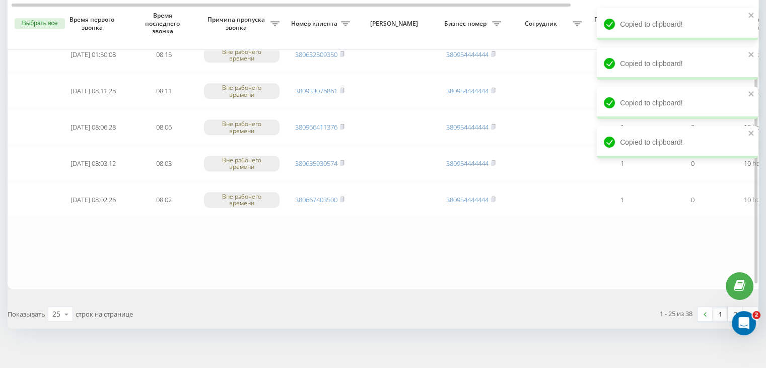
scroll to position [830, 0]
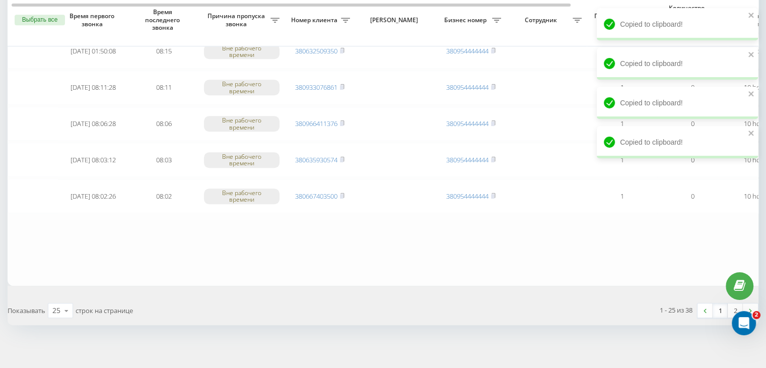
click at [720, 305] on link "1" at bounding box center [720, 310] width 15 height 14
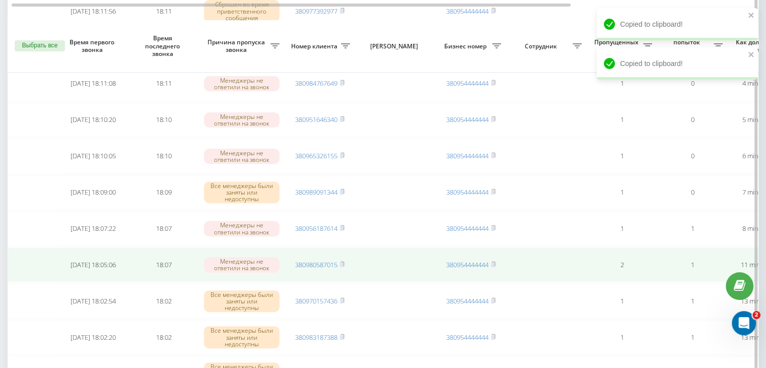
scroll to position [302, 0]
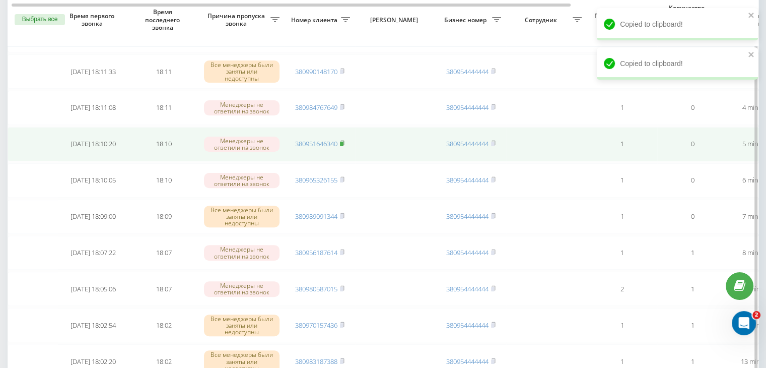
click at [343, 142] on rect at bounding box center [341, 144] width 3 height 5
click at [326, 143] on link "380951646340" at bounding box center [316, 143] width 42 height 9
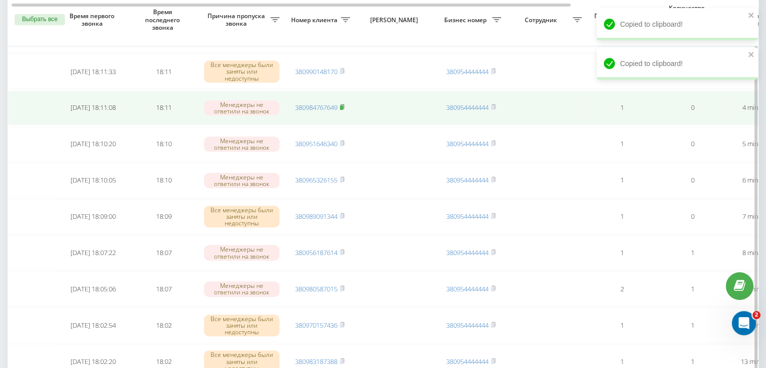
click at [342, 105] on rect at bounding box center [341, 107] width 3 height 5
click at [320, 104] on link "380984767649" at bounding box center [316, 107] width 42 height 9
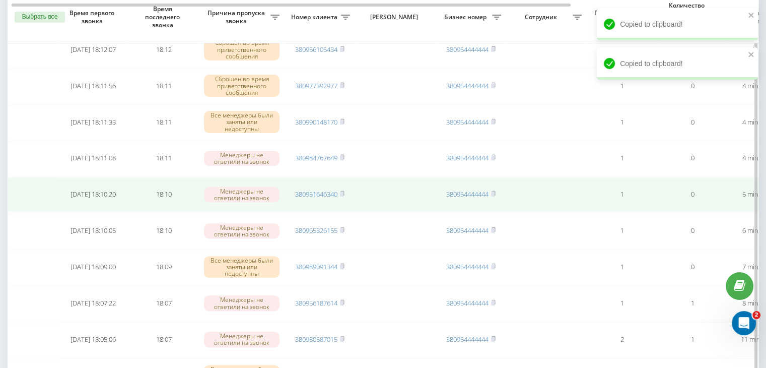
scroll to position [202, 0]
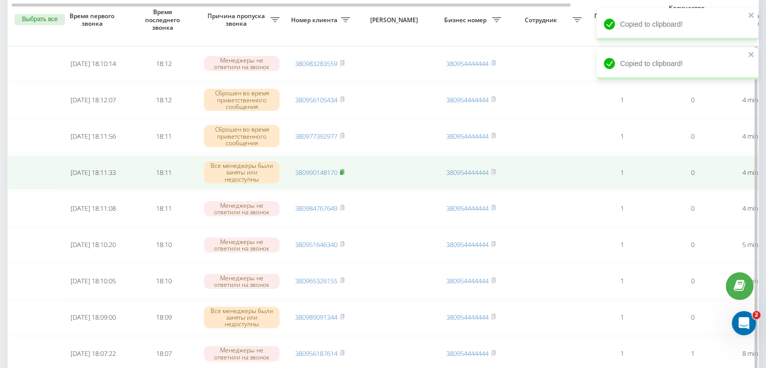
click at [344, 169] on icon at bounding box center [343, 171] width 4 height 5
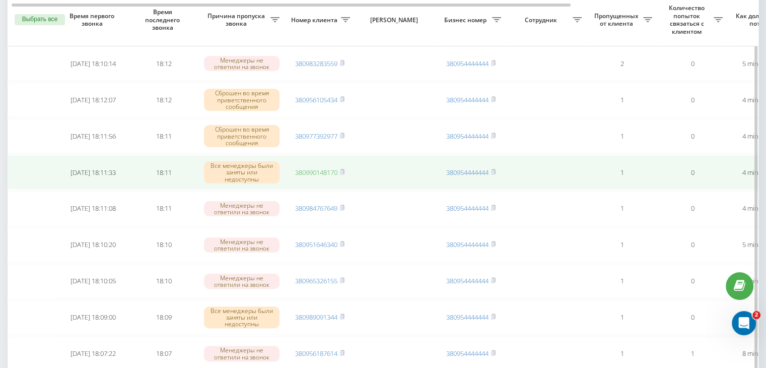
click at [333, 169] on link "380990148170" at bounding box center [316, 172] width 42 height 9
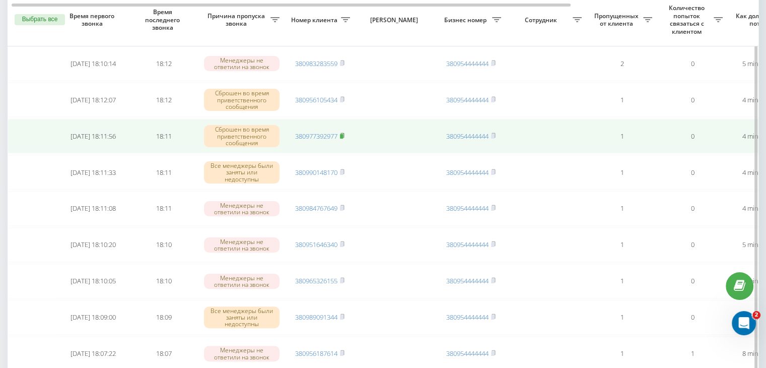
click at [341, 132] on icon at bounding box center [342, 135] width 5 height 6
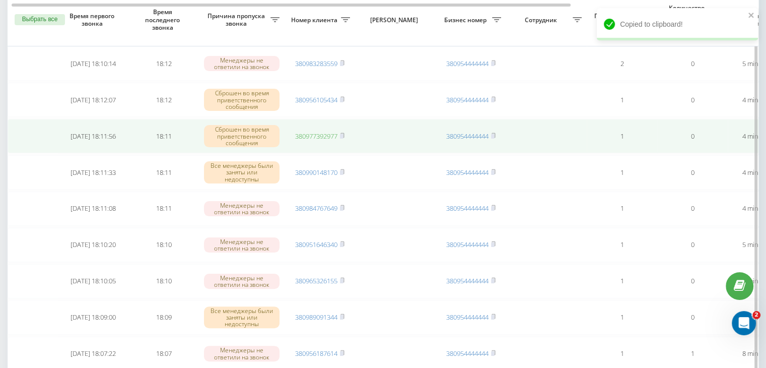
click at [318, 131] on link "380977392977" at bounding box center [316, 135] width 42 height 9
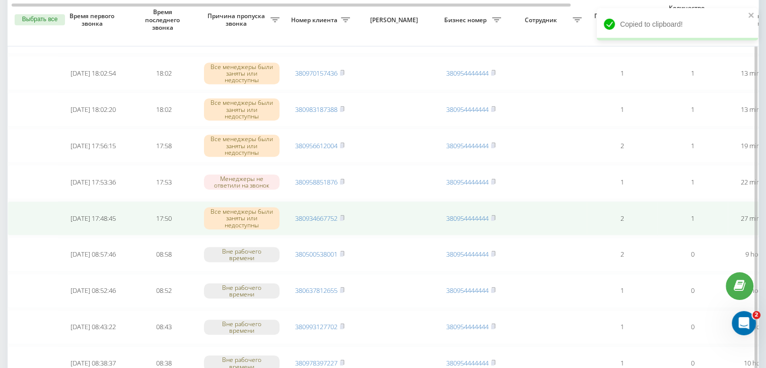
scroll to position [0, 256]
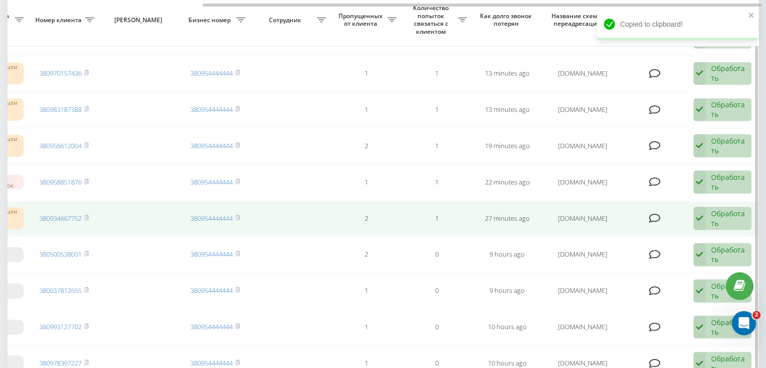
click at [725, 216] on div "Обработать" at bounding box center [728, 218] width 35 height 19
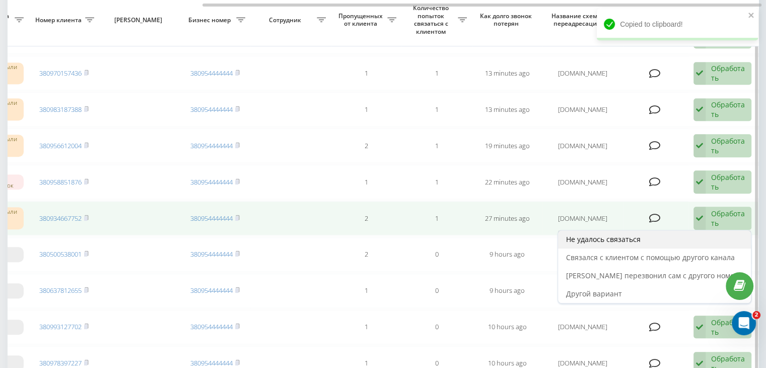
click at [673, 234] on div "Не удалось связаться" at bounding box center [654, 239] width 193 height 18
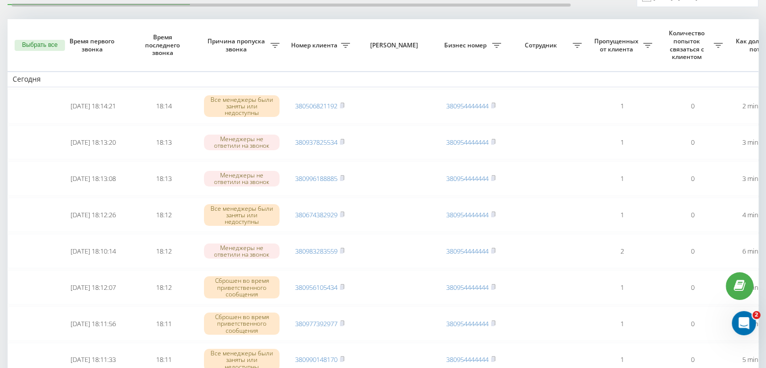
scroll to position [101, 0]
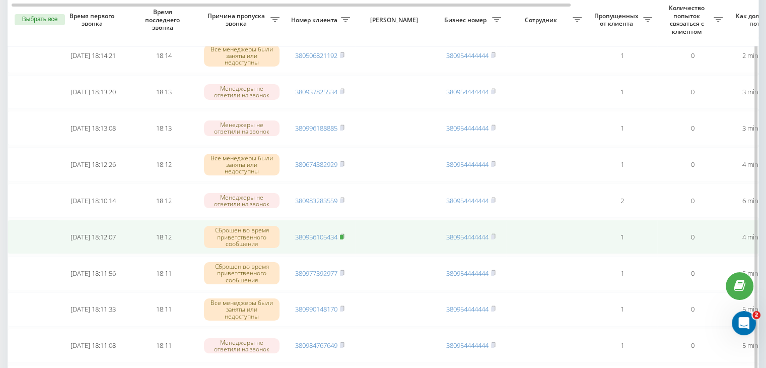
click at [342, 235] on rect at bounding box center [341, 237] width 3 height 5
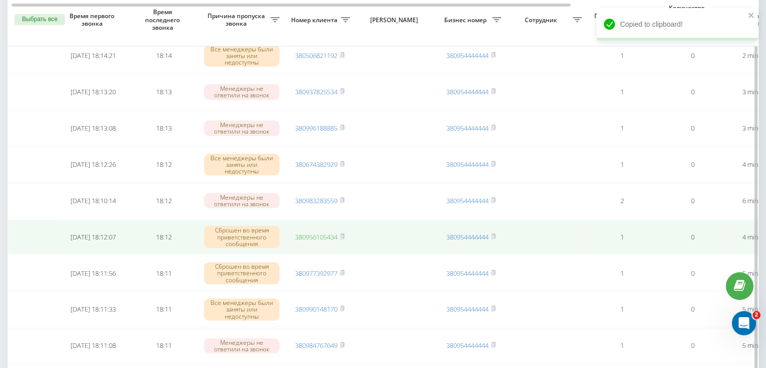
click at [328, 238] on link "380956105434" at bounding box center [316, 236] width 42 height 9
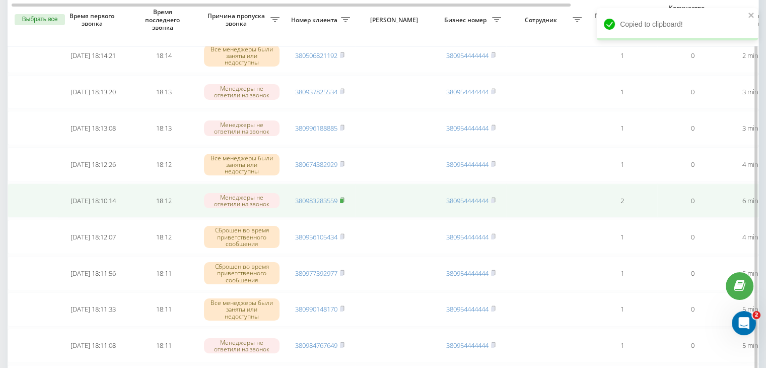
click at [343, 198] on rect at bounding box center [341, 200] width 3 height 5
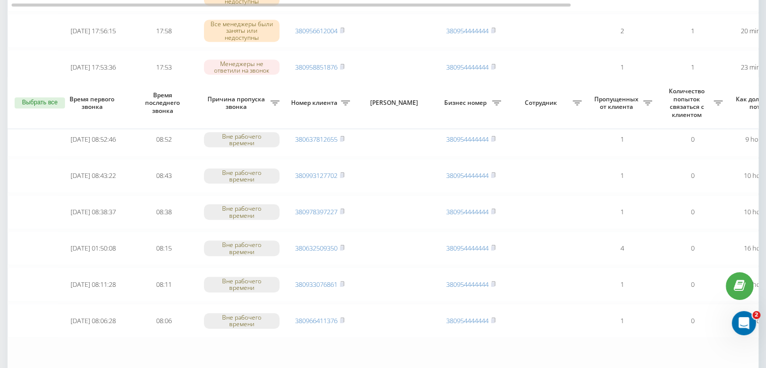
scroll to position [830, 0]
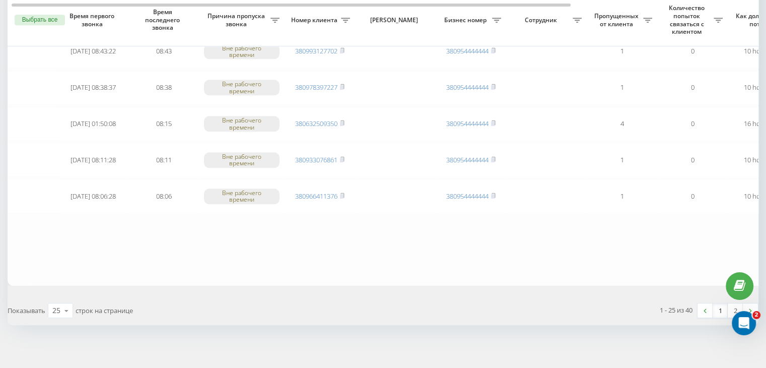
click at [722, 306] on link "1" at bounding box center [720, 310] width 15 height 14
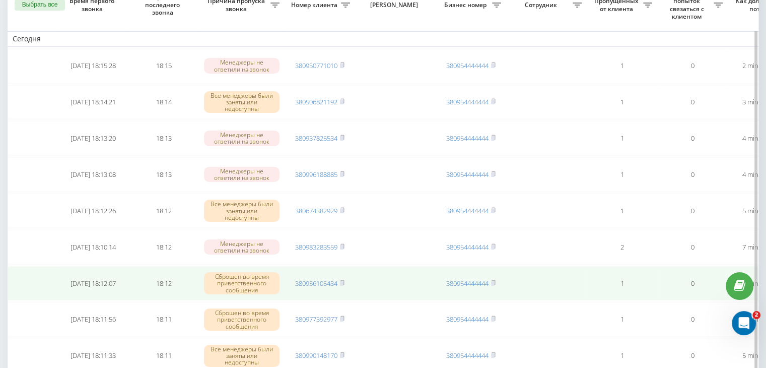
scroll to position [101, 0]
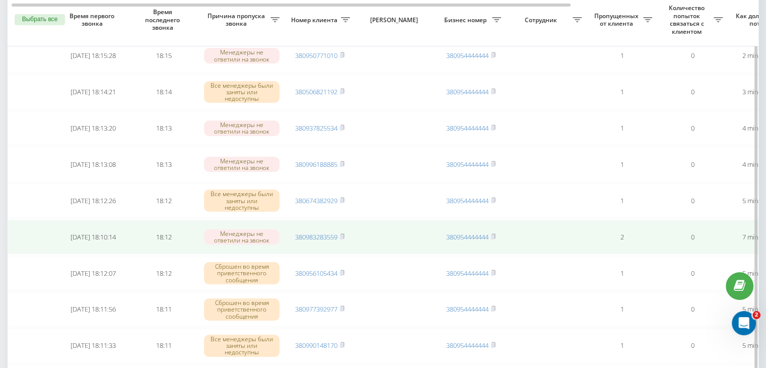
click at [313, 240] on td "380983283559" at bounding box center [320, 237] width 71 height 34
click at [317, 236] on link "380983283559" at bounding box center [316, 236] width 42 height 9
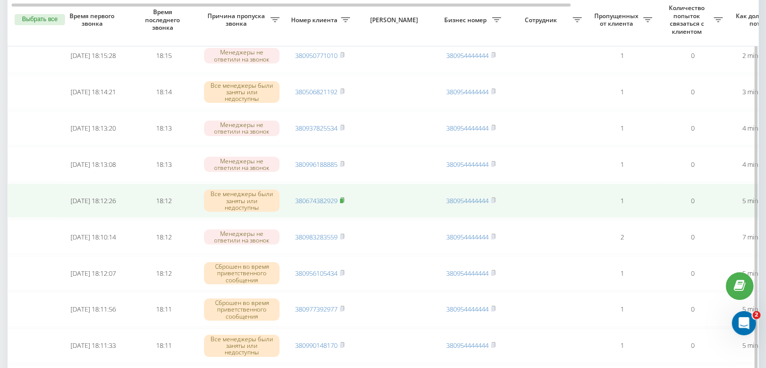
click at [341, 199] on rect at bounding box center [341, 200] width 3 height 5
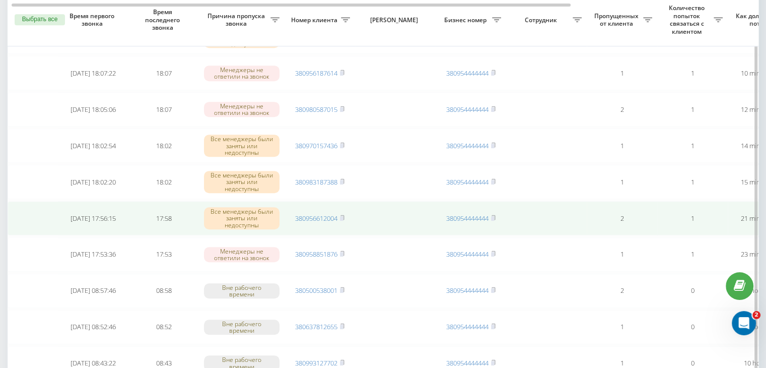
scroll to position [0, 256]
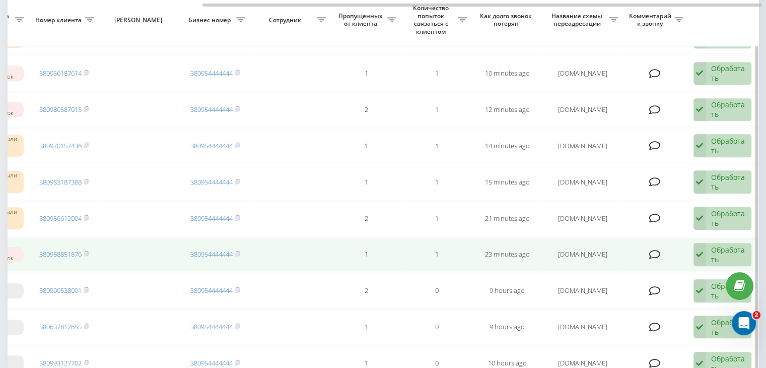
drag, startPoint x: 714, startPoint y: 240, endPoint x: 701, endPoint y: 250, distance: 16.1
click at [714, 245] on div "Обработать" at bounding box center [728, 254] width 35 height 19
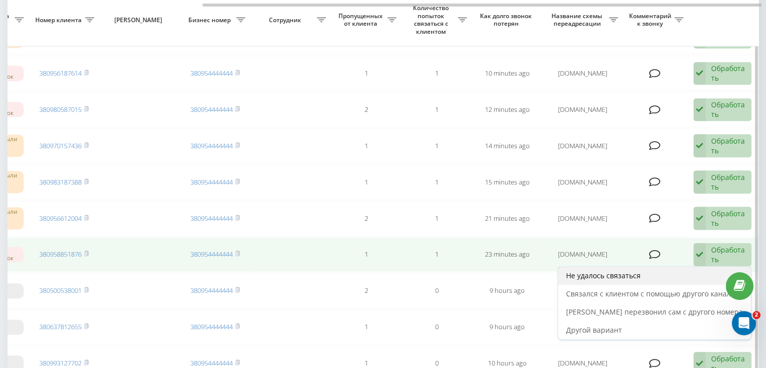
click at [677, 267] on div "Не удалось связаться" at bounding box center [654, 276] width 193 height 18
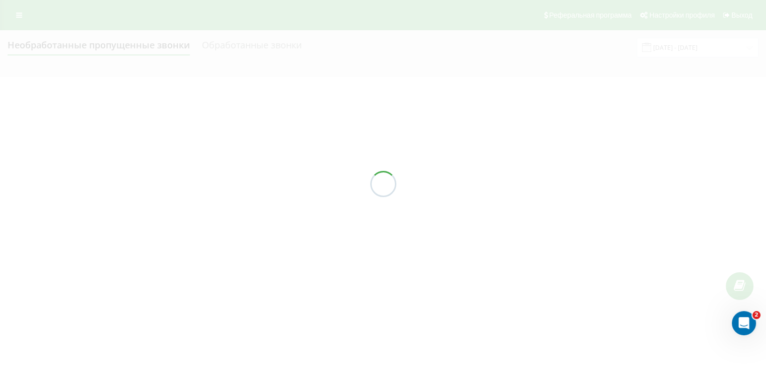
scroll to position [0, 0]
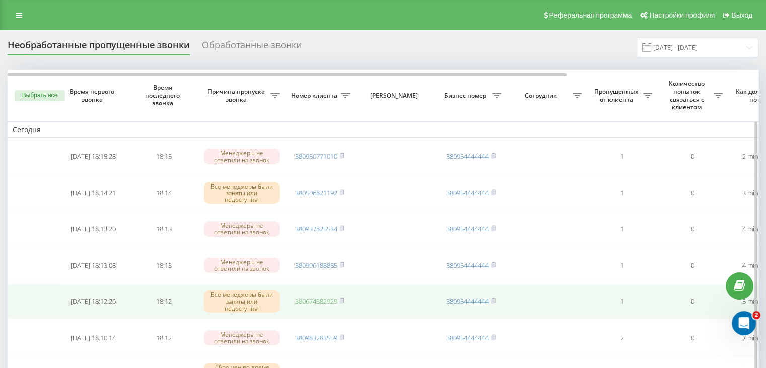
click at [331, 301] on link "380674382929" at bounding box center [316, 301] width 42 height 9
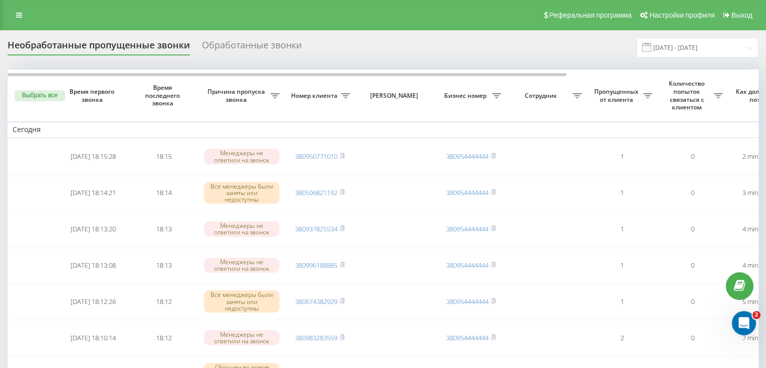
click at [730, 47] on input "[DATE] - [DATE]" at bounding box center [698, 48] width 122 height 20
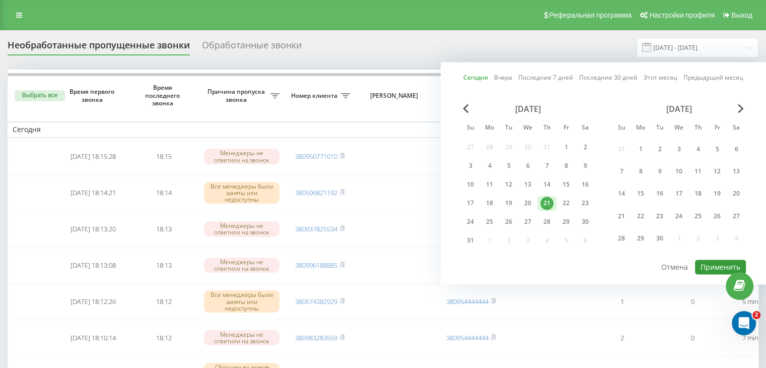
click at [709, 263] on button "Применить" at bounding box center [720, 266] width 51 height 15
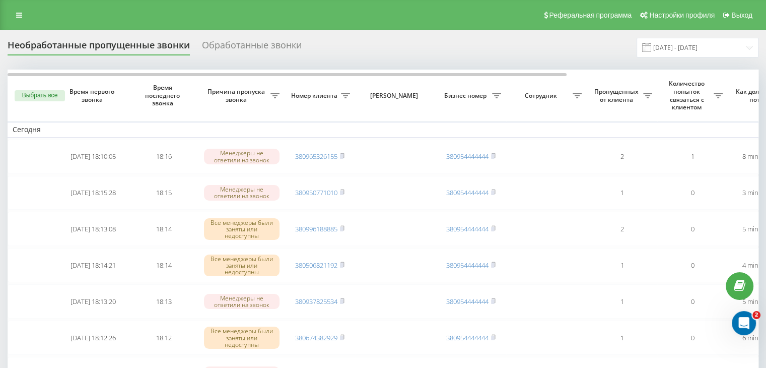
click at [316, 25] on div "Реферальная программа Настройки профиля Выход" at bounding box center [383, 15] width 766 height 30
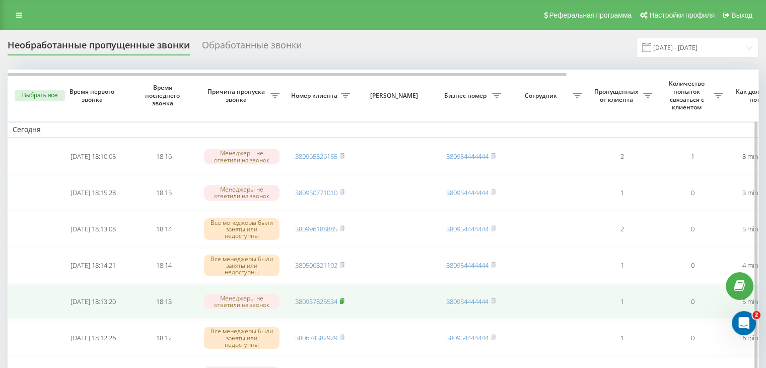
click at [343, 300] on rect at bounding box center [341, 301] width 3 height 5
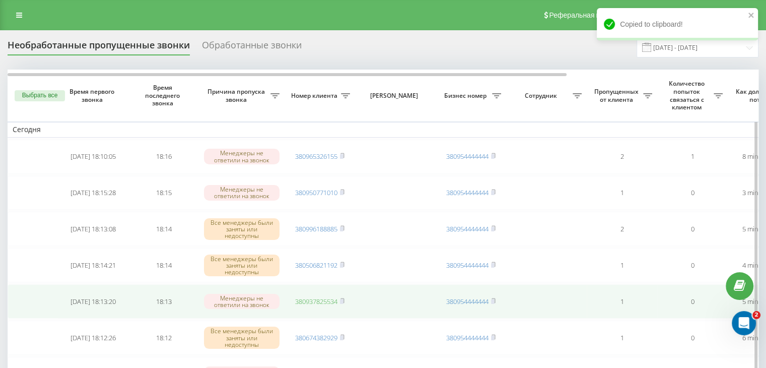
click at [336, 298] on link "380937825534" at bounding box center [316, 301] width 42 height 9
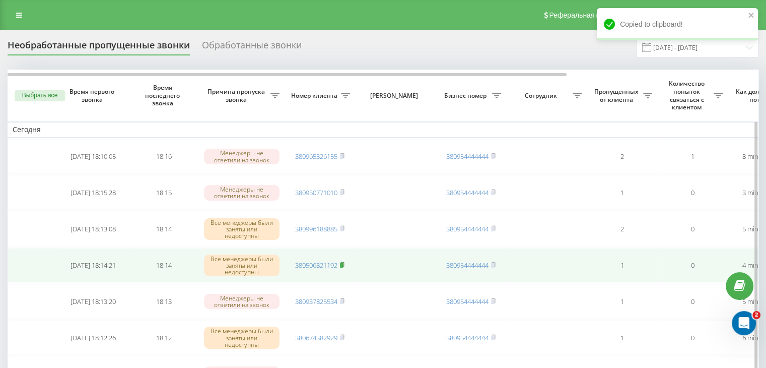
click at [343, 264] on rect at bounding box center [341, 265] width 3 height 5
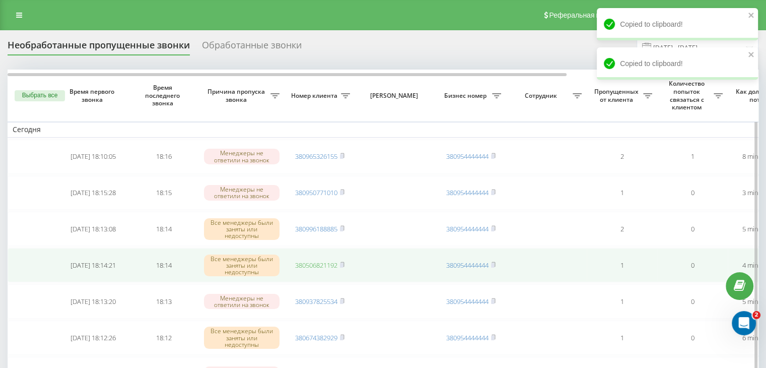
click at [309, 265] on link "380506821192" at bounding box center [316, 264] width 42 height 9
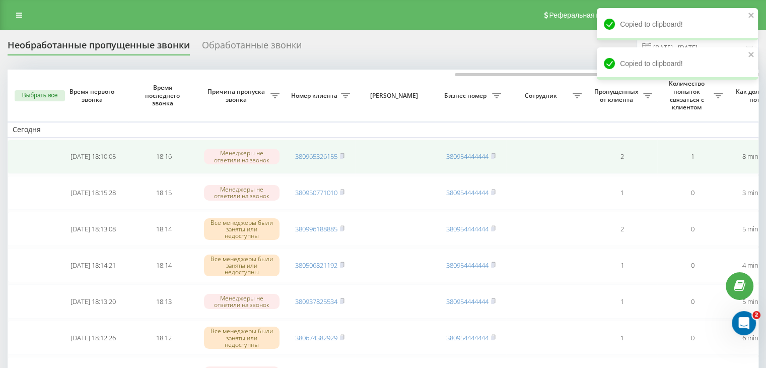
scroll to position [0, 256]
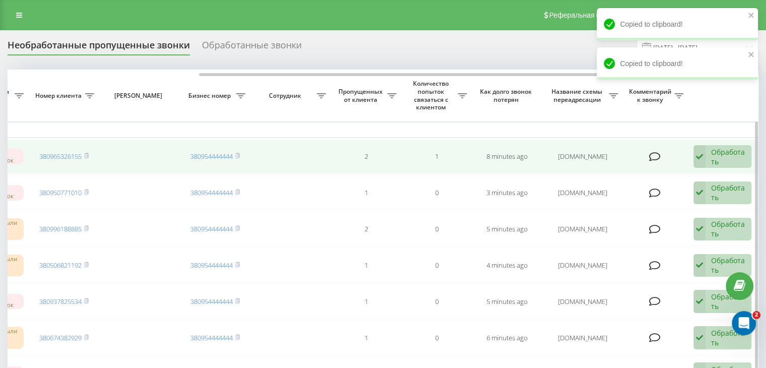
click at [706, 156] on div "Обработать Не удалось связаться Связался с клиентом с помощью другого канала Кл…" at bounding box center [723, 156] width 58 height 23
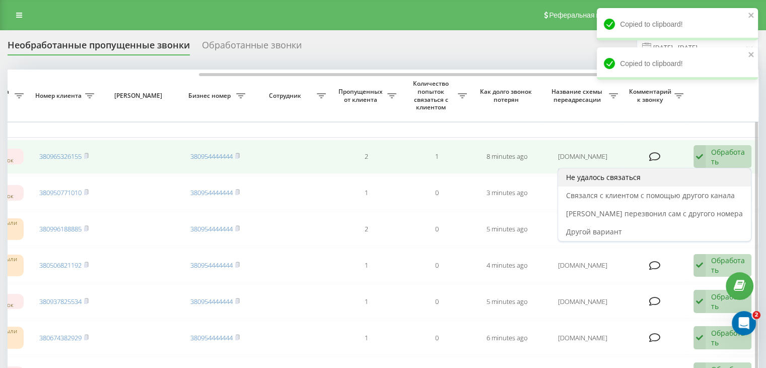
click at [684, 178] on div "Не удалось связаться" at bounding box center [654, 177] width 193 height 18
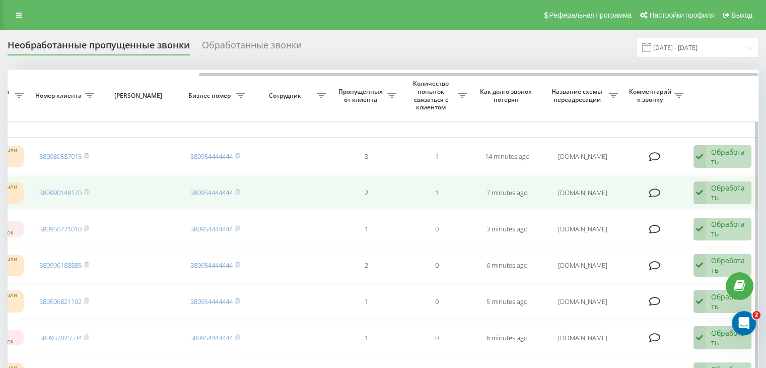
click at [727, 194] on div "Обработать" at bounding box center [728, 192] width 35 height 19
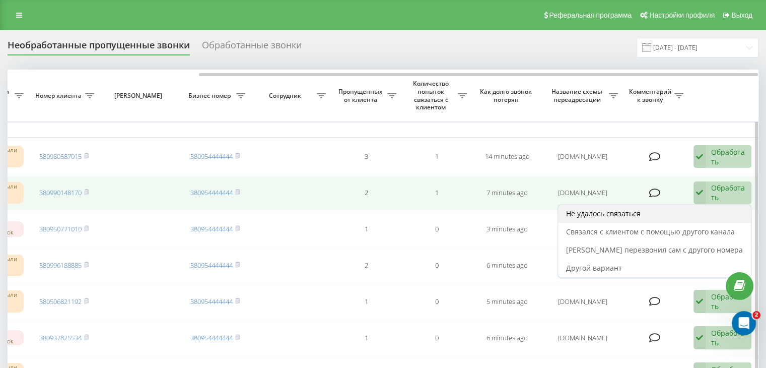
click at [703, 219] on div "Не удалось связаться" at bounding box center [654, 214] width 193 height 18
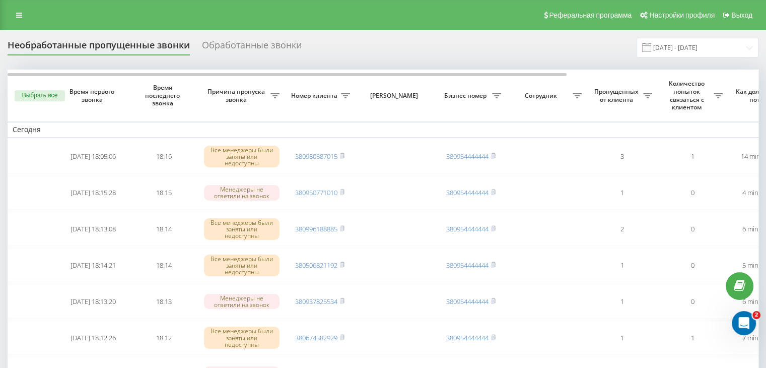
click at [298, 16] on div "Реферальная программа Настройки профиля Выход" at bounding box center [383, 15] width 766 height 30
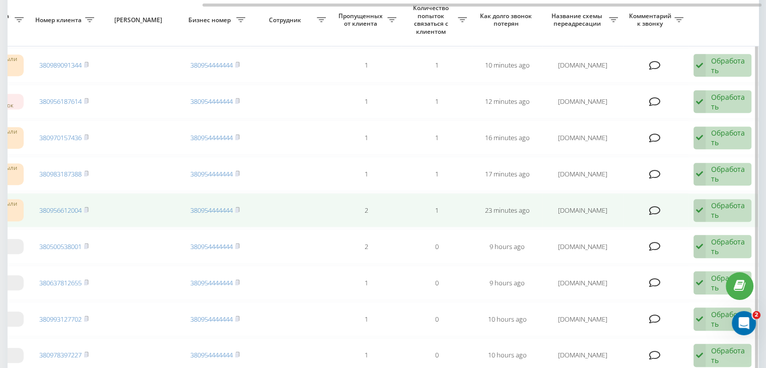
drag, startPoint x: 732, startPoint y: 202, endPoint x: 717, endPoint y: 212, distance: 17.7
click at [732, 202] on div "Обработать" at bounding box center [728, 210] width 35 height 19
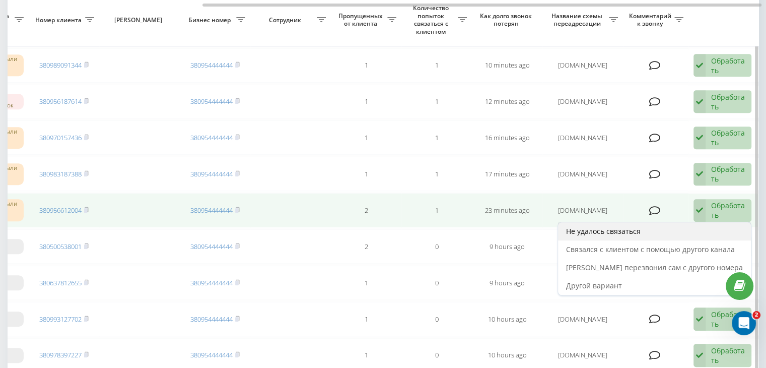
click at [697, 224] on div "Не удалось связаться" at bounding box center [654, 231] width 193 height 18
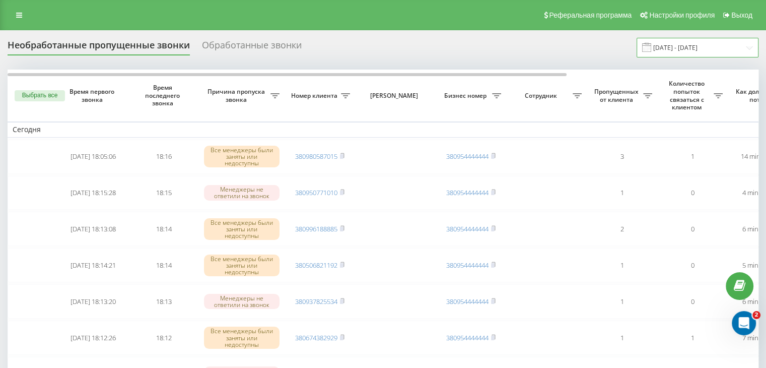
click at [669, 43] on input "[DATE] - [DATE]" at bounding box center [698, 48] width 122 height 20
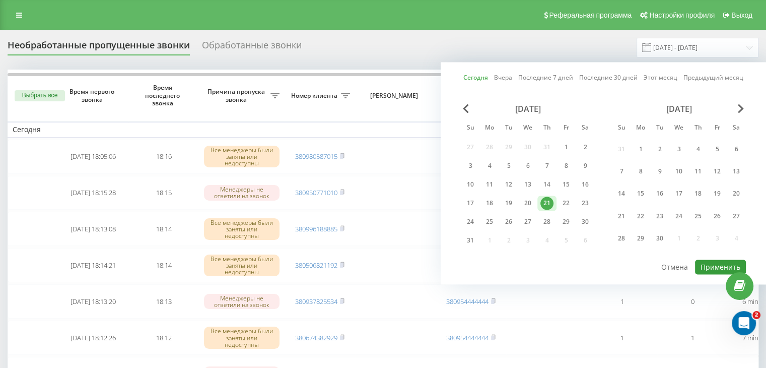
click at [706, 264] on button "Применить" at bounding box center [720, 266] width 51 height 15
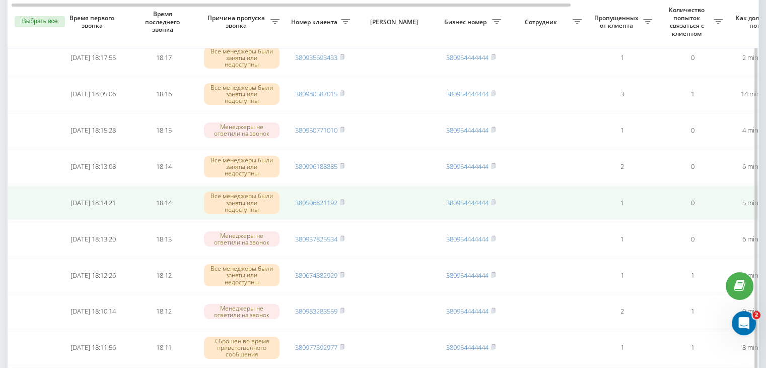
scroll to position [101, 0]
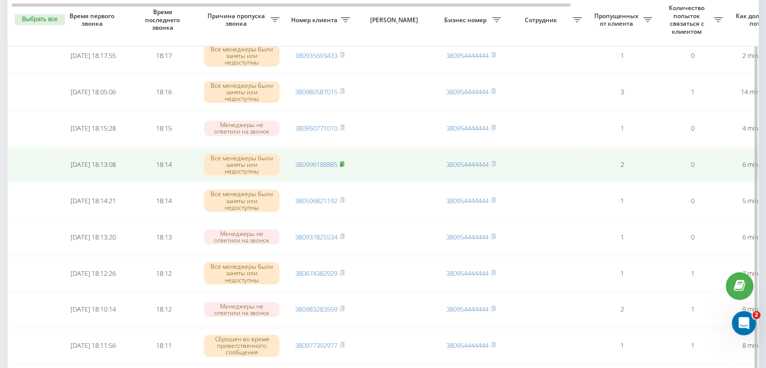
click at [343, 164] on rect at bounding box center [341, 164] width 3 height 5
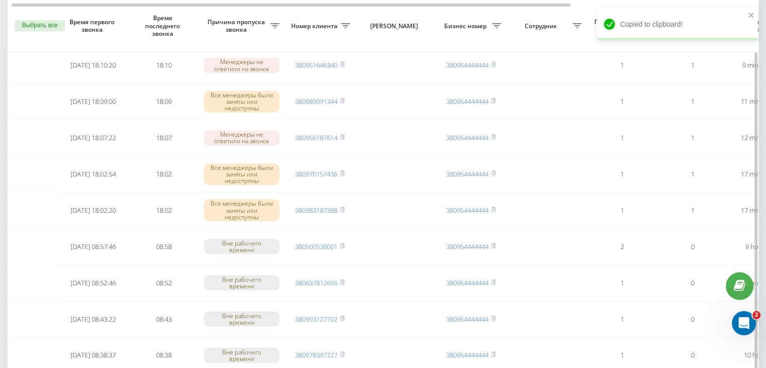
scroll to position [806, 0]
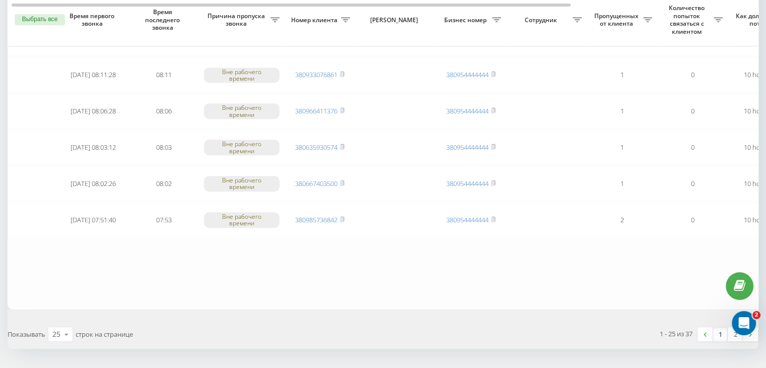
click at [716, 330] on link "1" at bounding box center [720, 334] width 15 height 14
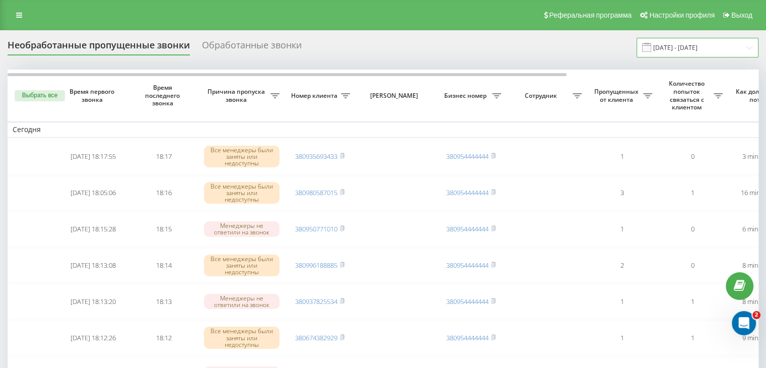
click at [666, 49] on input "[DATE] - [DATE]" at bounding box center [698, 48] width 122 height 20
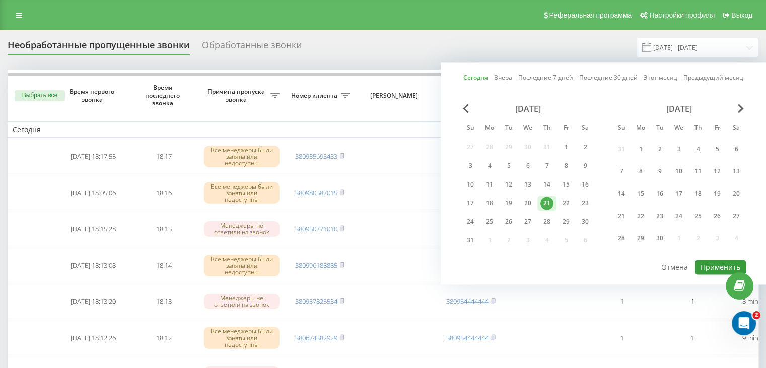
click at [704, 259] on button "Применить" at bounding box center [720, 266] width 51 height 15
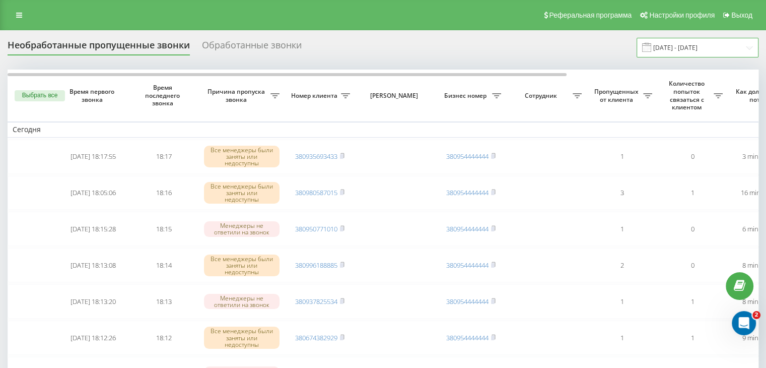
click at [694, 45] on input "[DATE] - [DATE]" at bounding box center [698, 48] width 122 height 20
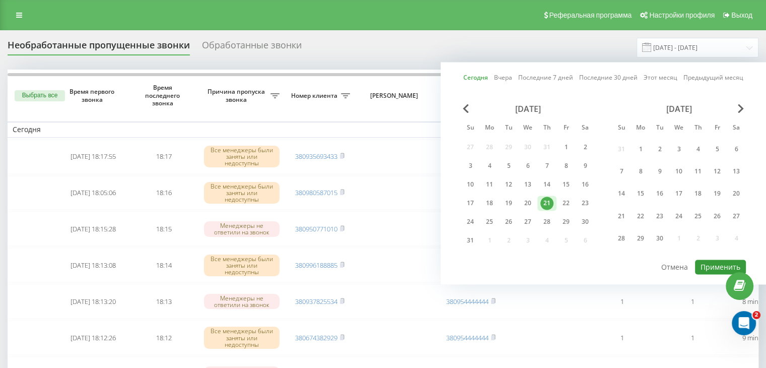
click at [714, 261] on button "Применить" at bounding box center [720, 266] width 51 height 15
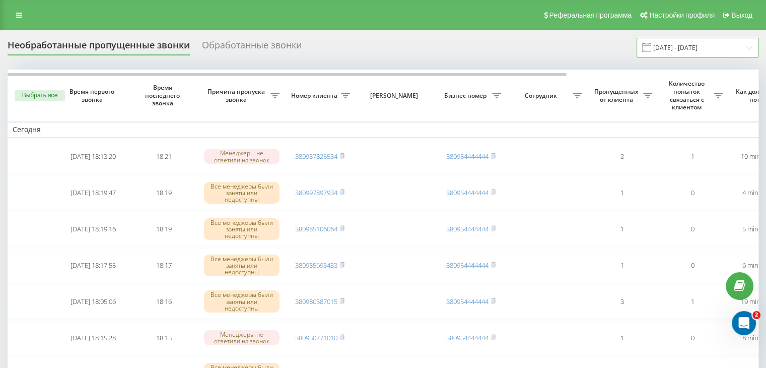
click at [721, 49] on input "[DATE] - [DATE]" at bounding box center [698, 48] width 122 height 20
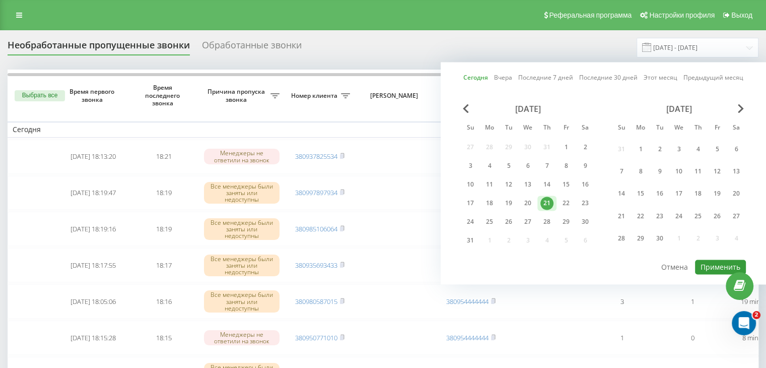
click at [713, 259] on button "Применить" at bounding box center [720, 266] width 51 height 15
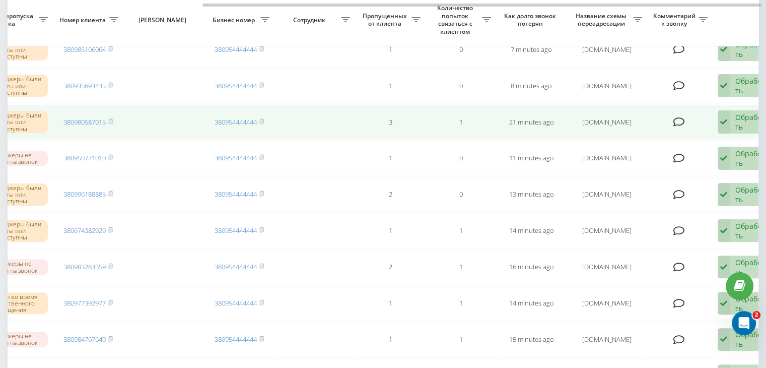
scroll to position [0, 256]
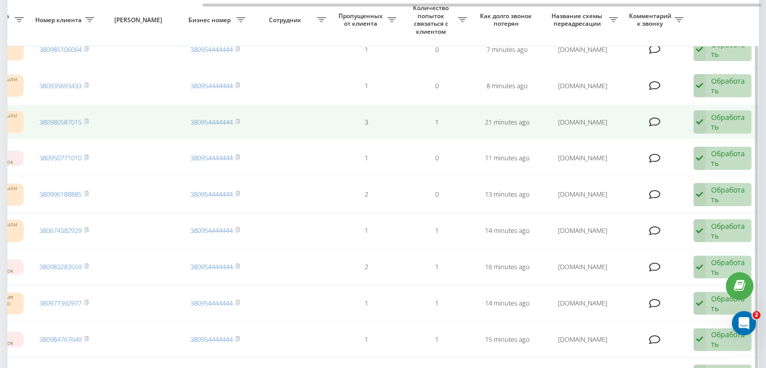
click at [738, 115] on div "Обработать" at bounding box center [728, 121] width 35 height 19
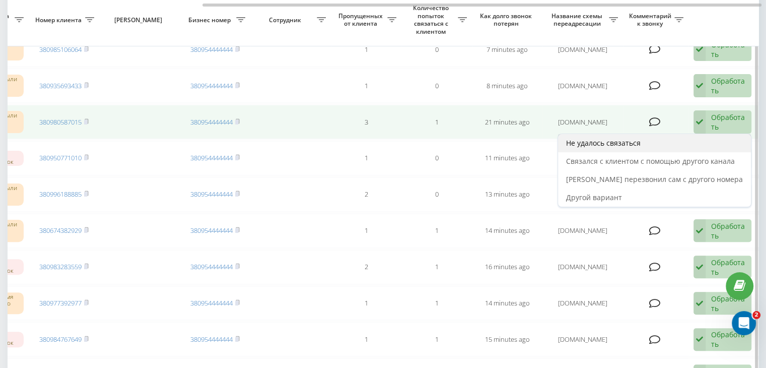
click at [728, 140] on div "Не удалось связаться" at bounding box center [654, 143] width 193 height 18
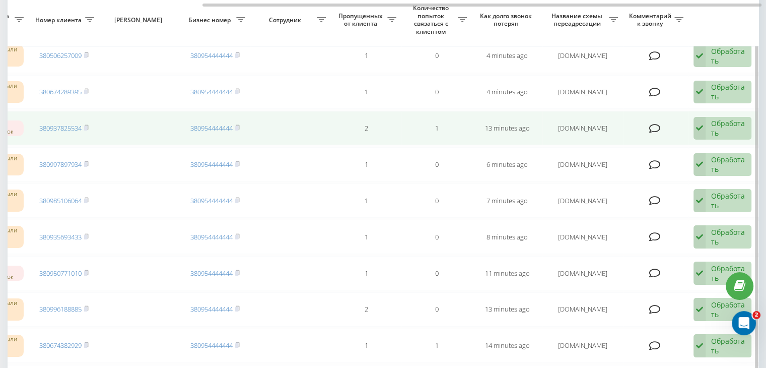
click at [694, 135] on icon at bounding box center [700, 128] width 12 height 23
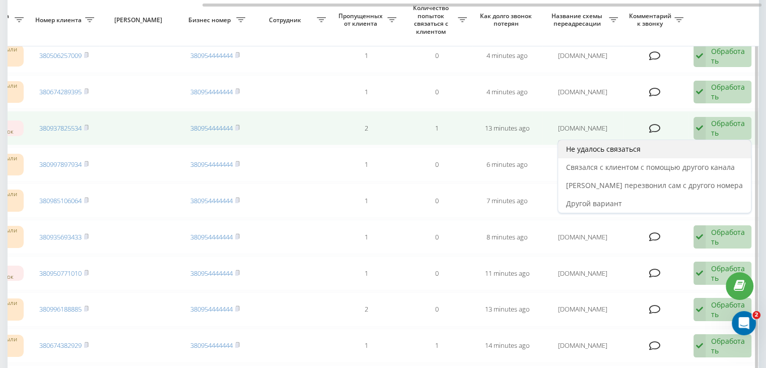
click at [695, 146] on div "Не удалось связаться" at bounding box center [654, 149] width 193 height 18
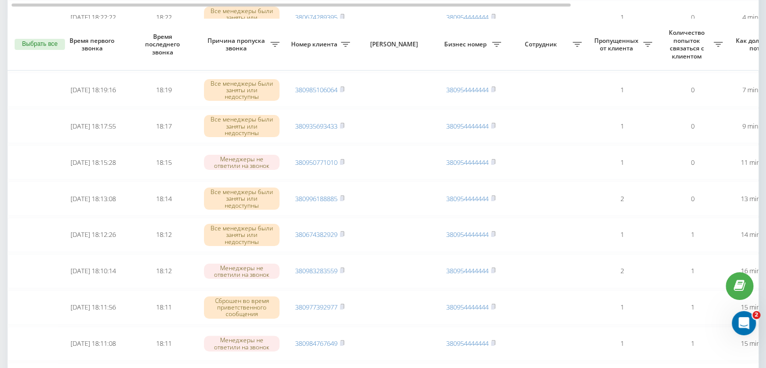
scroll to position [202, 0]
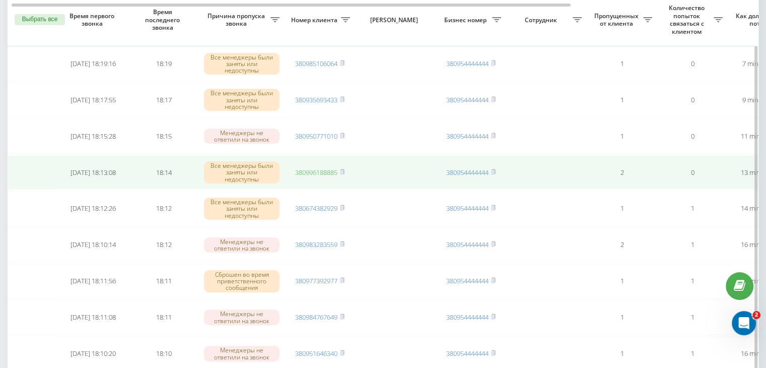
click at [331, 171] on link "380996188885" at bounding box center [316, 172] width 42 height 9
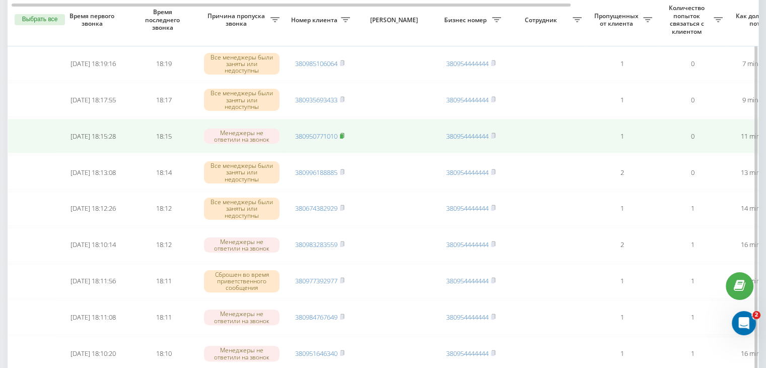
click at [343, 133] on icon at bounding box center [343, 135] width 4 height 5
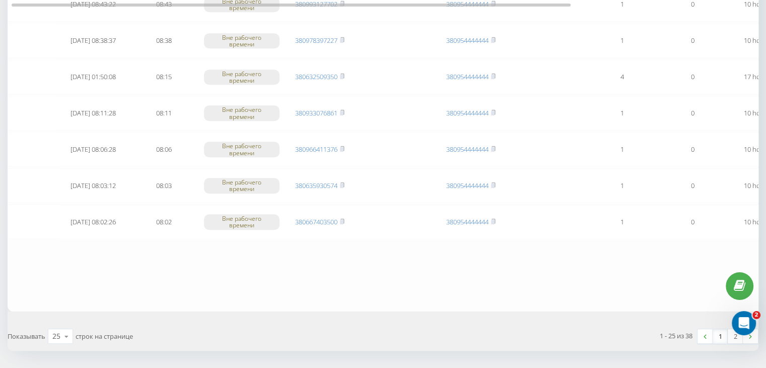
scroll to position [830, 0]
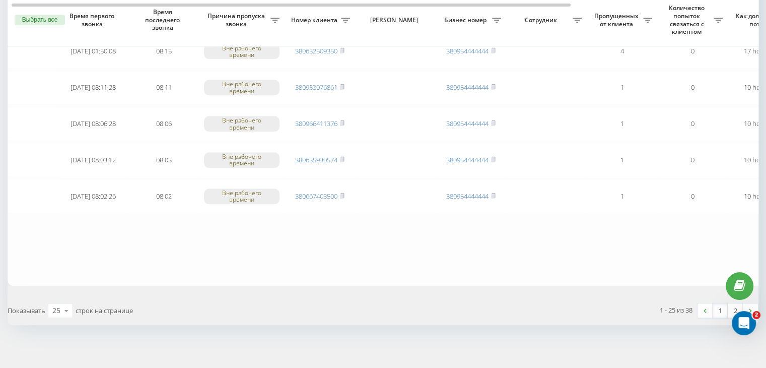
click at [719, 305] on link "1" at bounding box center [720, 310] width 15 height 14
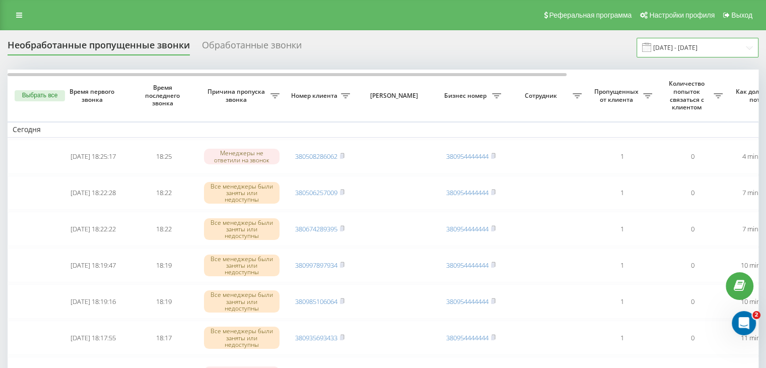
click at [680, 47] on input "[DATE] - [DATE]" at bounding box center [698, 48] width 122 height 20
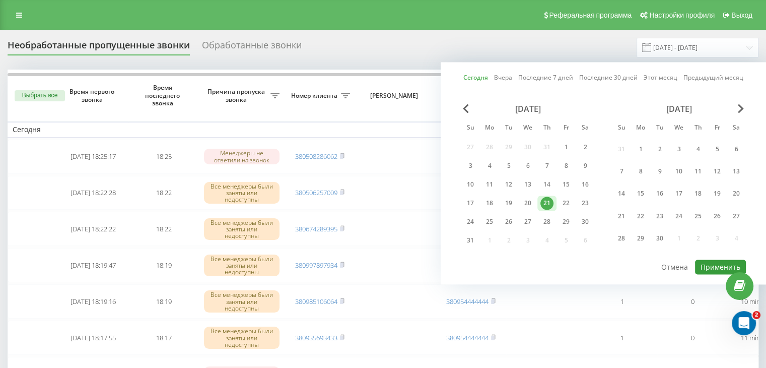
click at [715, 270] on button "Применить" at bounding box center [720, 266] width 51 height 15
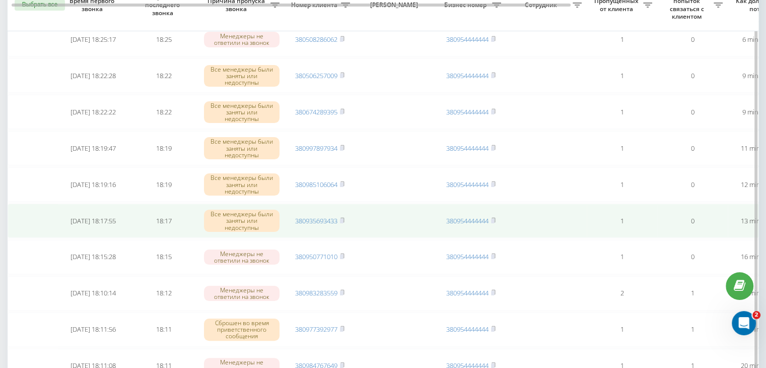
scroll to position [202, 0]
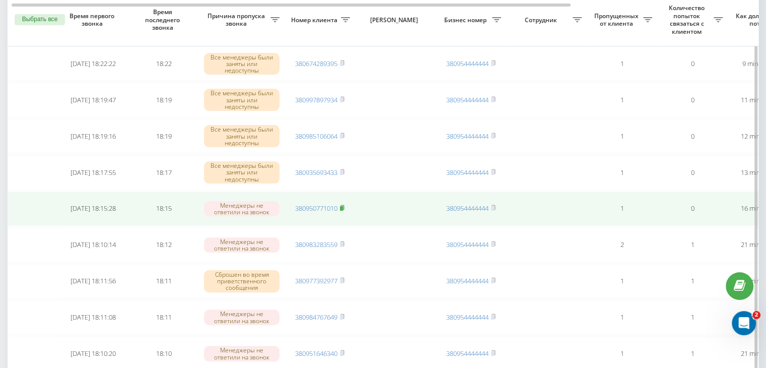
click at [343, 207] on rect at bounding box center [341, 208] width 3 height 5
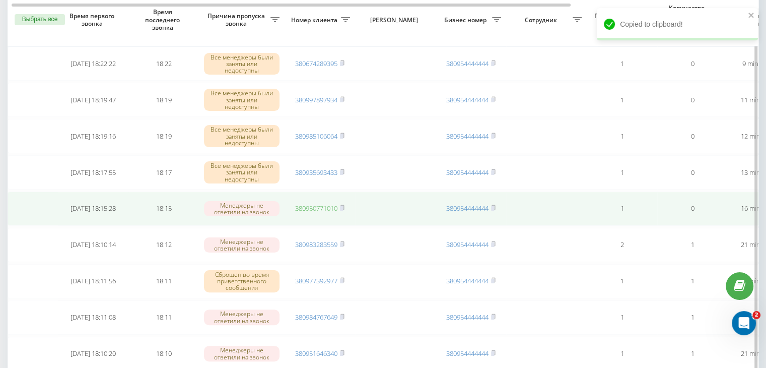
click at [326, 208] on link "380950771010" at bounding box center [316, 208] width 42 height 9
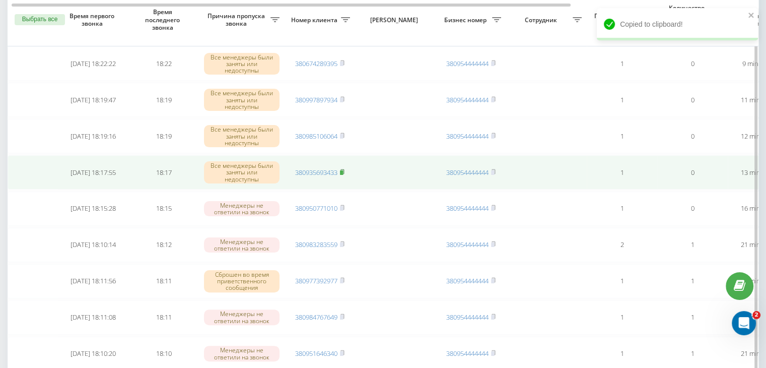
click at [343, 170] on rect at bounding box center [341, 172] width 3 height 5
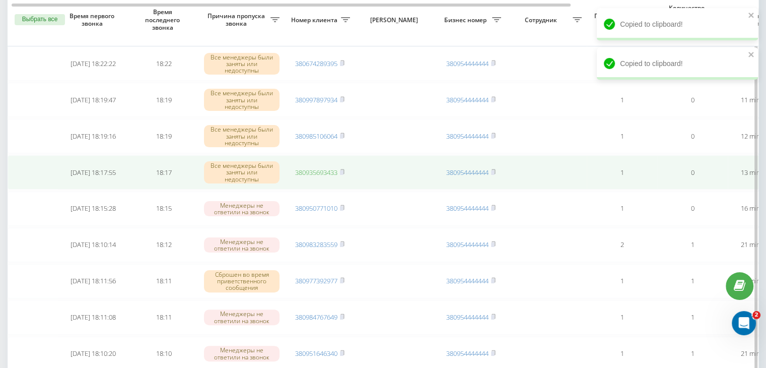
click at [322, 169] on link "380935693433" at bounding box center [316, 172] width 42 height 9
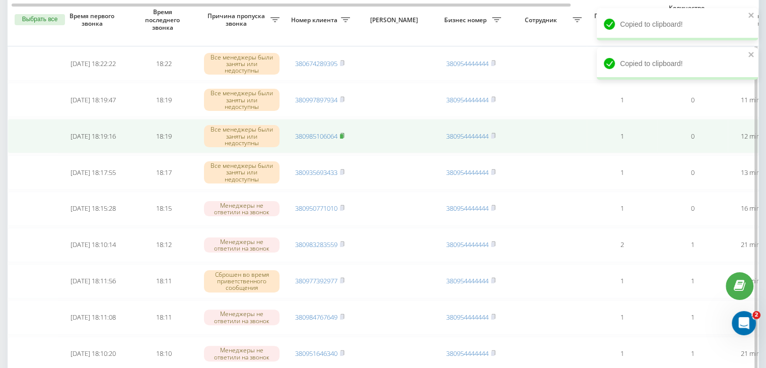
click at [342, 134] on rect at bounding box center [341, 136] width 3 height 5
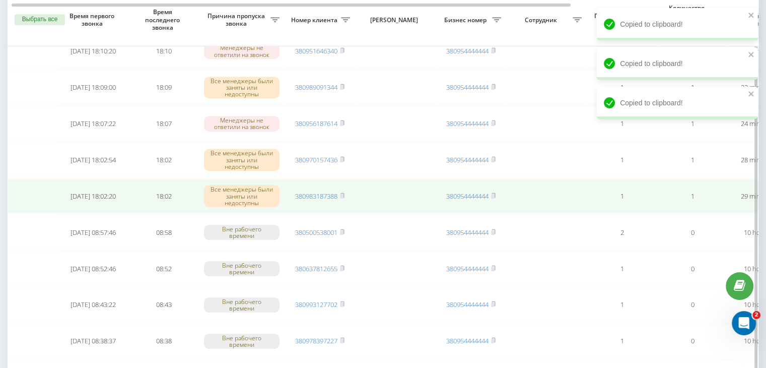
scroll to position [0, 256]
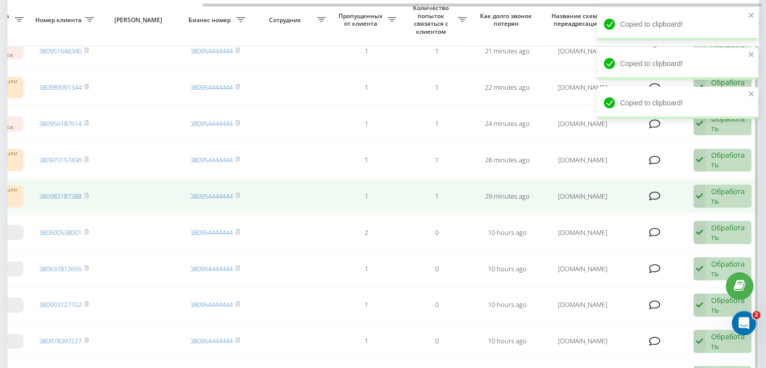
click at [711, 189] on div "Обработать" at bounding box center [728, 195] width 35 height 19
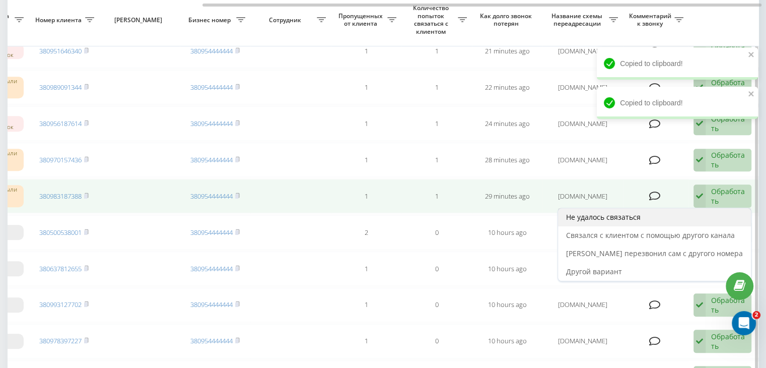
click at [675, 210] on div "Не удалось связаться" at bounding box center [654, 217] width 193 height 18
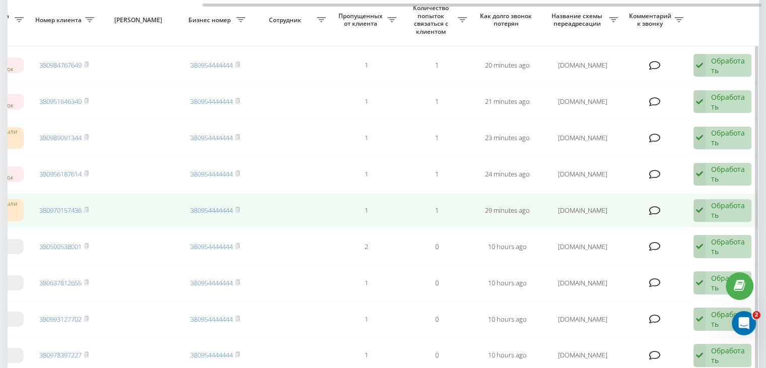
click at [740, 204] on div "Обработать" at bounding box center [728, 210] width 35 height 19
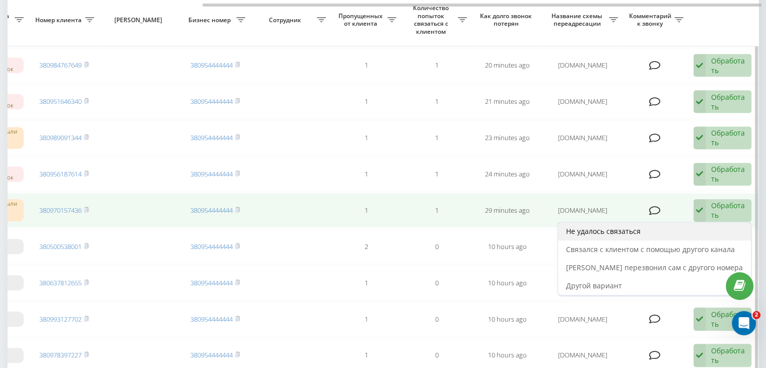
click at [710, 223] on div "Не удалось связаться" at bounding box center [654, 231] width 193 height 18
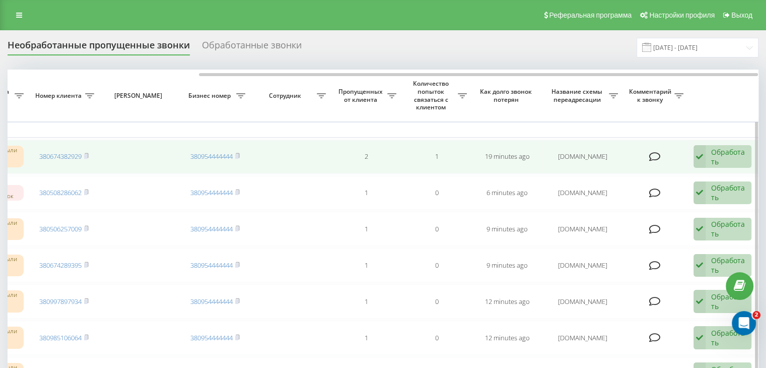
click at [721, 160] on div "Обработать" at bounding box center [728, 156] width 35 height 19
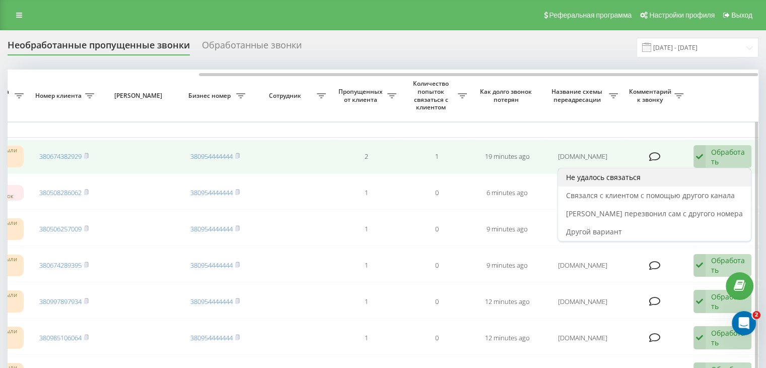
click at [698, 179] on div "Не удалось связаться" at bounding box center [654, 177] width 193 height 18
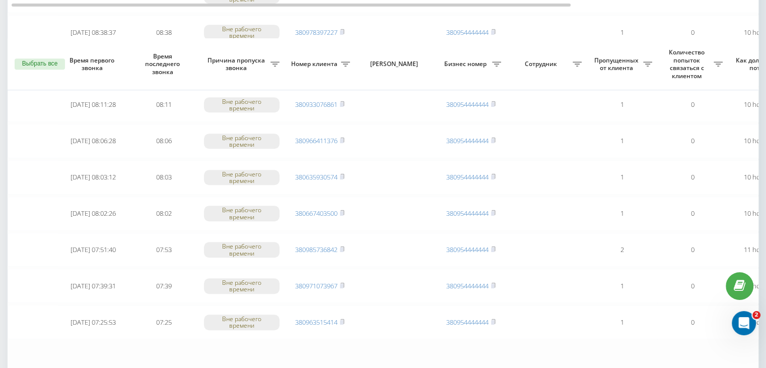
scroll to position [830, 0]
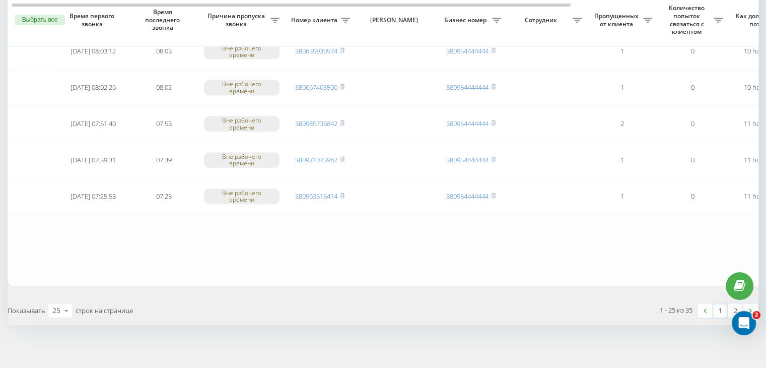
click at [715, 307] on link "1" at bounding box center [720, 310] width 15 height 14
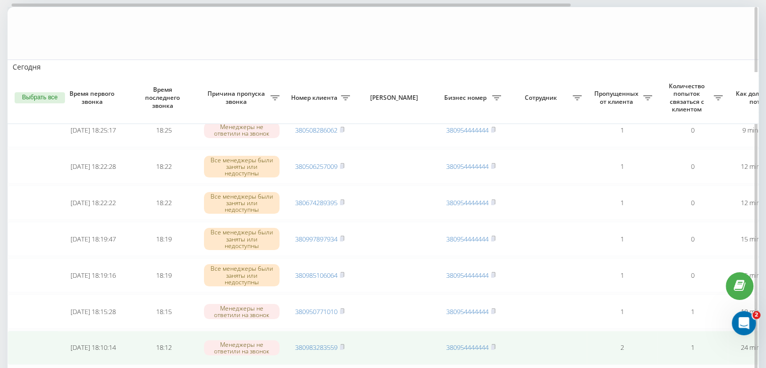
scroll to position [151, 0]
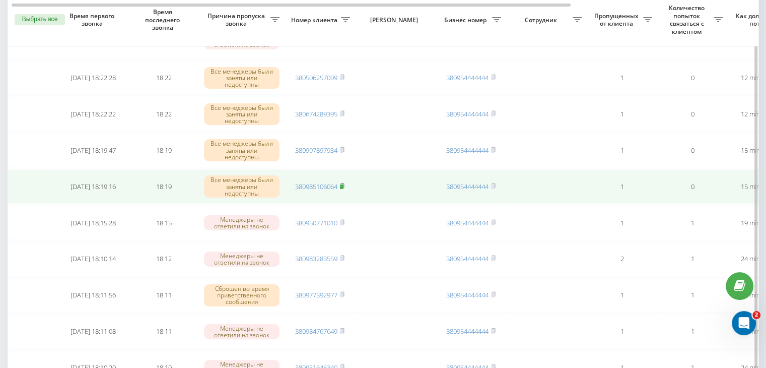
click at [343, 184] on rect at bounding box center [341, 186] width 3 height 5
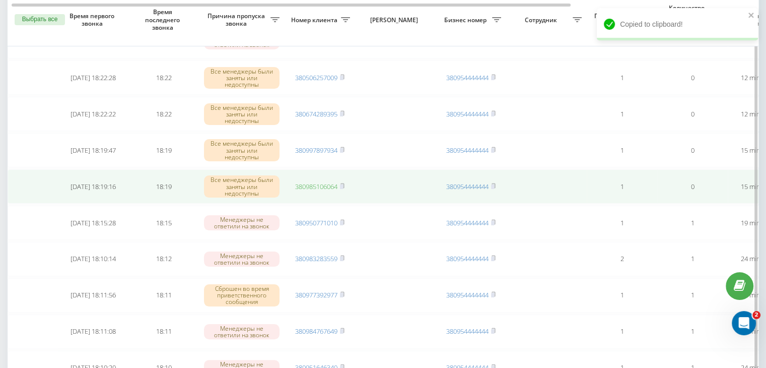
click at [330, 187] on link "380985106064" at bounding box center [316, 186] width 42 height 9
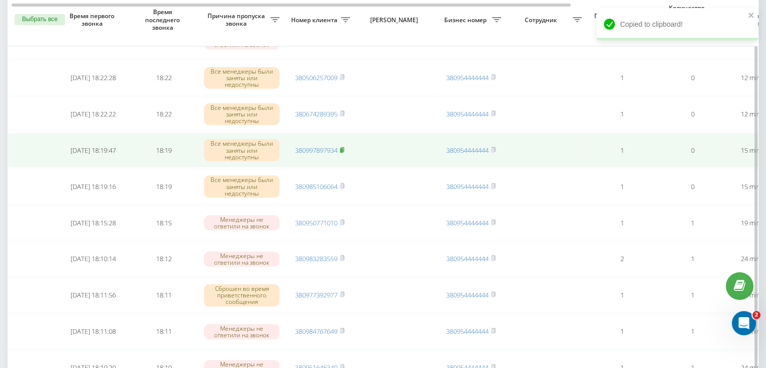
click at [343, 148] on rect at bounding box center [341, 150] width 3 height 5
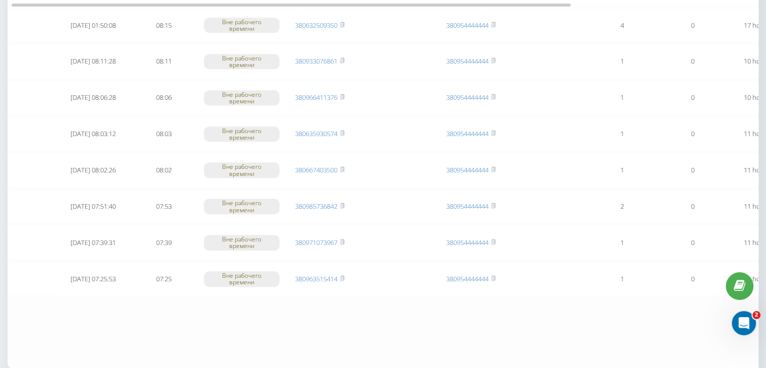
scroll to position [830, 0]
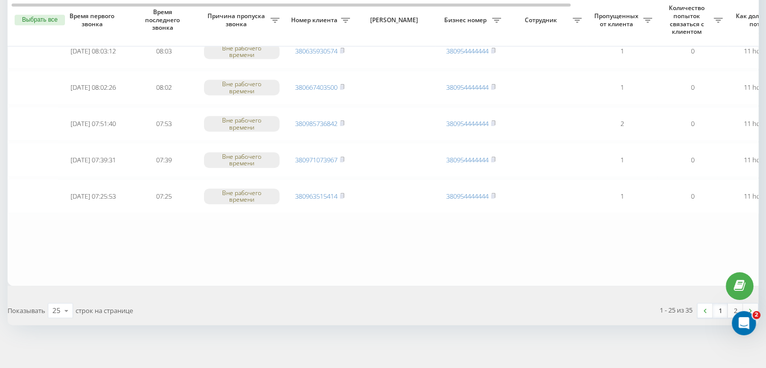
click at [716, 307] on link "1" at bounding box center [720, 310] width 15 height 14
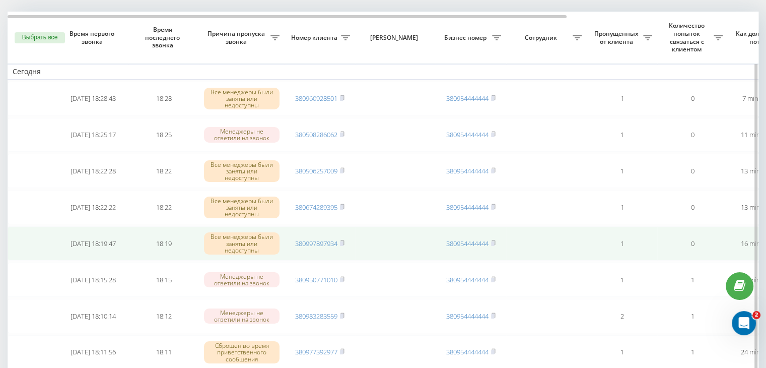
scroll to position [0, 0]
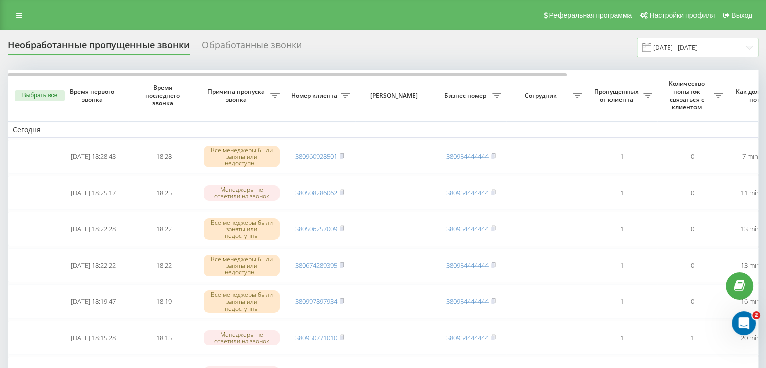
click at [750, 47] on input "[DATE] - [DATE]" at bounding box center [698, 48] width 122 height 20
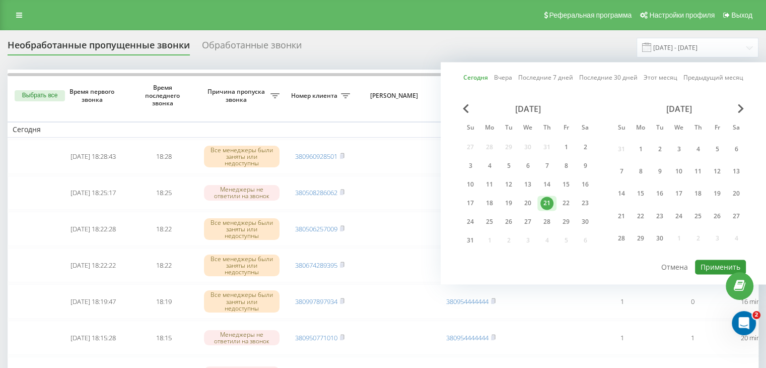
drag, startPoint x: 707, startPoint y: 262, endPoint x: 622, endPoint y: 302, distance: 93.5
click at [707, 261] on button "Применить" at bounding box center [720, 266] width 51 height 15
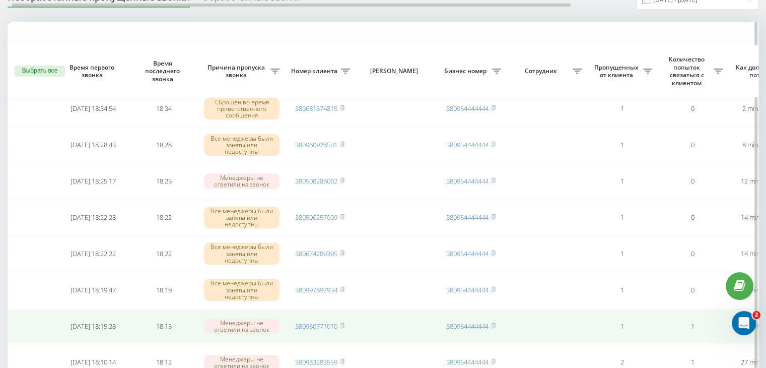
scroll to position [101, 0]
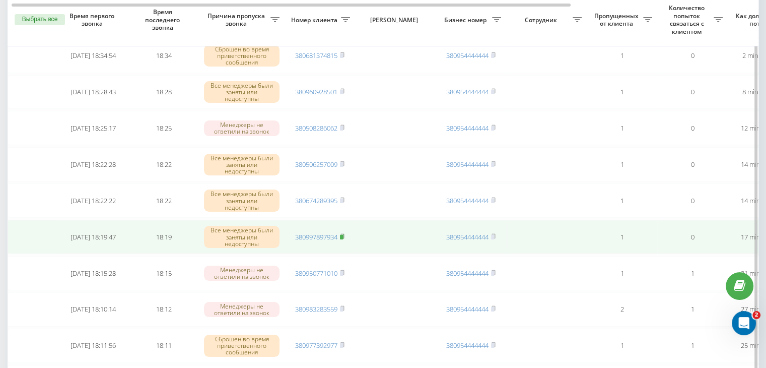
click at [345, 234] on icon at bounding box center [342, 236] width 5 height 6
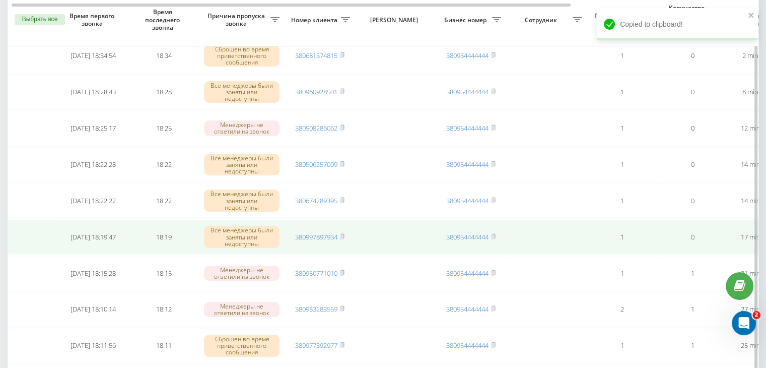
drag, startPoint x: 328, startPoint y: 236, endPoint x: 333, endPoint y: 224, distance: 12.7
click at [328, 236] on link "380997897934" at bounding box center [316, 236] width 42 height 9
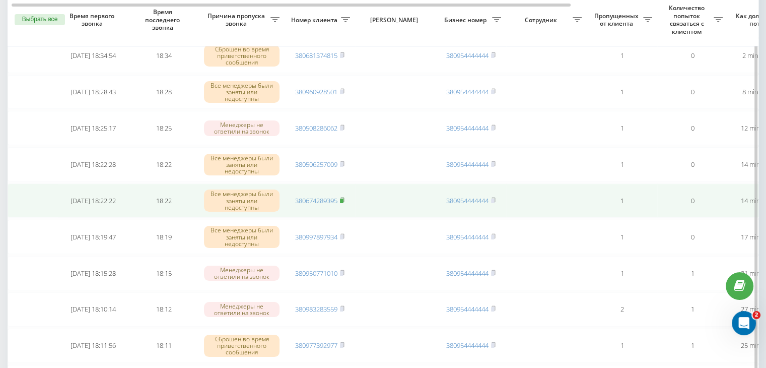
click at [342, 198] on rect at bounding box center [341, 200] width 3 height 5
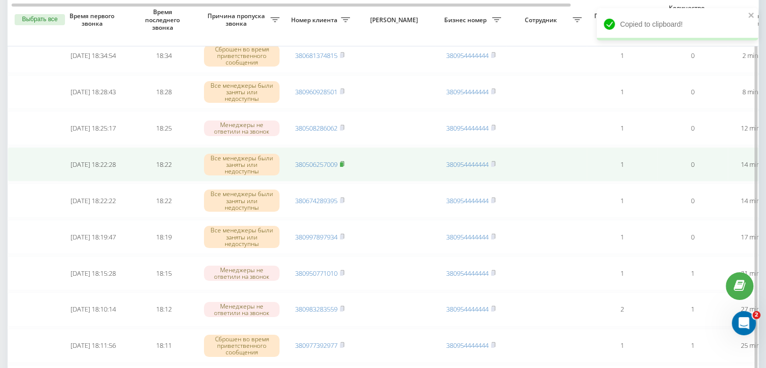
click at [343, 162] on rect at bounding box center [341, 164] width 3 height 5
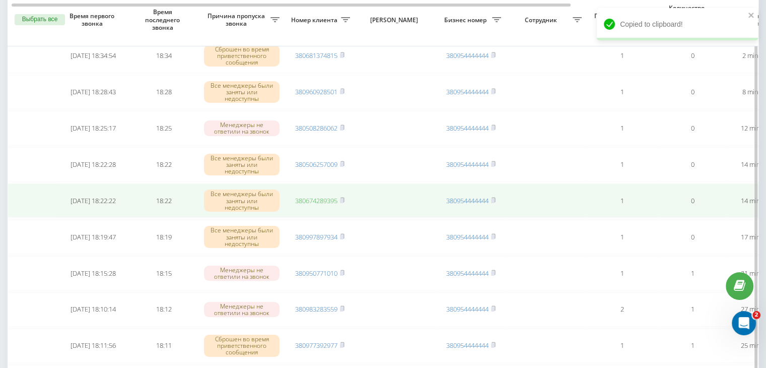
click at [328, 196] on link "380674289395" at bounding box center [316, 200] width 42 height 9
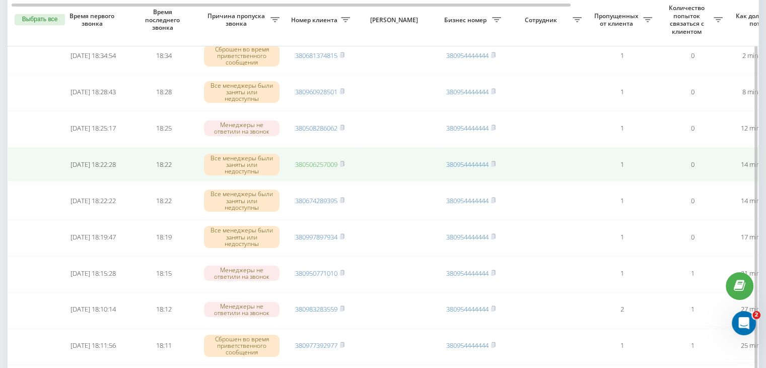
click at [324, 163] on link "380506257009" at bounding box center [316, 164] width 42 height 9
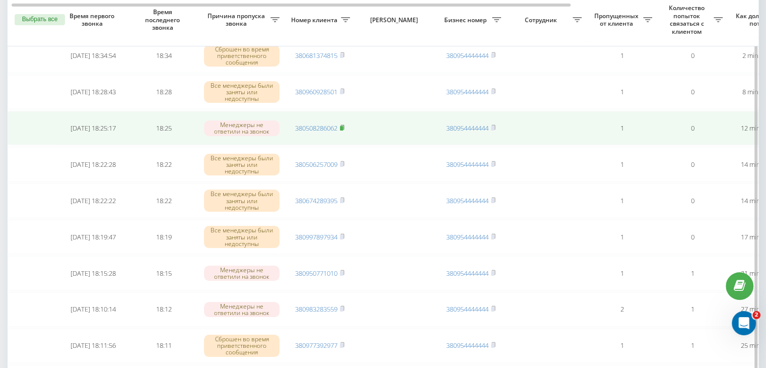
click at [342, 126] on rect at bounding box center [341, 128] width 3 height 5
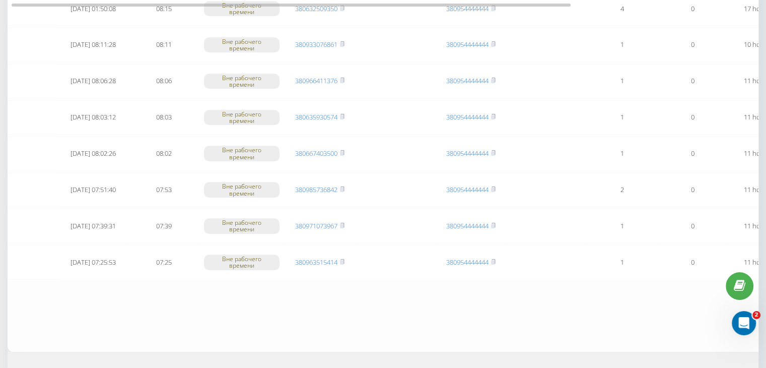
scroll to position [830, 0]
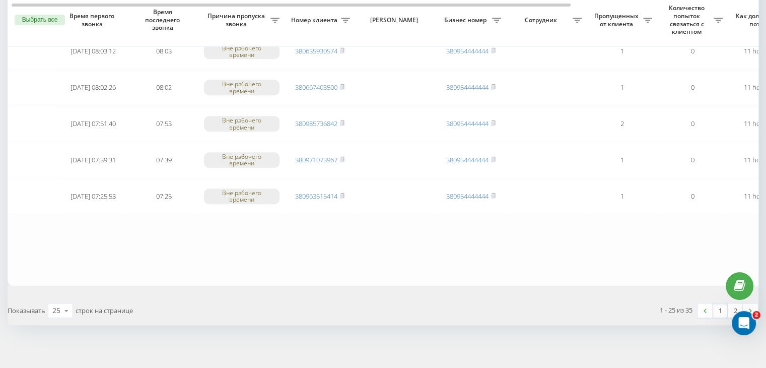
click at [720, 303] on link "1" at bounding box center [720, 310] width 15 height 14
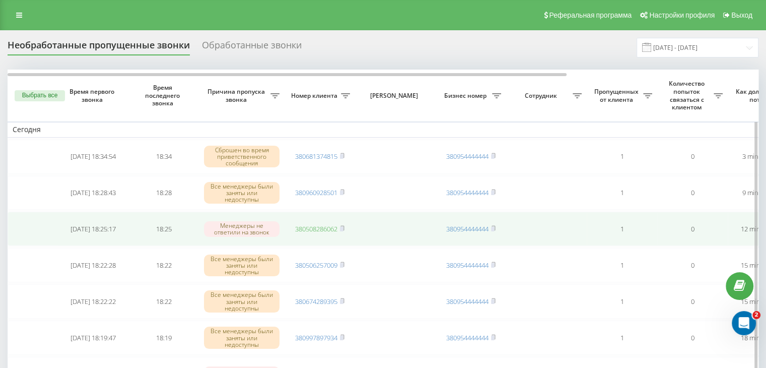
click at [323, 227] on link "380508286062" at bounding box center [316, 228] width 42 height 9
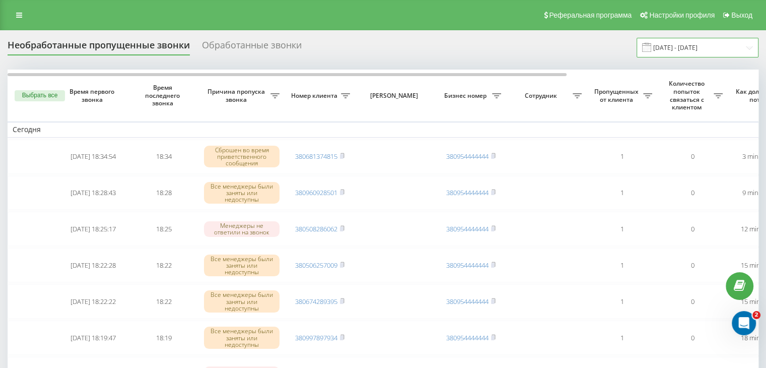
click at [672, 44] on input "[DATE] - [DATE]" at bounding box center [698, 48] width 122 height 20
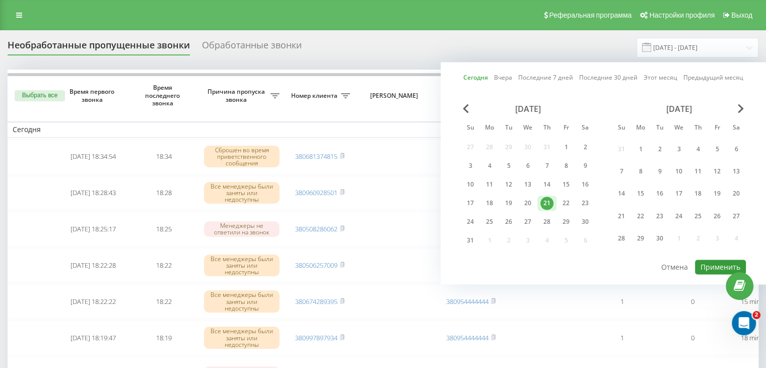
click at [704, 264] on button "Применить" at bounding box center [720, 266] width 51 height 15
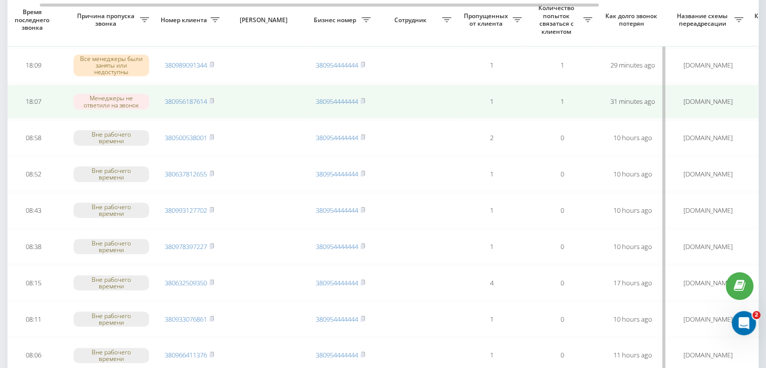
scroll to position [0, 256]
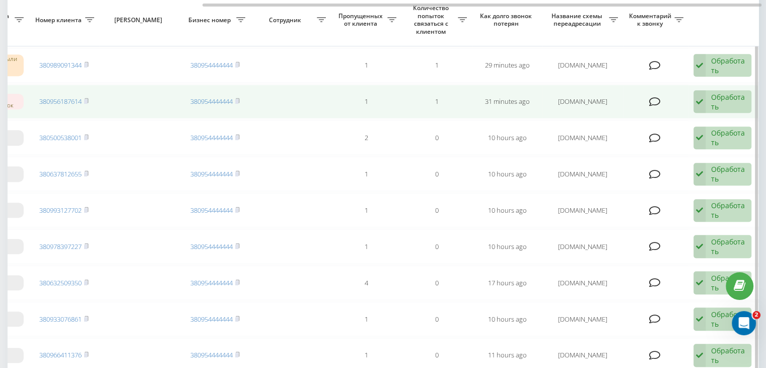
click at [734, 93] on div "Обработать" at bounding box center [728, 101] width 35 height 19
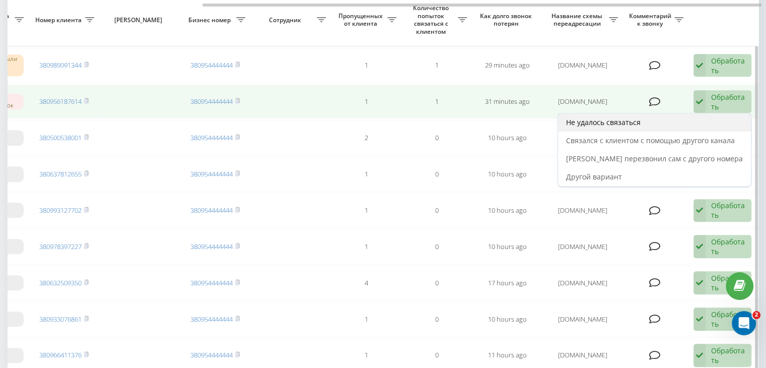
click at [713, 113] on div "Не удалось связаться" at bounding box center [654, 122] width 193 height 18
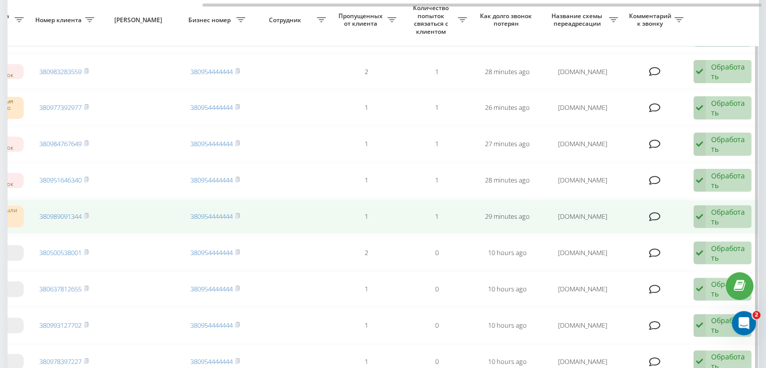
click at [740, 209] on div "Обработать" at bounding box center [728, 216] width 35 height 19
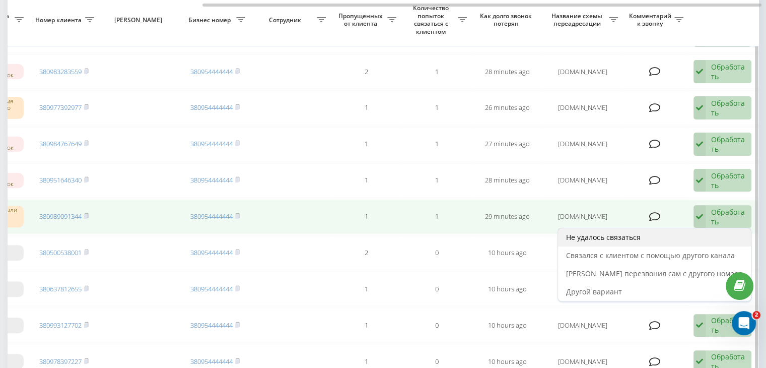
click at [699, 230] on div "Не удалось связаться" at bounding box center [654, 237] width 193 height 18
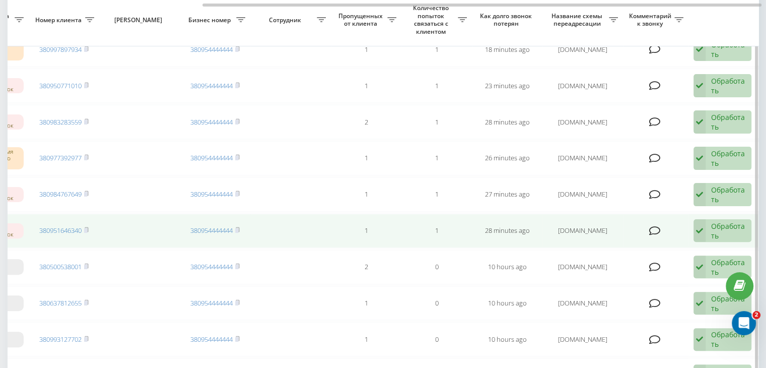
click at [714, 230] on div "Обработать" at bounding box center [728, 230] width 35 height 19
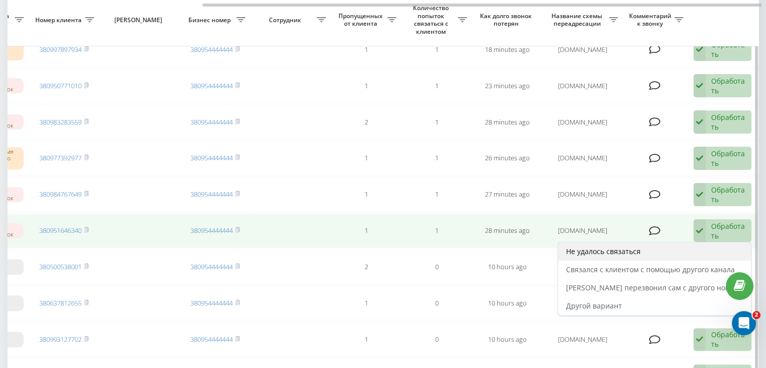
click at [690, 248] on div "Не удалось связаться" at bounding box center [654, 251] width 193 height 18
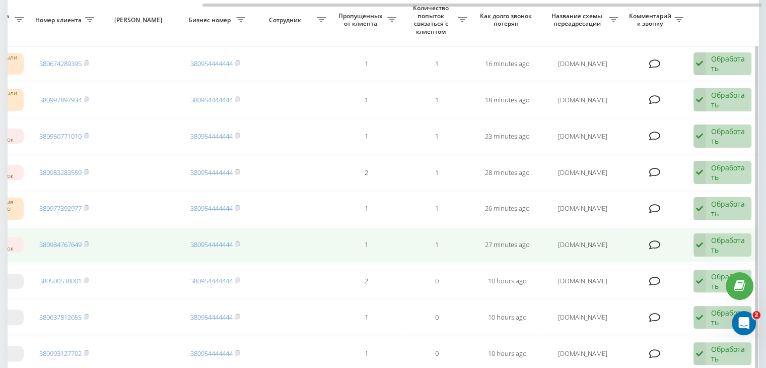
click at [710, 245] on div "Обработать Не удалось связаться Связался с клиентом с помощью другого канала Кл…" at bounding box center [723, 244] width 58 height 23
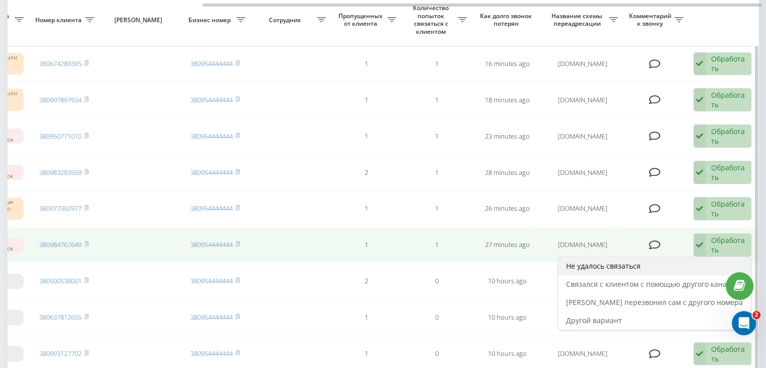
click at [673, 269] on div "Не удалось связаться" at bounding box center [654, 266] width 193 height 18
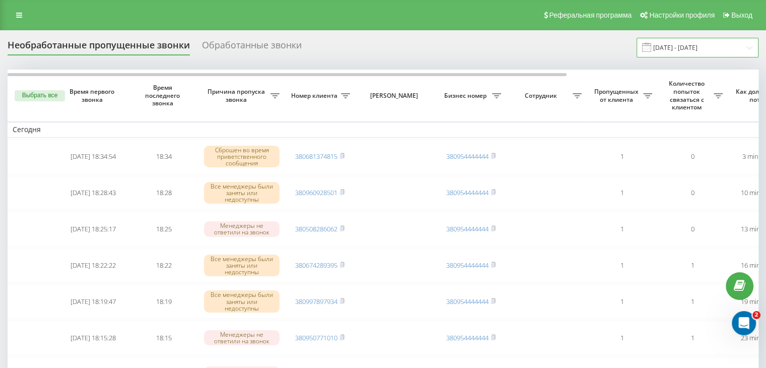
click at [680, 47] on input "[DATE] - [DATE]" at bounding box center [698, 48] width 122 height 20
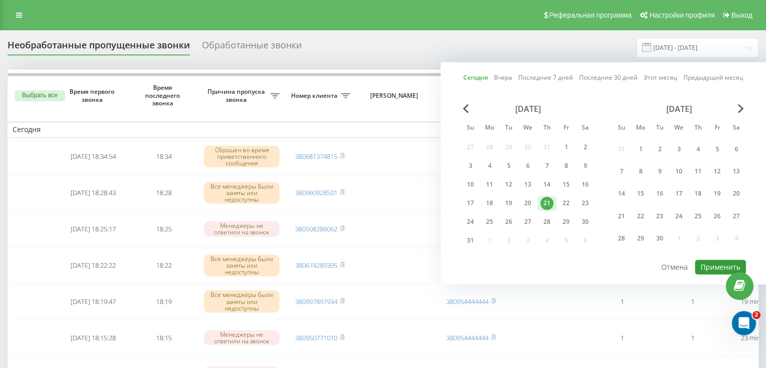
click at [707, 262] on button "Применить" at bounding box center [720, 266] width 51 height 15
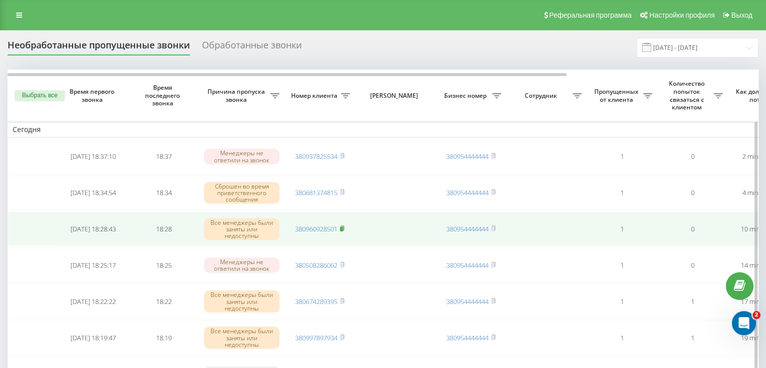
click at [345, 225] on icon at bounding box center [342, 228] width 5 height 6
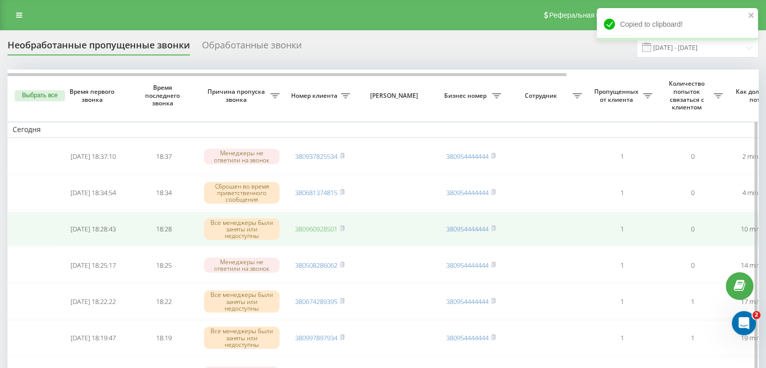
click at [324, 227] on link "380960928501" at bounding box center [316, 228] width 42 height 9
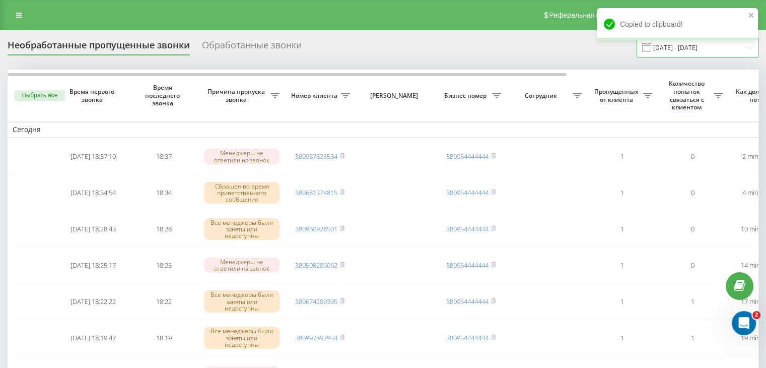
click at [700, 52] on input "[DATE] - [DATE]" at bounding box center [698, 48] width 122 height 20
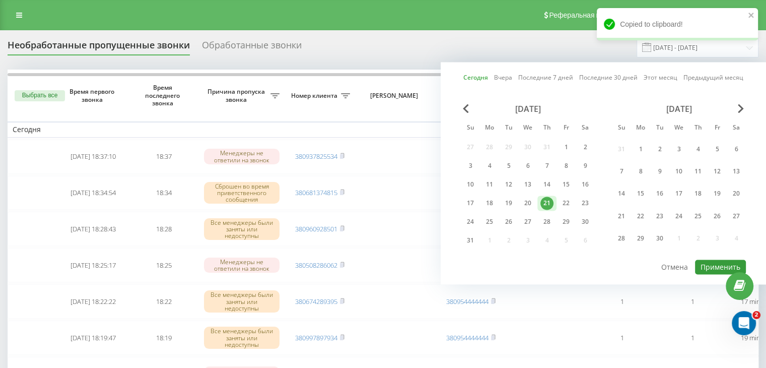
click at [710, 259] on button "Применить" at bounding box center [720, 266] width 51 height 15
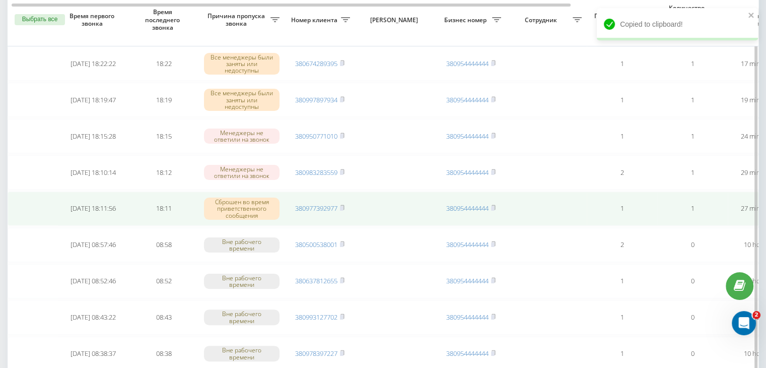
scroll to position [0, 256]
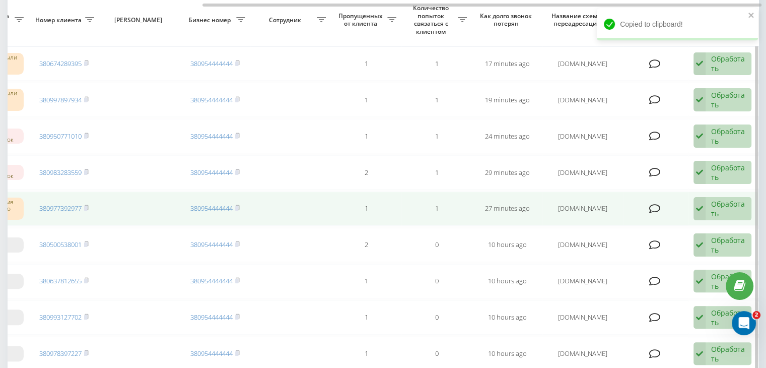
click at [727, 207] on div "Обработать" at bounding box center [728, 208] width 35 height 19
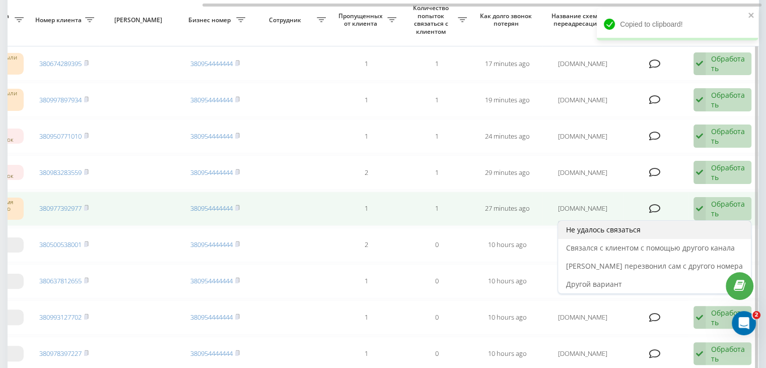
click at [710, 224] on div "Не удалось связаться" at bounding box center [654, 230] width 193 height 18
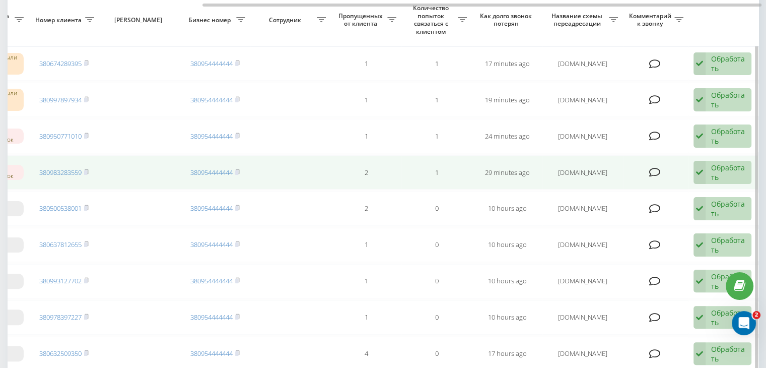
click at [729, 164] on div "Обработать" at bounding box center [728, 172] width 35 height 19
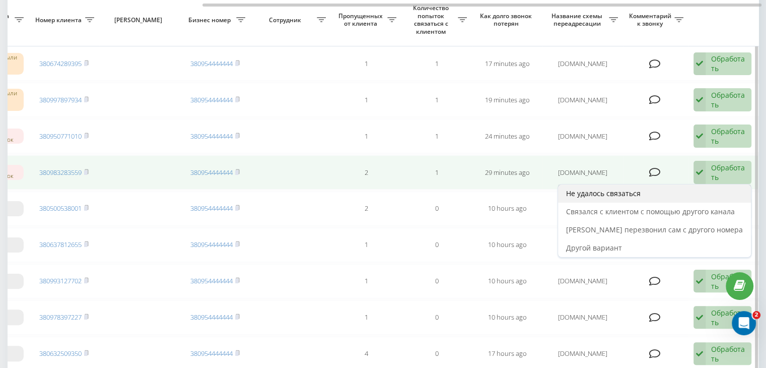
click at [712, 185] on div "Не удалось связаться" at bounding box center [654, 193] width 193 height 18
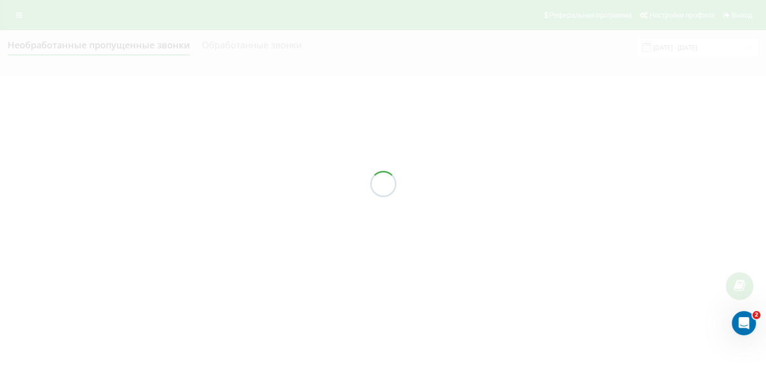
scroll to position [0, 0]
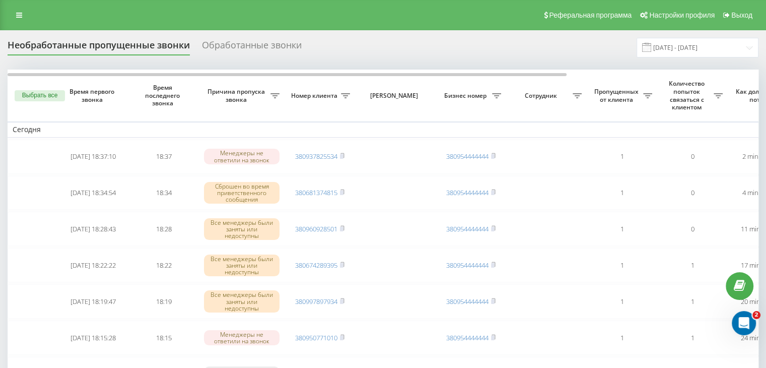
click at [327, 21] on div "Реферальная программа Настройки профиля Выход" at bounding box center [383, 15] width 766 height 30
drag, startPoint x: 713, startPoint y: 48, endPoint x: 713, endPoint y: 54, distance: 6.1
click at [713, 48] on input "[DATE] - [DATE]" at bounding box center [698, 48] width 122 height 20
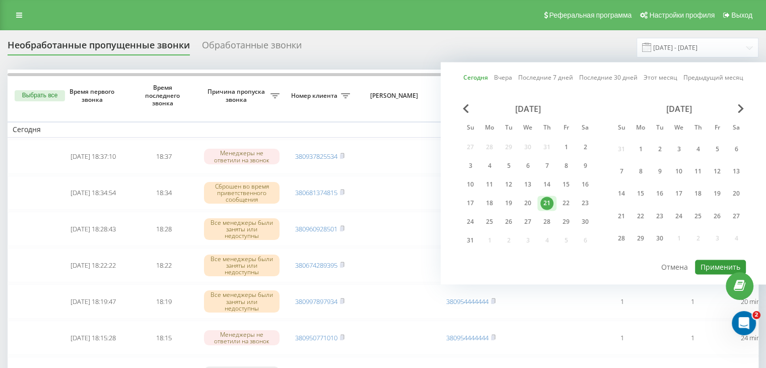
click at [720, 262] on button "Применить" at bounding box center [720, 266] width 51 height 15
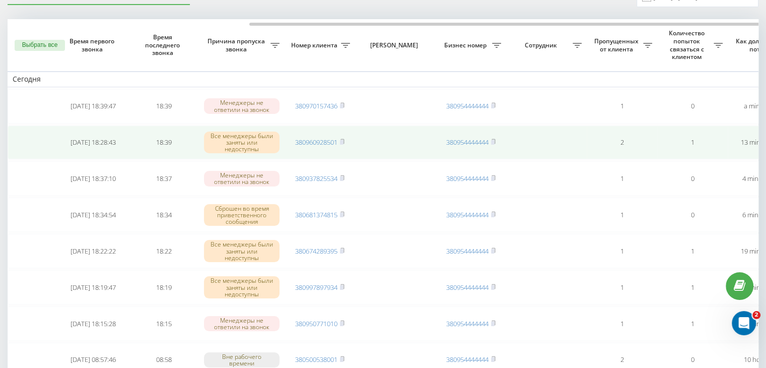
scroll to position [0, 256]
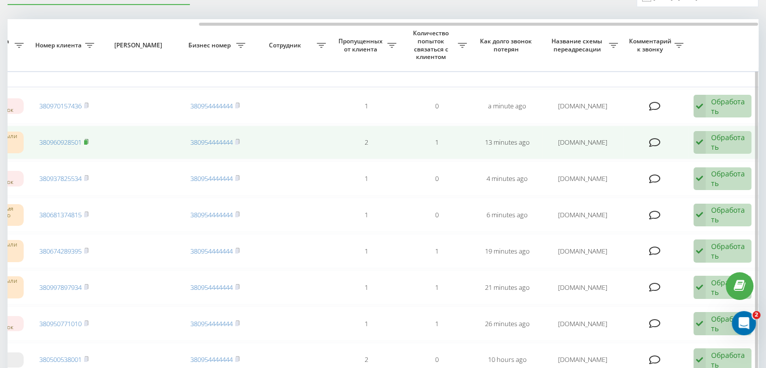
click at [87, 141] on rect at bounding box center [85, 142] width 3 height 5
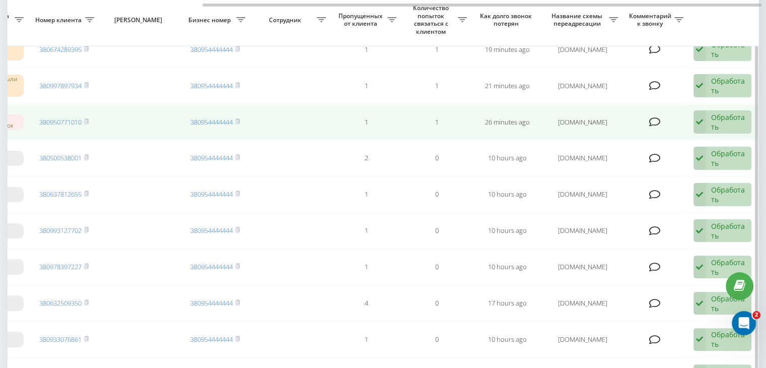
click at [733, 117] on div "Обработать" at bounding box center [728, 121] width 35 height 19
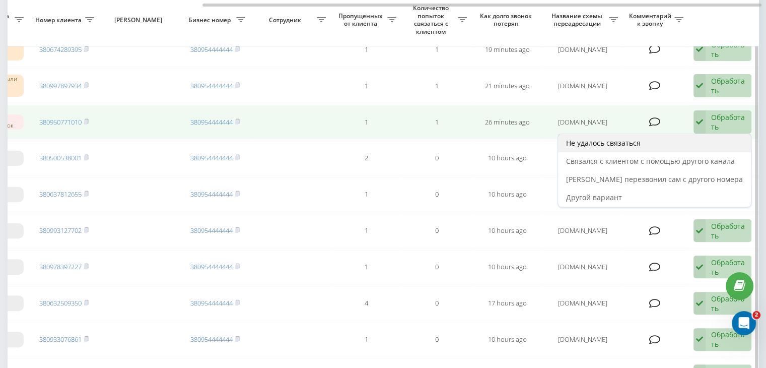
click at [701, 142] on div "Не удалось связаться" at bounding box center [654, 143] width 193 height 18
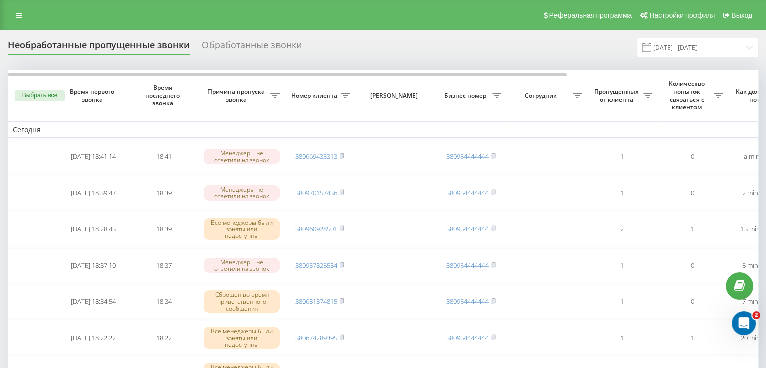
scroll to position [50, 0]
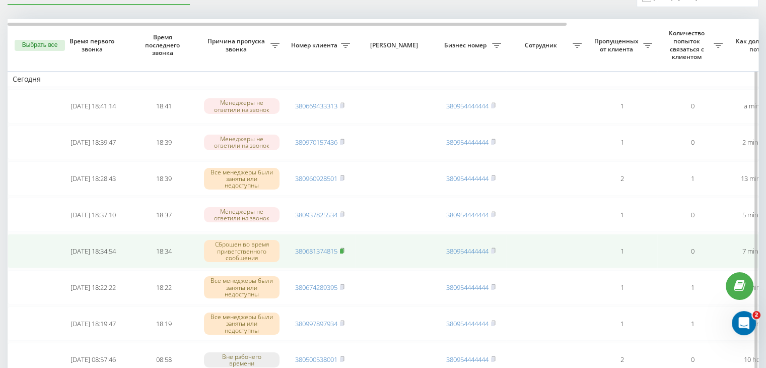
click at [343, 251] on rect at bounding box center [341, 251] width 3 height 5
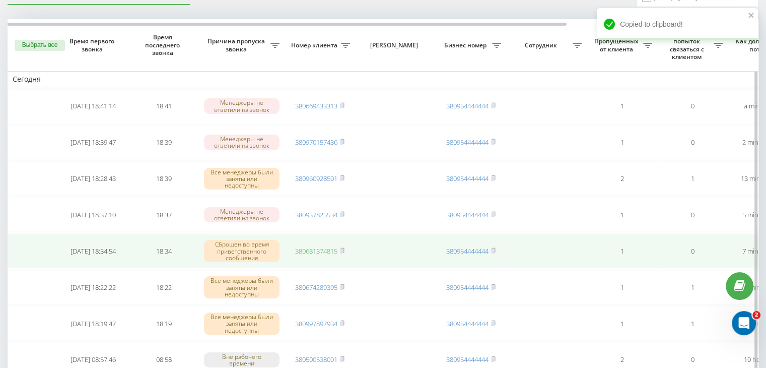
click at [320, 249] on link "380681374815" at bounding box center [316, 250] width 42 height 9
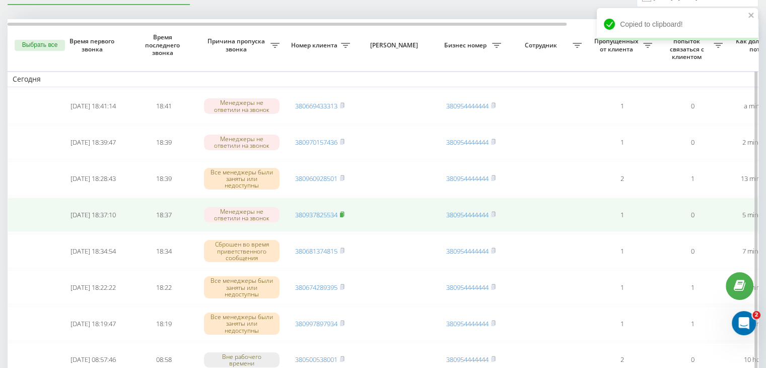
click at [344, 212] on icon at bounding box center [343, 214] width 4 height 5
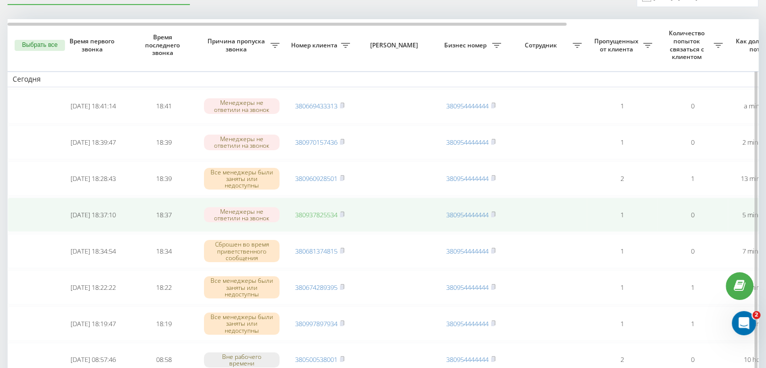
click at [329, 212] on link "380937825534" at bounding box center [316, 214] width 42 height 9
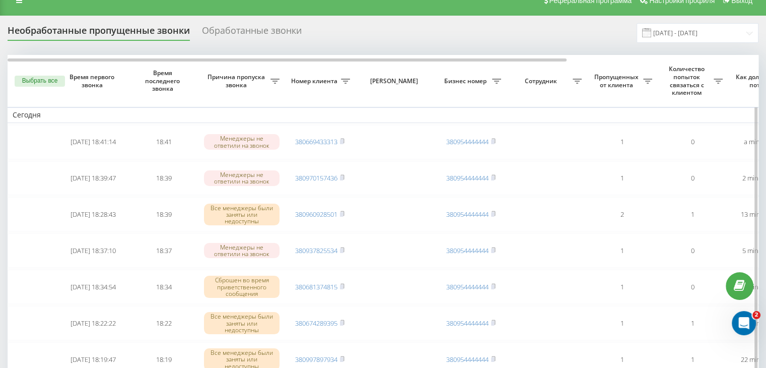
scroll to position [0, 0]
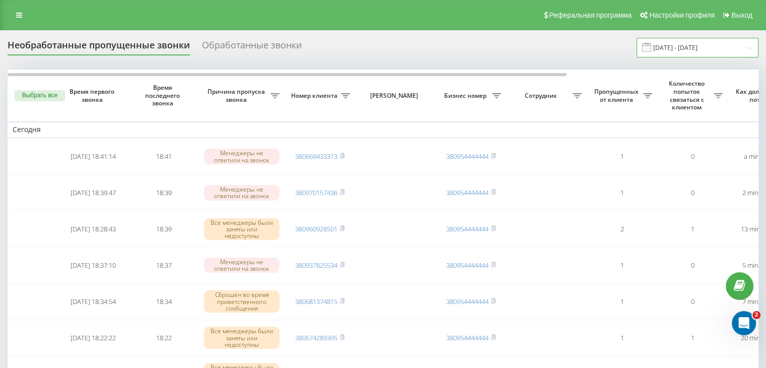
click at [732, 49] on input "[DATE] - [DATE]" at bounding box center [698, 48] width 122 height 20
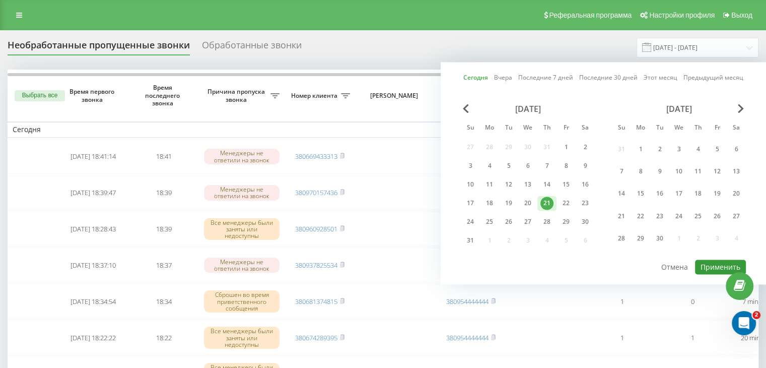
click at [705, 260] on button "Применить" at bounding box center [720, 266] width 51 height 15
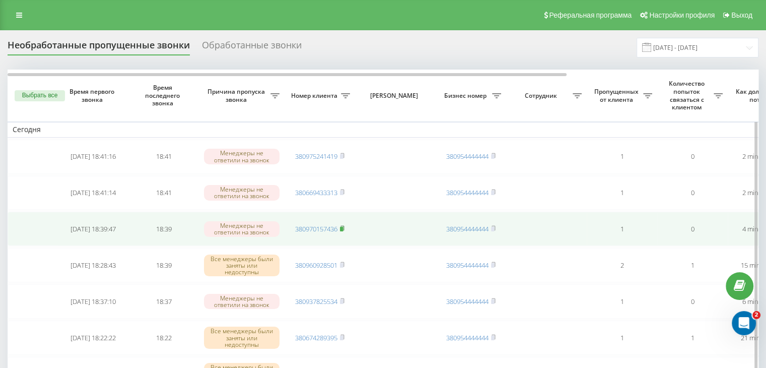
click at [343, 227] on rect at bounding box center [341, 229] width 3 height 5
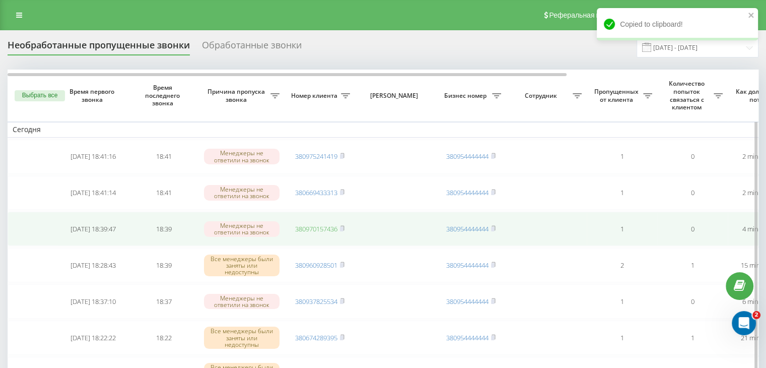
click at [314, 224] on link "380970157436" at bounding box center [316, 228] width 42 height 9
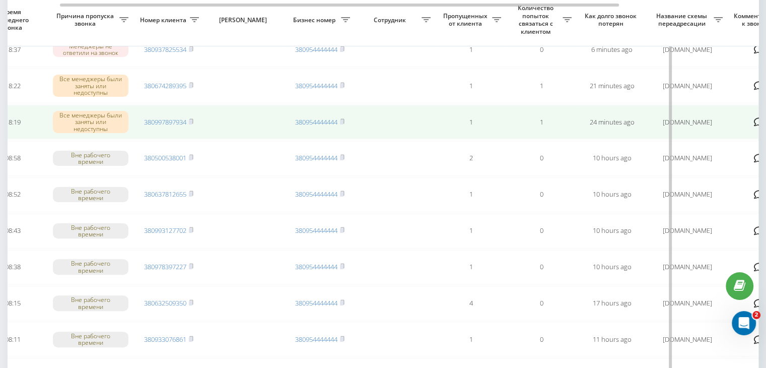
scroll to position [0, 256]
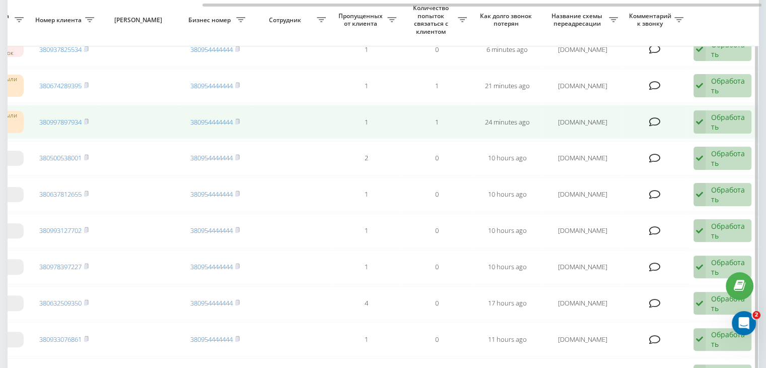
click at [719, 120] on div "Обработать" at bounding box center [728, 121] width 35 height 19
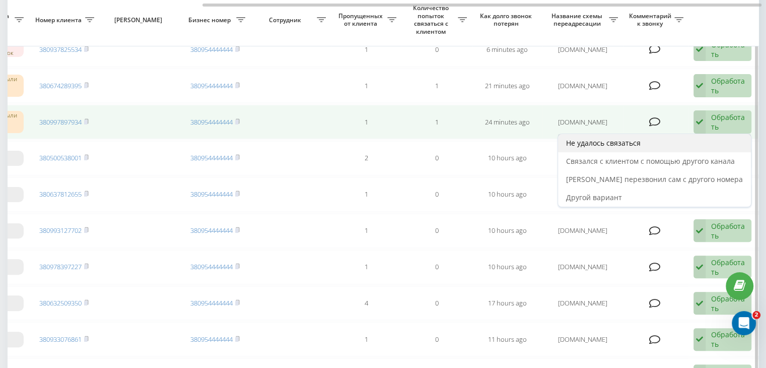
click at [687, 142] on div "Не удалось связаться" at bounding box center [654, 143] width 193 height 18
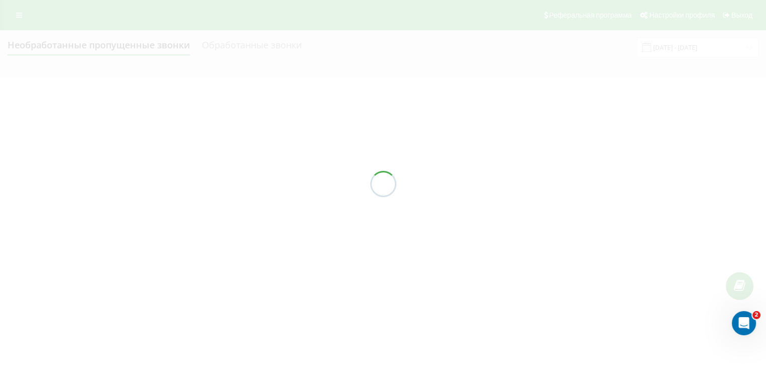
scroll to position [0, 0]
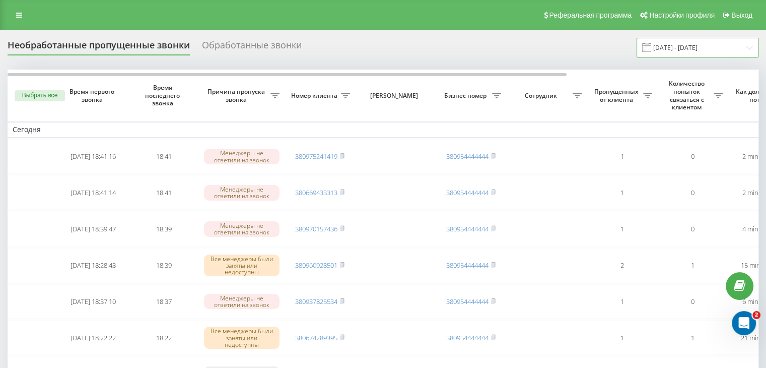
click at [671, 46] on input "[DATE] - [DATE]" at bounding box center [698, 48] width 122 height 20
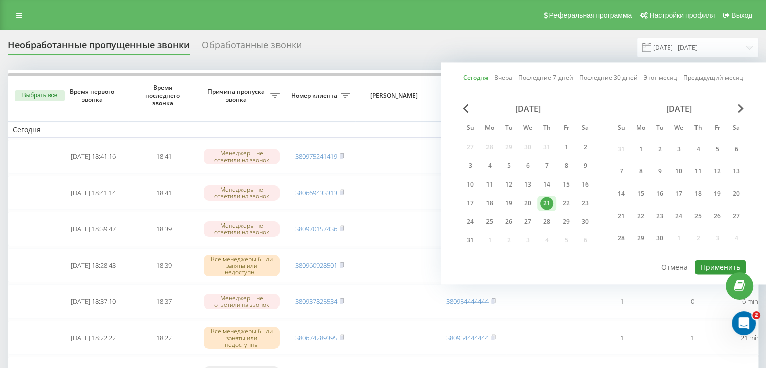
click at [699, 262] on button "Применить" at bounding box center [720, 266] width 51 height 15
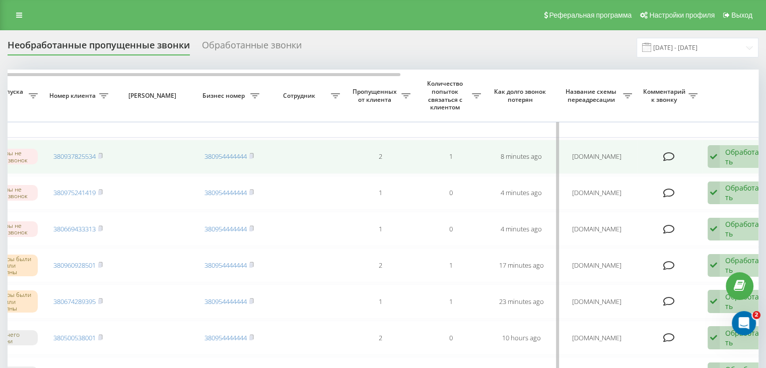
scroll to position [0, 256]
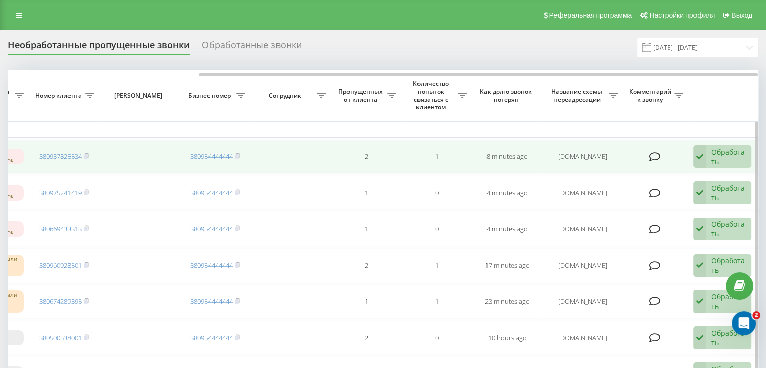
click at [714, 149] on div "Обработать" at bounding box center [728, 156] width 35 height 19
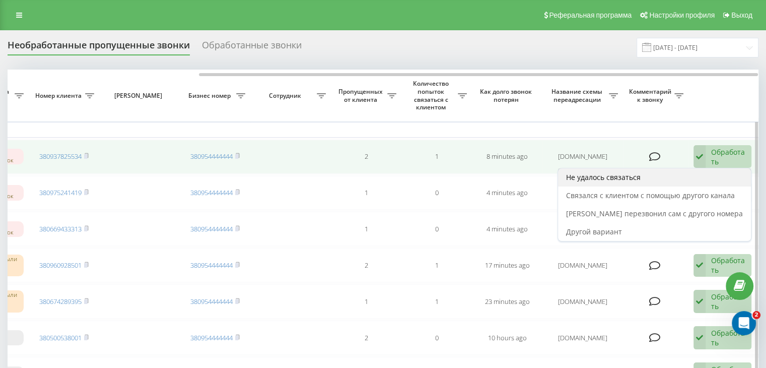
click at [703, 172] on div "Не удалось связаться" at bounding box center [654, 177] width 193 height 18
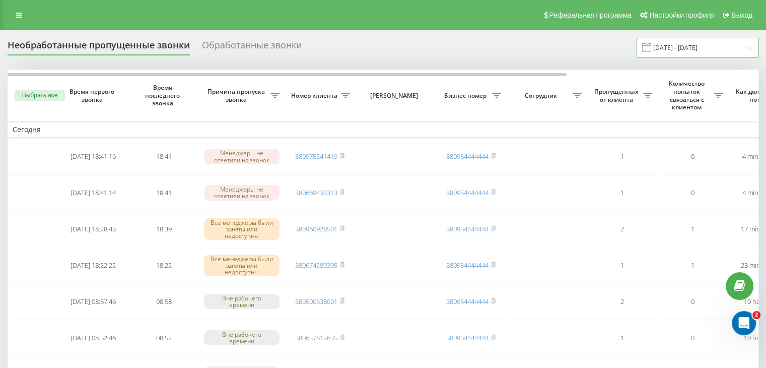
click at [679, 45] on input "[DATE] - [DATE]" at bounding box center [698, 48] width 122 height 20
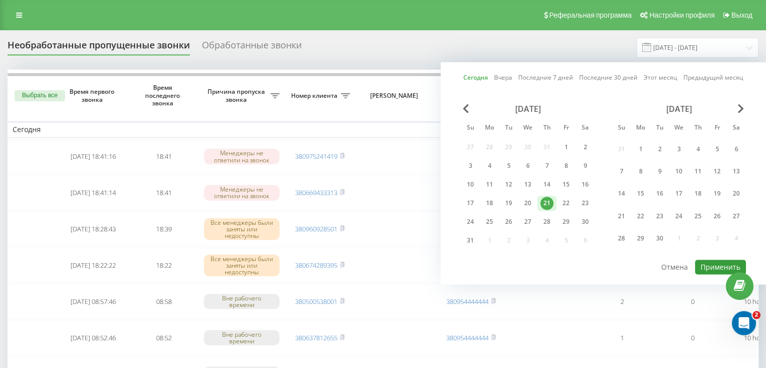
click at [708, 259] on button "Применить" at bounding box center [720, 266] width 51 height 15
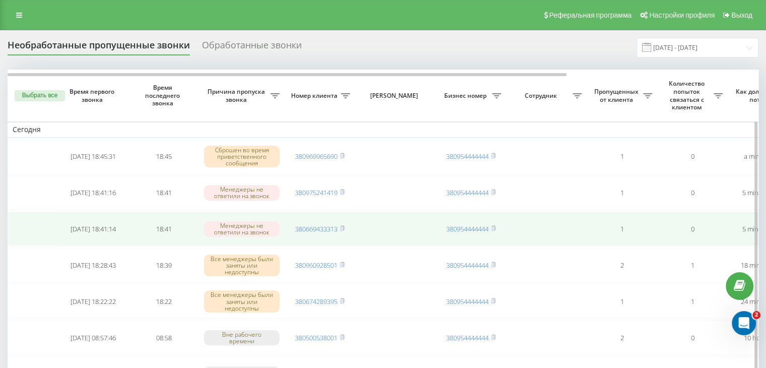
click at [347, 226] on td "380669433313" at bounding box center [320, 229] width 71 height 34
click at [345, 226] on icon at bounding box center [342, 228] width 5 height 6
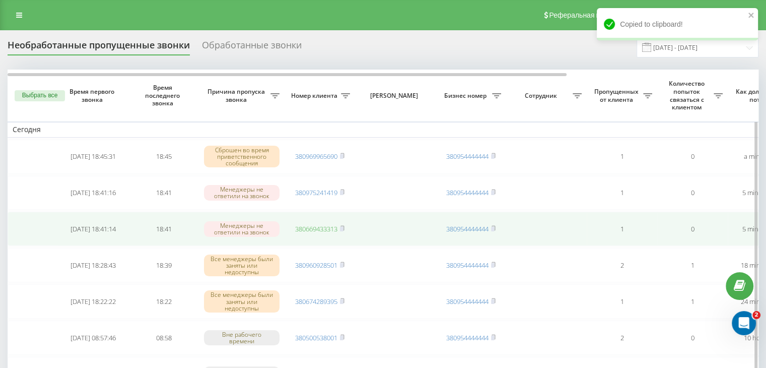
click at [323, 231] on link "380669433313" at bounding box center [316, 228] width 42 height 9
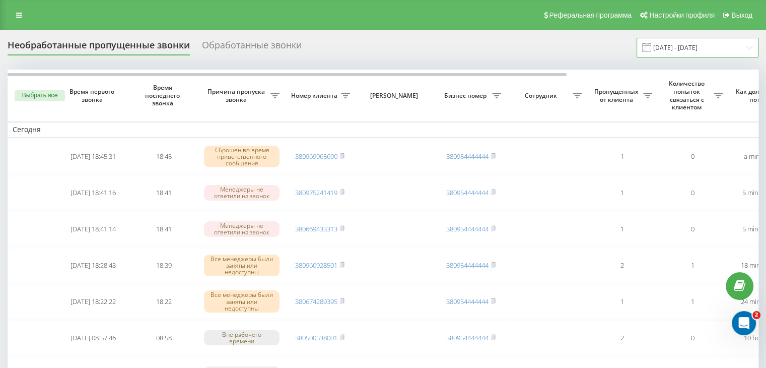
click at [697, 47] on input "[DATE] - [DATE]" at bounding box center [698, 48] width 122 height 20
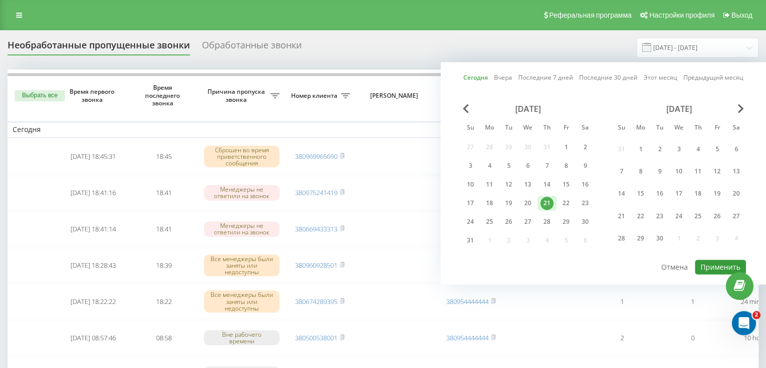
click at [703, 260] on button "Применить" at bounding box center [720, 266] width 51 height 15
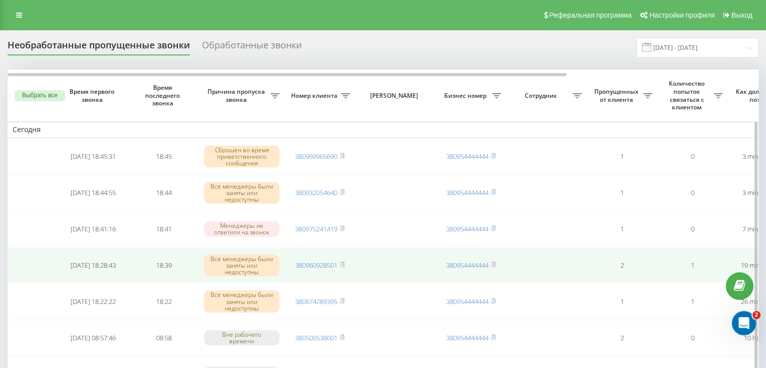
drag, startPoint x: 343, startPoint y: 229, endPoint x: 352, endPoint y: 252, distance: 24.9
click at [343, 229] on rect at bounding box center [341, 229] width 3 height 5
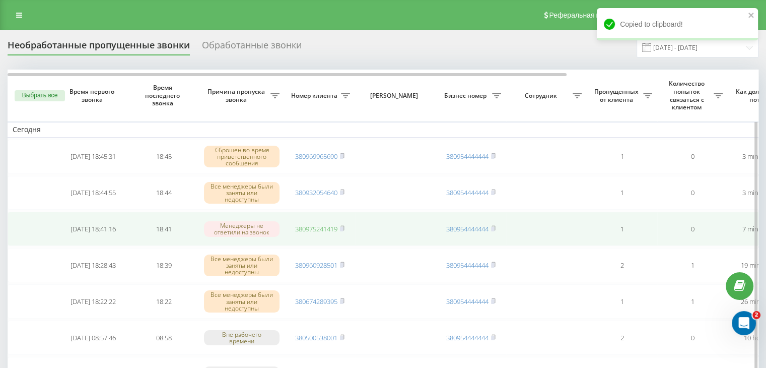
click at [328, 227] on link "380975241419" at bounding box center [316, 228] width 42 height 9
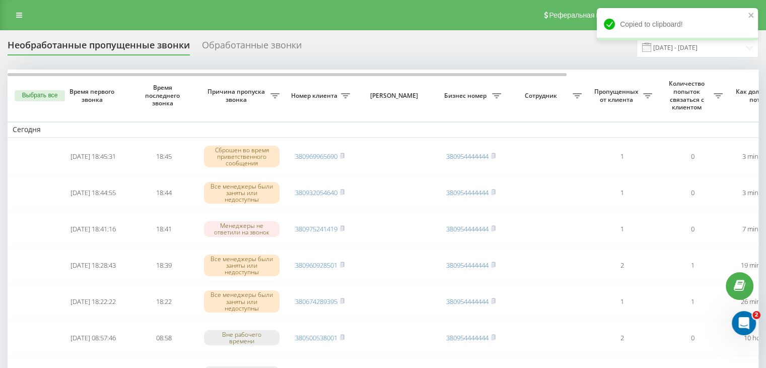
click at [651, 51] on span at bounding box center [646, 47] width 9 height 9
click at [682, 51] on input "[DATE] - [DATE]" at bounding box center [698, 48] width 122 height 20
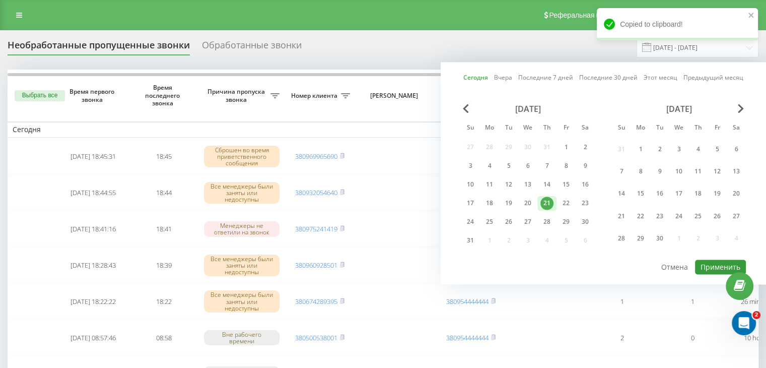
click at [717, 261] on button "Применить" at bounding box center [720, 266] width 51 height 15
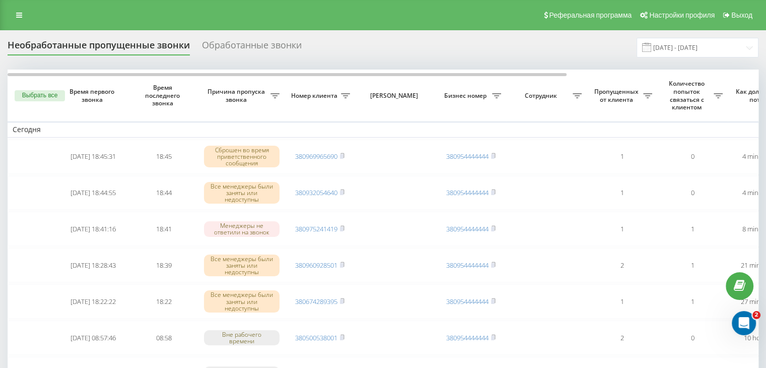
click at [309, 14] on div "Реферальная программа Настройки профиля Выход" at bounding box center [383, 15] width 766 height 30
click at [737, 53] on input "[DATE] - [DATE]" at bounding box center [698, 48] width 122 height 20
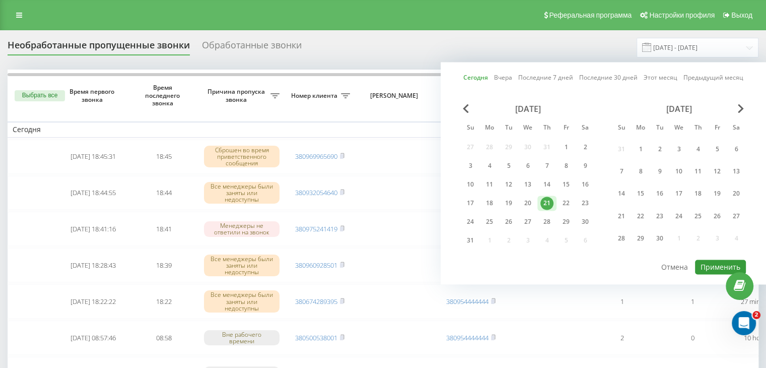
click at [711, 261] on button "Применить" at bounding box center [720, 266] width 51 height 15
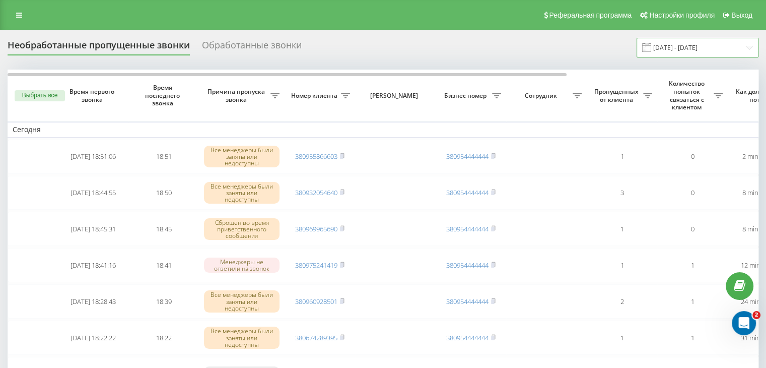
click at [698, 43] on input "[DATE] - [DATE]" at bounding box center [698, 48] width 122 height 20
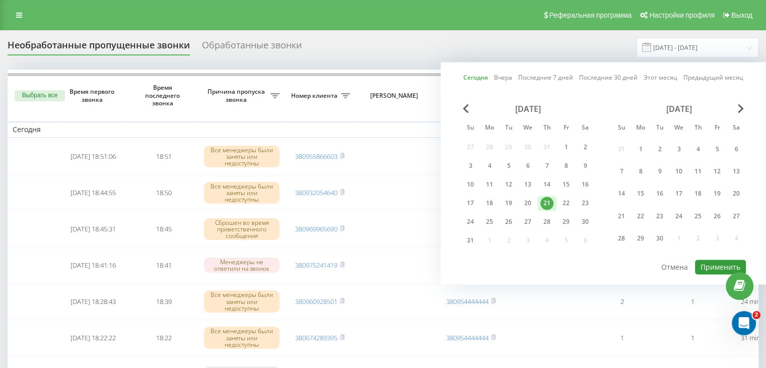
click at [716, 268] on button "Применить" at bounding box center [720, 266] width 51 height 15
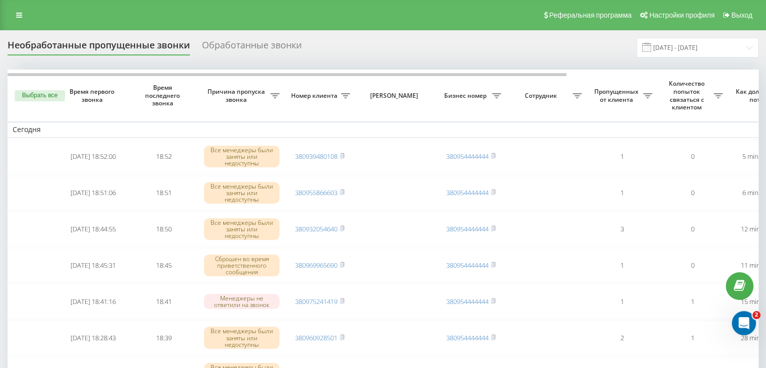
click at [728, 55] on input "[DATE] - [DATE]" at bounding box center [698, 48] width 122 height 20
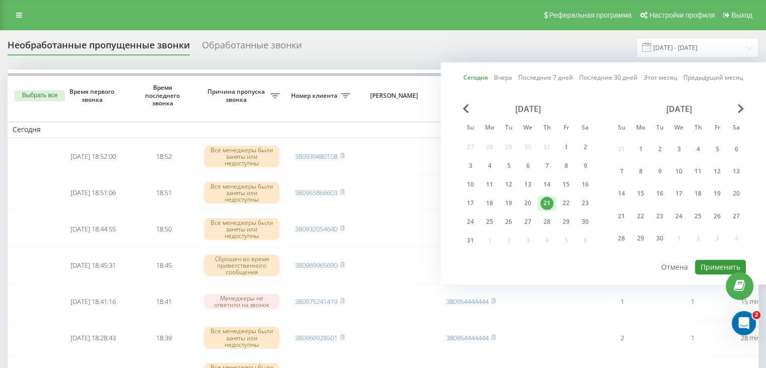
click at [713, 261] on button "Применить" at bounding box center [720, 266] width 51 height 15
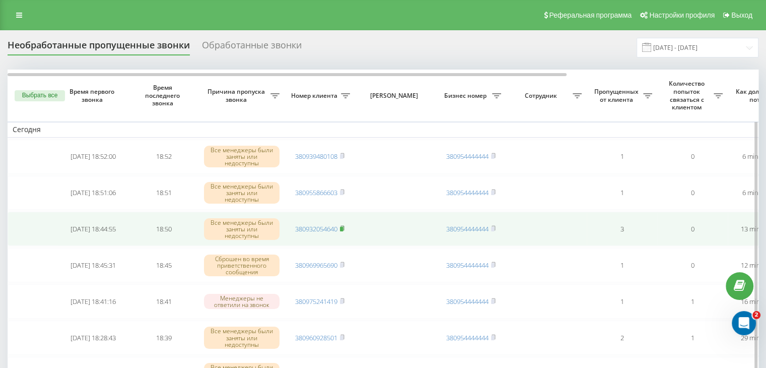
click at [342, 227] on rect at bounding box center [341, 229] width 3 height 5
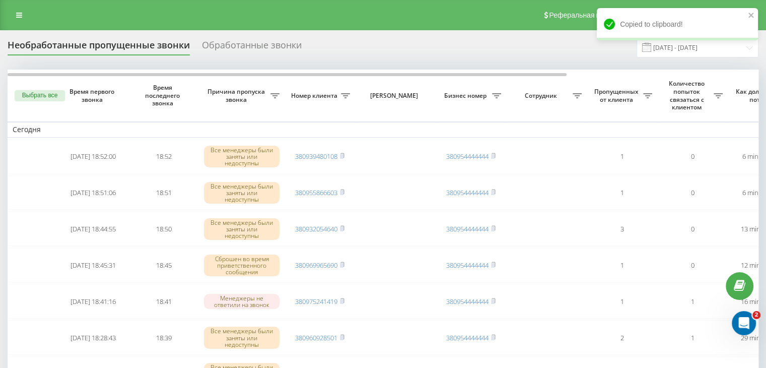
click at [316, 49] on div "Необработанные пропущенные звонки Обработанные звонки [DATE] - [DATE]" at bounding box center [383, 48] width 751 height 20
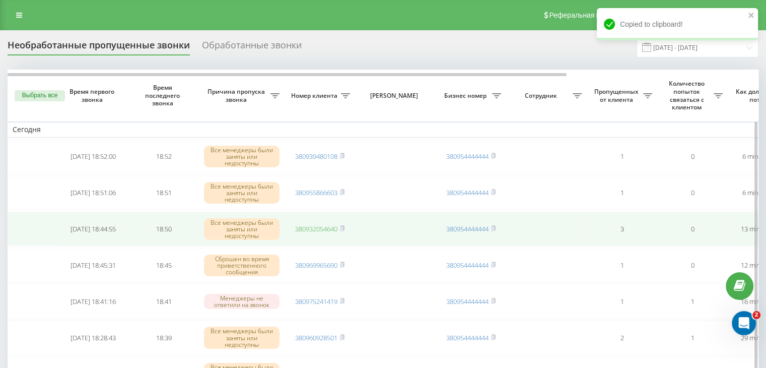
click at [329, 230] on link "380932054640" at bounding box center [316, 228] width 42 height 9
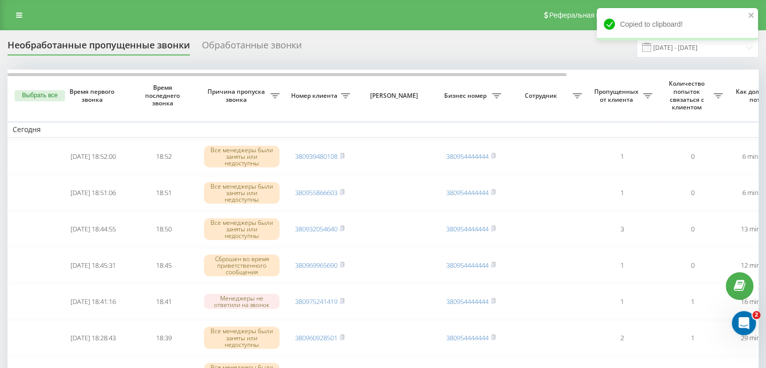
click at [679, 47] on div "Copied to clipboard!" at bounding box center [677, 27] width 161 height 39
click at [695, 52] on input "[DATE] - [DATE]" at bounding box center [698, 48] width 122 height 20
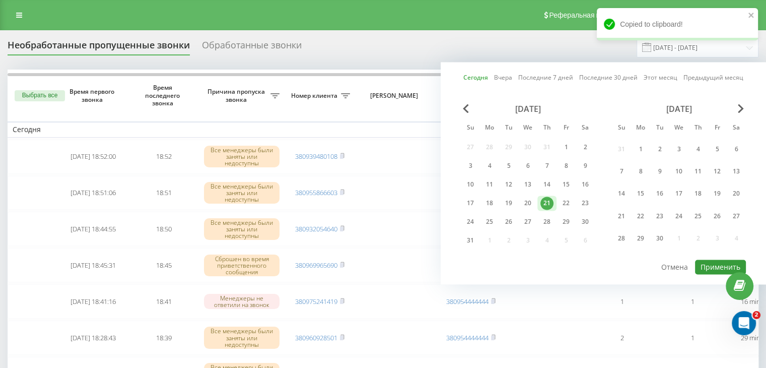
click at [707, 261] on button "Применить" at bounding box center [720, 266] width 51 height 15
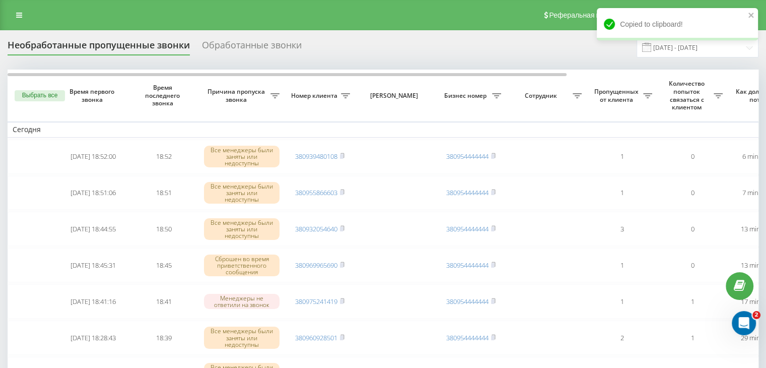
click at [234, 18] on div "Реферальная программа Настройки профиля Выход" at bounding box center [383, 15] width 766 height 30
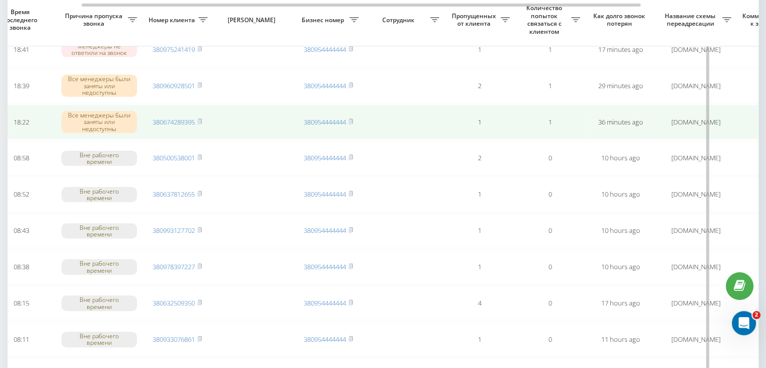
scroll to position [0, 256]
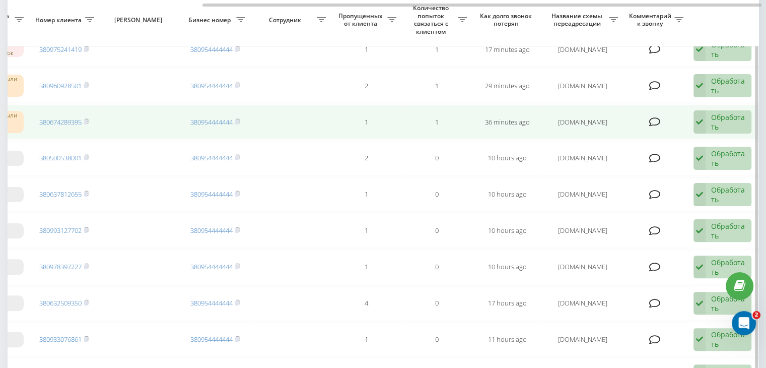
click at [726, 124] on div "Обработать" at bounding box center [728, 121] width 35 height 19
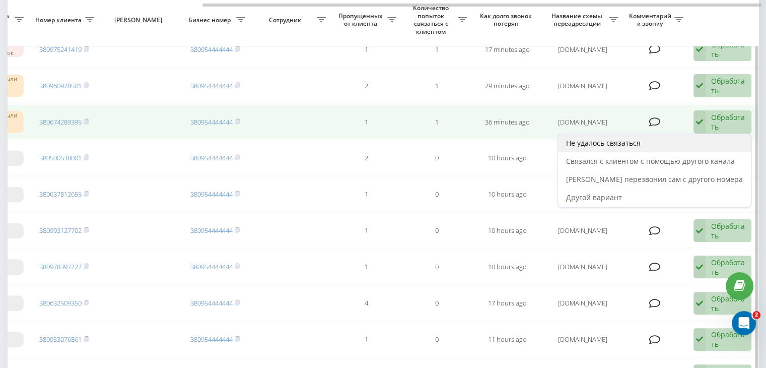
click at [708, 138] on div "Не удалось связаться" at bounding box center [654, 143] width 193 height 18
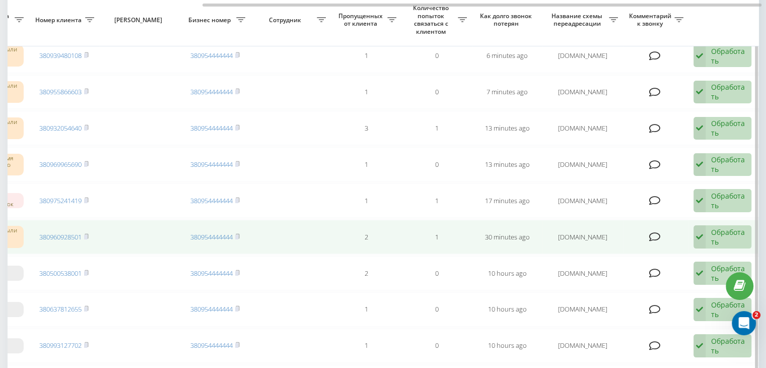
click at [722, 232] on div "Обработать" at bounding box center [728, 236] width 35 height 19
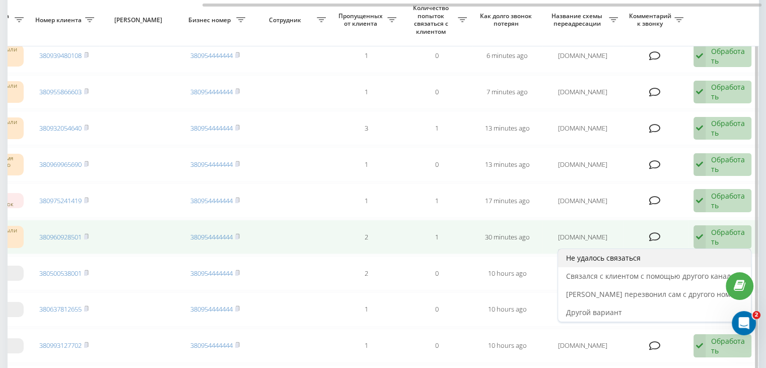
click at [679, 254] on div "Не удалось связаться" at bounding box center [654, 258] width 193 height 18
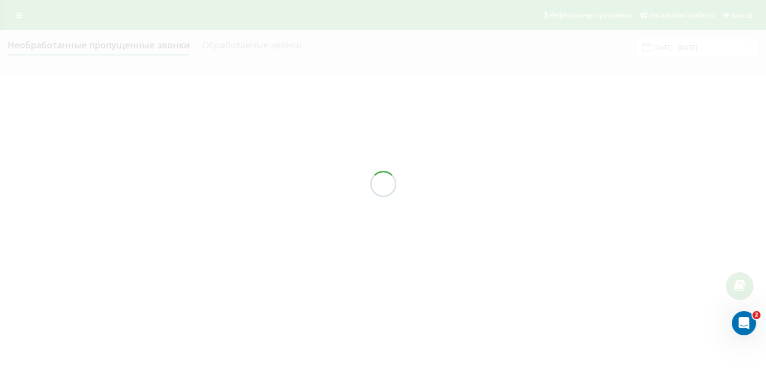
scroll to position [0, 0]
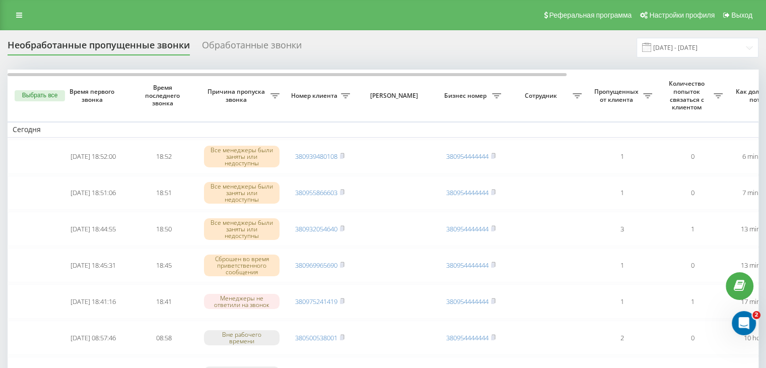
click at [313, 25] on div "Реферальная программа Настройки профиля Выход" at bounding box center [383, 15] width 766 height 30
click at [730, 47] on input "[DATE] - [DATE]" at bounding box center [698, 48] width 122 height 20
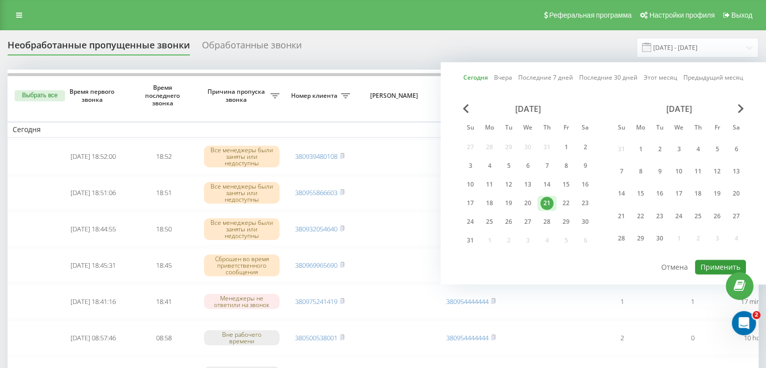
click at [709, 270] on button "Применить" at bounding box center [720, 266] width 51 height 15
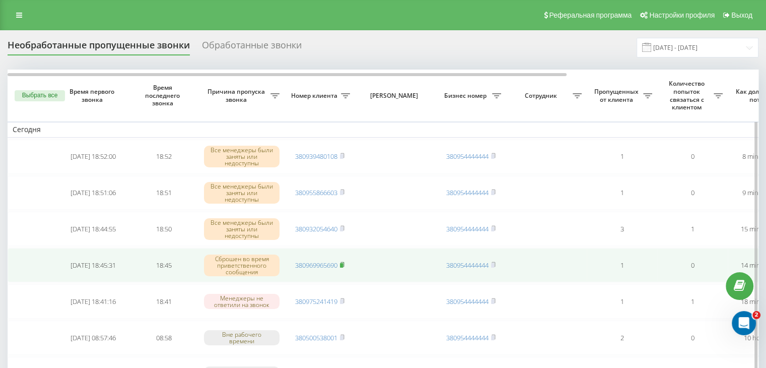
click at [343, 263] on rect at bounding box center [341, 265] width 3 height 5
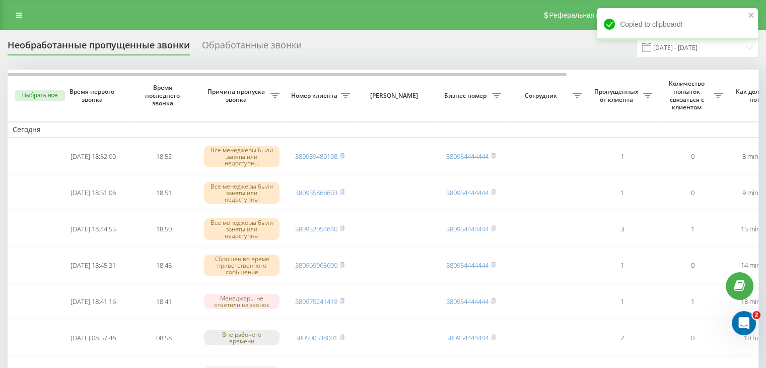
click at [319, 25] on div "Реферальная программа Настройки профиля Выход" at bounding box center [383, 15] width 766 height 30
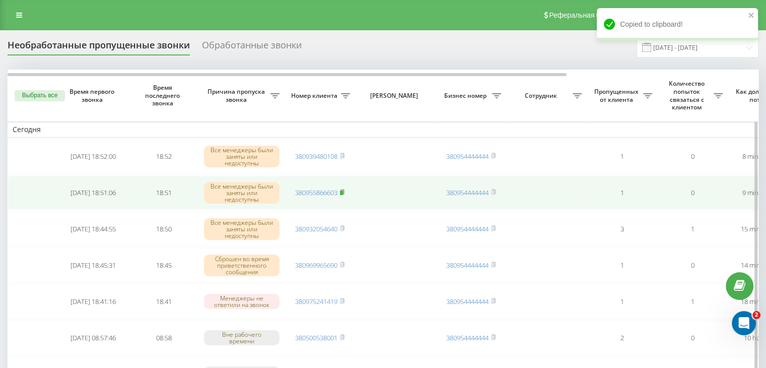
click at [344, 189] on icon at bounding box center [342, 192] width 5 height 6
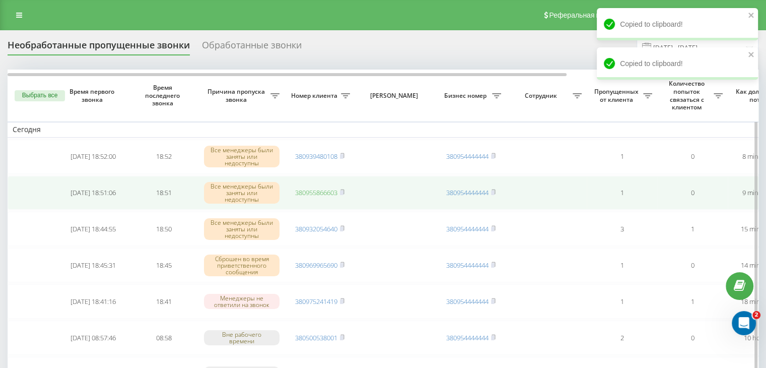
click at [321, 195] on link "380955866603" at bounding box center [316, 192] width 42 height 9
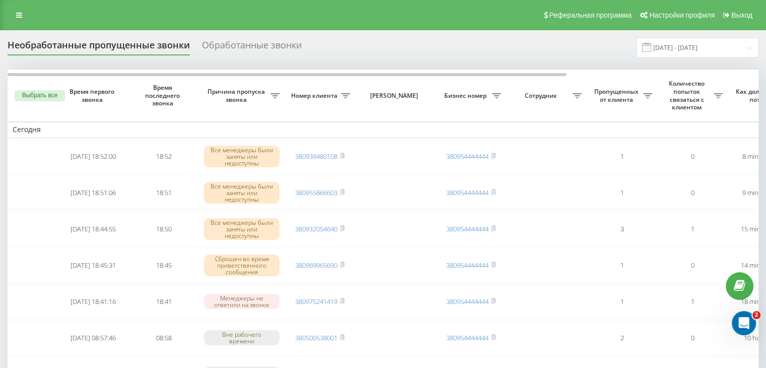
click at [294, 8] on div "Реферальная программа Настройки профиля Выход" at bounding box center [383, 15] width 766 height 30
click at [710, 42] on input "[DATE] - [DATE]" at bounding box center [698, 48] width 122 height 20
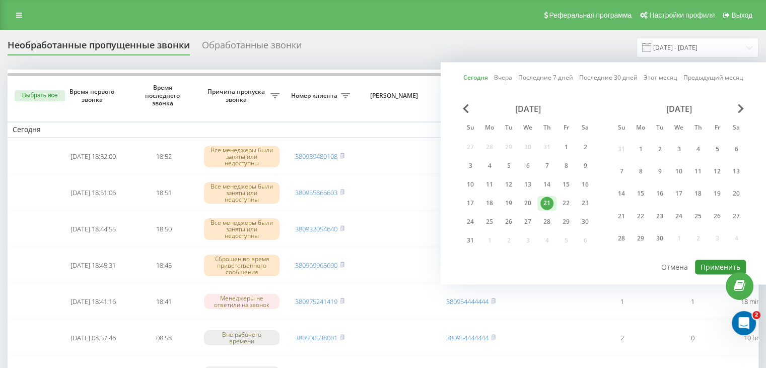
click at [710, 261] on button "Применить" at bounding box center [720, 266] width 51 height 15
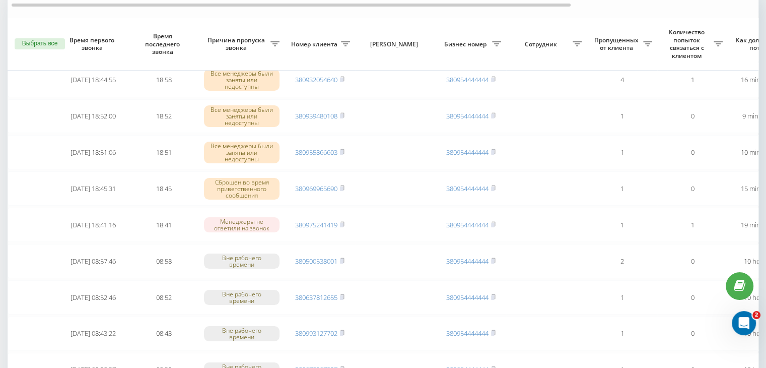
scroll to position [101, 0]
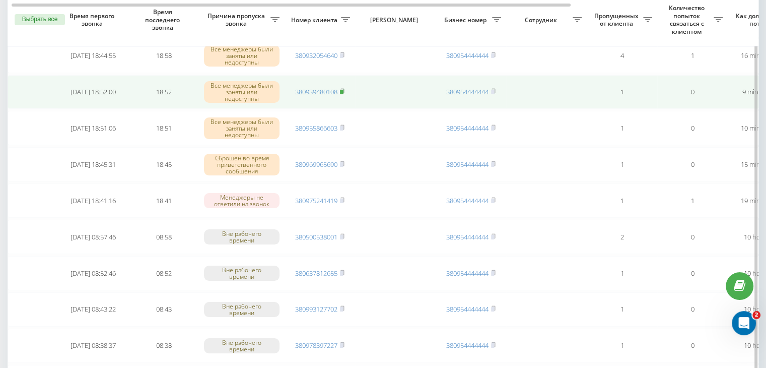
click at [345, 91] on icon at bounding box center [342, 91] width 5 height 6
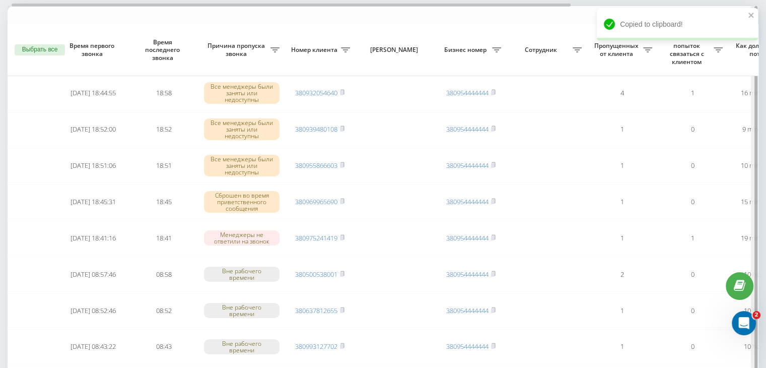
scroll to position [0, 0]
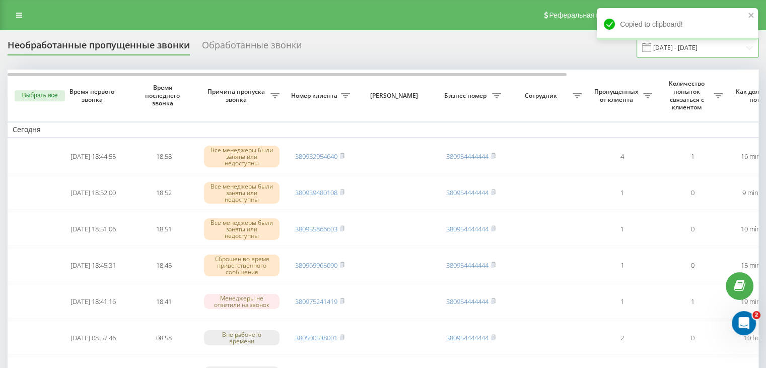
click at [739, 51] on input "[DATE] - [DATE]" at bounding box center [698, 48] width 122 height 20
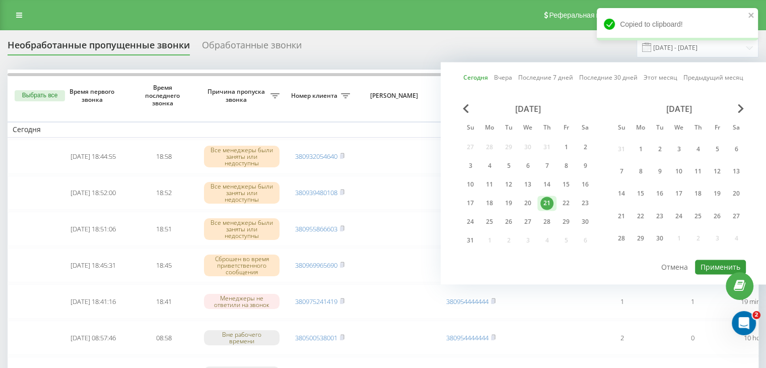
click at [718, 264] on button "Применить" at bounding box center [720, 266] width 51 height 15
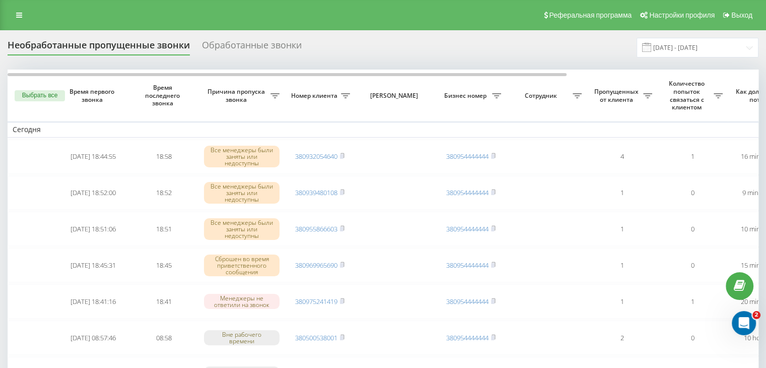
click at [242, 21] on div "Реферальная программа Настройки профиля Выход" at bounding box center [383, 15] width 766 height 30
click at [670, 51] on input "[DATE] - [DATE]" at bounding box center [698, 48] width 122 height 20
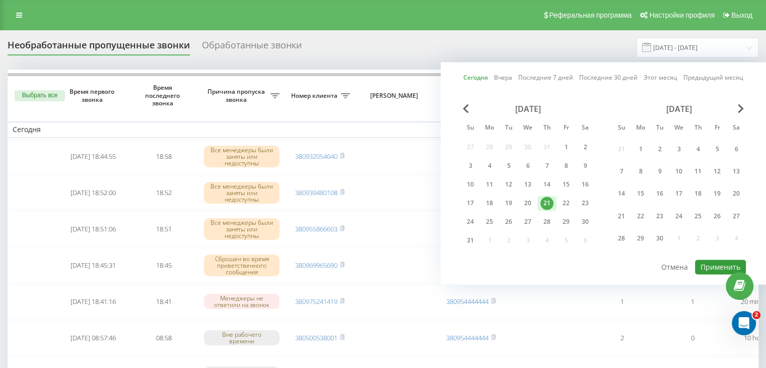
click at [699, 266] on button "Применить" at bounding box center [720, 266] width 51 height 15
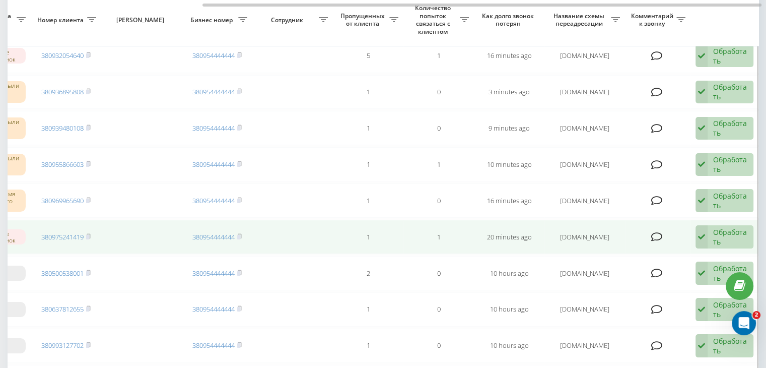
scroll to position [0, 256]
click at [709, 228] on div "Обработать Не удалось связаться Связался с клиентом с помощью другого канала Кл…" at bounding box center [723, 236] width 58 height 23
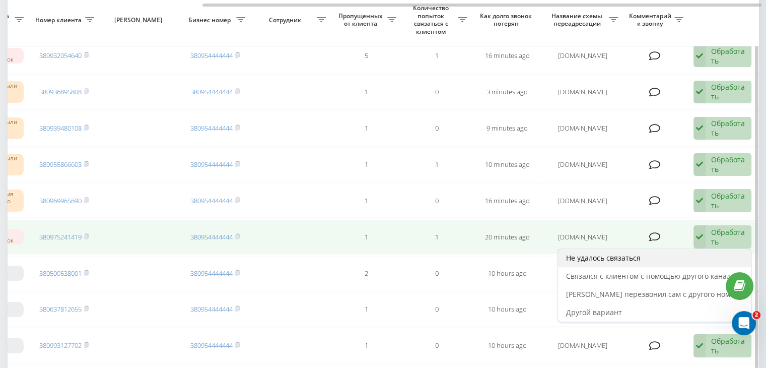
click at [675, 256] on div "Не удалось связаться" at bounding box center [654, 258] width 193 height 18
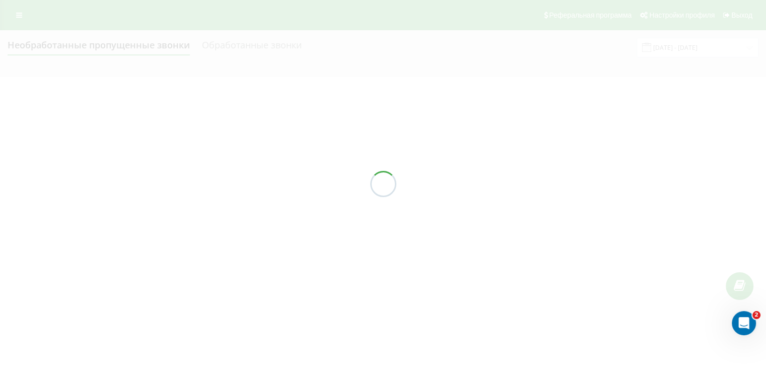
scroll to position [0, 0]
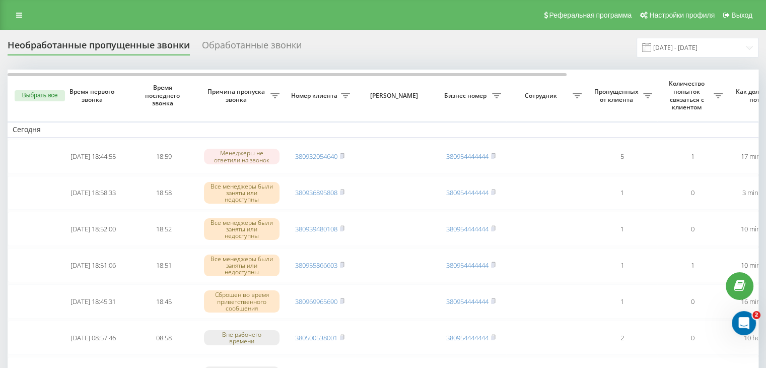
click at [260, 23] on div "Реферальная программа Настройки профиля Выход" at bounding box center [383, 15] width 766 height 30
click at [660, 48] on input "[DATE] - [DATE]" at bounding box center [698, 48] width 122 height 20
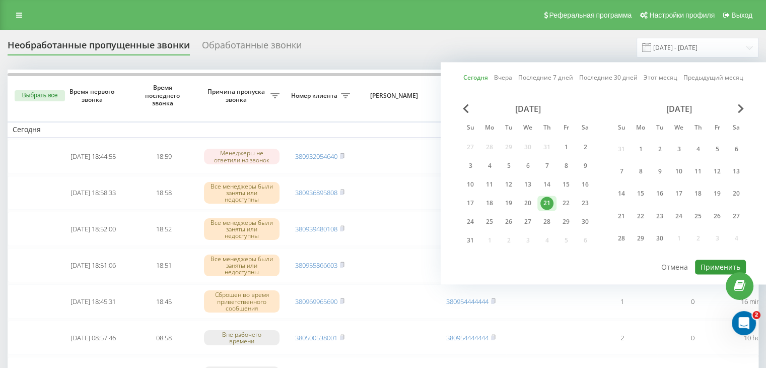
click at [707, 267] on button "Применить" at bounding box center [720, 266] width 51 height 15
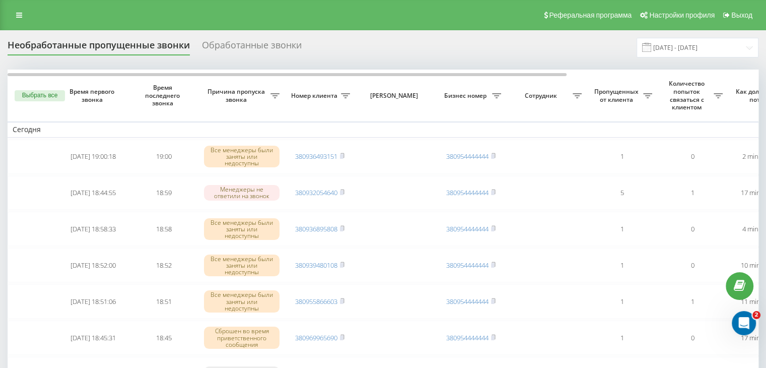
click at [315, 13] on div "Реферальная программа Настройки профиля Выход" at bounding box center [383, 15] width 766 height 30
click at [685, 55] on input "[DATE] - [DATE]" at bounding box center [698, 48] width 122 height 20
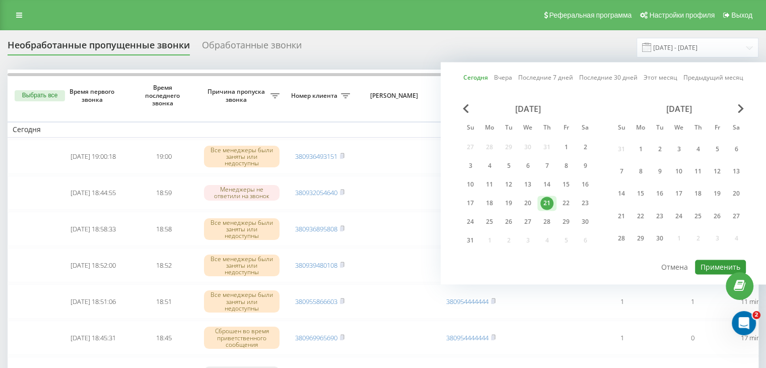
click at [709, 263] on button "Применить" at bounding box center [720, 266] width 51 height 15
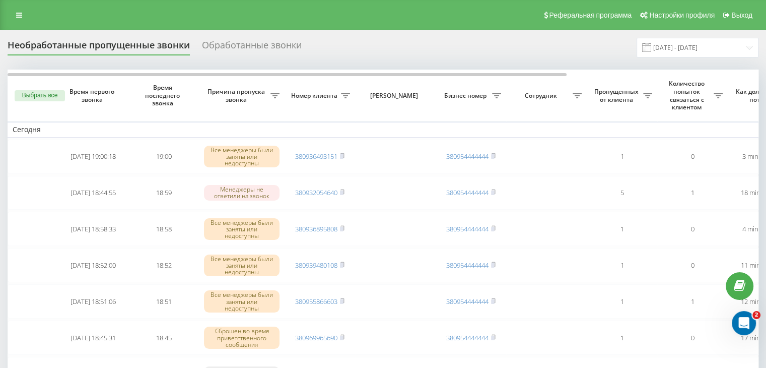
drag, startPoint x: 301, startPoint y: 20, endPoint x: 316, endPoint y: 26, distance: 16.3
click at [301, 20] on div "Реферальная программа Настройки профиля Выход" at bounding box center [383, 15] width 766 height 30
click at [689, 46] on input "[DATE] - [DATE]" at bounding box center [698, 48] width 122 height 20
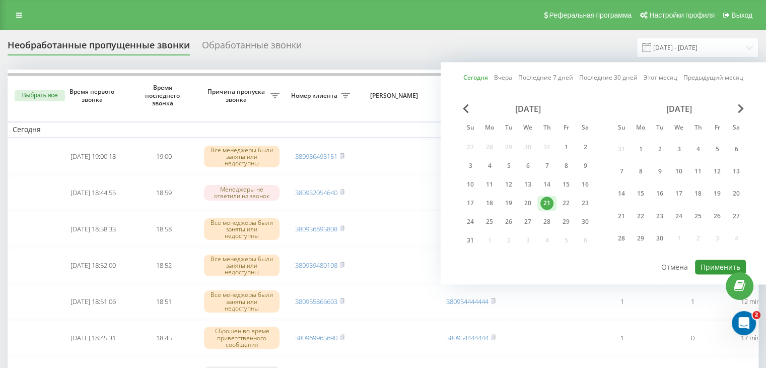
drag, startPoint x: 701, startPoint y: 264, endPoint x: 675, endPoint y: 286, distance: 34.0
click at [701, 264] on button "Применить" at bounding box center [720, 266] width 51 height 15
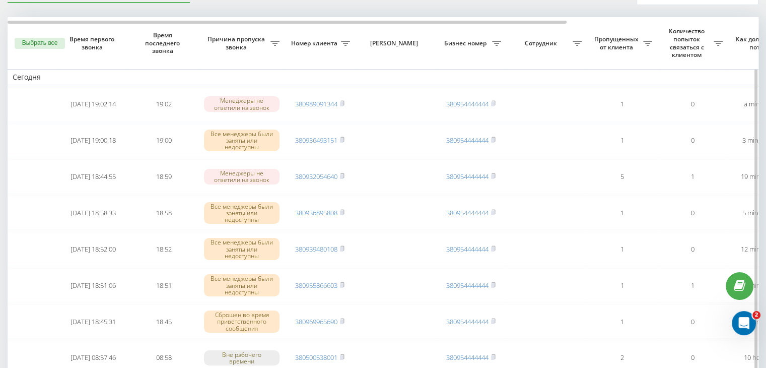
scroll to position [50, 0]
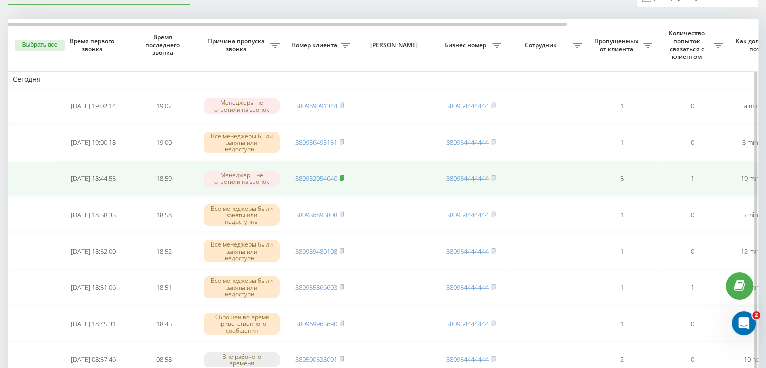
click at [343, 176] on rect at bounding box center [341, 178] width 3 height 5
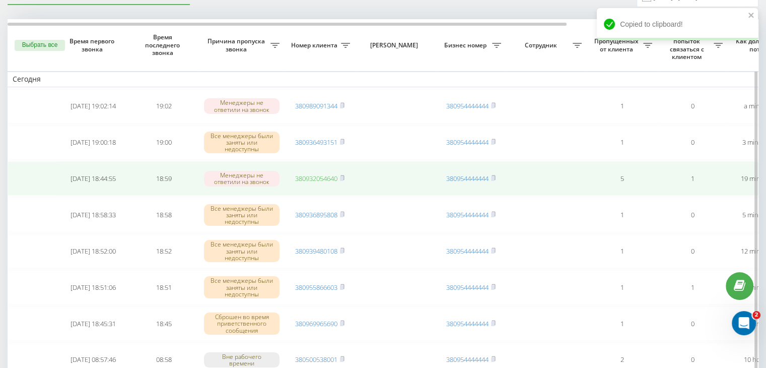
click at [328, 179] on link "380932054640" at bounding box center [316, 178] width 42 height 9
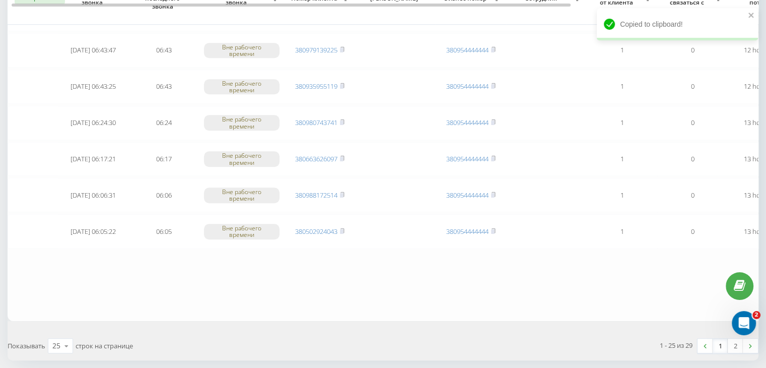
scroll to position [830, 0]
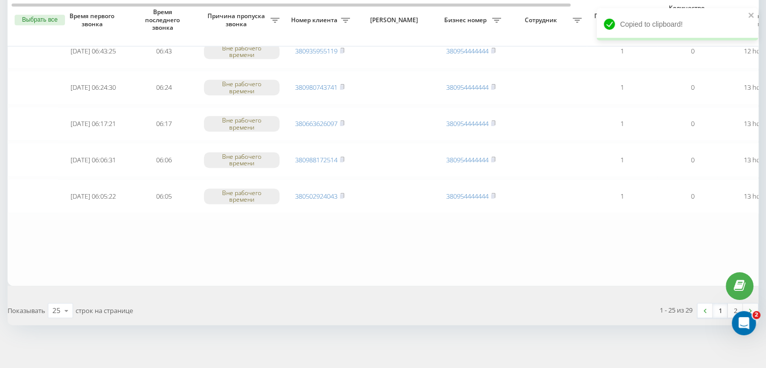
click at [717, 307] on link "1" at bounding box center [720, 310] width 15 height 14
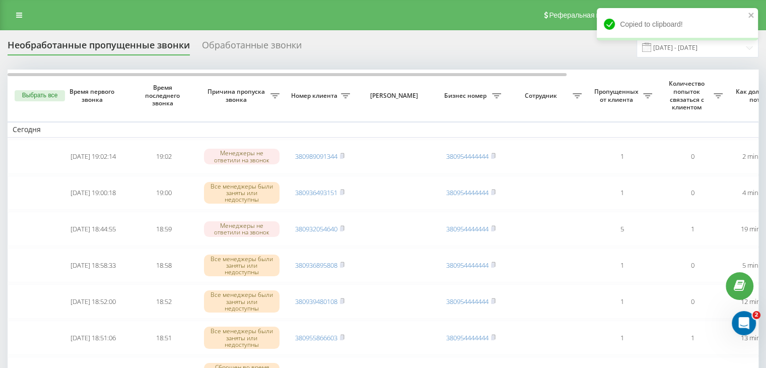
drag, startPoint x: 321, startPoint y: 27, endPoint x: 408, endPoint y: 55, distance: 91.1
click at [321, 27] on div "Реферальная программа Настройки профиля Выход" at bounding box center [383, 15] width 766 height 30
click at [689, 54] on input "[DATE] - [DATE]" at bounding box center [698, 48] width 122 height 20
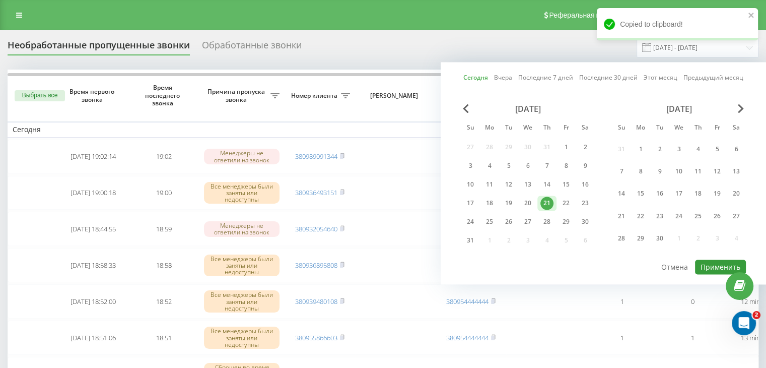
click at [722, 263] on button "Применить" at bounding box center [720, 266] width 51 height 15
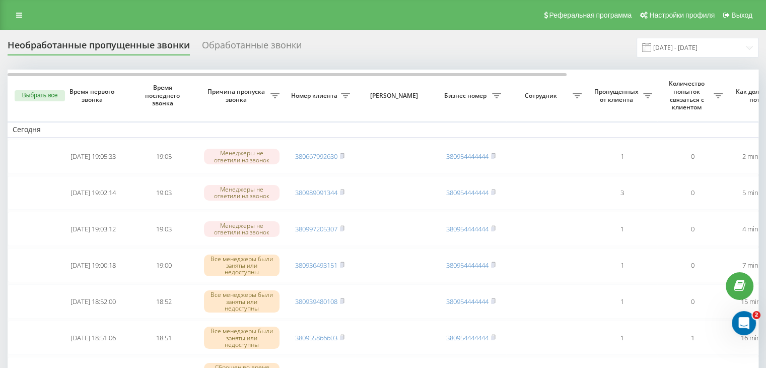
click at [320, 13] on div "Реферальная программа Настройки профиля Выход" at bounding box center [383, 15] width 766 height 30
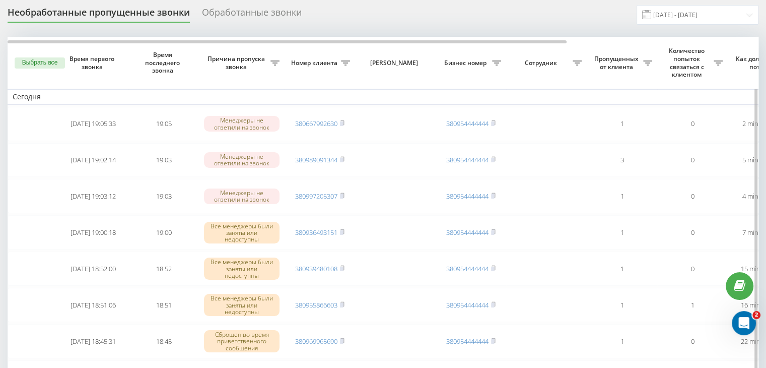
scroll to position [50, 0]
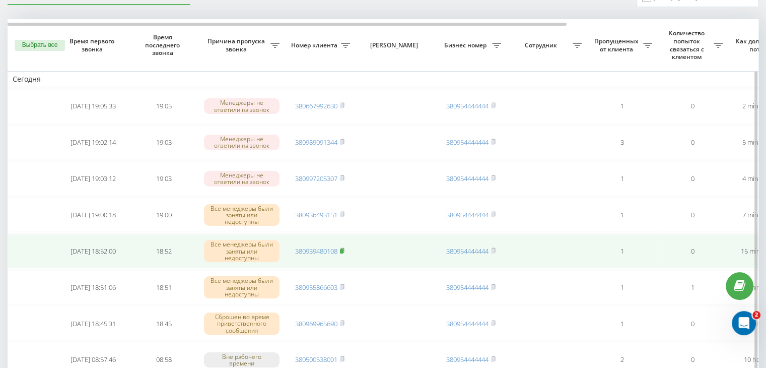
click at [343, 249] on rect at bounding box center [341, 251] width 3 height 5
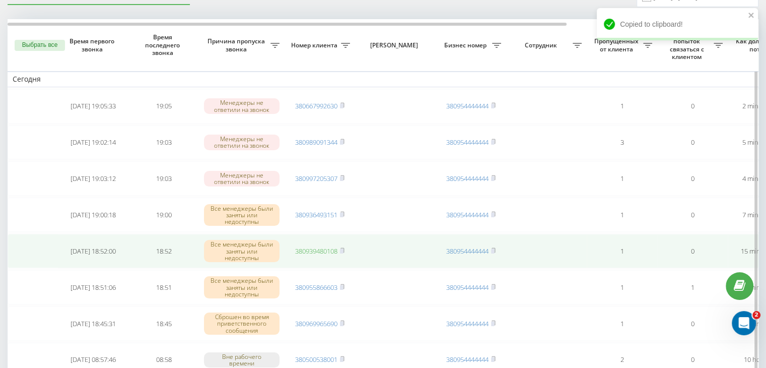
click at [325, 248] on link "380939480108" at bounding box center [316, 250] width 42 height 9
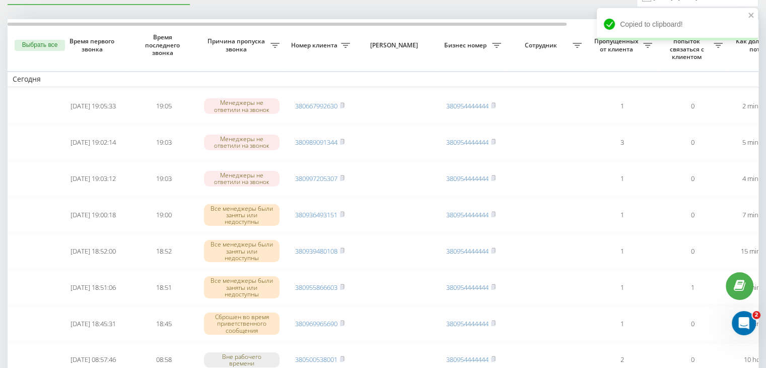
scroll to position [0, 0]
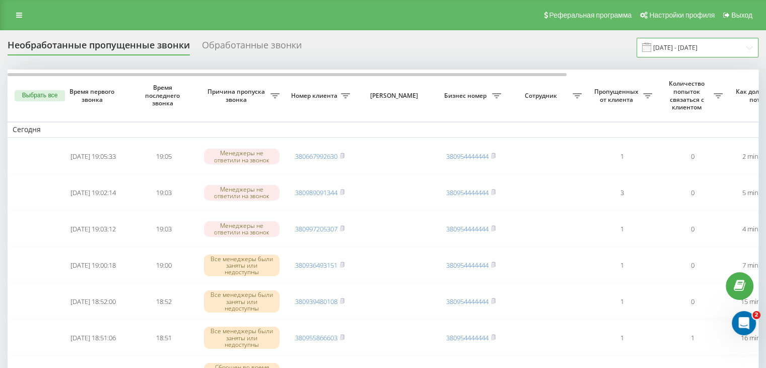
click at [681, 56] on input "[DATE] - [DATE]" at bounding box center [698, 48] width 122 height 20
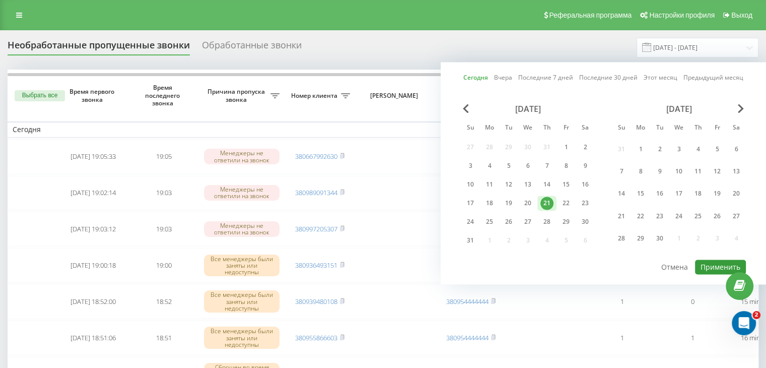
click at [710, 259] on button "Применить" at bounding box center [720, 266] width 51 height 15
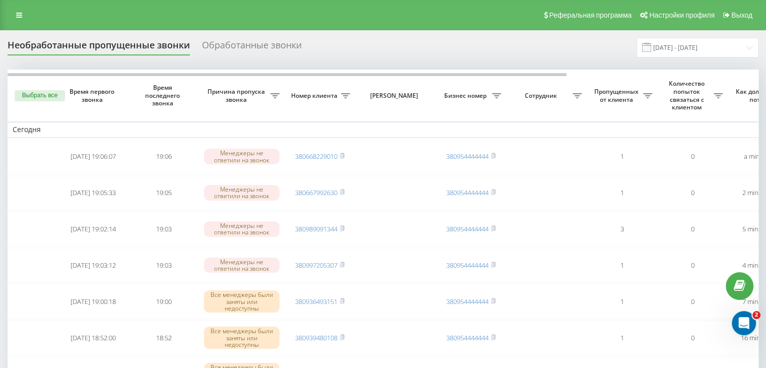
click at [727, 42] on input "[DATE] - [DATE]" at bounding box center [698, 48] width 122 height 20
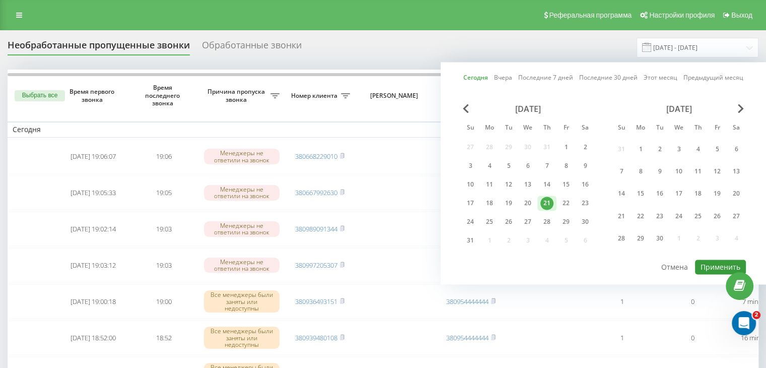
click at [717, 265] on button "Применить" at bounding box center [720, 266] width 51 height 15
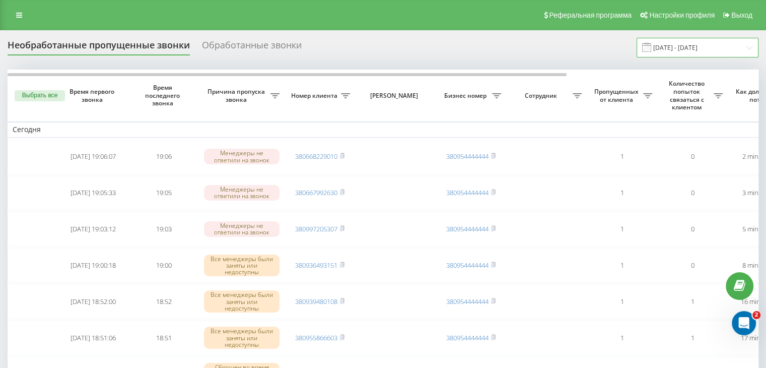
click at [689, 42] on input "[DATE] - [DATE]" at bounding box center [698, 48] width 122 height 20
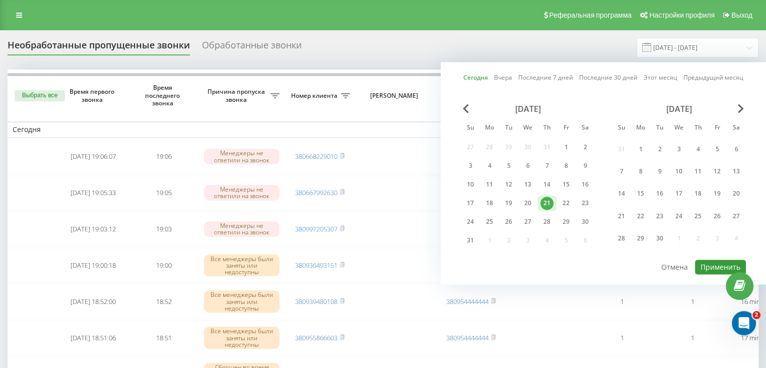
click at [701, 266] on button "Применить" at bounding box center [720, 266] width 51 height 15
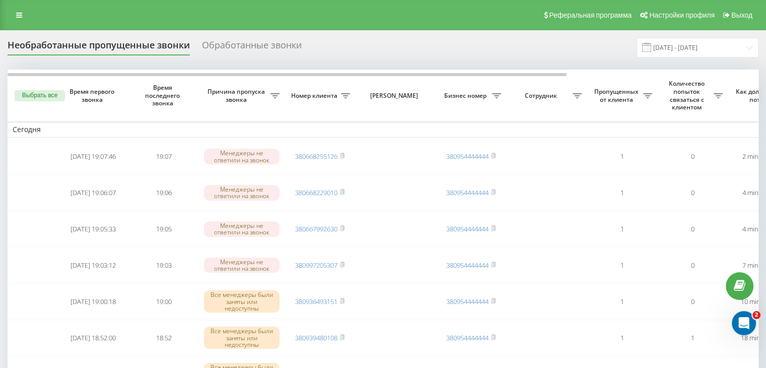
scroll to position [101, 0]
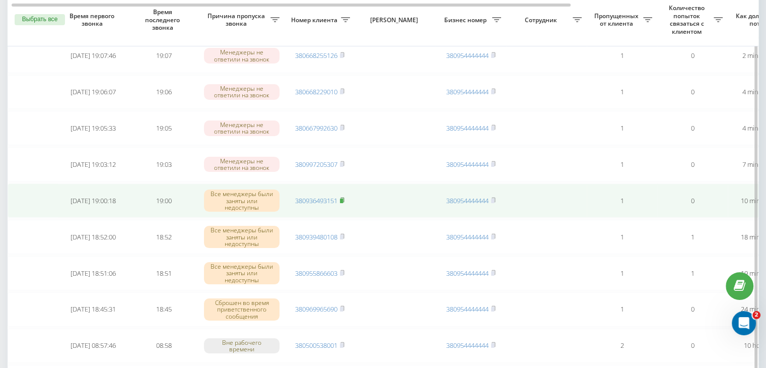
click at [343, 198] on rect at bounding box center [341, 200] width 3 height 5
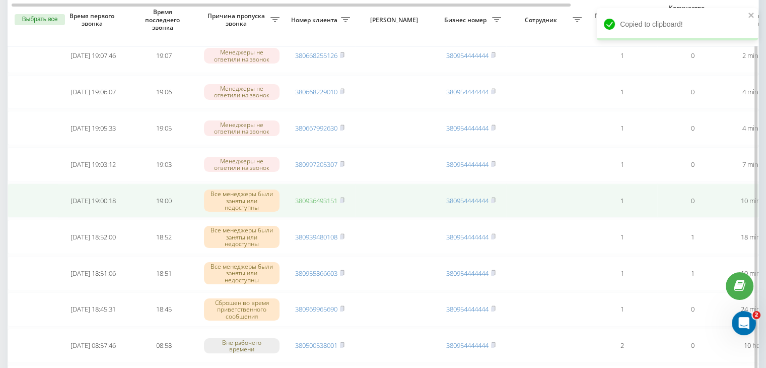
click at [323, 196] on link "380936493151" at bounding box center [316, 200] width 42 height 9
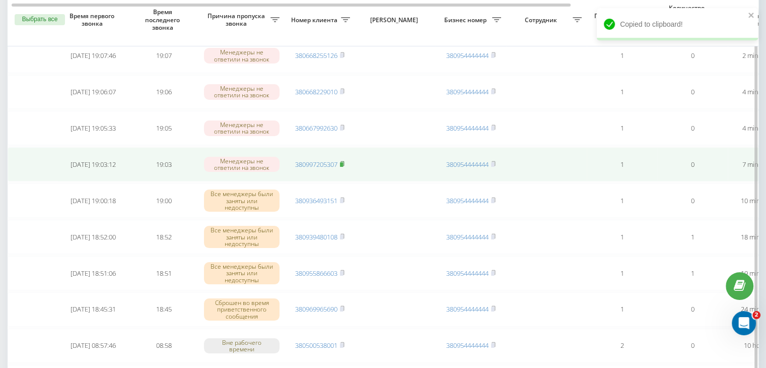
click at [345, 161] on icon at bounding box center [342, 164] width 5 height 6
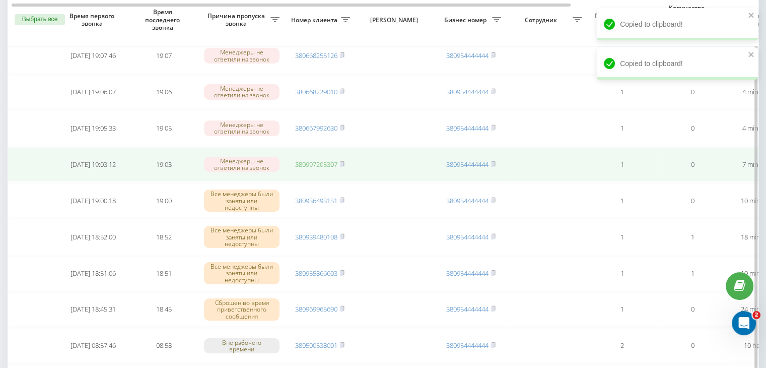
click at [328, 165] on link "380997205307" at bounding box center [316, 164] width 42 height 9
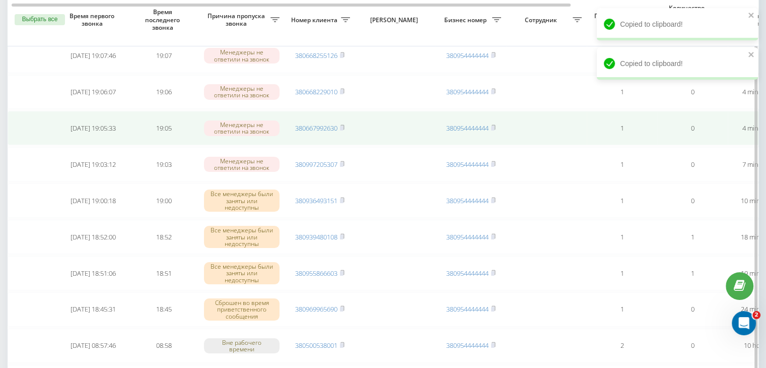
drag, startPoint x: 342, startPoint y: 127, endPoint x: 343, endPoint y: 140, distance: 12.1
click at [342, 127] on rect at bounding box center [341, 128] width 3 height 5
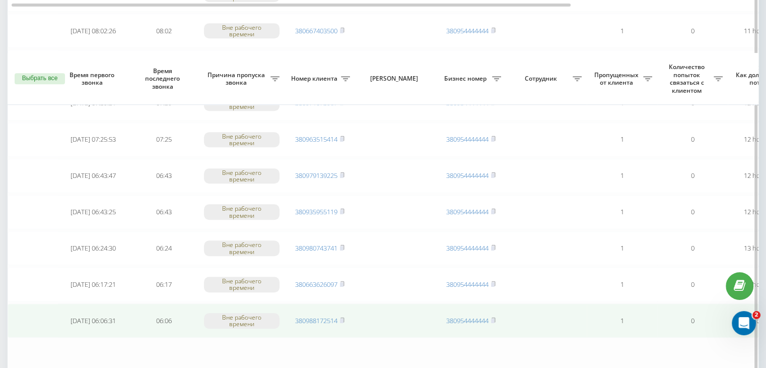
scroll to position [830, 0]
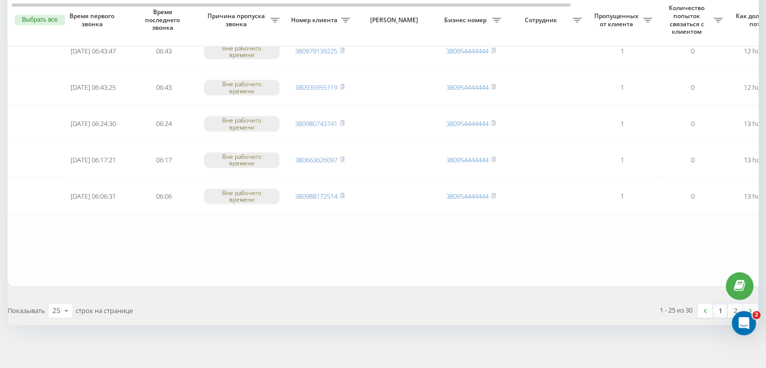
click at [719, 303] on link "1" at bounding box center [720, 310] width 15 height 14
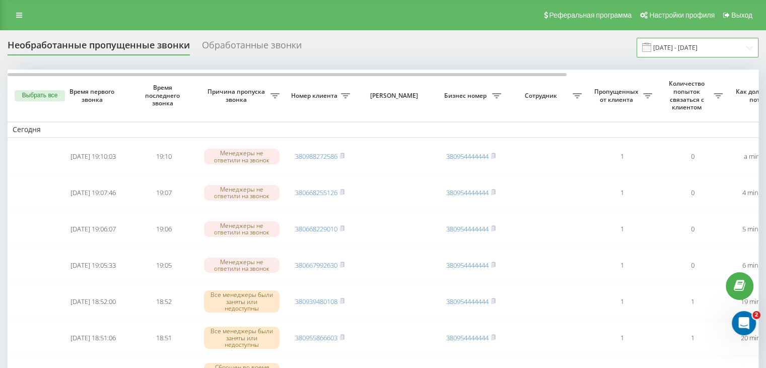
click at [677, 49] on input "[DATE] - [DATE]" at bounding box center [698, 48] width 122 height 20
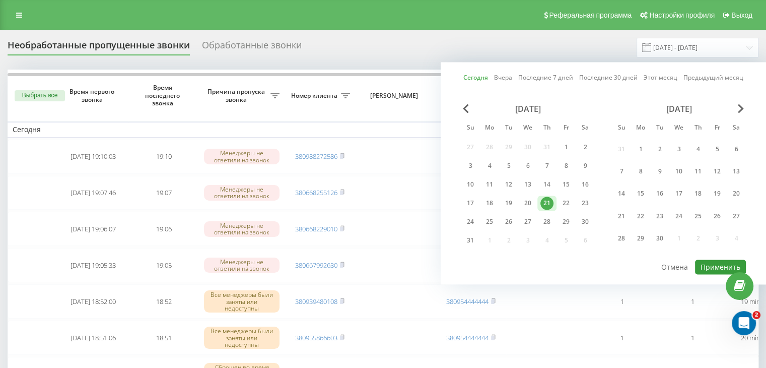
click at [724, 259] on button "Применить" at bounding box center [720, 266] width 51 height 15
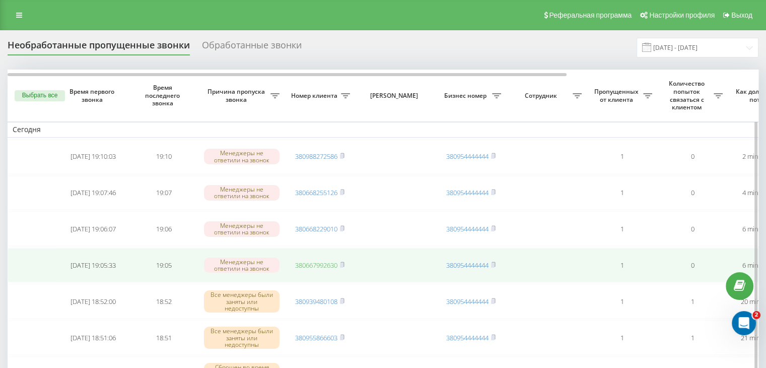
click at [326, 262] on link "380667992630" at bounding box center [316, 264] width 42 height 9
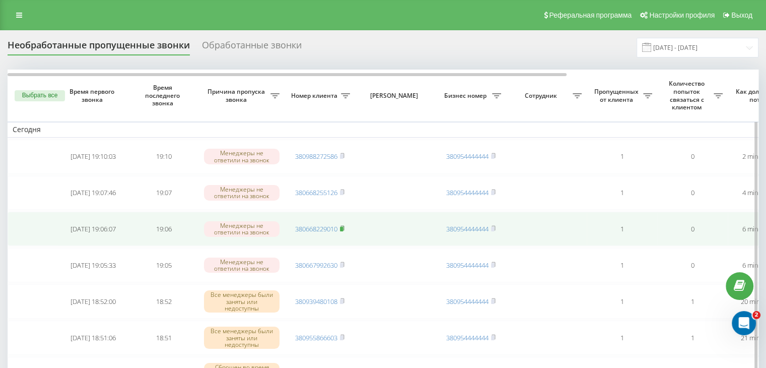
click at [343, 227] on rect at bounding box center [341, 229] width 3 height 5
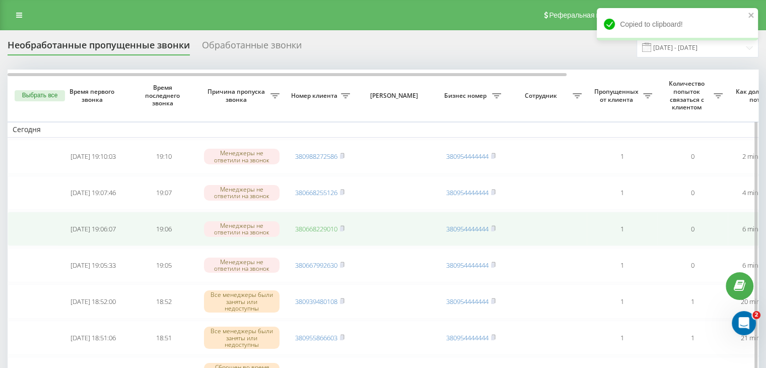
click at [330, 229] on link "380668229010" at bounding box center [316, 228] width 42 height 9
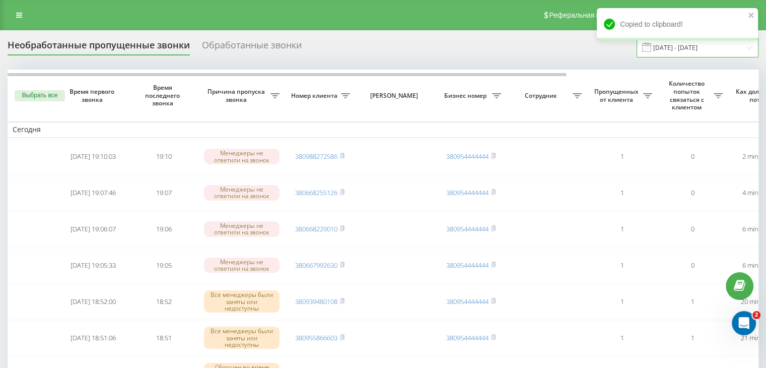
click at [710, 51] on input "[DATE] - [DATE]" at bounding box center [698, 48] width 122 height 20
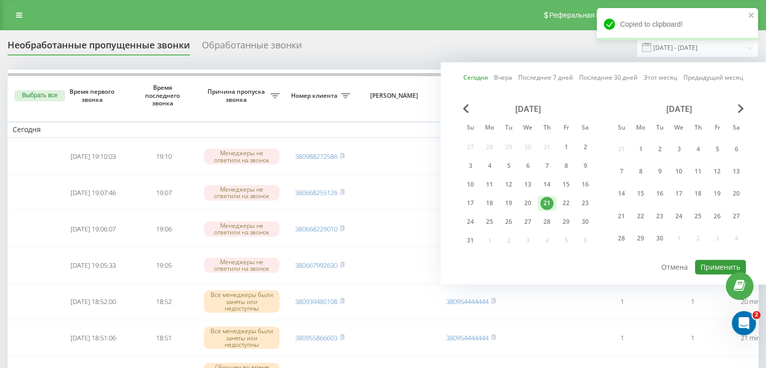
click at [713, 266] on button "Применить" at bounding box center [720, 266] width 51 height 15
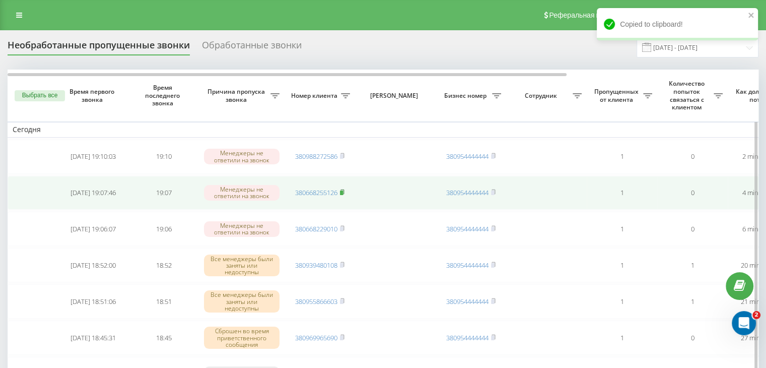
click at [344, 189] on icon at bounding box center [342, 192] width 5 height 6
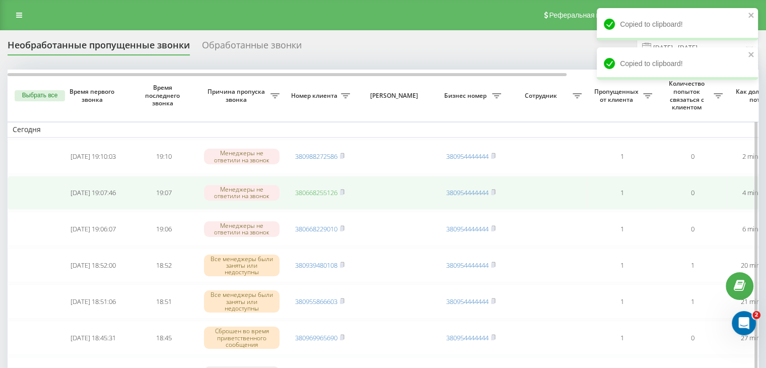
click at [327, 193] on link "380668255126" at bounding box center [316, 192] width 42 height 9
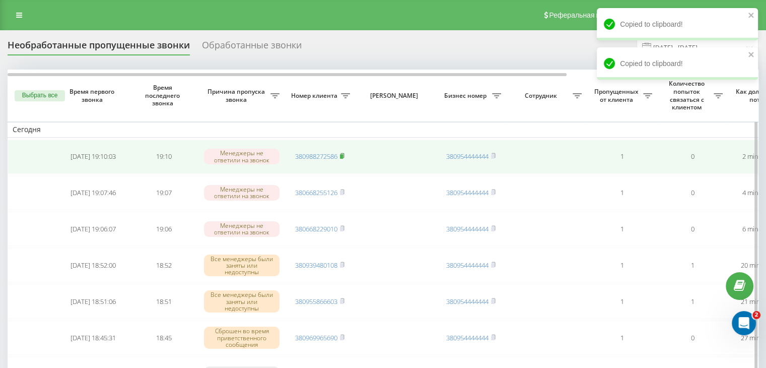
click at [345, 155] on icon at bounding box center [342, 156] width 5 height 6
click at [323, 155] on link "380988272586" at bounding box center [316, 156] width 42 height 9
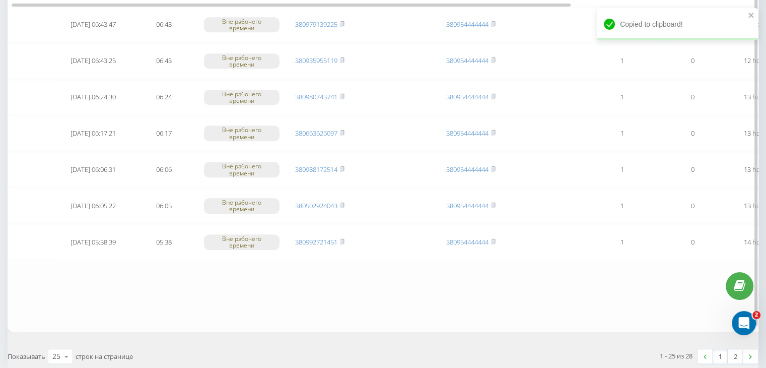
scroll to position [830, 0]
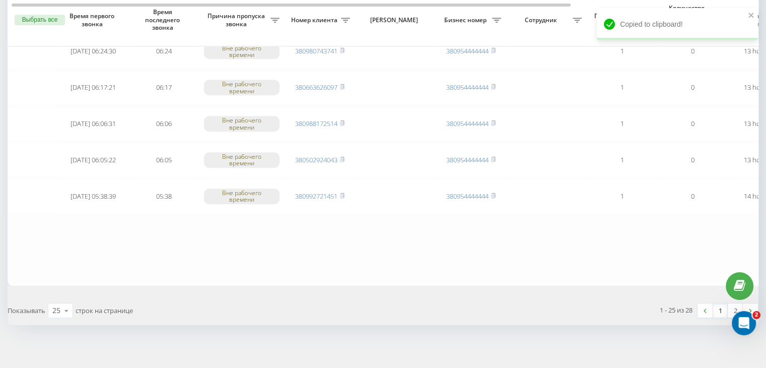
click at [716, 303] on link "1" at bounding box center [720, 310] width 15 height 14
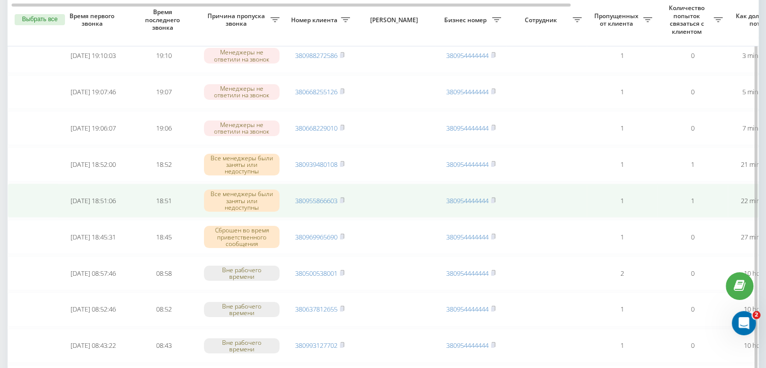
scroll to position [0, 256]
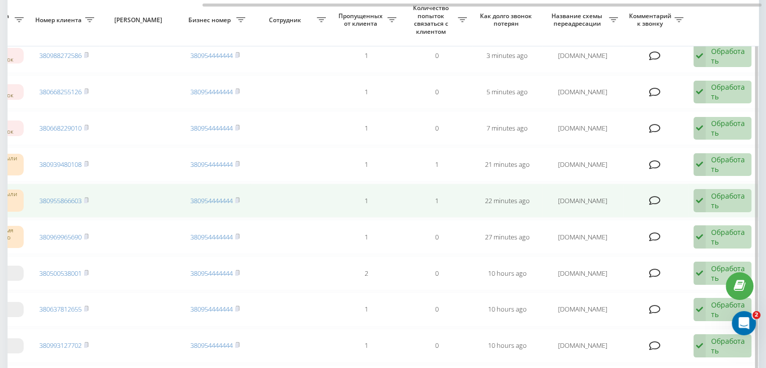
click at [734, 201] on div "Обработать" at bounding box center [728, 200] width 35 height 19
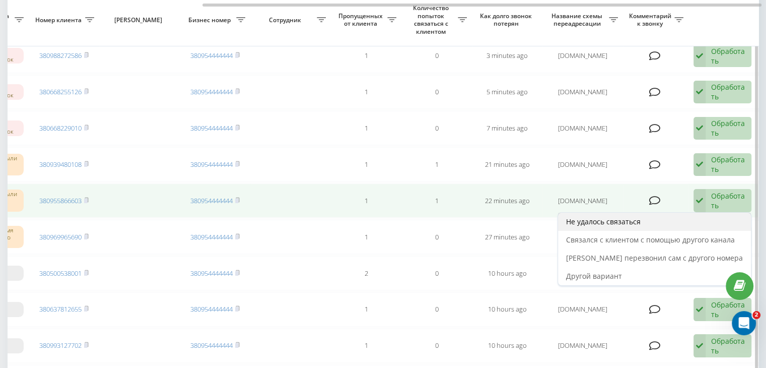
click at [707, 220] on div "Не удалось связаться" at bounding box center [654, 222] width 193 height 18
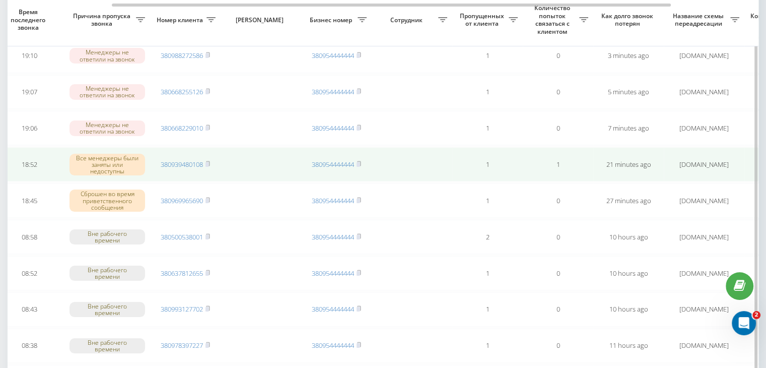
scroll to position [0, 134]
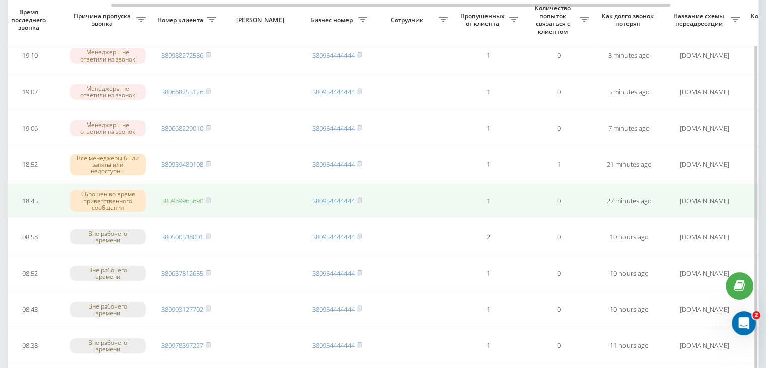
click at [178, 198] on link "380969965690" at bounding box center [182, 200] width 42 height 9
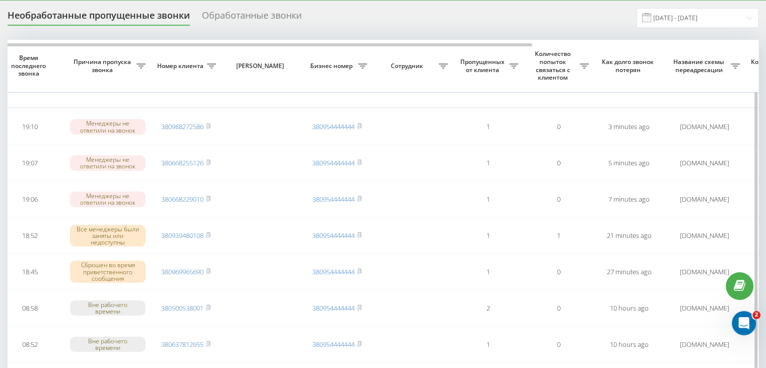
scroll to position [0, 0]
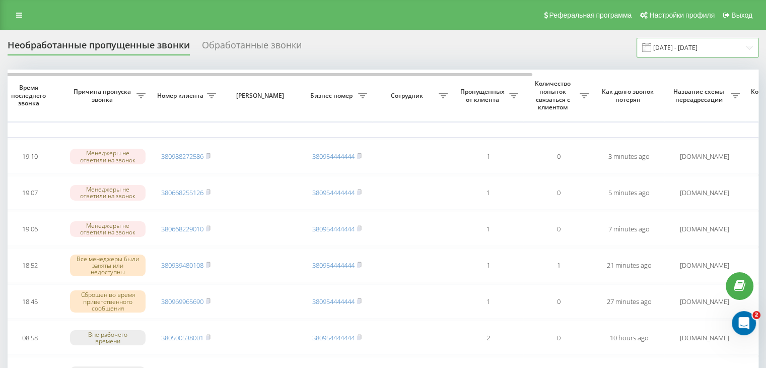
click at [709, 47] on input "[DATE] - [DATE]" at bounding box center [698, 48] width 122 height 20
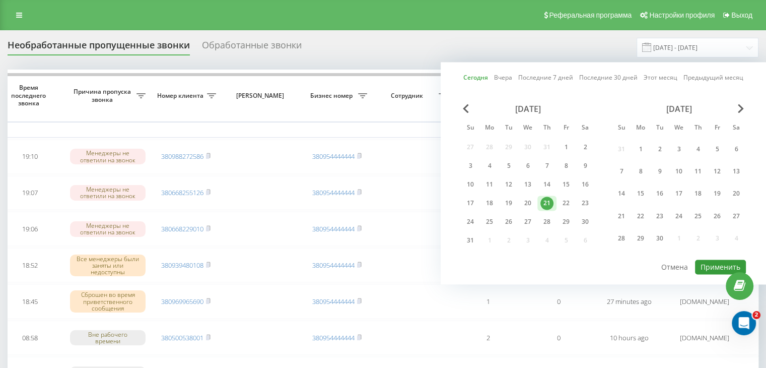
click at [710, 259] on button "Применить" at bounding box center [720, 266] width 51 height 15
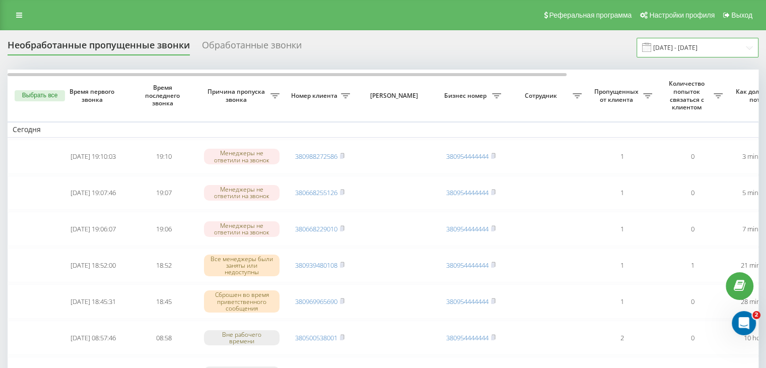
click at [712, 43] on input "[DATE] - [DATE]" at bounding box center [698, 48] width 122 height 20
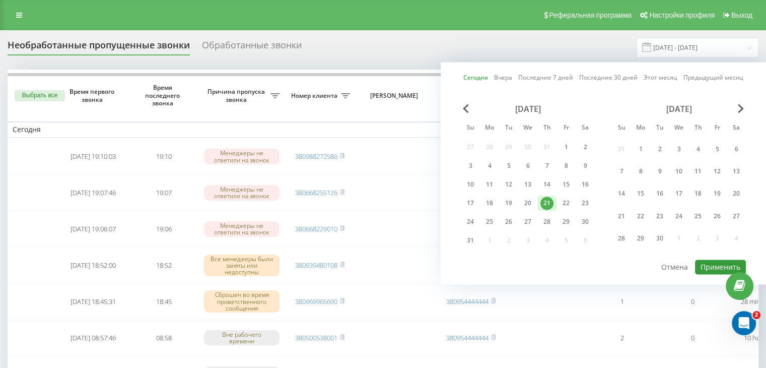
click at [710, 263] on button "Применить" at bounding box center [720, 266] width 51 height 15
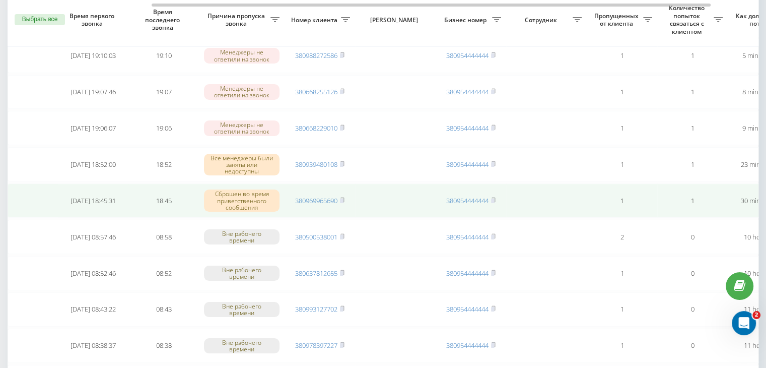
scroll to position [0, 256]
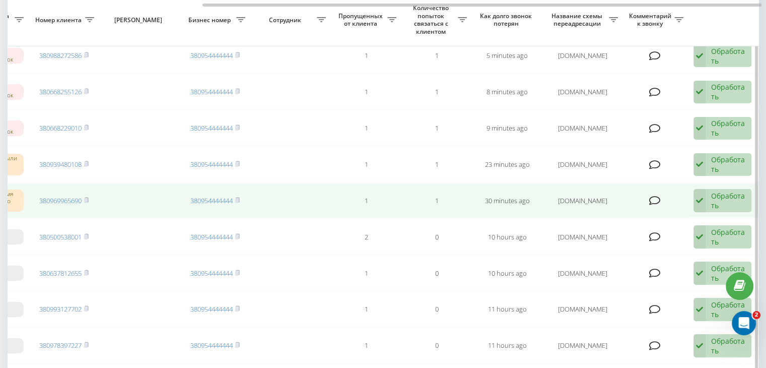
click at [727, 202] on div "Обработать" at bounding box center [728, 200] width 35 height 19
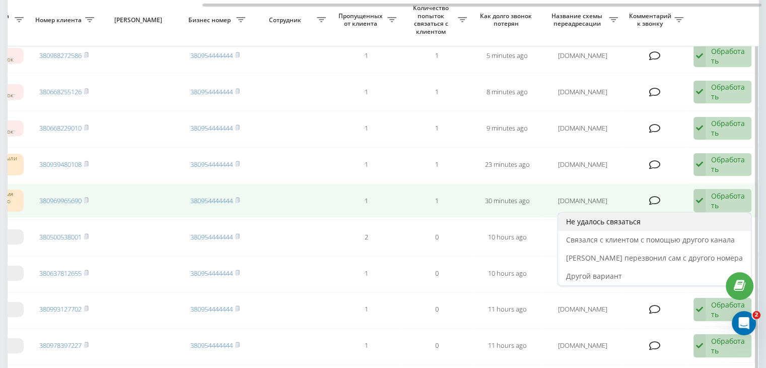
click at [672, 223] on div "Не удалось связаться" at bounding box center [654, 222] width 193 height 18
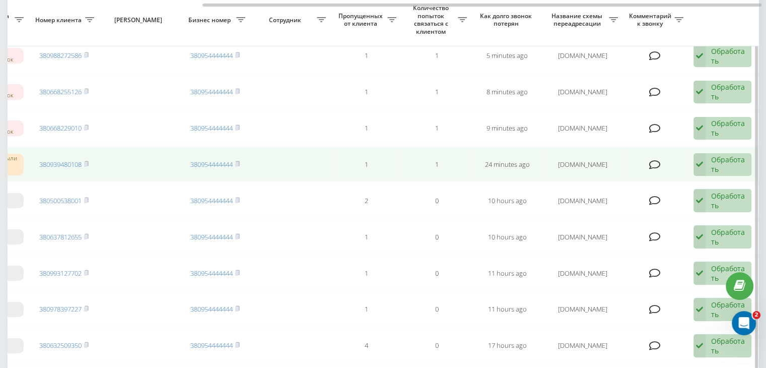
click at [722, 164] on div "Обработать" at bounding box center [728, 164] width 35 height 19
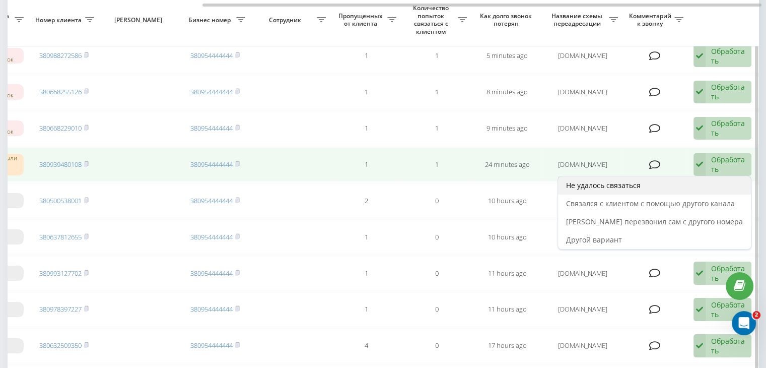
click at [698, 188] on div "Не удалось связаться" at bounding box center [654, 185] width 193 height 18
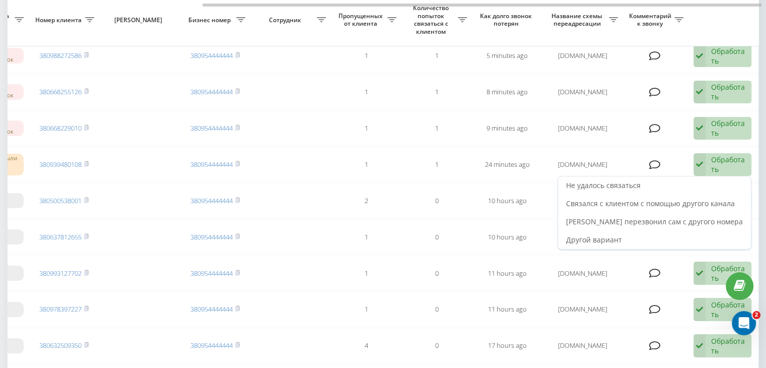
scroll to position [0, 0]
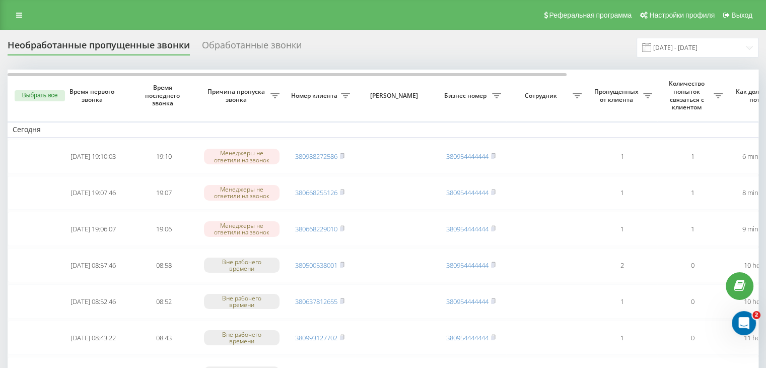
drag, startPoint x: 330, startPoint y: 16, endPoint x: 365, endPoint y: 23, distance: 35.9
click at [330, 16] on div "Реферальная программа Настройки профиля Выход" at bounding box center [383, 15] width 766 height 30
click at [727, 46] on input "[DATE] - [DATE]" at bounding box center [698, 48] width 122 height 20
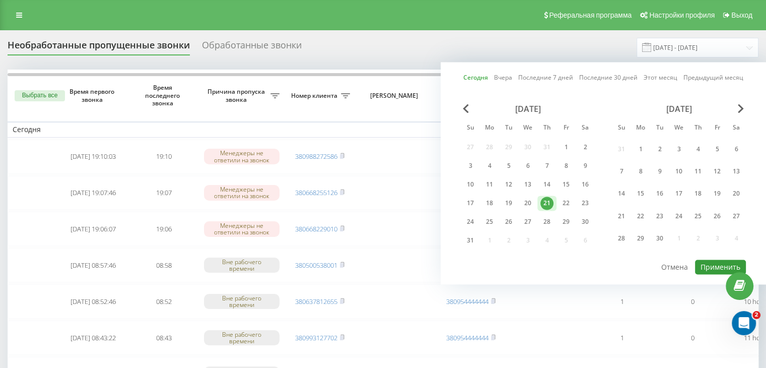
click at [717, 267] on button "Применить" at bounding box center [720, 266] width 51 height 15
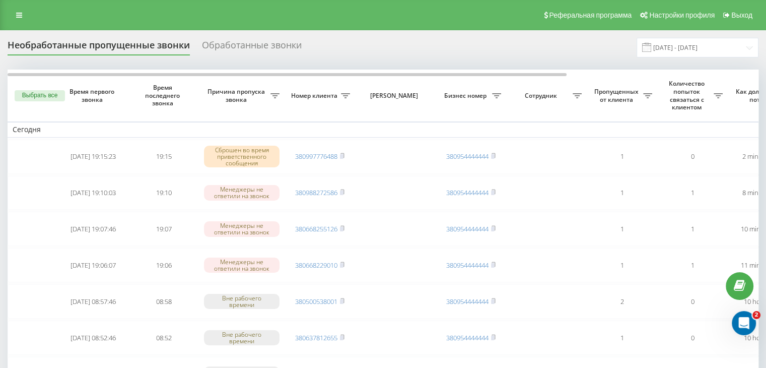
click at [316, 19] on div "Реферальная программа Настройки профиля Выход" at bounding box center [383, 15] width 766 height 30
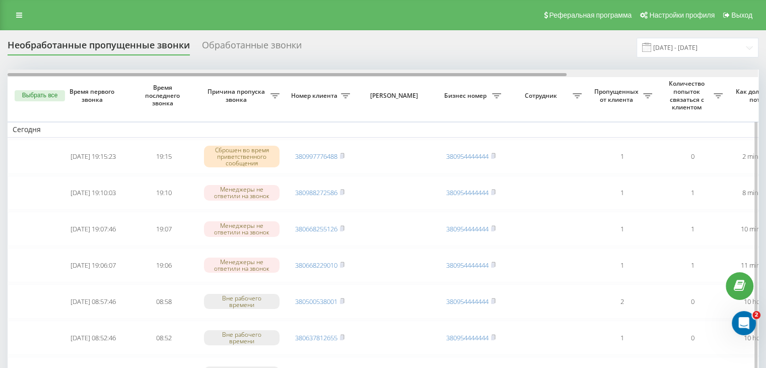
drag, startPoint x: 659, startPoint y: 50, endPoint x: 658, endPoint y: 75, distance: 24.2
click at [651, 50] on span at bounding box center [646, 47] width 9 height 9
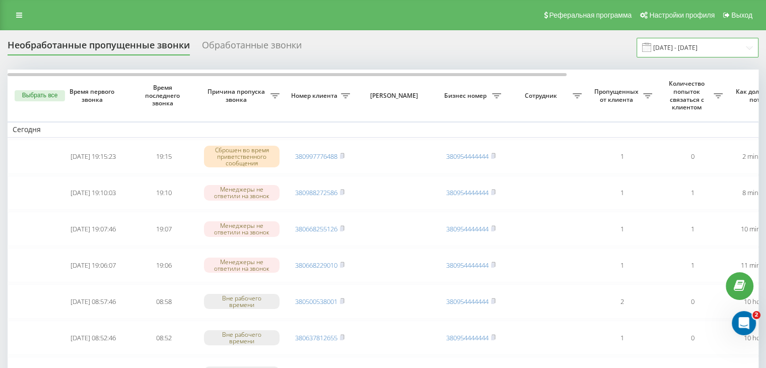
click at [689, 47] on input "[DATE] - [DATE]" at bounding box center [698, 48] width 122 height 20
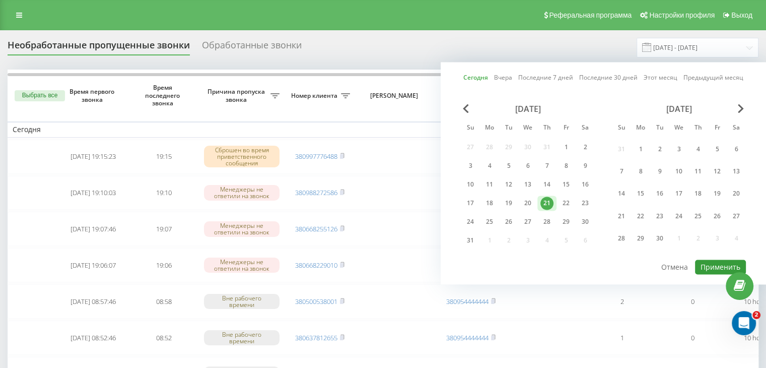
click at [702, 259] on button "Применить" at bounding box center [720, 266] width 51 height 15
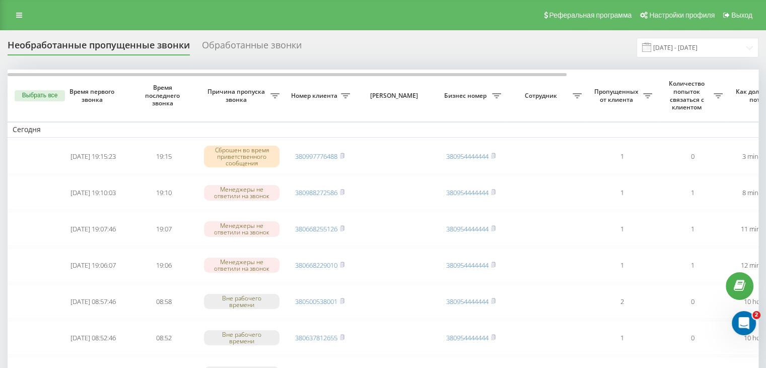
click at [290, 3] on div "Реферальная программа Настройки профиля Выход" at bounding box center [383, 15] width 766 height 30
click at [690, 50] on input "[DATE] - [DATE]" at bounding box center [698, 48] width 122 height 20
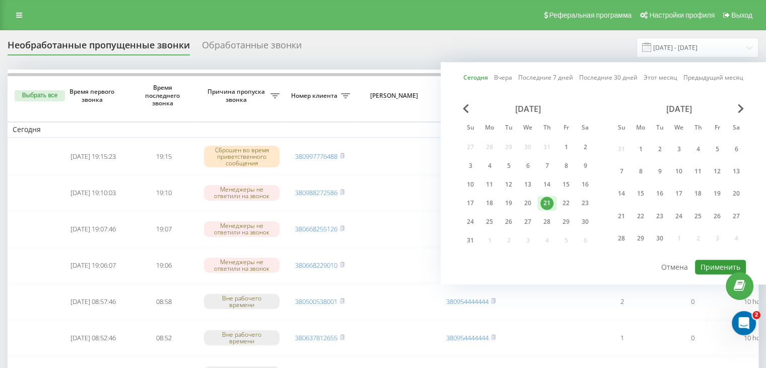
click at [715, 266] on button "Применить" at bounding box center [720, 266] width 51 height 15
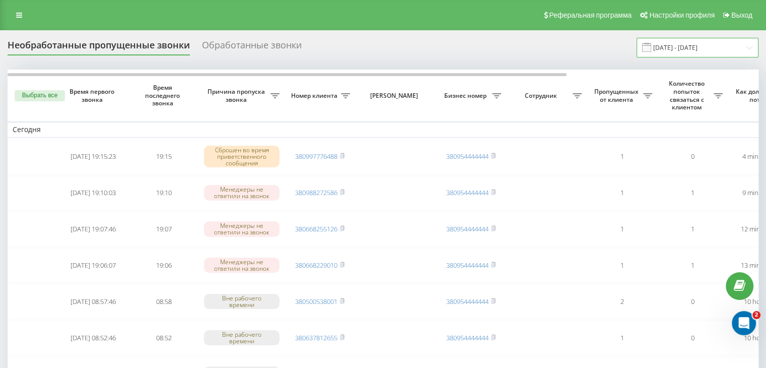
click at [703, 43] on input "[DATE] - [DATE]" at bounding box center [698, 48] width 122 height 20
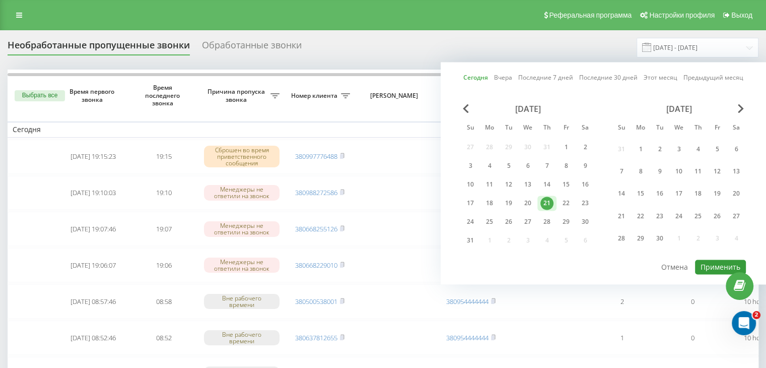
click at [711, 264] on button "Применить" at bounding box center [720, 266] width 51 height 15
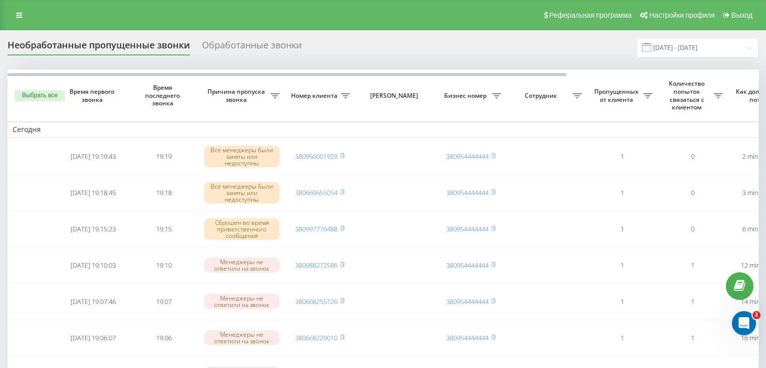
click at [335, 16] on div "Реферальная программа Настройки профиля Выход" at bounding box center [383, 15] width 766 height 30
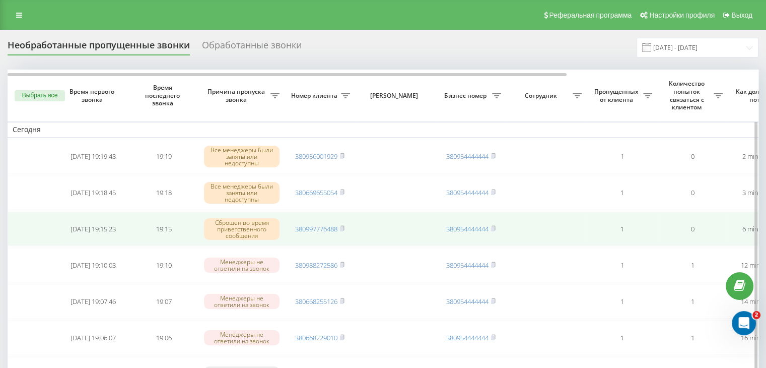
click at [340, 227] on span "380997776488" at bounding box center [319, 228] width 49 height 9
click at [343, 227] on rect at bounding box center [341, 229] width 3 height 5
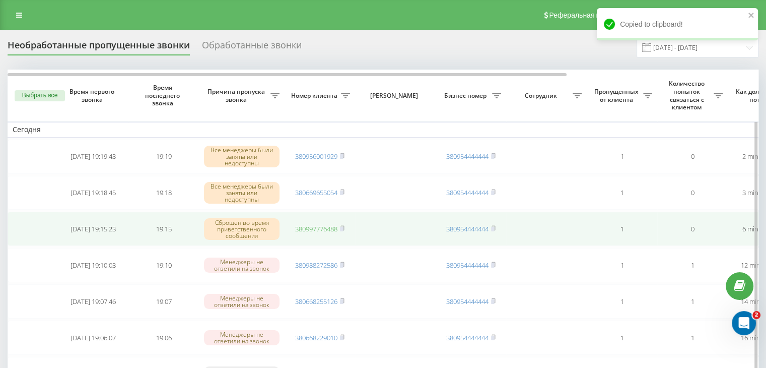
click at [320, 230] on link "380997776488" at bounding box center [316, 228] width 42 height 9
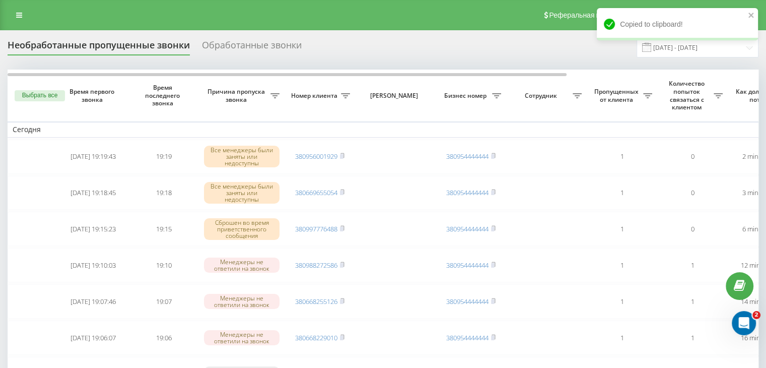
drag, startPoint x: 316, startPoint y: 3, endPoint x: 317, endPoint y: 17, distance: 13.6
click at [316, 3] on div "Реферальная программа Настройки профиля Выход" at bounding box center [383, 15] width 766 height 30
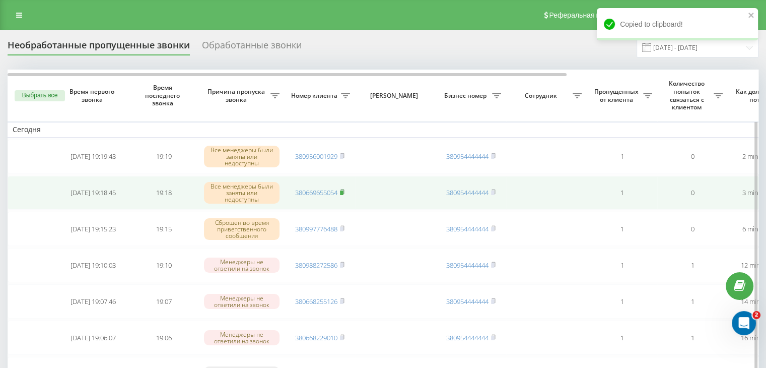
click at [343, 191] on rect at bounding box center [341, 192] width 3 height 5
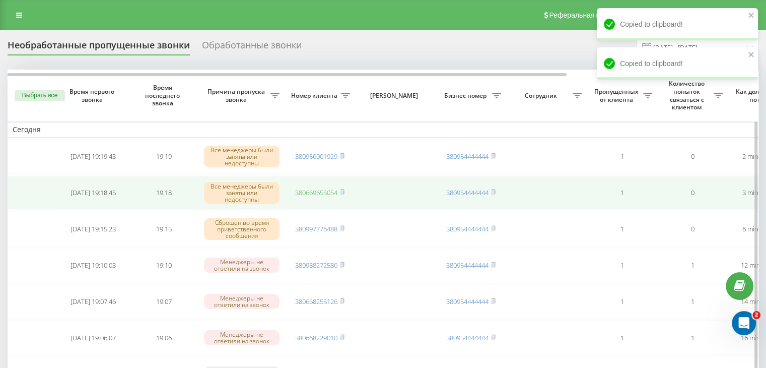
click at [317, 192] on link "380669655054" at bounding box center [316, 192] width 42 height 9
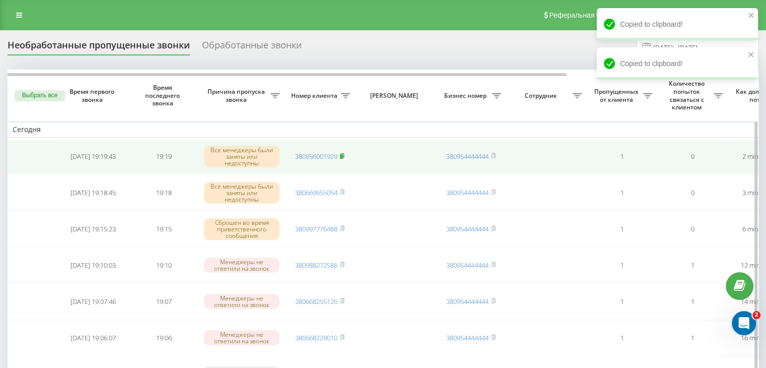
click at [341, 155] on span "380956001929" at bounding box center [319, 156] width 49 height 9
click at [343, 154] on rect at bounding box center [341, 156] width 3 height 5
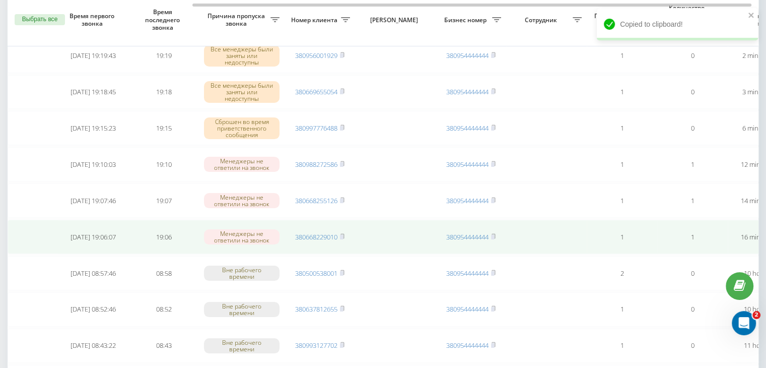
scroll to position [0, 256]
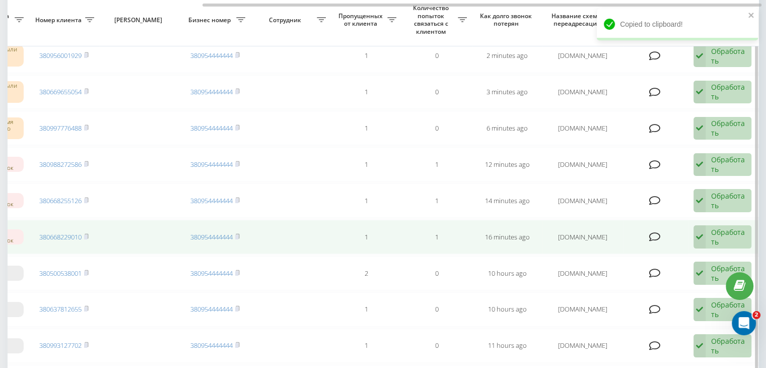
click at [717, 240] on div "Обработать" at bounding box center [728, 236] width 35 height 19
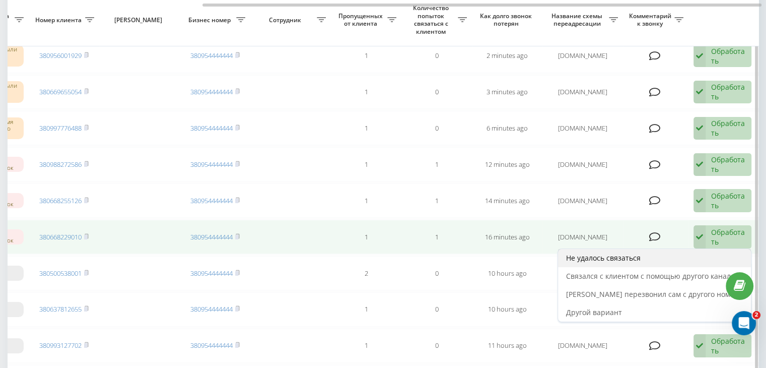
click at [703, 254] on div "Не удалось связаться" at bounding box center [654, 258] width 193 height 18
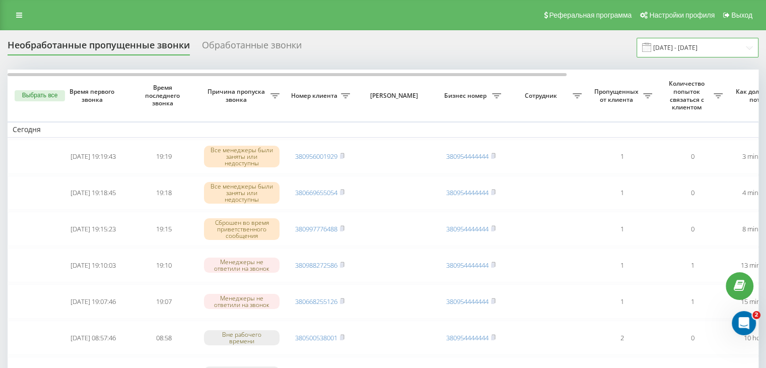
click at [677, 55] on input "[DATE] - [DATE]" at bounding box center [698, 48] width 122 height 20
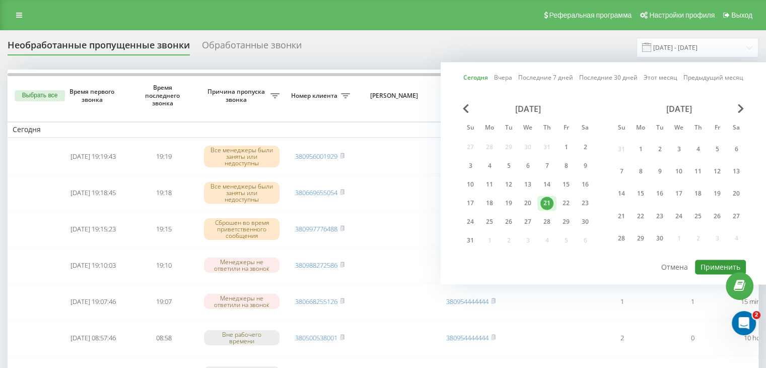
click at [709, 264] on button "Применить" at bounding box center [720, 266] width 51 height 15
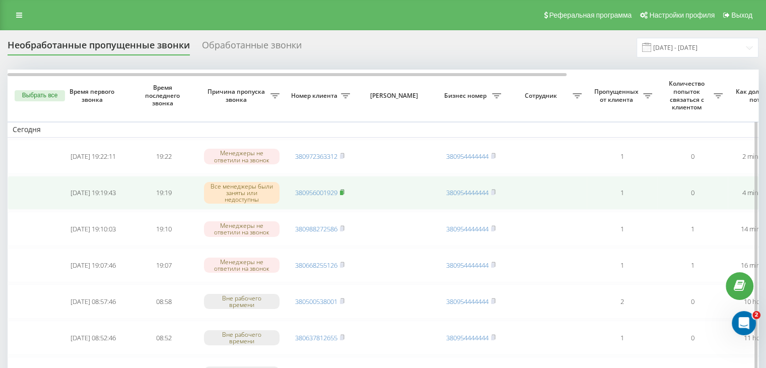
click at [342, 190] on rect at bounding box center [341, 192] width 3 height 5
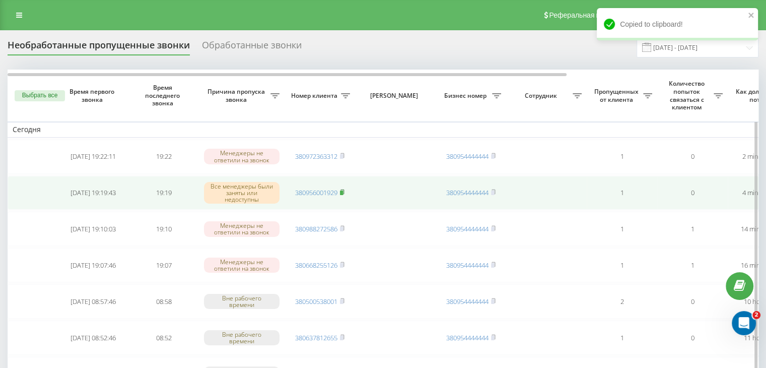
click at [343, 191] on rect at bounding box center [341, 192] width 3 height 5
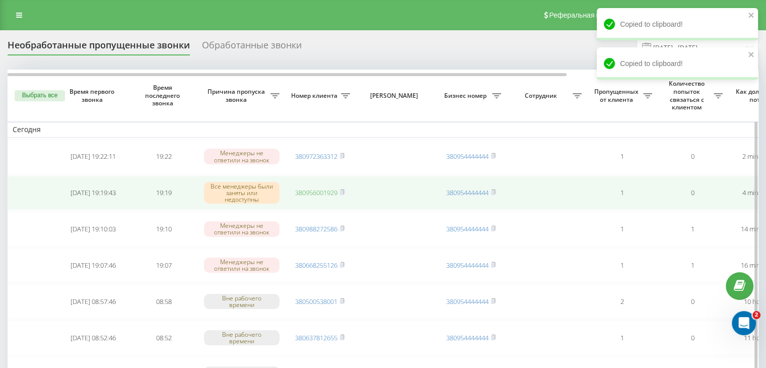
click at [313, 191] on link "380956001929" at bounding box center [316, 192] width 42 height 9
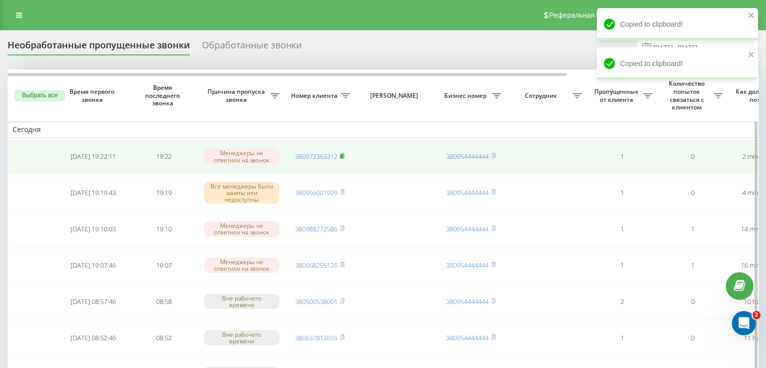
click at [345, 155] on icon at bounding box center [342, 156] width 5 height 6
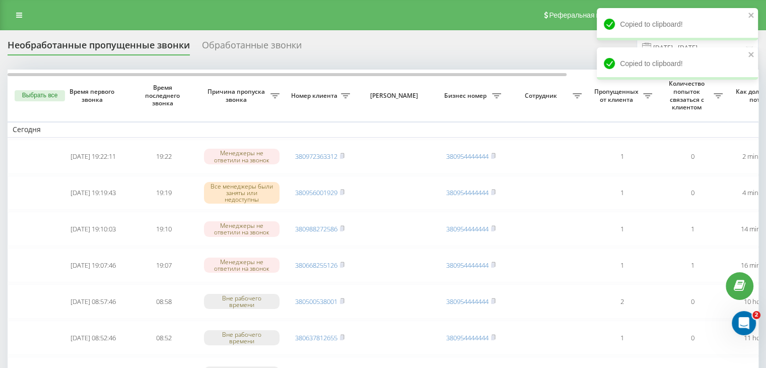
click at [304, 26] on div "Реферальная программа Настройки профиля Выход" at bounding box center [383, 15] width 766 height 30
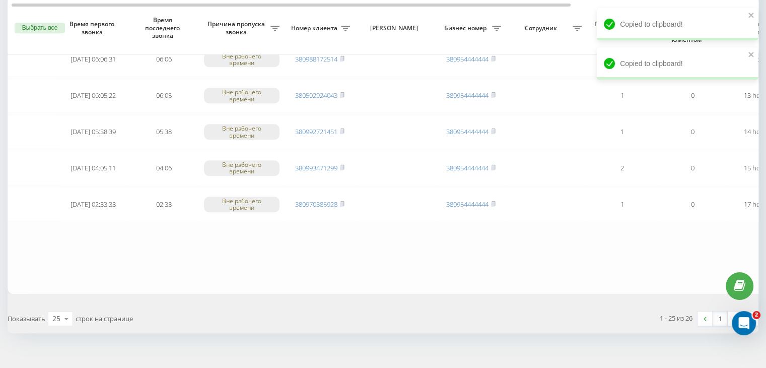
scroll to position [830, 0]
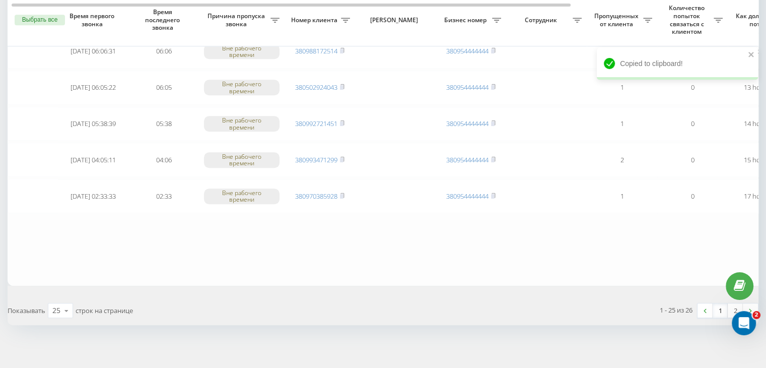
click at [720, 307] on link "1" at bounding box center [720, 310] width 15 height 14
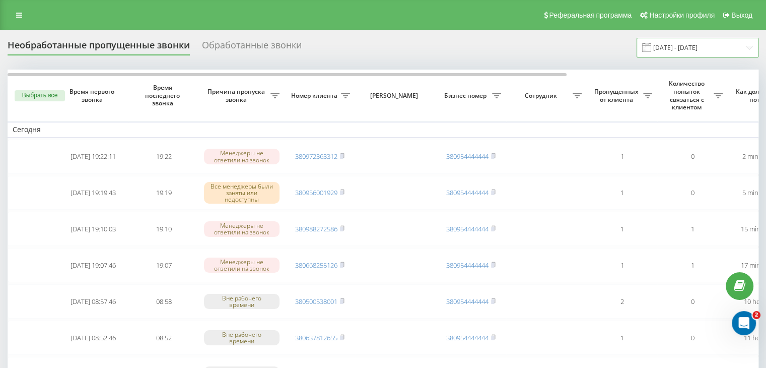
click at [668, 49] on input "[DATE] - [DATE]" at bounding box center [698, 48] width 122 height 20
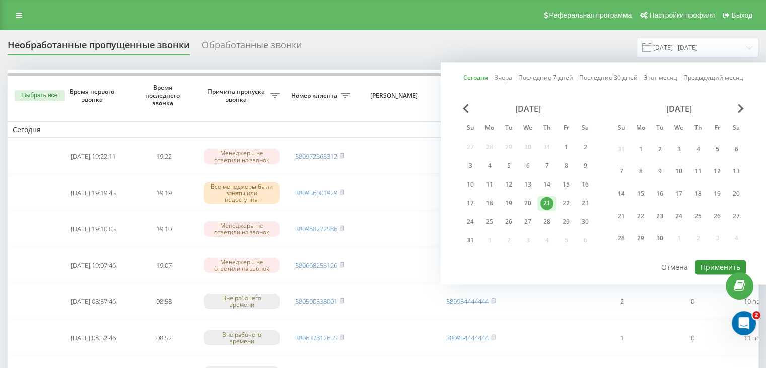
click at [703, 267] on button "Применить" at bounding box center [720, 266] width 51 height 15
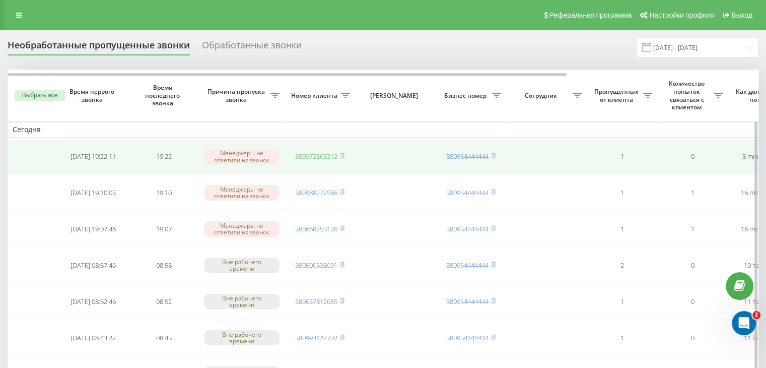
click at [314, 154] on link "380972363312" at bounding box center [316, 156] width 42 height 9
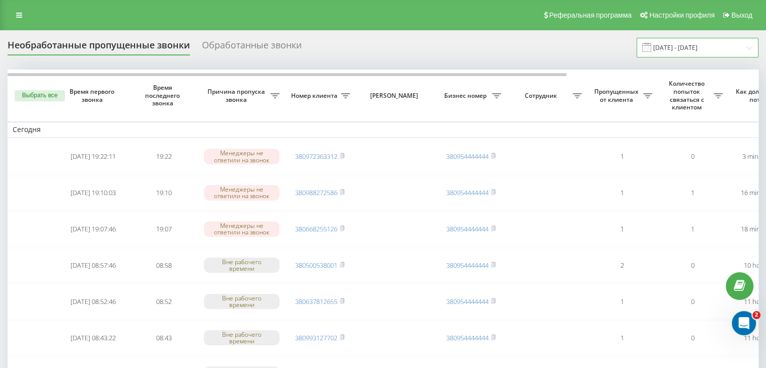
click at [689, 47] on input "[DATE] - [DATE]" at bounding box center [698, 48] width 122 height 20
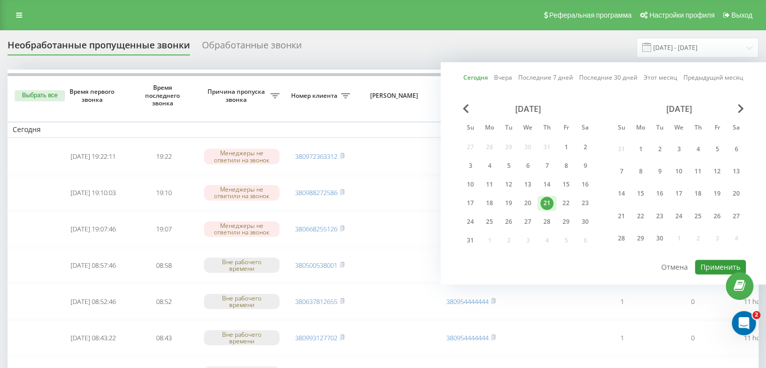
click at [714, 264] on button "Применить" at bounding box center [720, 266] width 51 height 15
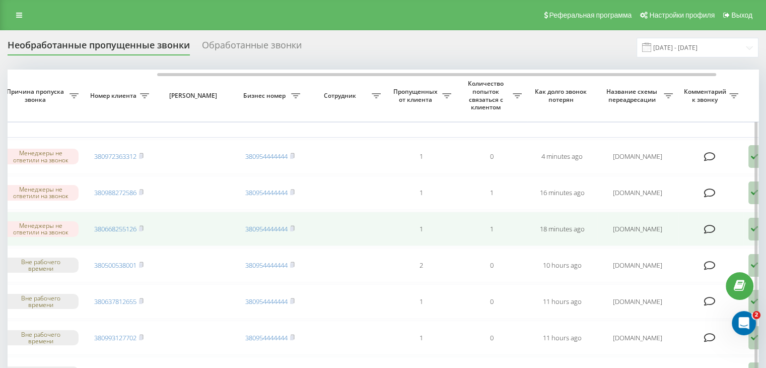
scroll to position [0, 254]
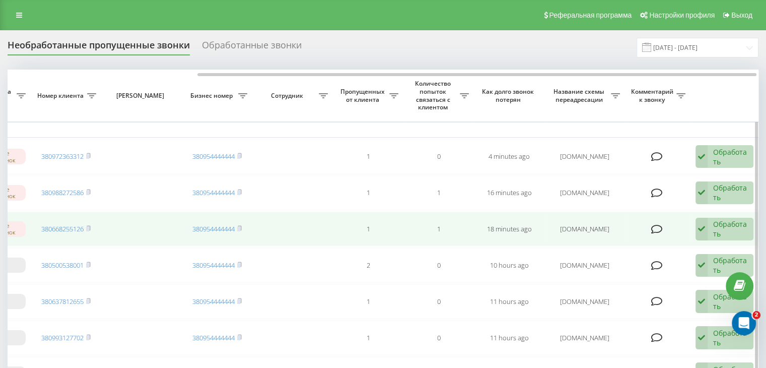
click at [742, 232] on div "Обработать" at bounding box center [730, 228] width 35 height 19
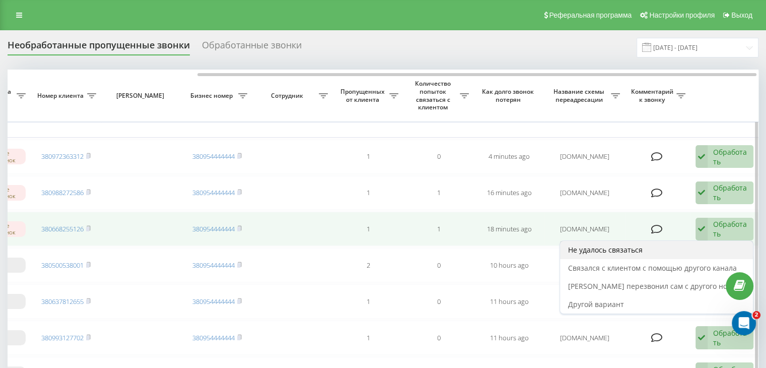
click at [722, 248] on div "Не удалось связаться" at bounding box center [656, 250] width 193 height 18
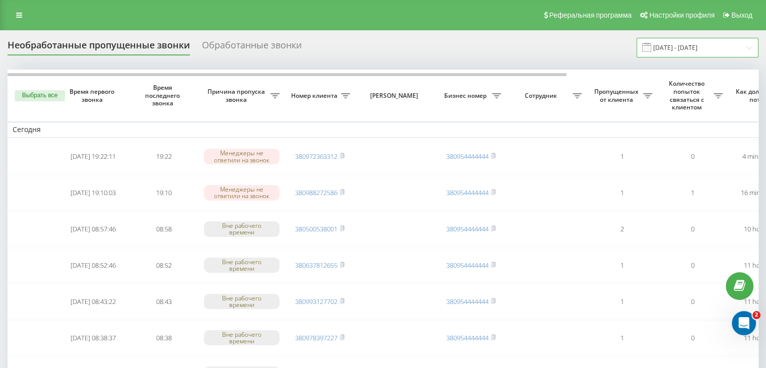
click at [751, 51] on input "[DATE] - [DATE]" at bounding box center [698, 48] width 122 height 20
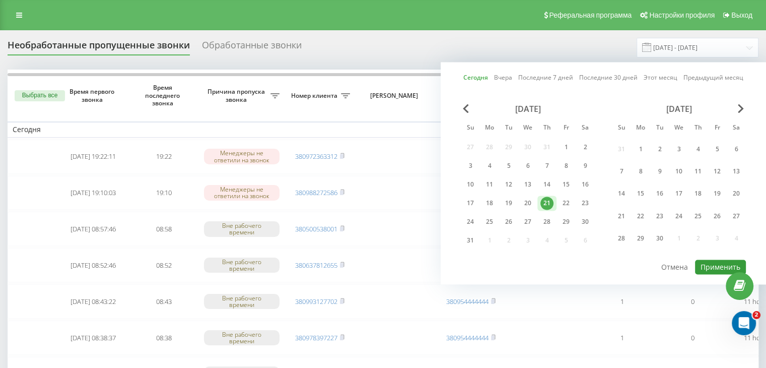
click at [720, 259] on button "Применить" at bounding box center [720, 266] width 51 height 15
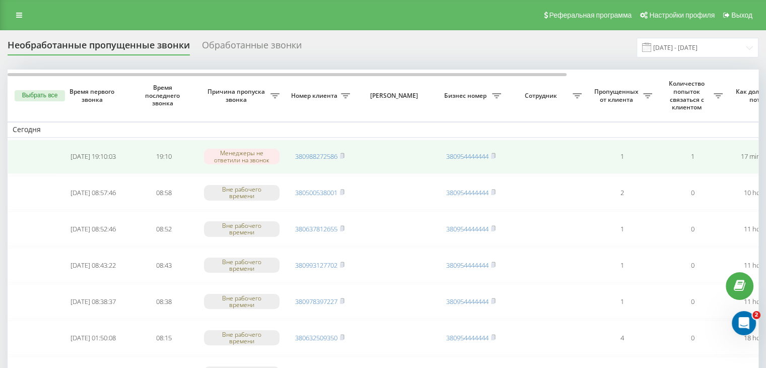
scroll to position [0, 256]
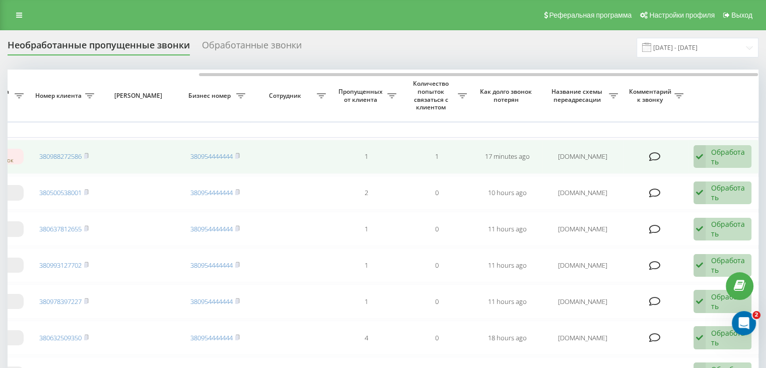
click at [714, 161] on div "Обработать" at bounding box center [728, 156] width 35 height 19
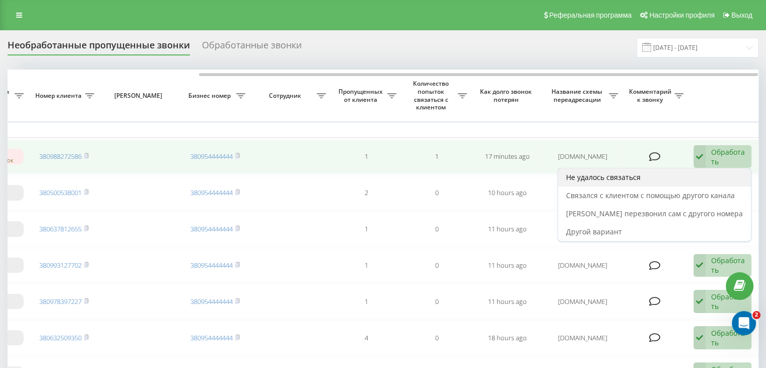
click at [691, 178] on div "Не удалось связаться" at bounding box center [654, 177] width 193 height 18
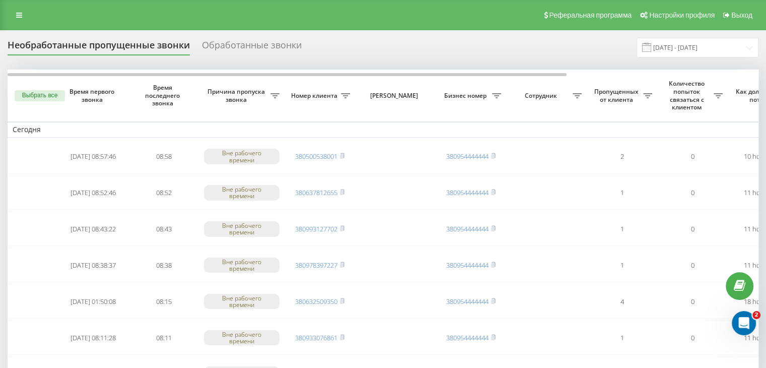
click at [330, 27] on div "Реферальная программа Настройки профиля Выход" at bounding box center [383, 15] width 766 height 30
click at [672, 52] on input "[DATE] - [DATE]" at bounding box center [698, 48] width 122 height 20
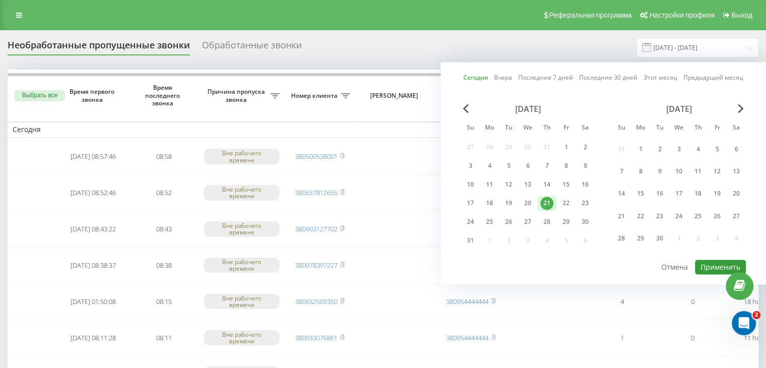
click at [712, 259] on button "Применить" at bounding box center [720, 266] width 51 height 15
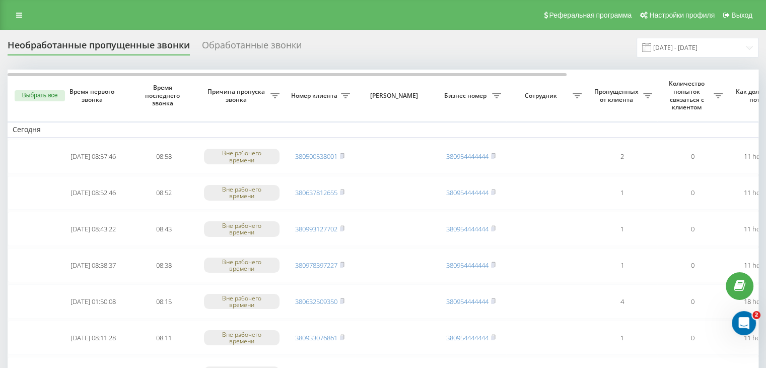
drag, startPoint x: 304, startPoint y: 20, endPoint x: 345, endPoint y: 49, distance: 49.8
click at [304, 20] on div "Реферальная программа Настройки профиля Выход" at bounding box center [383, 15] width 766 height 30
click at [726, 50] on input "[DATE] - [DATE]" at bounding box center [698, 48] width 122 height 20
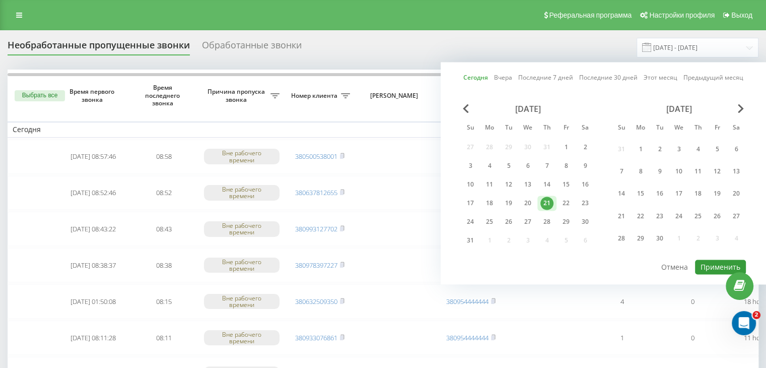
click at [706, 264] on button "Применить" at bounding box center [720, 266] width 51 height 15
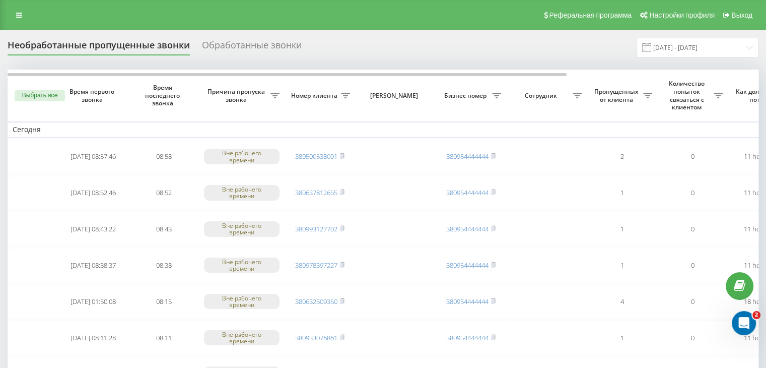
click at [668, 52] on input "[DATE] - [DATE]" at bounding box center [698, 48] width 122 height 20
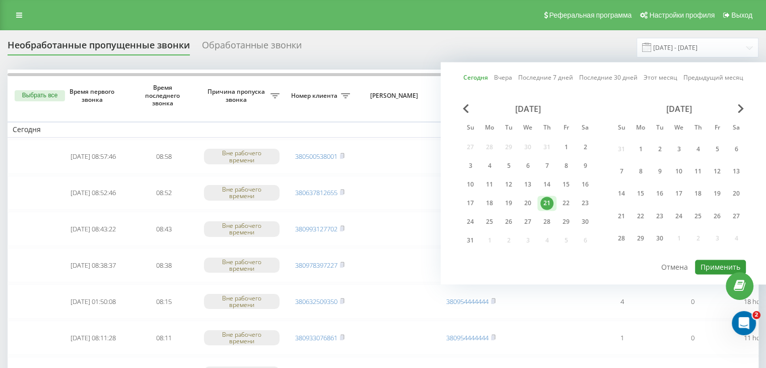
click at [716, 261] on button "Применить" at bounding box center [720, 266] width 51 height 15
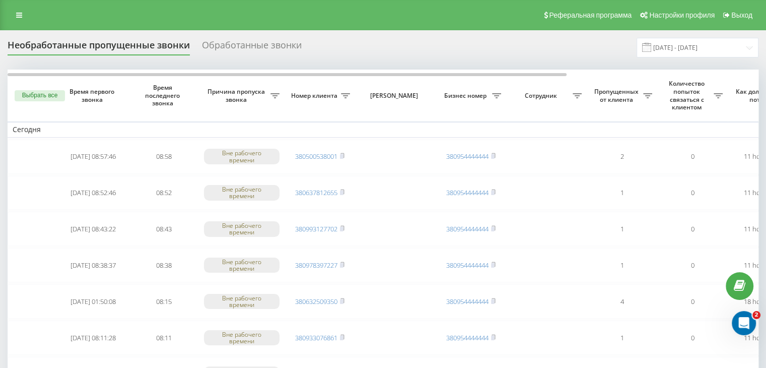
click at [396, 52] on div "Необработанные пропущенные звонки Обработанные звонки [DATE] - [DATE]" at bounding box center [383, 48] width 751 height 20
drag, startPoint x: 0, startPoint y: 178, endPoint x: 6, endPoint y: 178, distance: 6.0
click at [669, 50] on input "[DATE] - [DATE]" at bounding box center [698, 48] width 122 height 20
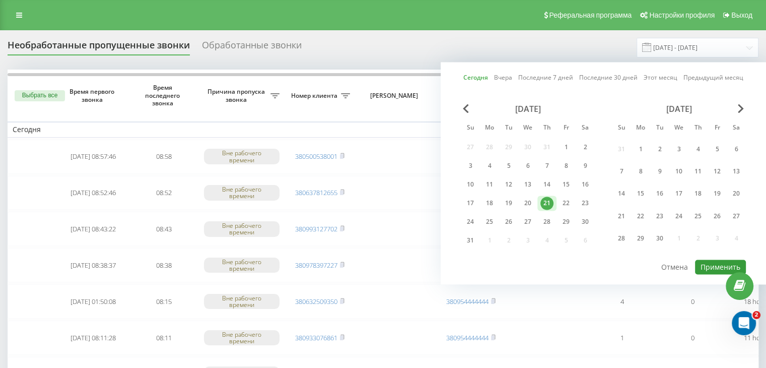
drag, startPoint x: 716, startPoint y: 260, endPoint x: 615, endPoint y: 232, distance: 105.1
click at [715, 260] on button "Применить" at bounding box center [720, 266] width 51 height 15
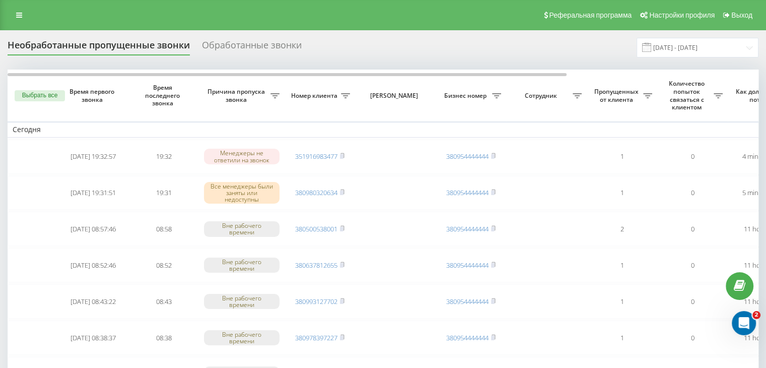
click at [331, 42] on div "Необработанные пропущенные звонки Обработанные звонки [DATE] - [DATE]" at bounding box center [383, 48] width 751 height 20
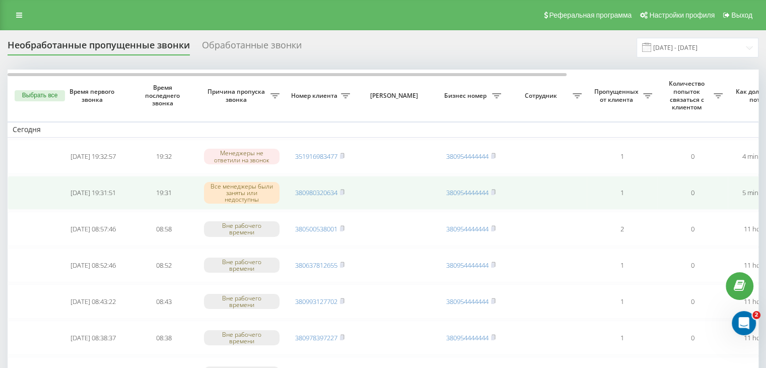
click at [346, 187] on td "380980320634" at bounding box center [320, 193] width 71 height 34
click at [343, 192] on rect at bounding box center [341, 192] width 3 height 5
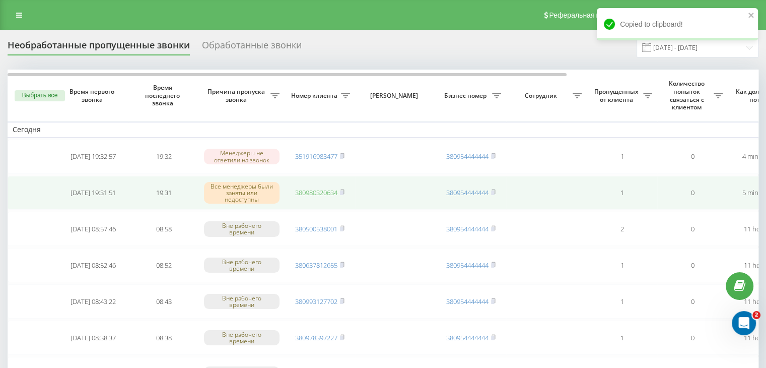
click at [320, 191] on link "380980320634" at bounding box center [316, 192] width 42 height 9
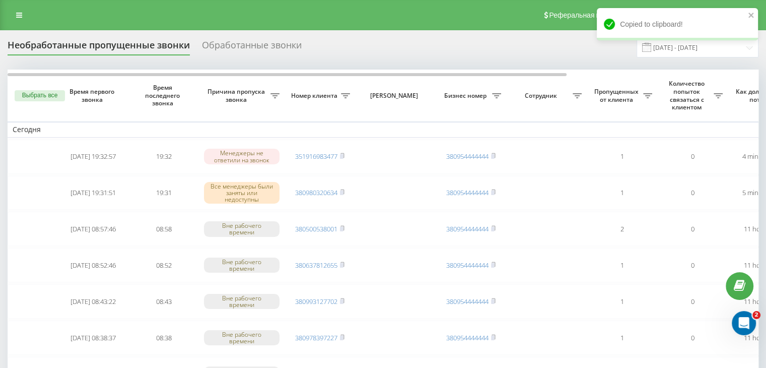
drag, startPoint x: 321, startPoint y: 21, endPoint x: 323, endPoint y: 26, distance: 5.4
click at [321, 23] on div "Реферальная программа Настройки профиля Выход" at bounding box center [383, 15] width 766 height 30
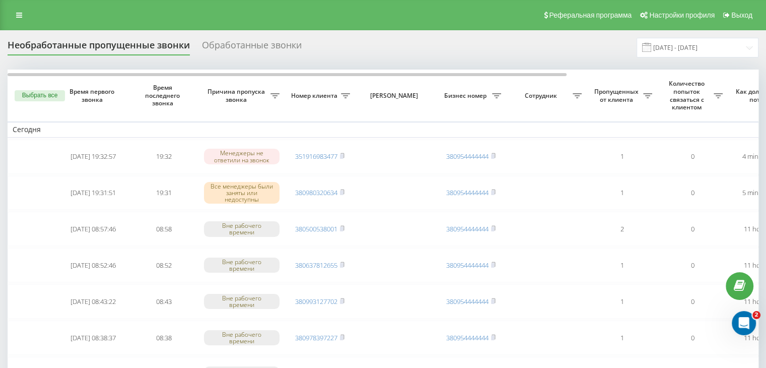
click at [725, 45] on div "Copied to clipboard!" at bounding box center [677, 27] width 161 height 39
click at [717, 50] on input "[DATE] - [DATE]" at bounding box center [698, 48] width 122 height 20
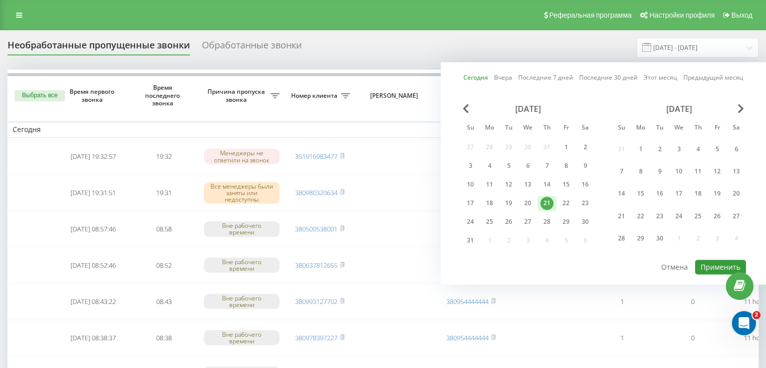
click at [721, 264] on button "Применить" at bounding box center [720, 266] width 51 height 15
